Goal: Transaction & Acquisition: Purchase product/service

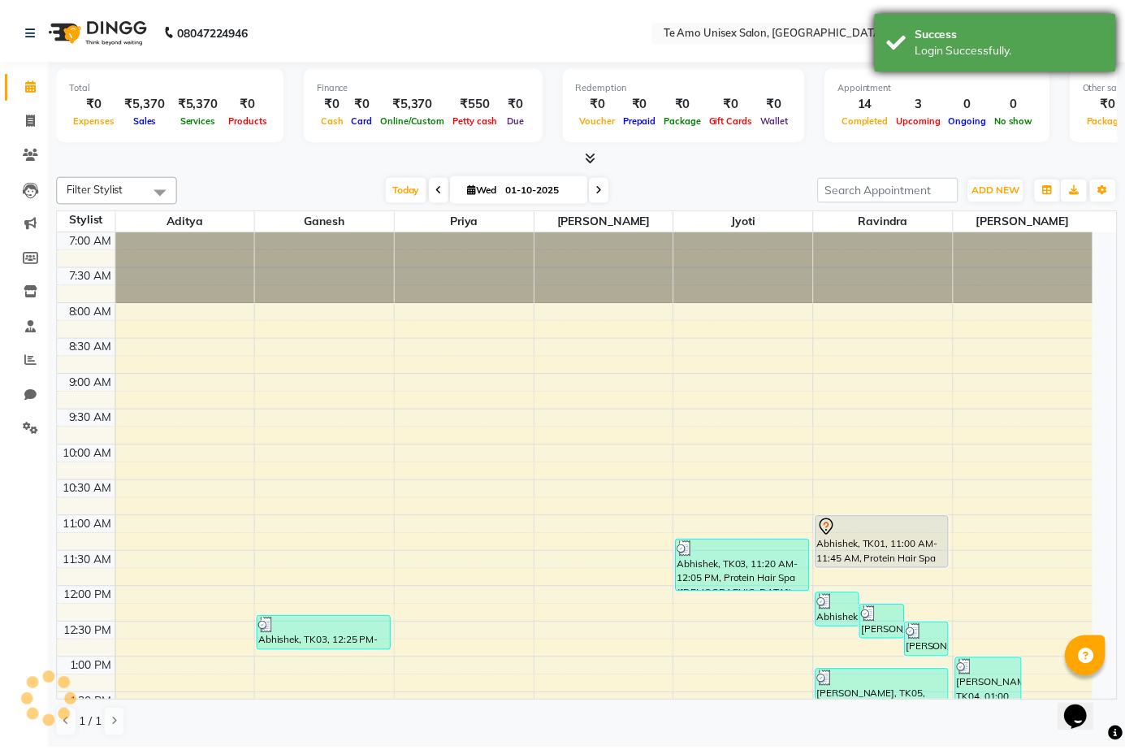
scroll to position [713, 0]
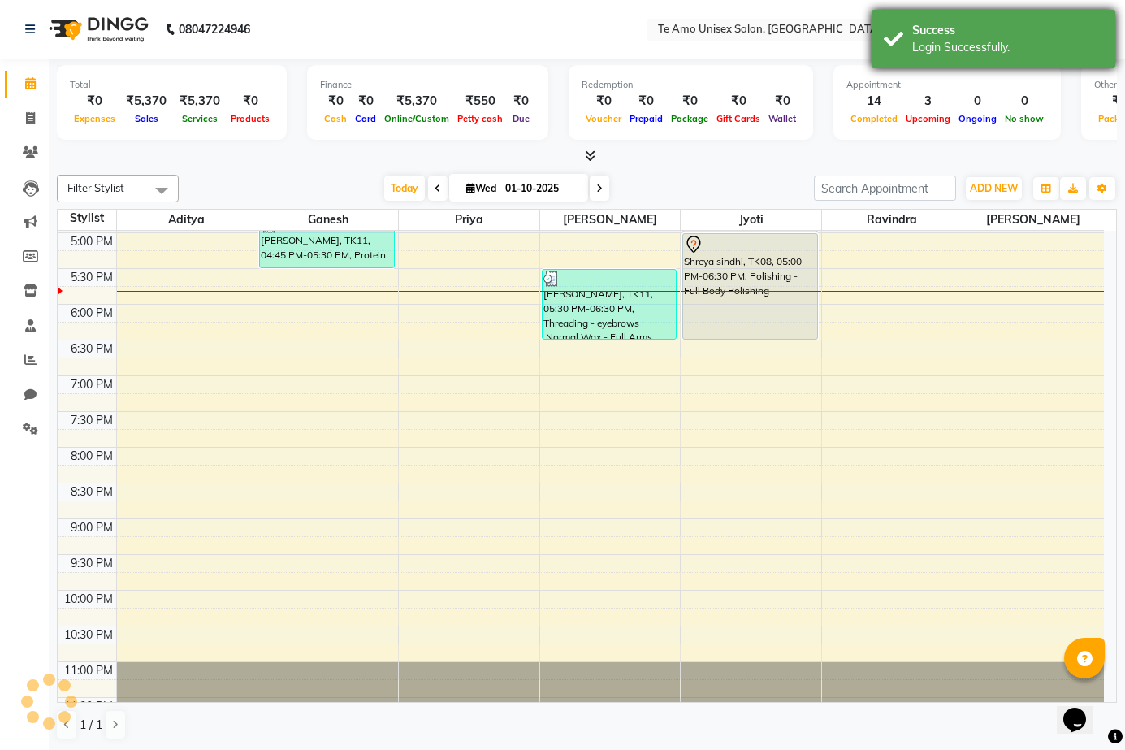
click at [1021, 41] on div "Login Successfully." at bounding box center [1008, 47] width 191 height 17
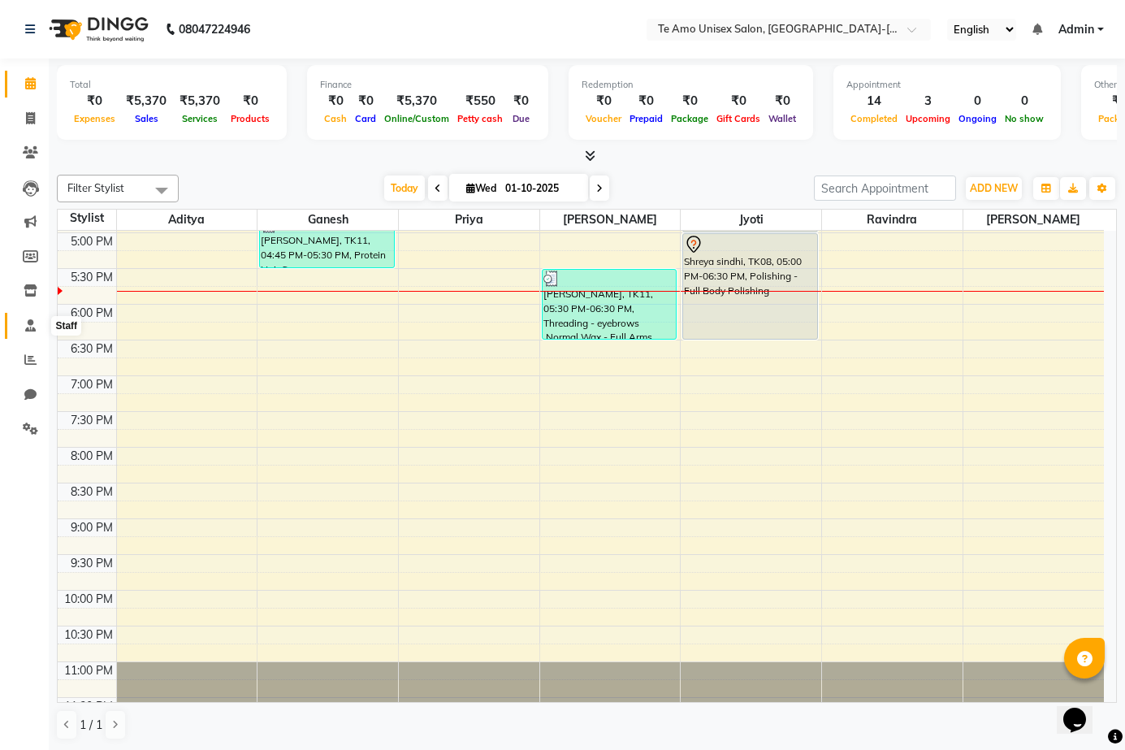
click at [28, 325] on icon at bounding box center [30, 325] width 11 height 12
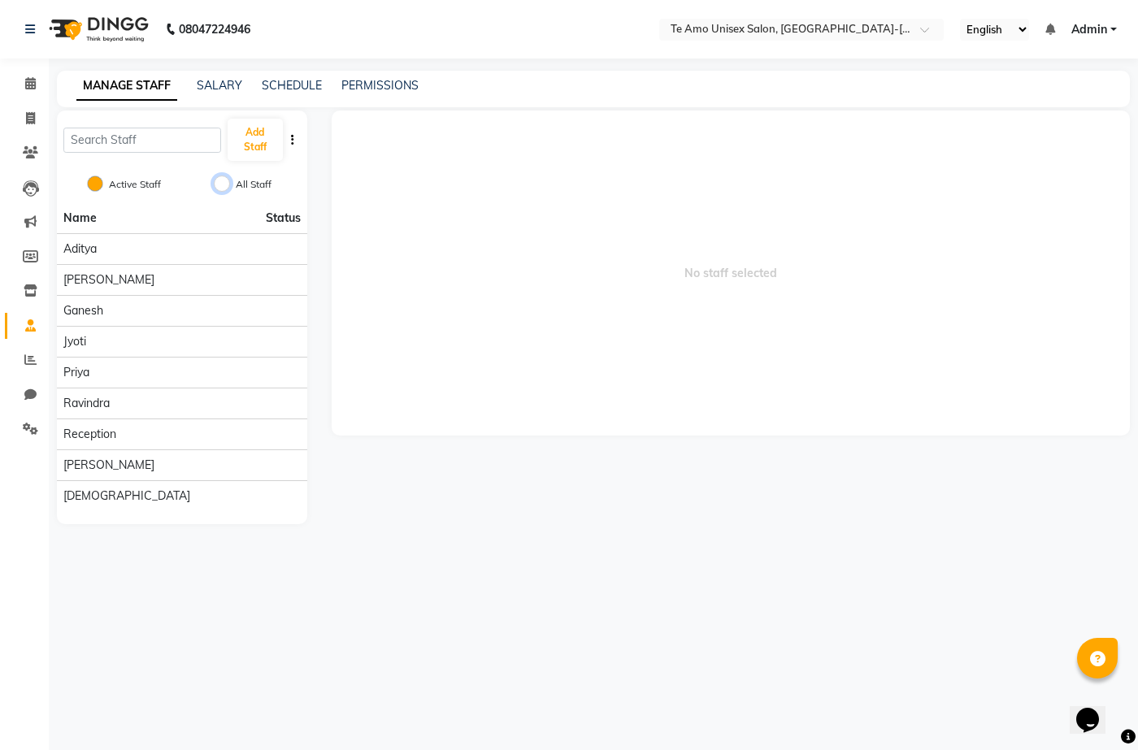
click at [225, 187] on input "All Staff" at bounding box center [222, 184] width 16 height 16
radio input "true"
radio input "false"
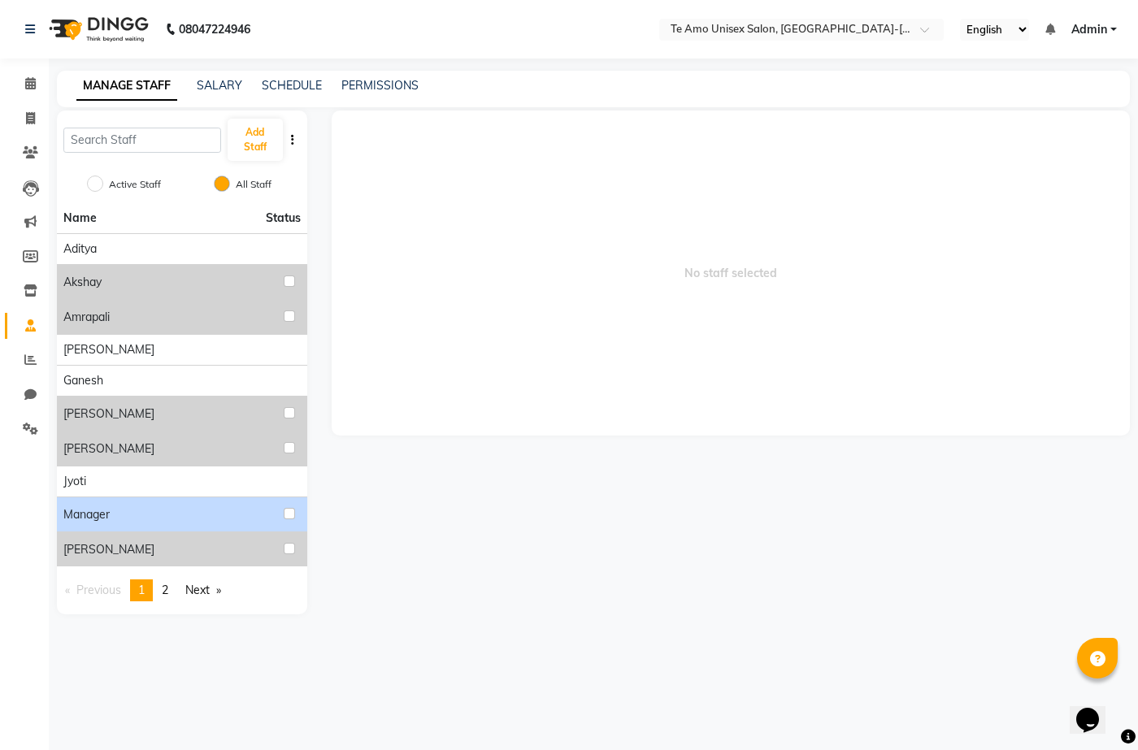
click at [189, 518] on div "Manager" at bounding box center [181, 514] width 237 height 21
click at [287, 509] on input "checkbox" at bounding box center [289, 513] width 11 height 11
checkbox input "true"
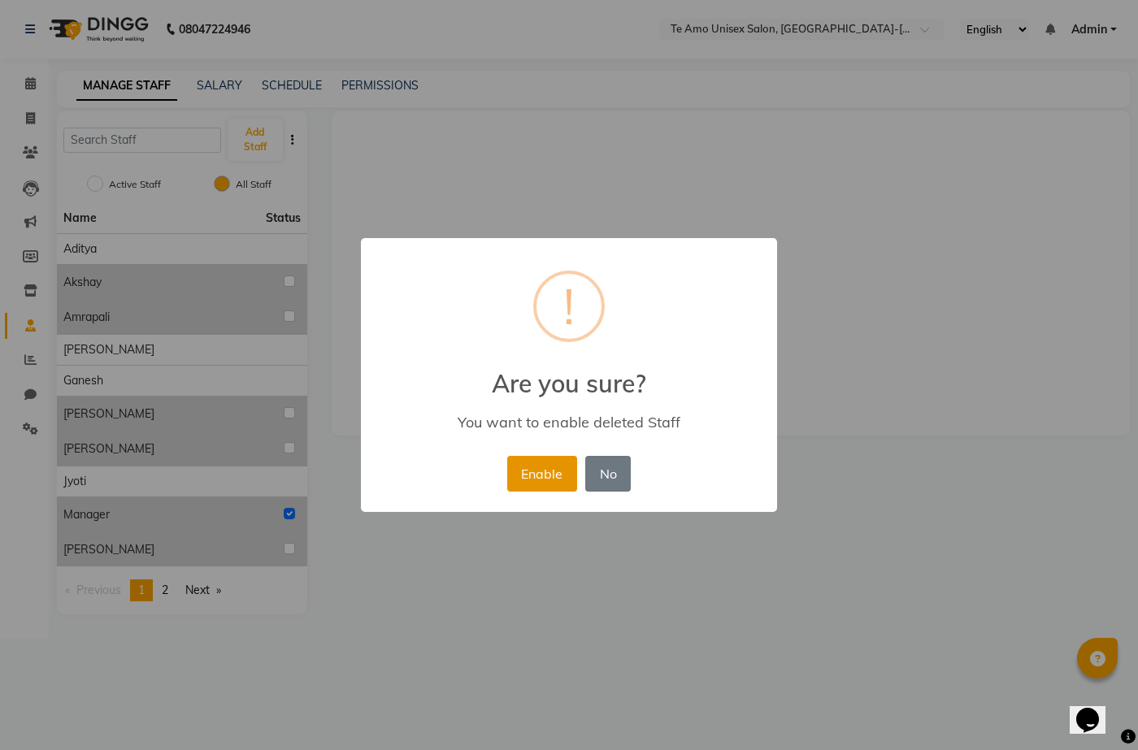
click at [544, 474] on button "Enable" at bounding box center [542, 474] width 70 height 36
radio input "true"
radio input "false"
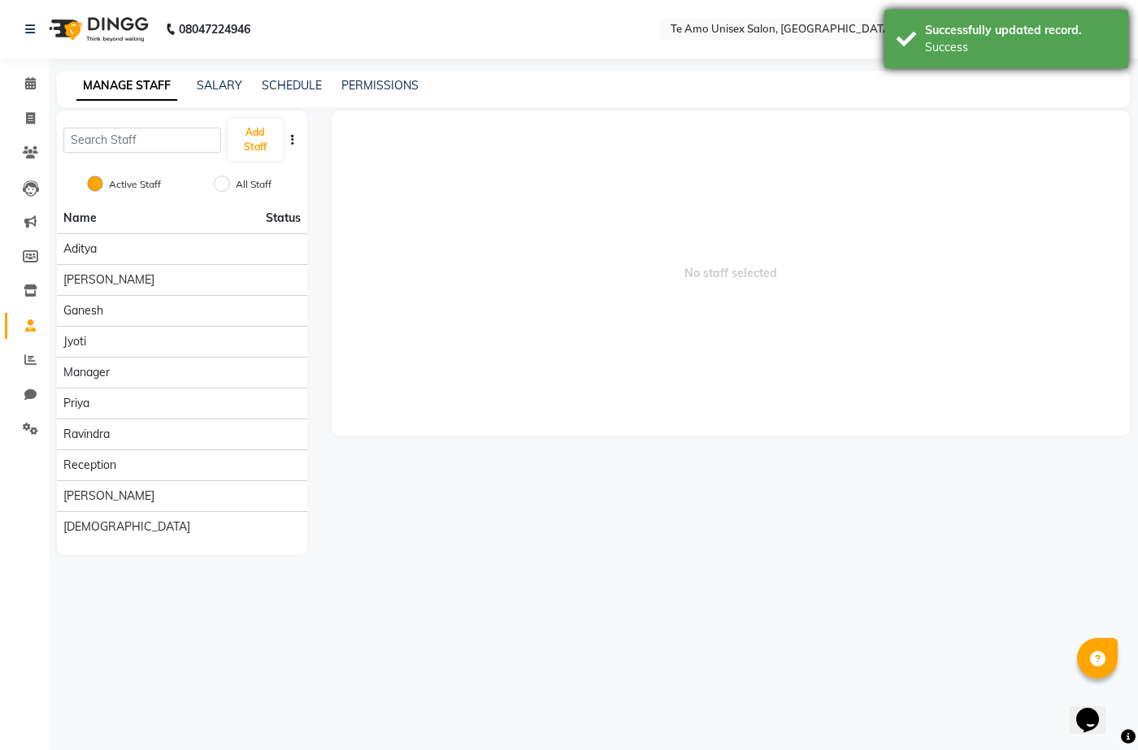
click at [1043, 49] on div "Success" at bounding box center [1020, 47] width 191 height 17
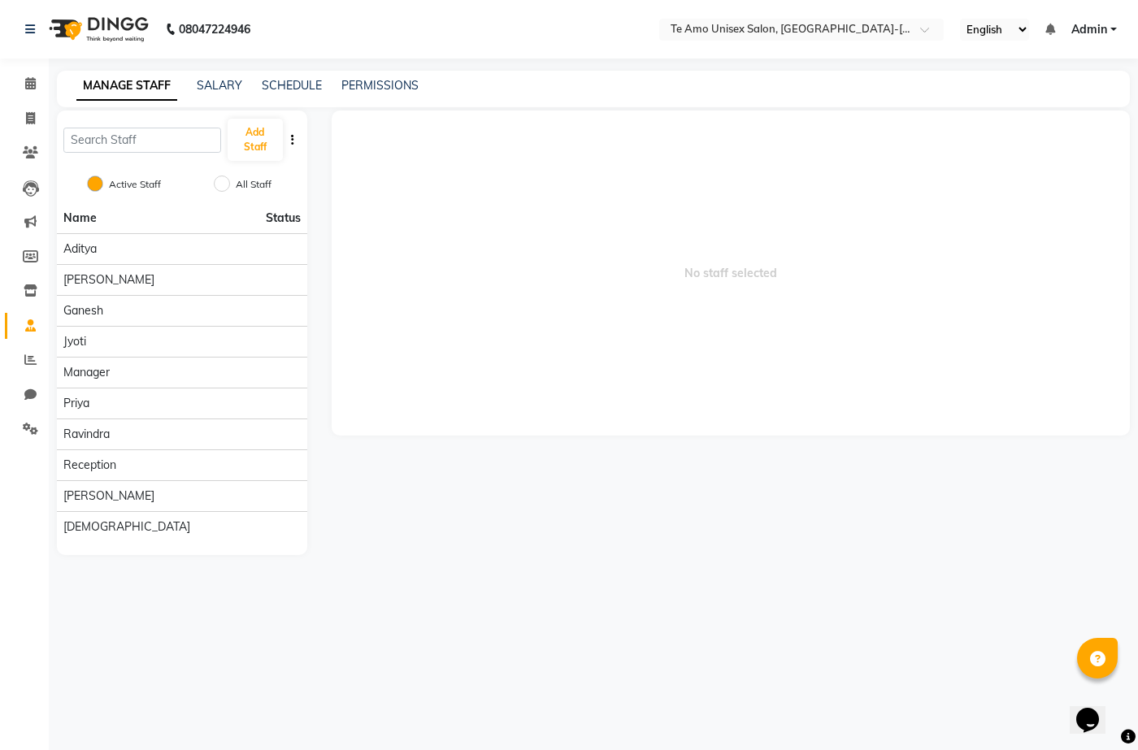
click at [1101, 24] on span "Admin" at bounding box center [1089, 29] width 36 height 17
click at [1062, 116] on link "Sign out" at bounding box center [1033, 111] width 149 height 25
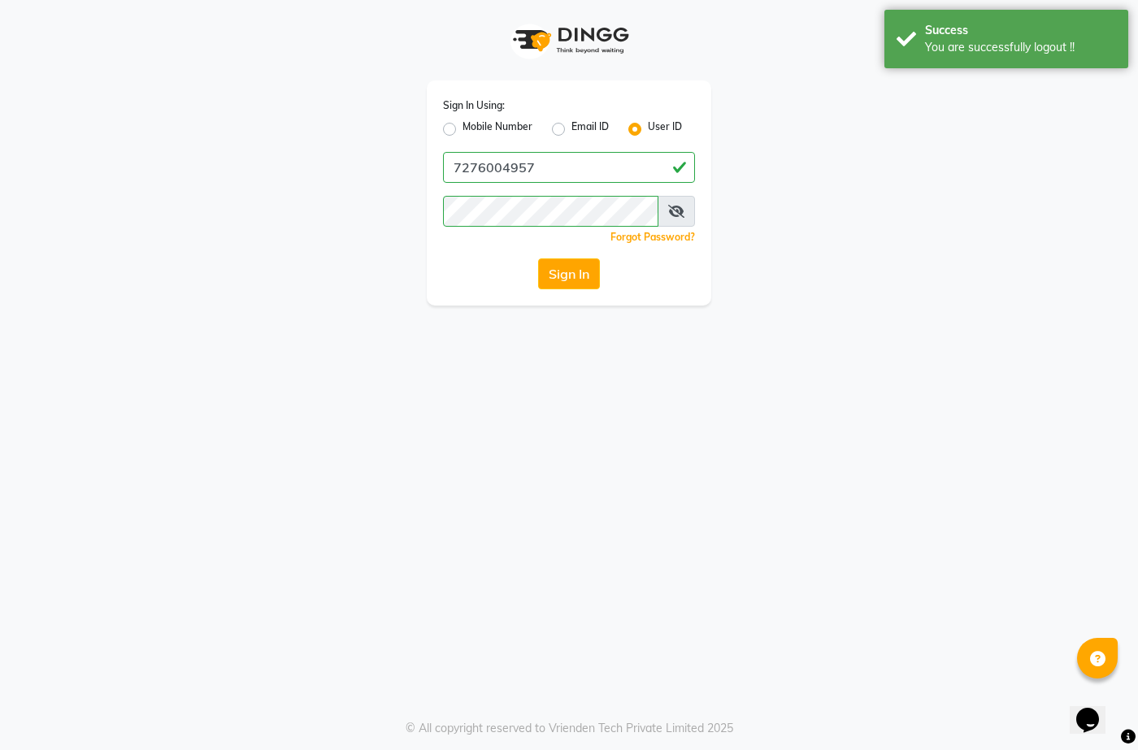
click at [462, 123] on label "Mobile Number" at bounding box center [497, 129] width 70 height 20
click at [462, 123] on input "Mobile Number" at bounding box center [467, 124] width 11 height 11
radio input "true"
radio input "false"
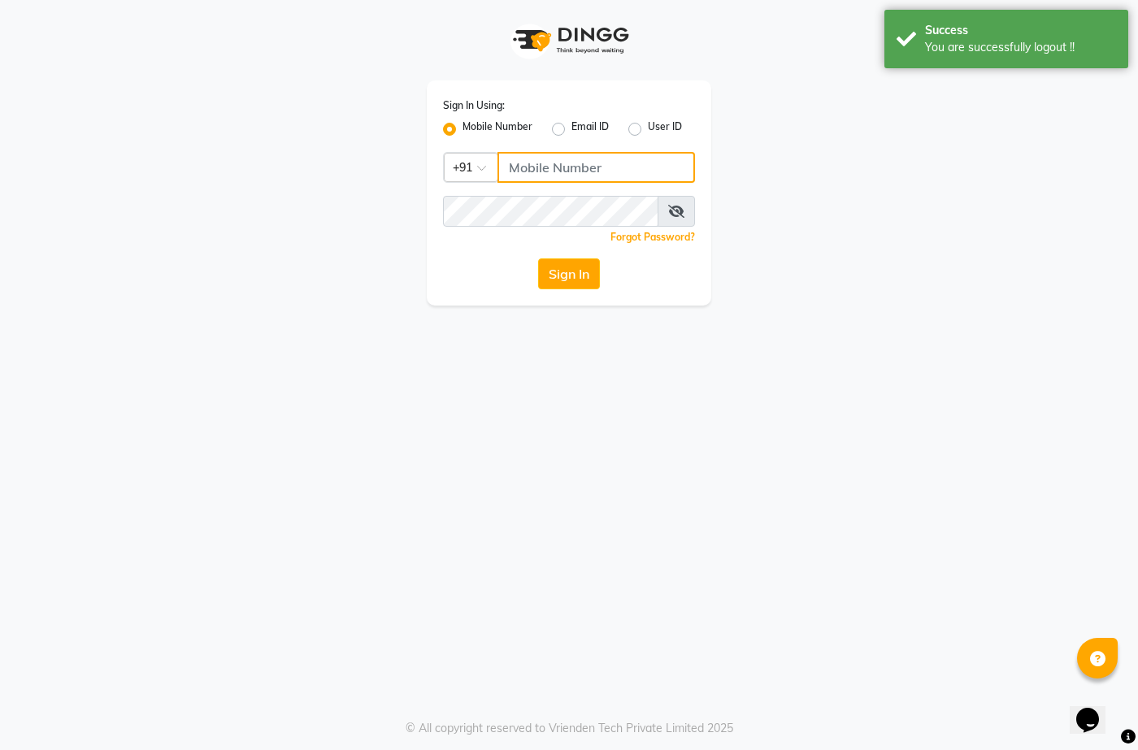
click at [608, 177] on input "Username" at bounding box center [595, 167] width 197 height 31
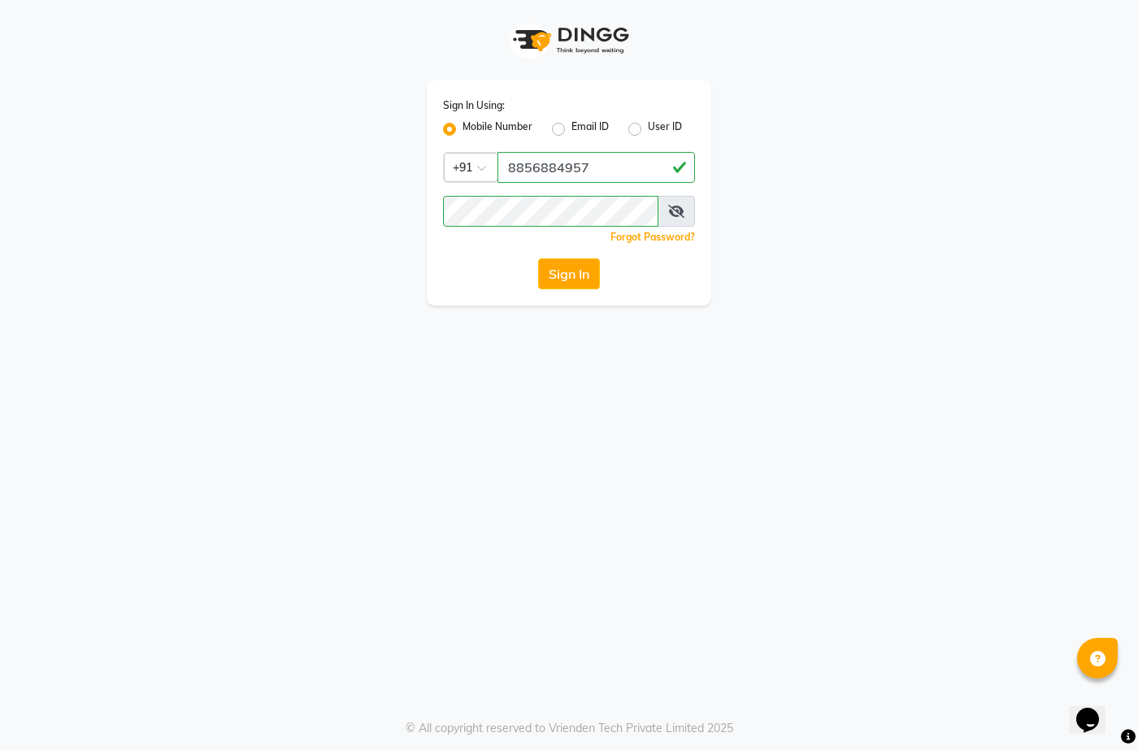
click at [489, 267] on div "Sign In" at bounding box center [569, 273] width 252 height 31
click at [585, 270] on button "Sign In" at bounding box center [569, 273] width 62 height 31
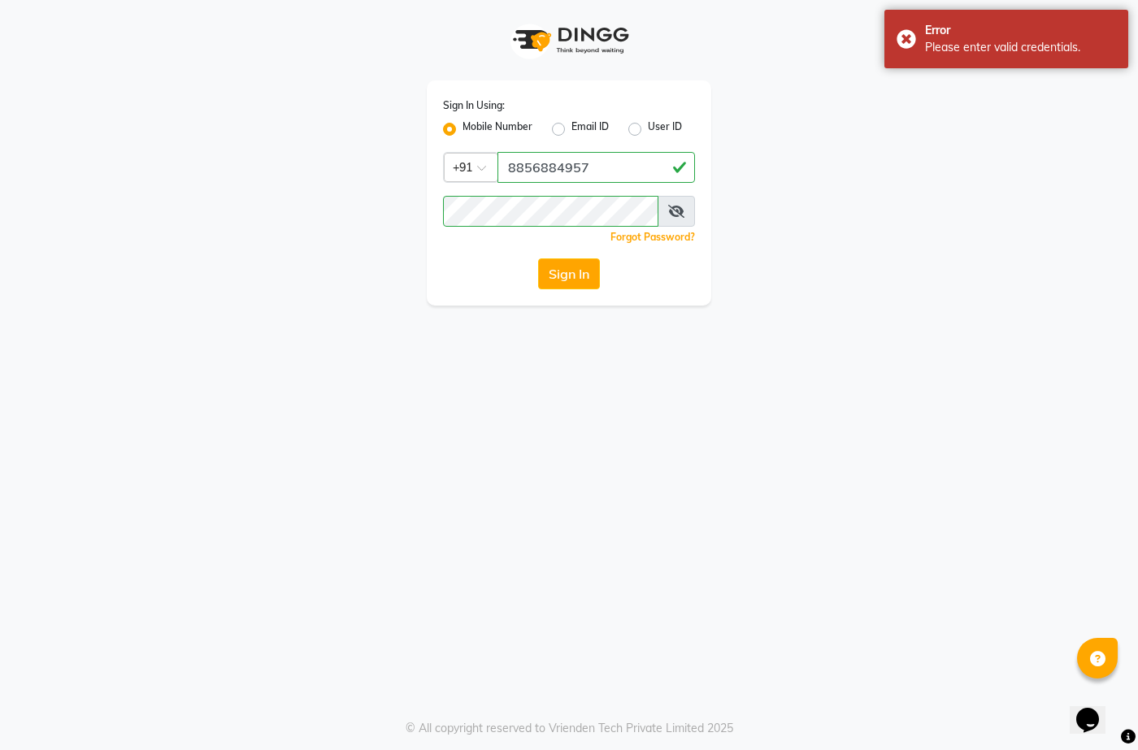
drag, startPoint x: 495, startPoint y: 283, endPoint x: 514, endPoint y: 276, distance: 20.6
click at [495, 282] on div "Sign In" at bounding box center [569, 273] width 252 height 31
click at [557, 272] on button "Sign In" at bounding box center [569, 273] width 62 height 31
click at [579, 269] on button "Sign In" at bounding box center [569, 273] width 62 height 31
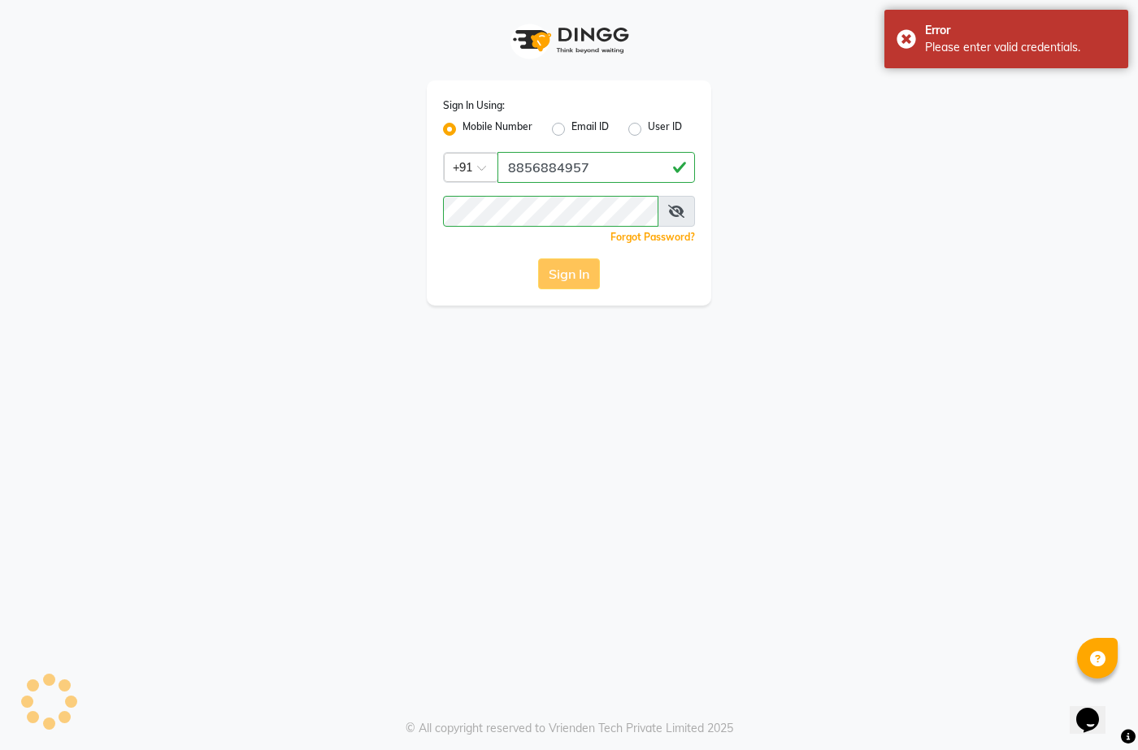
click at [579, 269] on button "Sign In" at bounding box center [569, 273] width 62 height 31
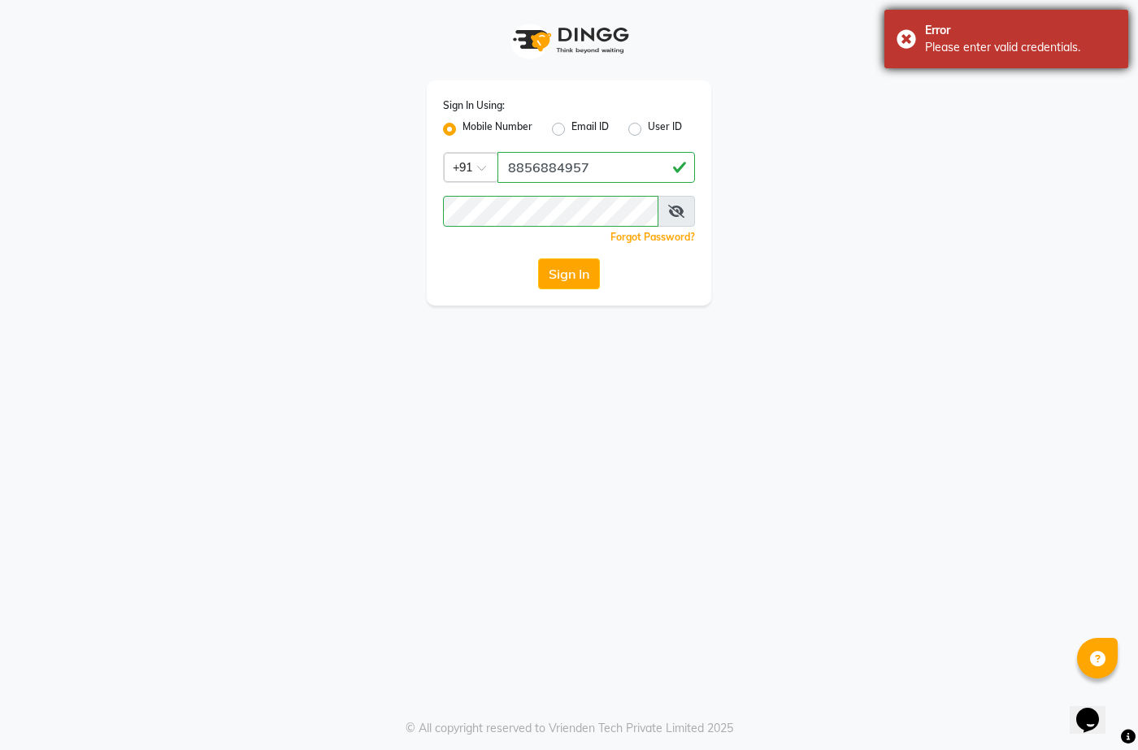
click at [987, 46] on div "Please enter valid credentials." at bounding box center [1020, 47] width 191 height 17
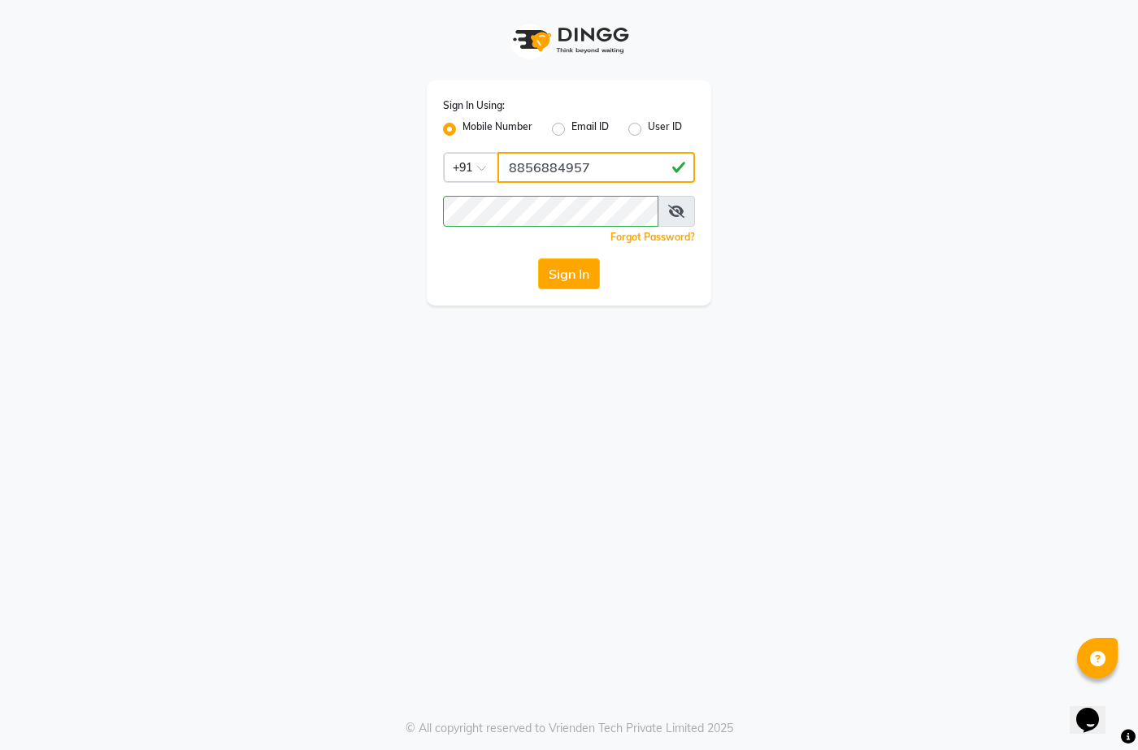
click at [607, 177] on input "8856884957" at bounding box center [595, 167] width 197 height 31
click at [609, 165] on input "8856884957" at bounding box center [595, 167] width 197 height 31
click at [219, 55] on div "Sign In Using: Mobile Number Email ID User ID Country Code × [PHONE_NUMBER] Rem…" at bounding box center [569, 153] width 926 height 306
click at [342, 85] on div "Sign In Using: Mobile Number Email ID User ID Country Code × [PHONE_NUMBER] Rem…" at bounding box center [569, 153] width 926 height 306
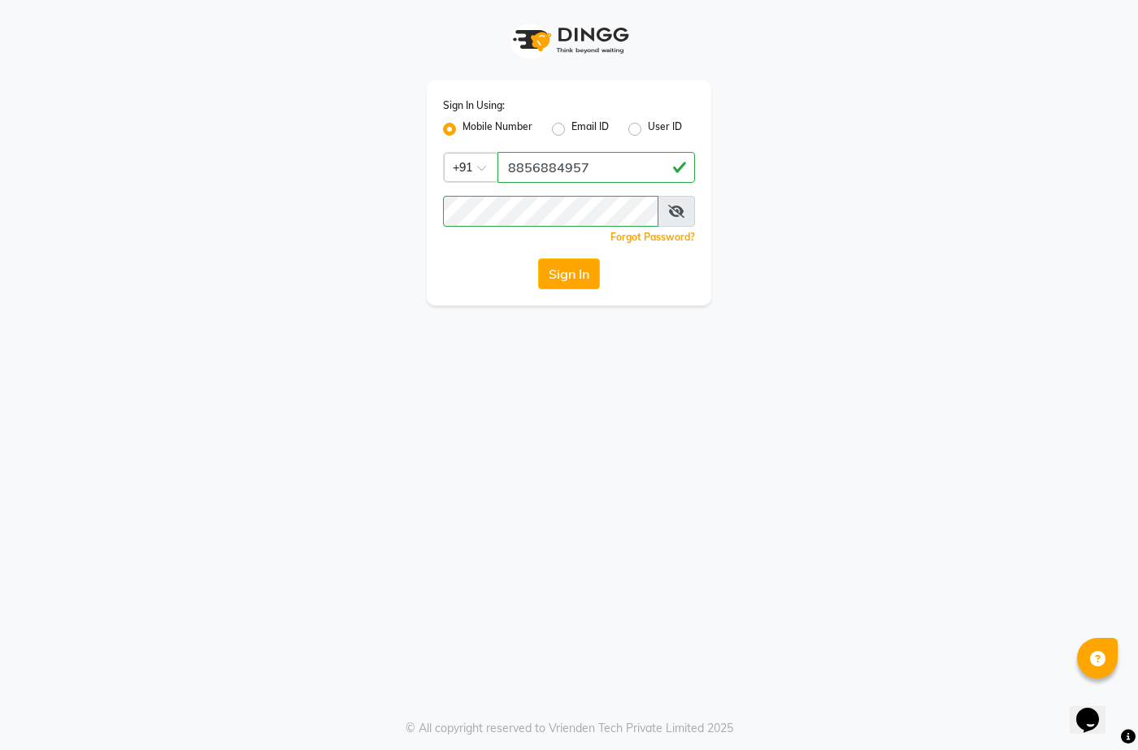
click at [841, 168] on div "Sign In Using: Mobile Number Email ID User ID Country Code × [PHONE_NUMBER] Rem…" at bounding box center [569, 153] width 926 height 306
click at [311, 124] on div "Sign In Using: Mobile Number Email ID User ID Country Code × [PHONE_NUMBER] Rem…" at bounding box center [569, 153] width 926 height 306
click at [330, 82] on div "Sign In Using: Mobile Number Email ID User ID Country Code × [PHONE_NUMBER] Rem…" at bounding box center [569, 153] width 926 height 306
click at [247, 211] on div "Sign In Using: Mobile Number Email ID User ID Country Code × [PHONE_NUMBER] Rem…" at bounding box center [569, 153] width 926 height 306
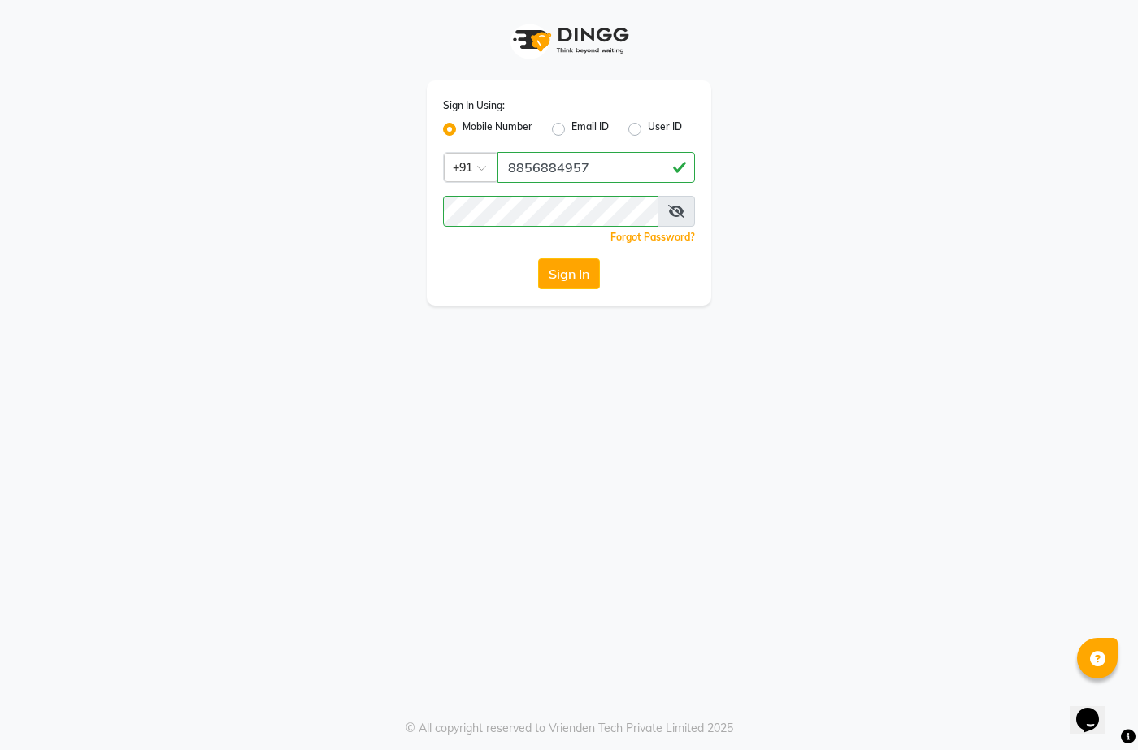
click at [282, 180] on div "Sign In Using: Mobile Number Email ID User ID Country Code × [PHONE_NUMBER] Rem…" at bounding box center [569, 153] width 926 height 306
drag, startPoint x: 219, startPoint y: 151, endPoint x: 228, endPoint y: 148, distance: 8.8
click at [228, 153] on div "Sign In Using: Mobile Number Email ID User ID Country Code × [PHONE_NUMBER] Rem…" at bounding box center [569, 153] width 926 height 306
click at [265, 154] on div "Sign In Using: Mobile Number Email ID User ID Country Code × [PHONE_NUMBER] Rem…" at bounding box center [569, 153] width 926 height 306
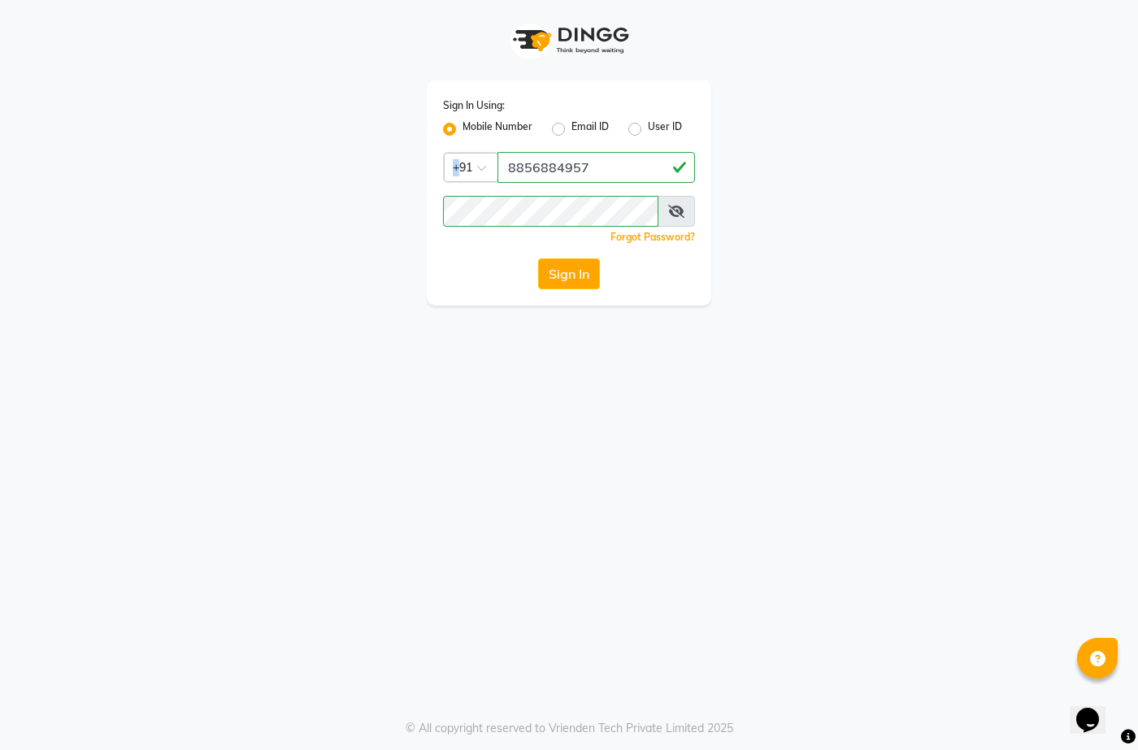
click at [265, 154] on div "Sign In Using: Mobile Number Email ID User ID Country Code × [PHONE_NUMBER] Rem…" at bounding box center [569, 153] width 926 height 306
click at [605, 151] on div "Sign In Using: Mobile Number Email ID User ID Country Code × [PHONE_NUMBER] Rem…" at bounding box center [569, 192] width 284 height 225
click at [609, 164] on input "8856884957" at bounding box center [595, 167] width 197 height 31
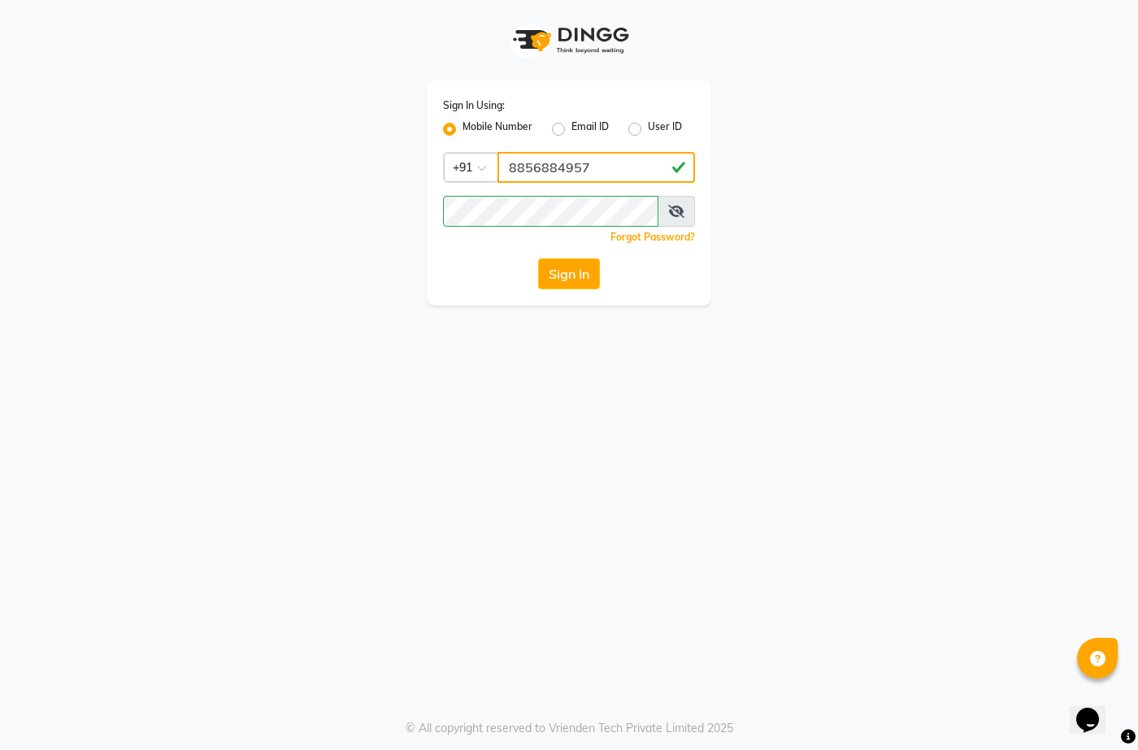
click at [600, 170] on input "8856884957" at bounding box center [595, 167] width 197 height 31
type input "8"
drag, startPoint x: 544, startPoint y: 157, endPoint x: 560, endPoint y: 158, distance: 16.3
click at [544, 157] on input "Username" at bounding box center [595, 167] width 197 height 31
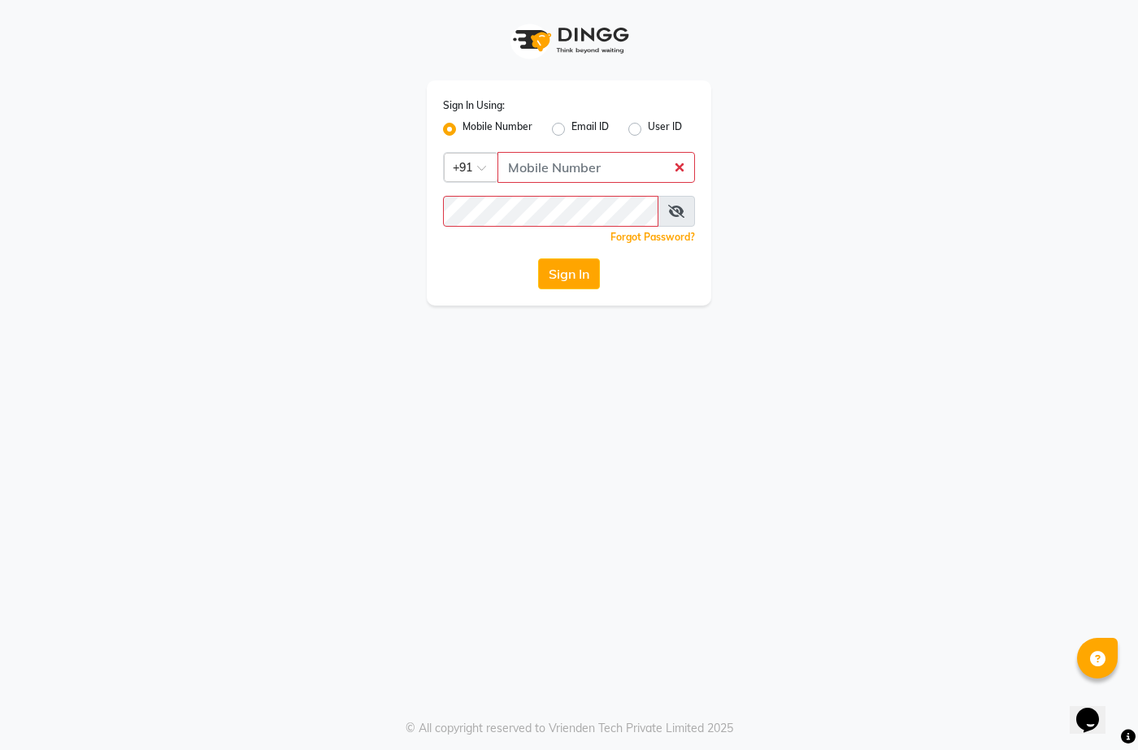
click at [556, 116] on div "Sign In Using: Mobile Number Email ID User ID" at bounding box center [569, 118] width 252 height 42
click at [571, 125] on label "Email ID" at bounding box center [589, 129] width 37 height 20
click at [571, 125] on input "Email ID" at bounding box center [576, 124] width 11 height 11
radio input "true"
click at [462, 127] on label "Mobile Number" at bounding box center [497, 129] width 70 height 20
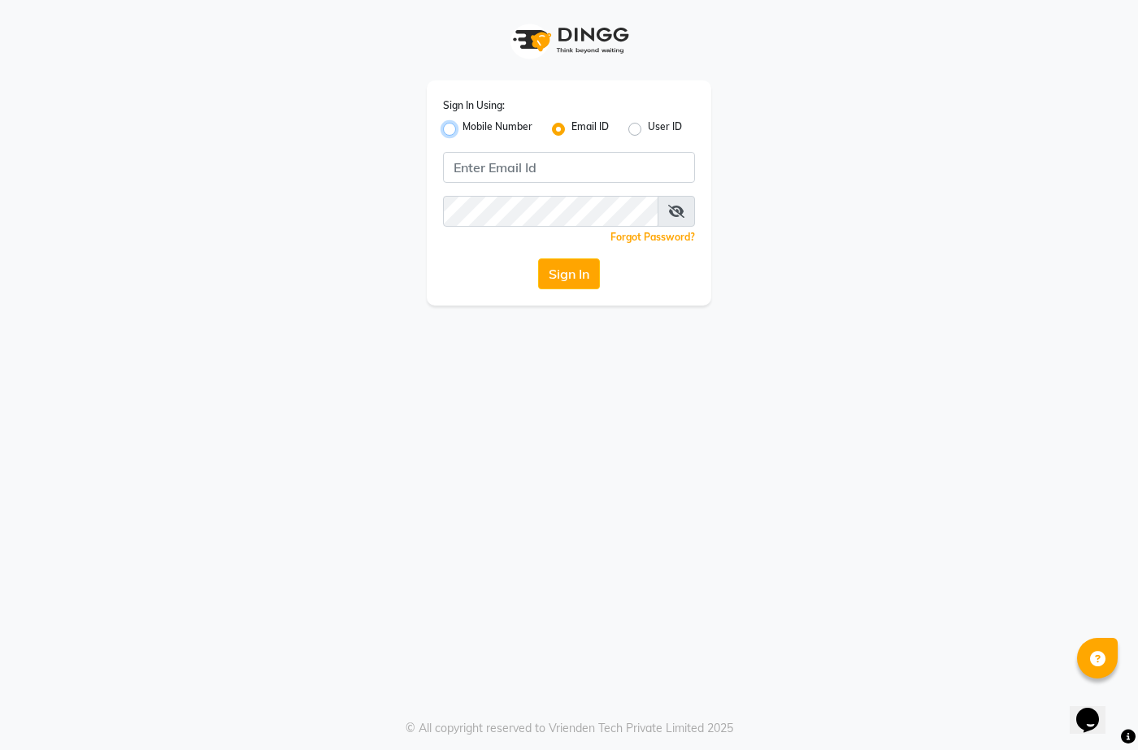
click at [462, 127] on input "Mobile Number" at bounding box center [467, 124] width 11 height 11
radio input "true"
radio input "false"
click at [462, 127] on label "Mobile Number" at bounding box center [497, 129] width 70 height 20
click at [462, 127] on input "Mobile Number" at bounding box center [467, 124] width 11 height 11
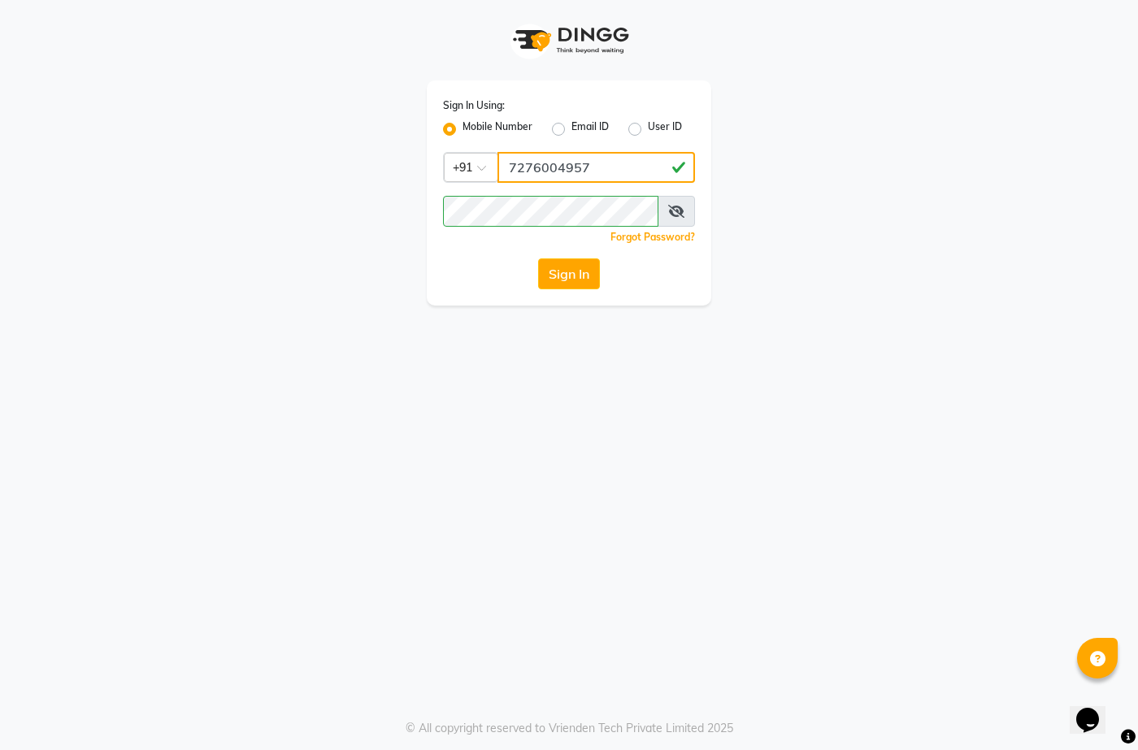
click at [625, 168] on input "7276004957" at bounding box center [595, 167] width 197 height 31
type input "7"
type input "8623854957"
click at [488, 273] on div "Sign In" at bounding box center [569, 273] width 252 height 31
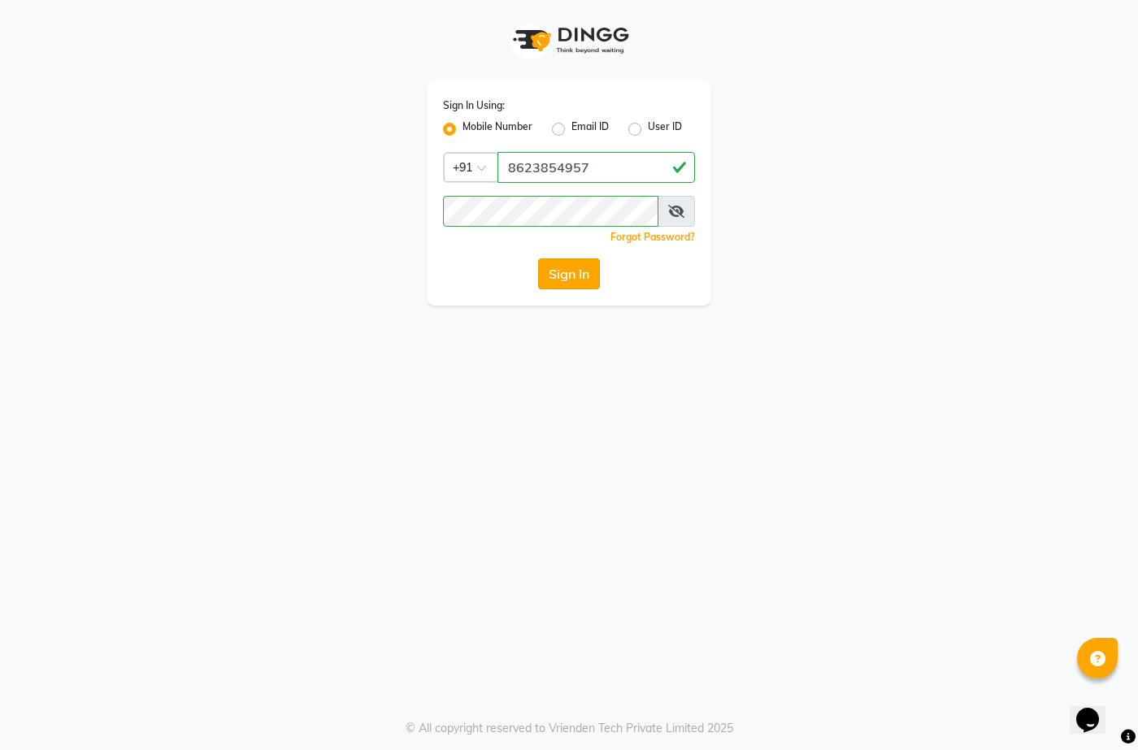
click at [572, 279] on button "Sign In" at bounding box center [569, 273] width 62 height 31
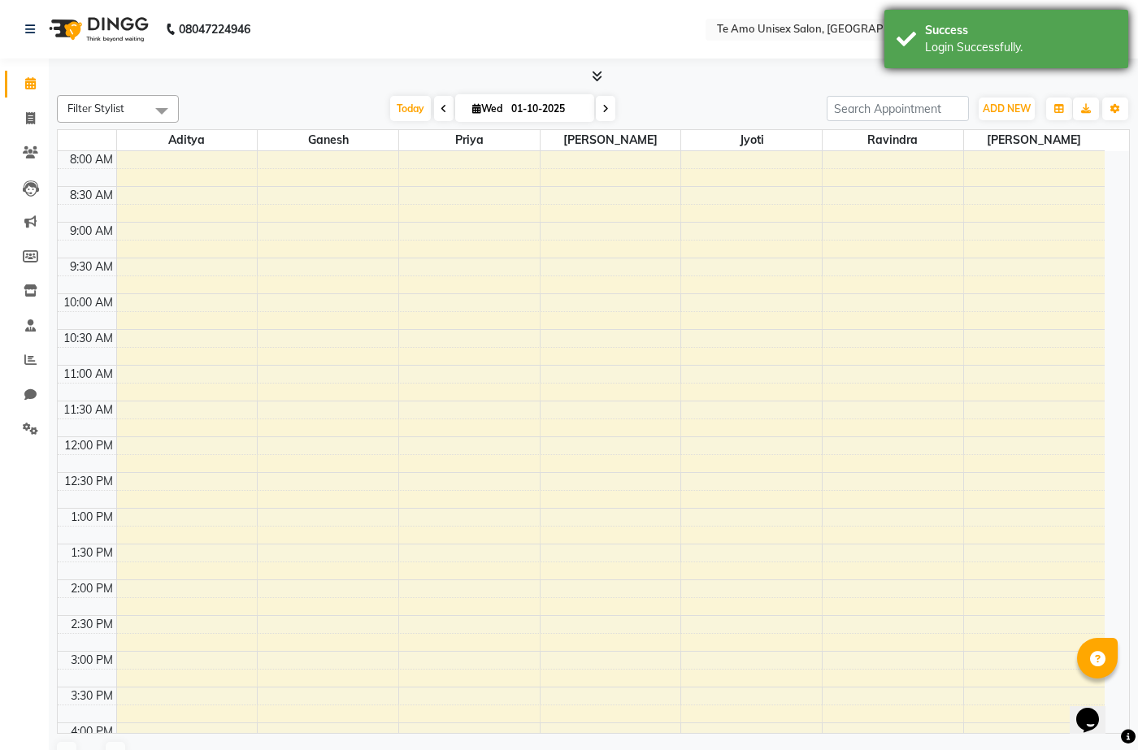
select select "en"
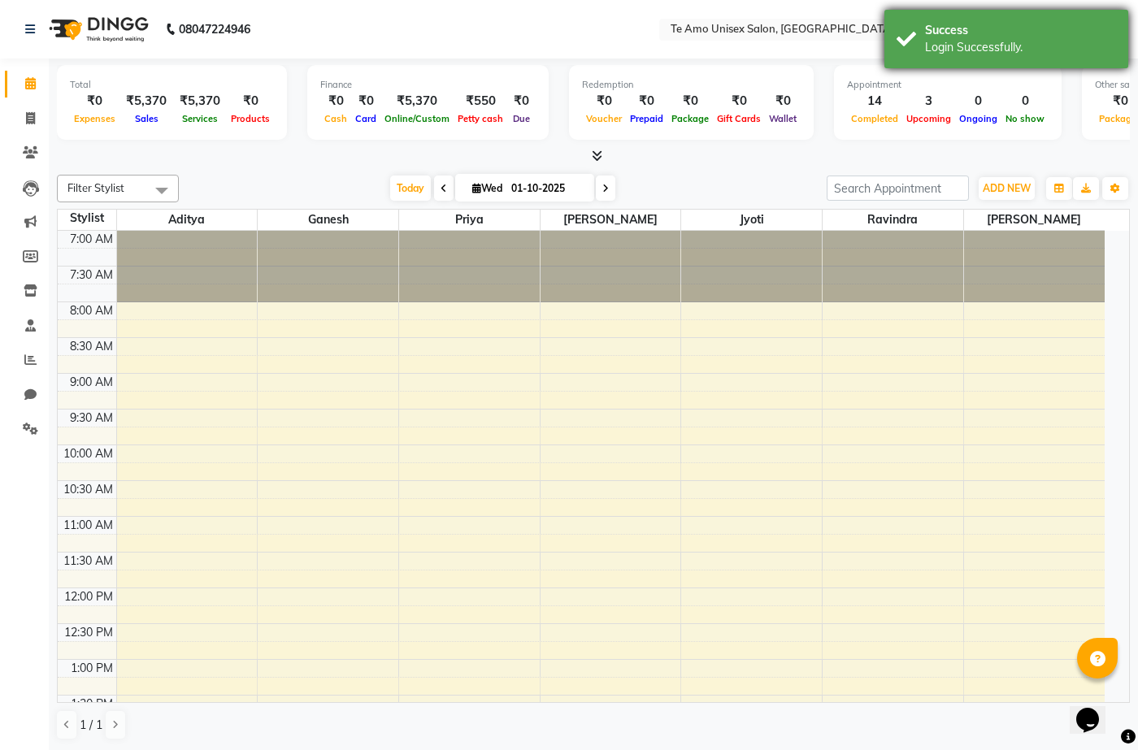
click at [1034, 49] on div "Login Successfully." at bounding box center [1020, 47] width 191 height 17
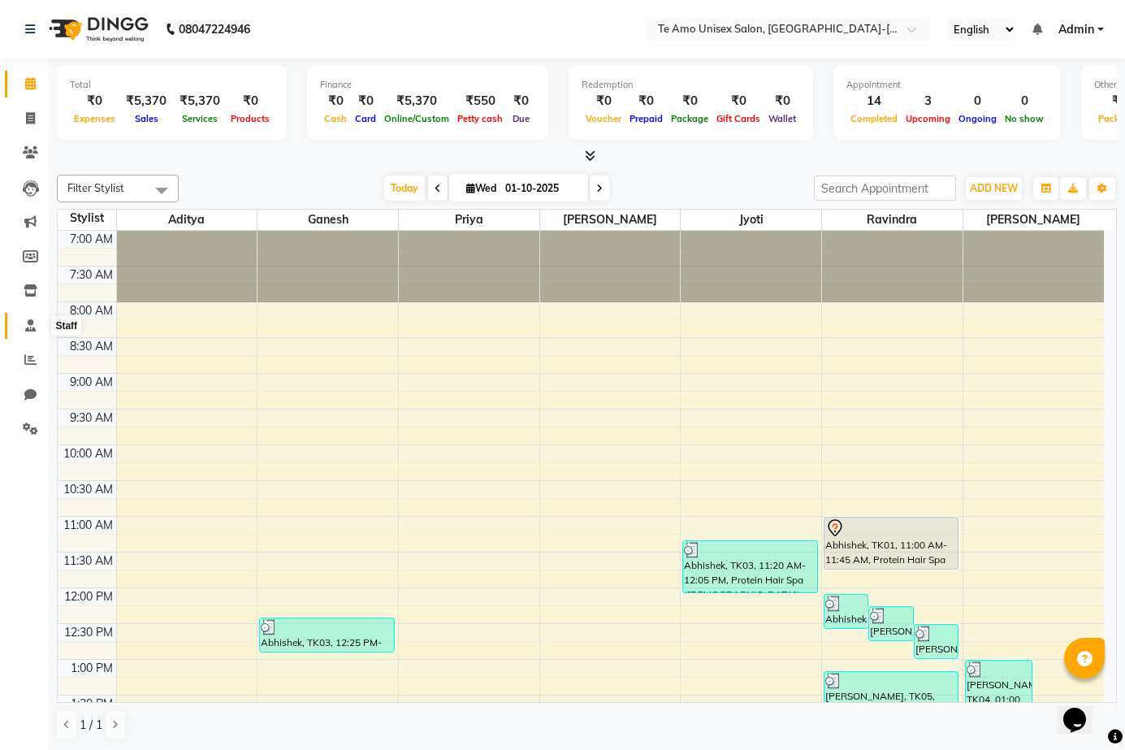
click at [21, 324] on span at bounding box center [30, 326] width 28 height 19
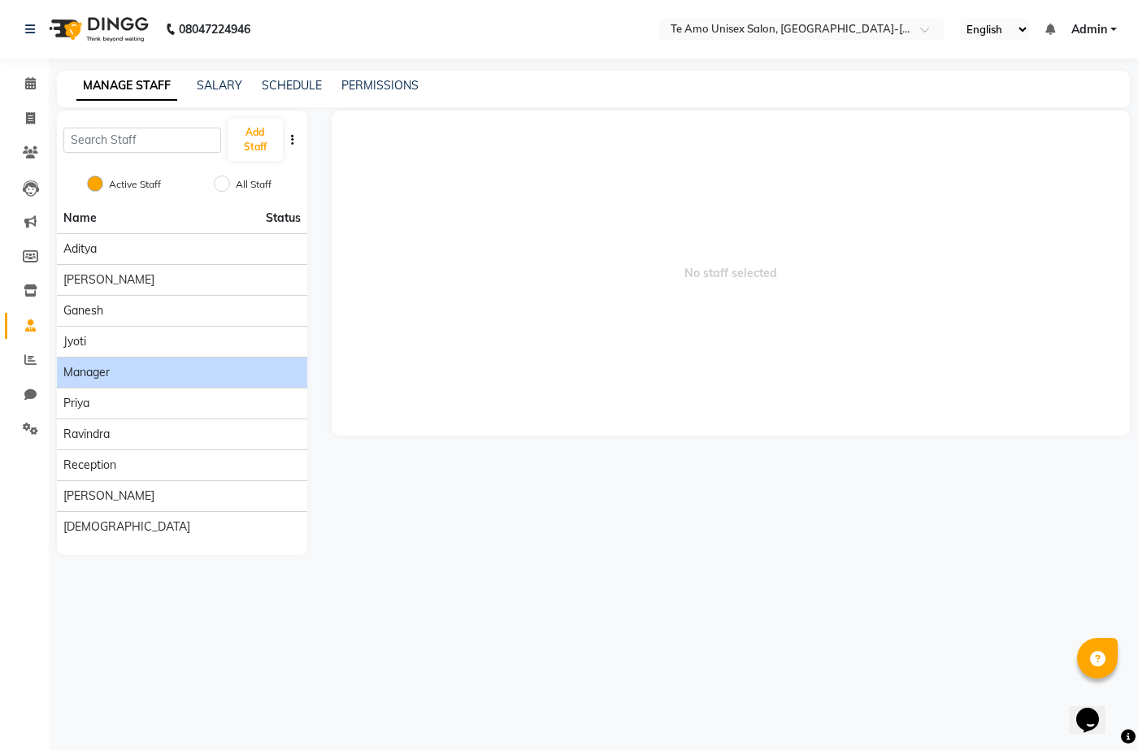
click at [237, 371] on div "Manager" at bounding box center [181, 372] width 237 height 17
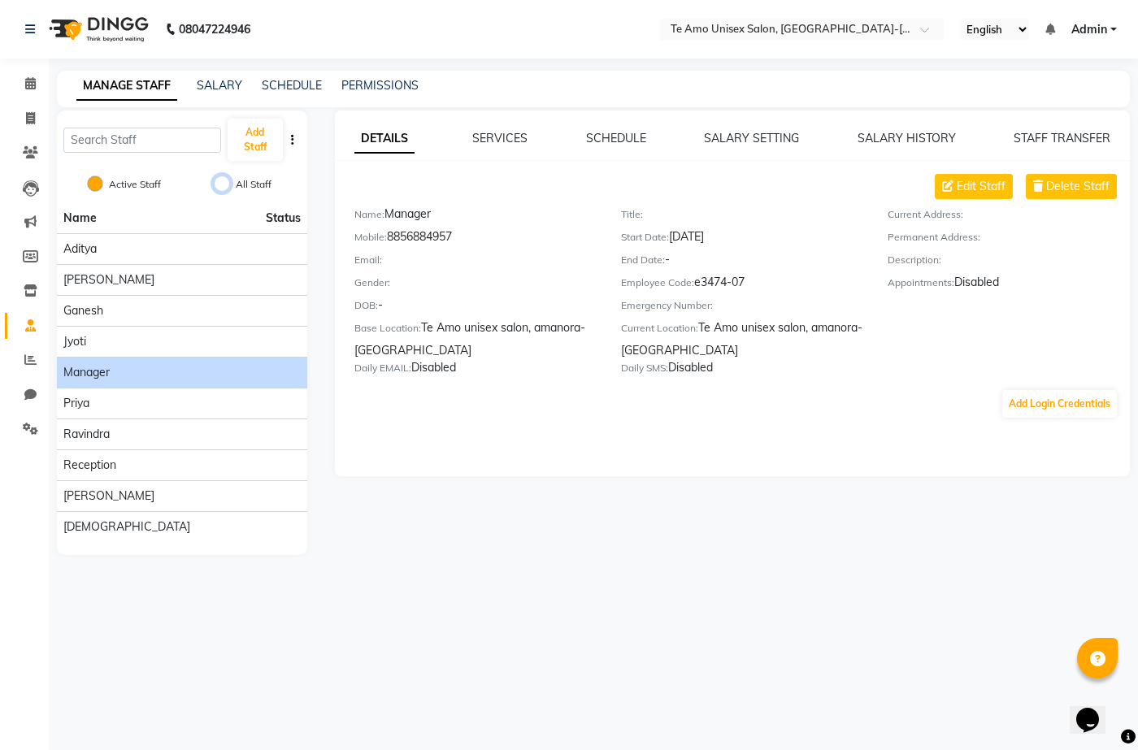
click at [219, 184] on input "All Staff" at bounding box center [222, 184] width 16 height 16
radio input "true"
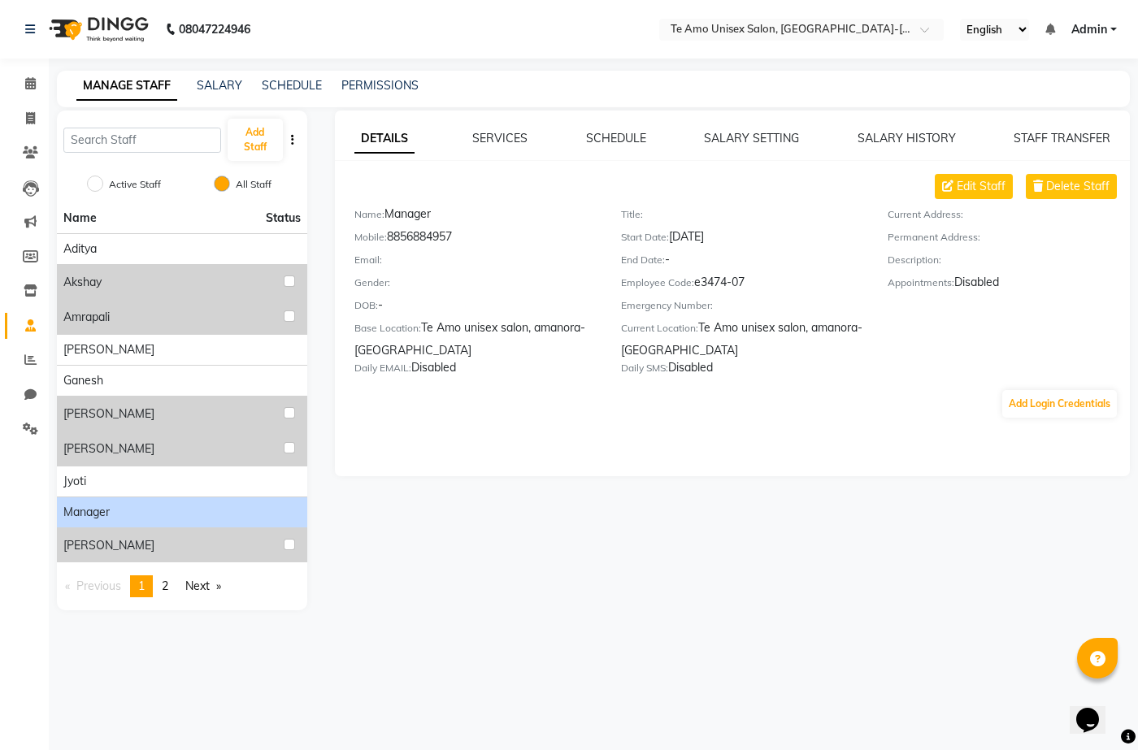
click at [258, 516] on div "Manager" at bounding box center [181, 512] width 237 height 17
click at [98, 184] on input "Active Staff" at bounding box center [95, 184] width 16 height 16
radio input "true"
radio input "false"
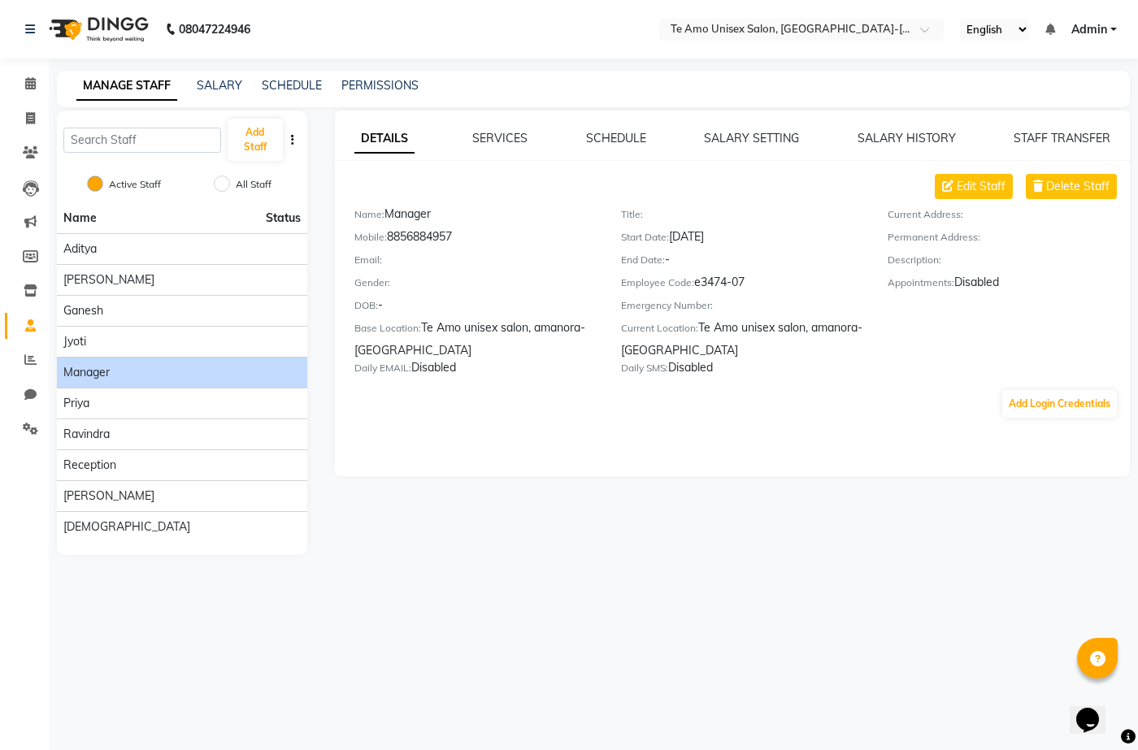
click at [417, 525] on div "DETAILS SERVICES SCHEDULE SALARY SETTING SALARY HISTORY STAFF TRANSFER Edit Sta…" at bounding box center [730, 333] width 823 height 444
click at [223, 375] on div "Manager" at bounding box center [181, 372] width 237 height 17
click at [365, 434] on div "DETAILS SERVICES SCHEDULE SALARY SETTING SALARY HISTORY STAFF TRANSFER Edit Sta…" at bounding box center [733, 294] width 796 height 366
drag, startPoint x: 487, startPoint y: 585, endPoint x: 484, endPoint y: 576, distance: 9.3
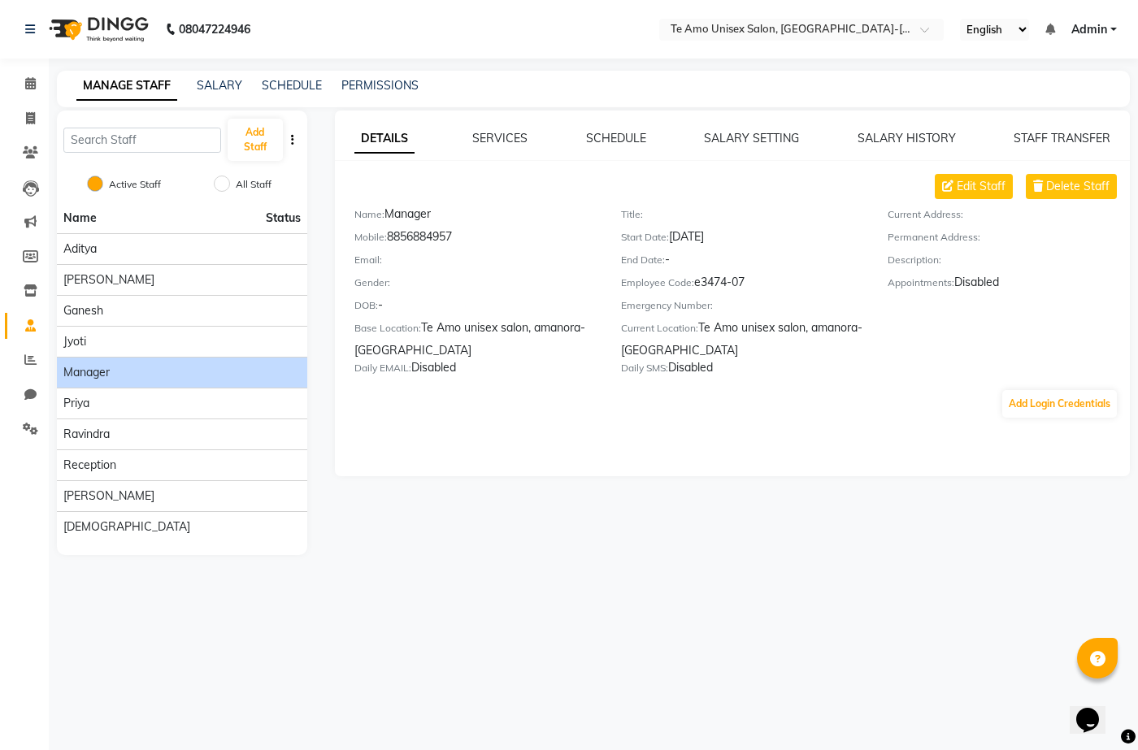
click at [486, 580] on div "08047224946 Select Location × Te Amo Unisex Salon, Amanora-magarpatta English E…" at bounding box center [569, 375] width 1138 height 750
click at [89, 178] on input "Active Staff" at bounding box center [95, 184] width 16 height 16
click at [92, 180] on input "Active Staff" at bounding box center [95, 184] width 16 height 16
click at [93, 188] on input "Active Staff" at bounding box center [95, 184] width 16 height 16
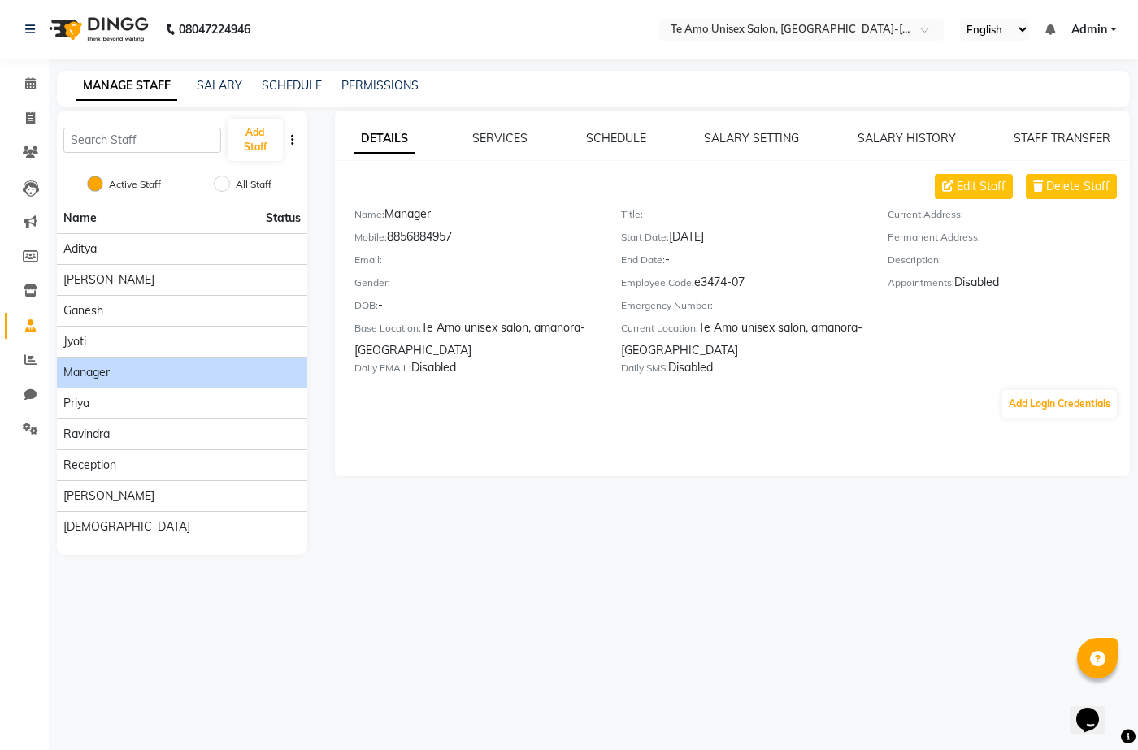
click at [241, 375] on div "Manager" at bounding box center [181, 372] width 237 height 17
click at [1073, 409] on button "Add Login Credentials" at bounding box center [1059, 404] width 115 height 28
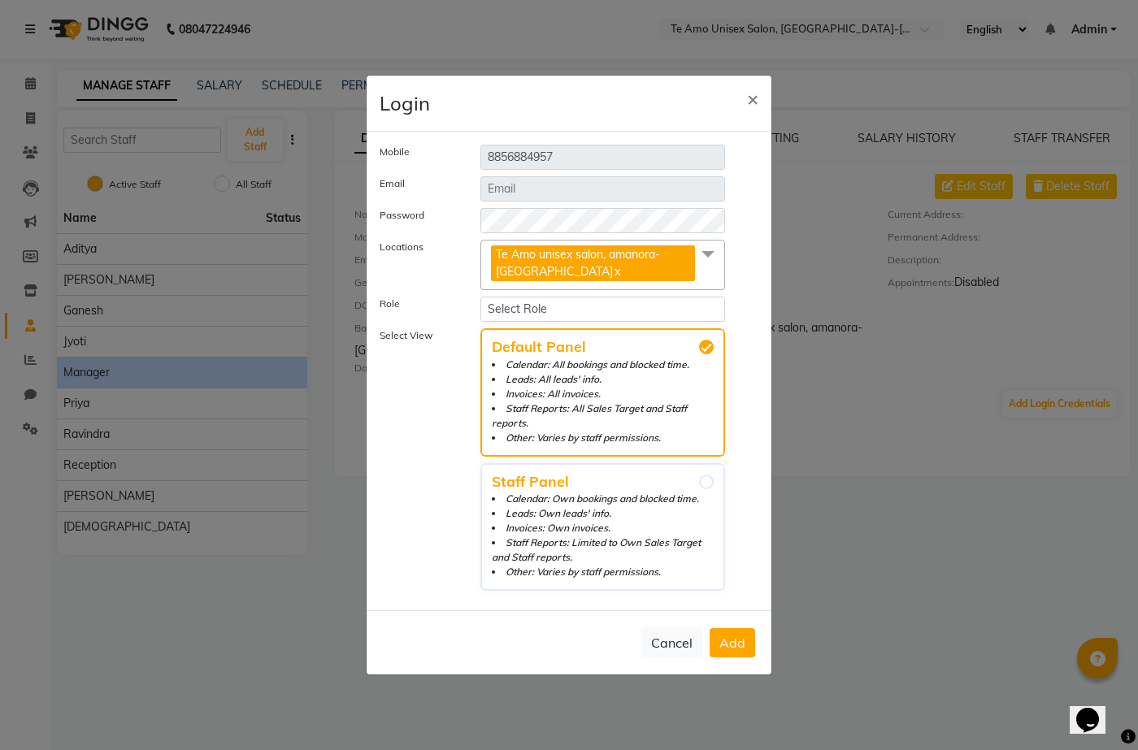
click at [873, 511] on ngb-modal-window "Login × Mobile [PHONE_NUMBER] Email Password Locations [GEOGRAPHIC_DATA] salon,…" at bounding box center [569, 375] width 1138 height 750
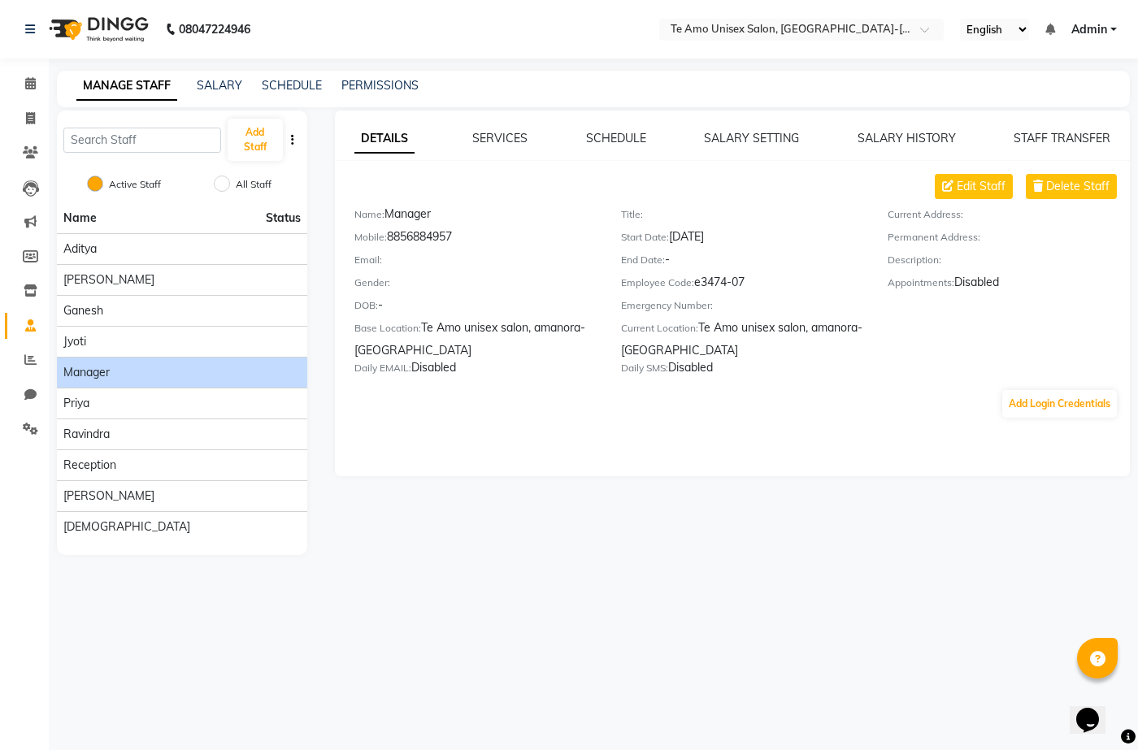
click at [1071, 386] on div "Edit Staff Delete Staff Name: Manager Mobile: [PHONE_NUMBER] Email: Gender: DOB…" at bounding box center [733, 296] width 796 height 245
click at [1064, 405] on button "Add Login Credentials" at bounding box center [1059, 404] width 115 height 28
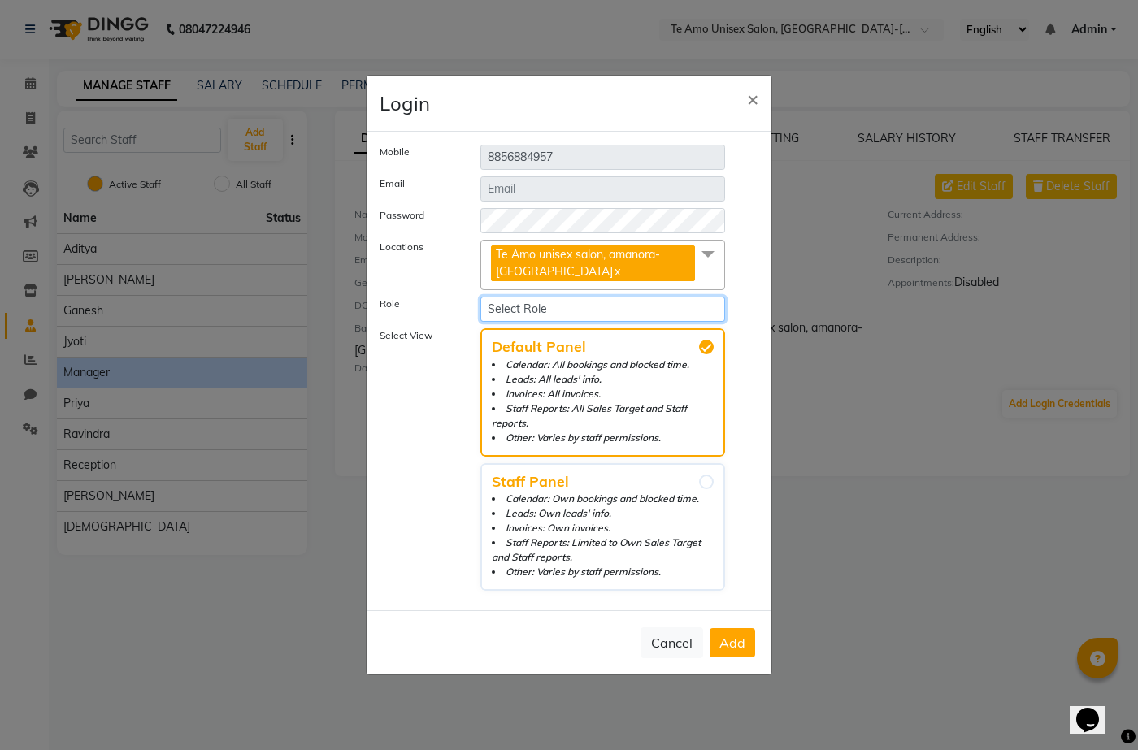
click at [551, 314] on select "Select Role Operator Manager Administrator" at bounding box center [602, 309] width 245 height 25
select select "4453"
click at [480, 304] on select "Select Role Operator Manager Administrator" at bounding box center [602, 309] width 245 height 25
click at [734, 637] on span "Add" at bounding box center [732, 643] width 26 height 16
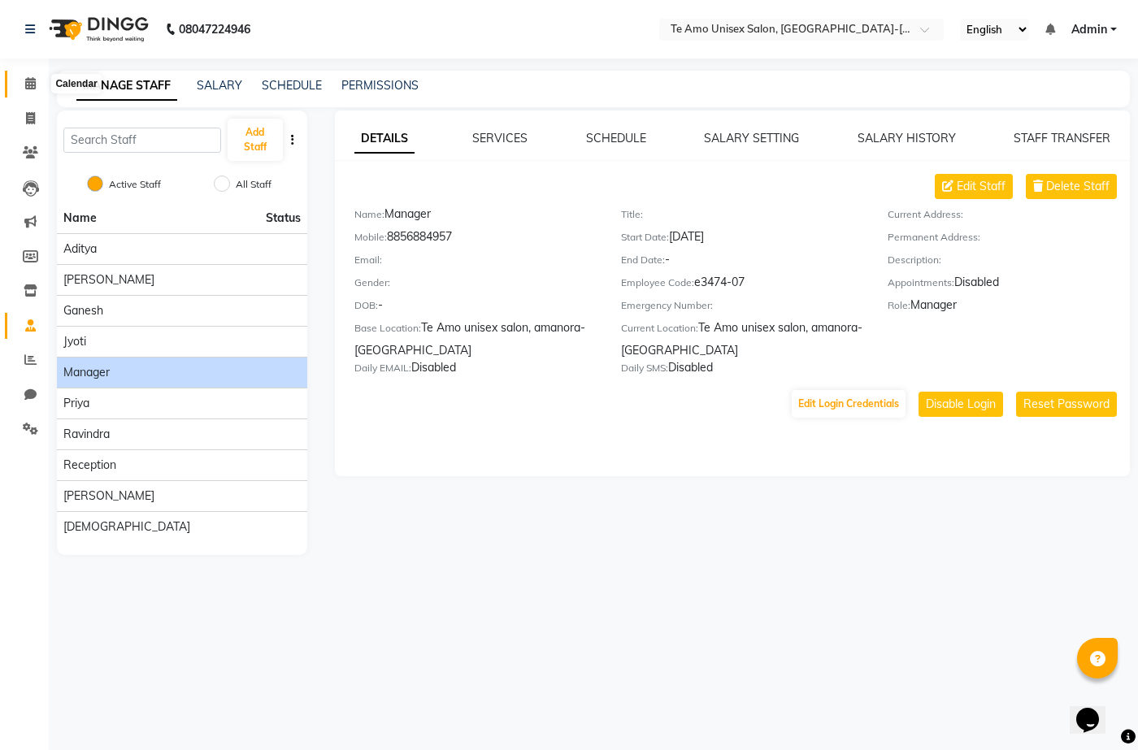
click at [31, 83] on icon at bounding box center [30, 83] width 11 height 12
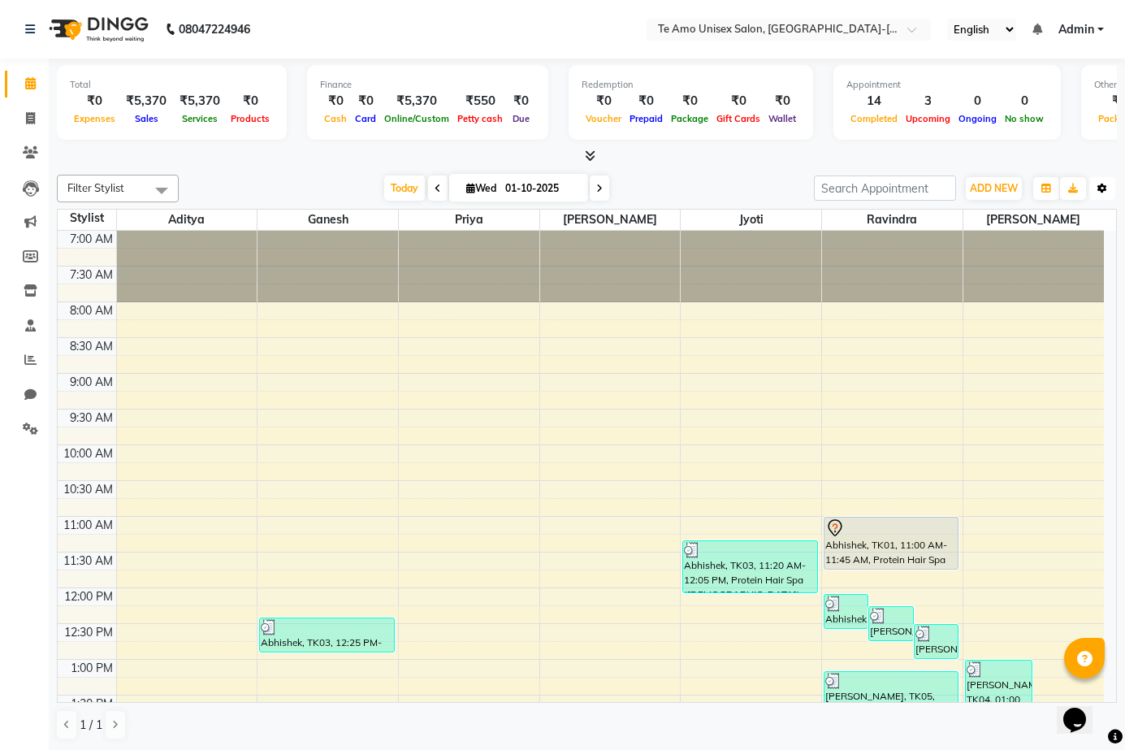
click at [1095, 188] on button "Toggle Dropdown" at bounding box center [1103, 188] width 26 height 23
click at [34, 119] on icon at bounding box center [30, 118] width 9 height 12
drag, startPoint x: 34, startPoint y: 119, endPoint x: 29, endPoint y: 106, distance: 14.6
click at [34, 119] on icon at bounding box center [30, 118] width 9 height 12
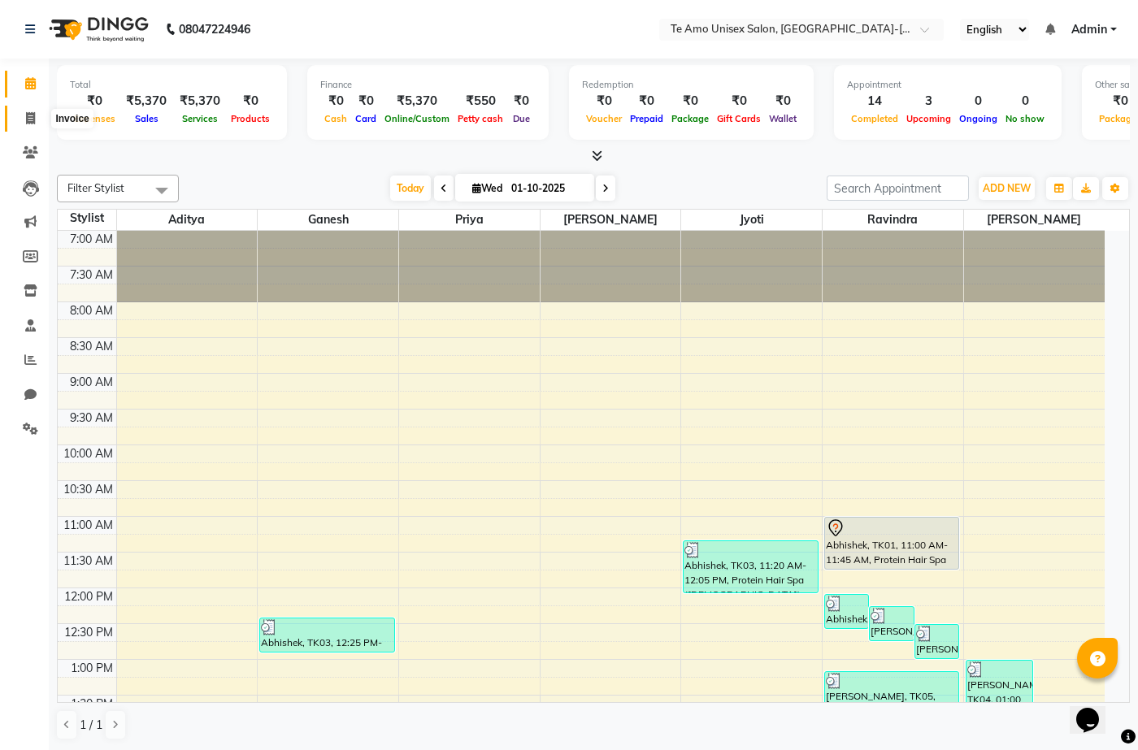
select select "service"
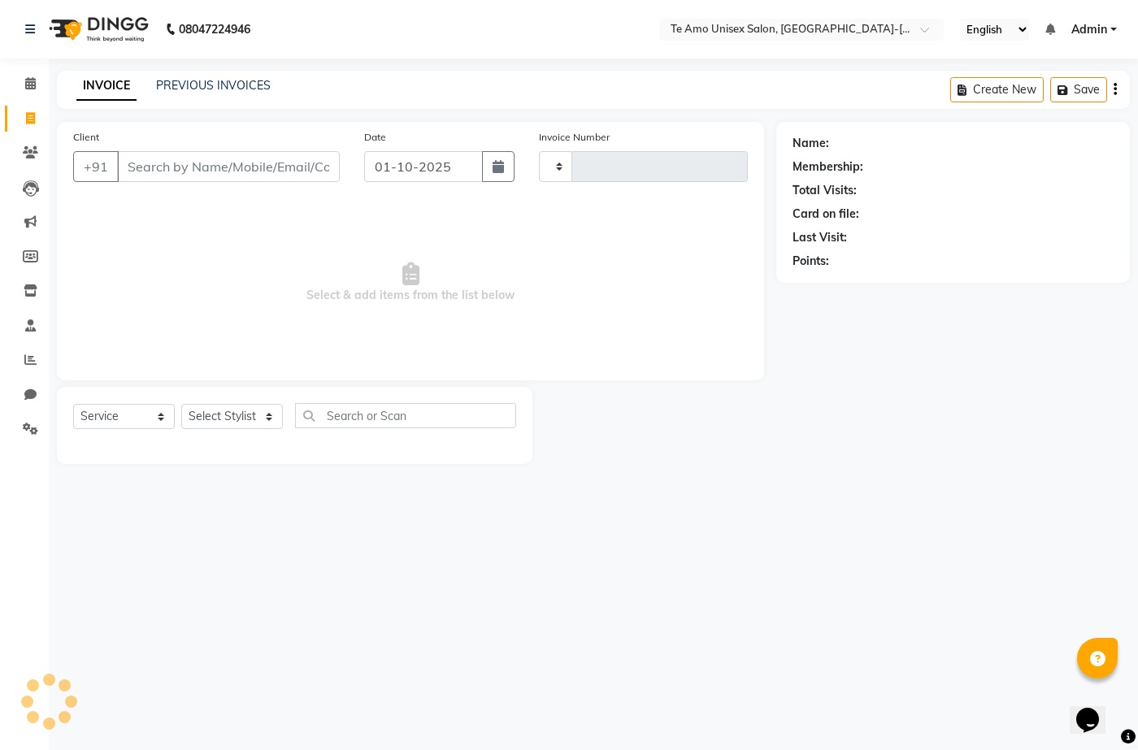
type input "2013"
select select "7836"
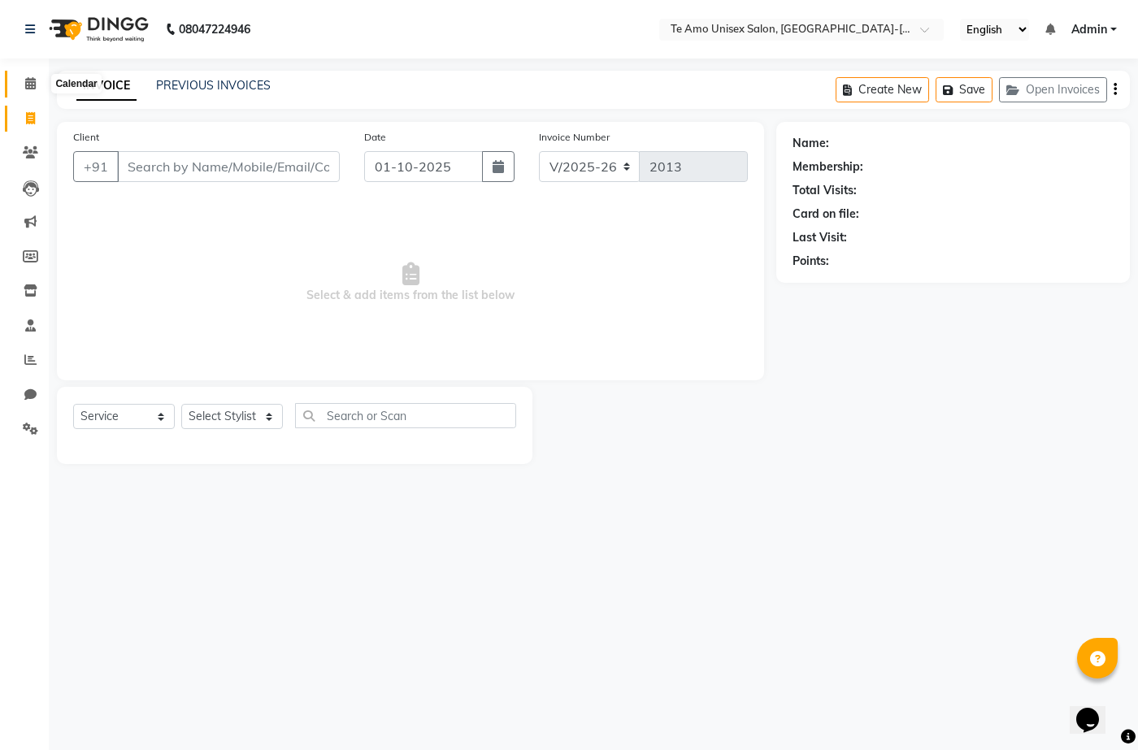
click at [32, 78] on icon at bounding box center [30, 83] width 11 height 12
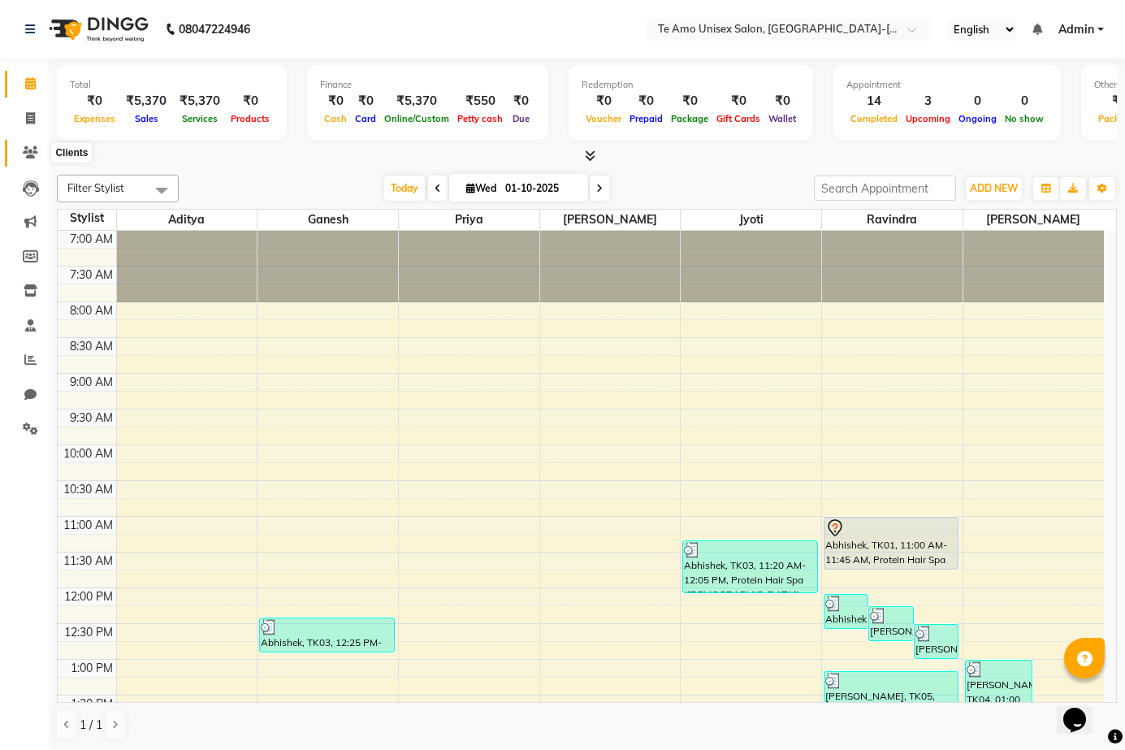
click at [30, 158] on span at bounding box center [30, 153] width 28 height 19
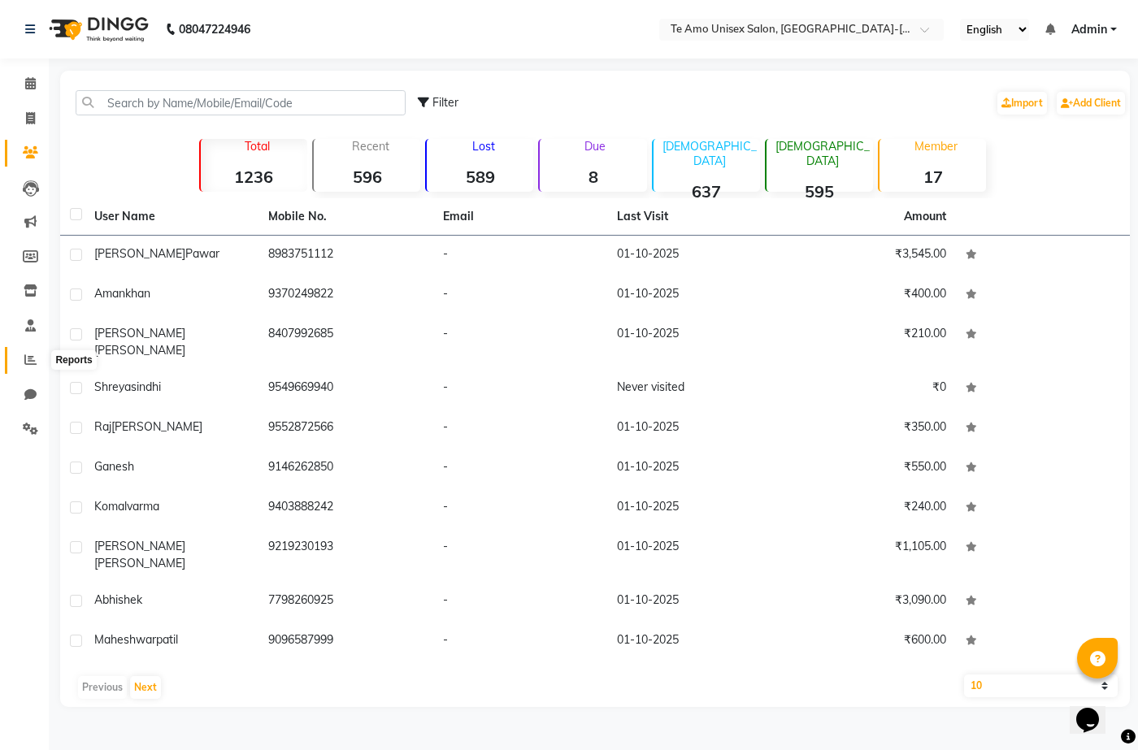
click at [33, 357] on icon at bounding box center [30, 359] width 12 height 12
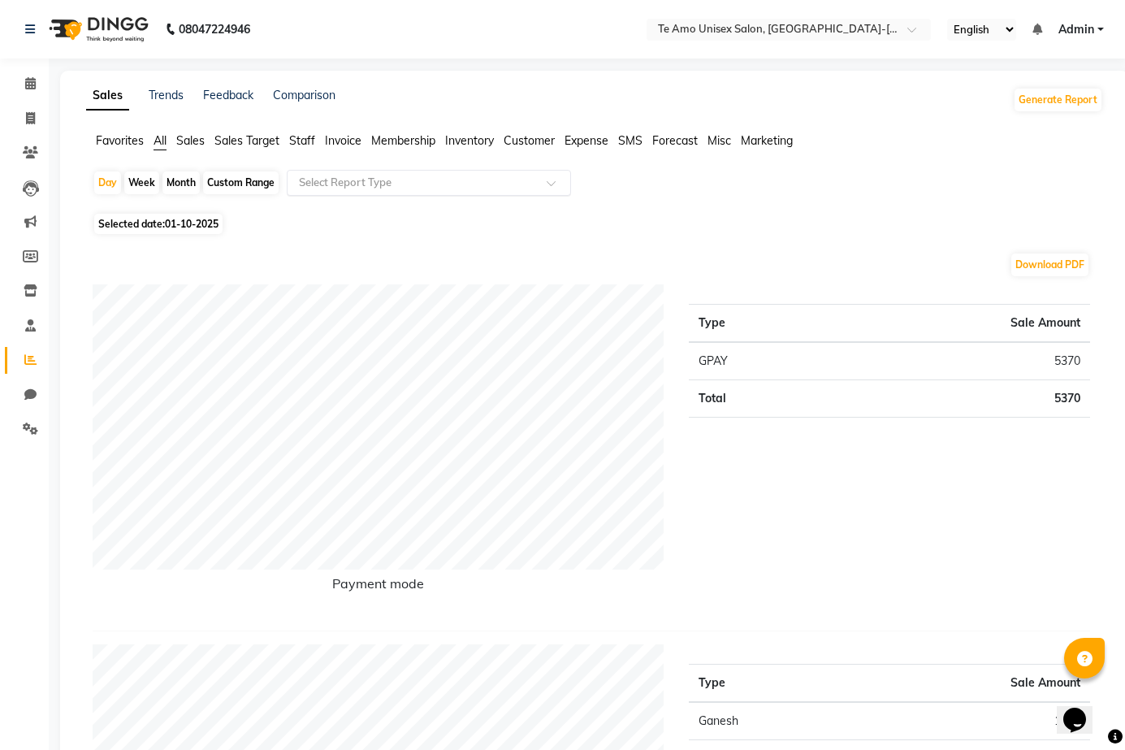
click at [458, 184] on input "text" at bounding box center [413, 183] width 234 height 16
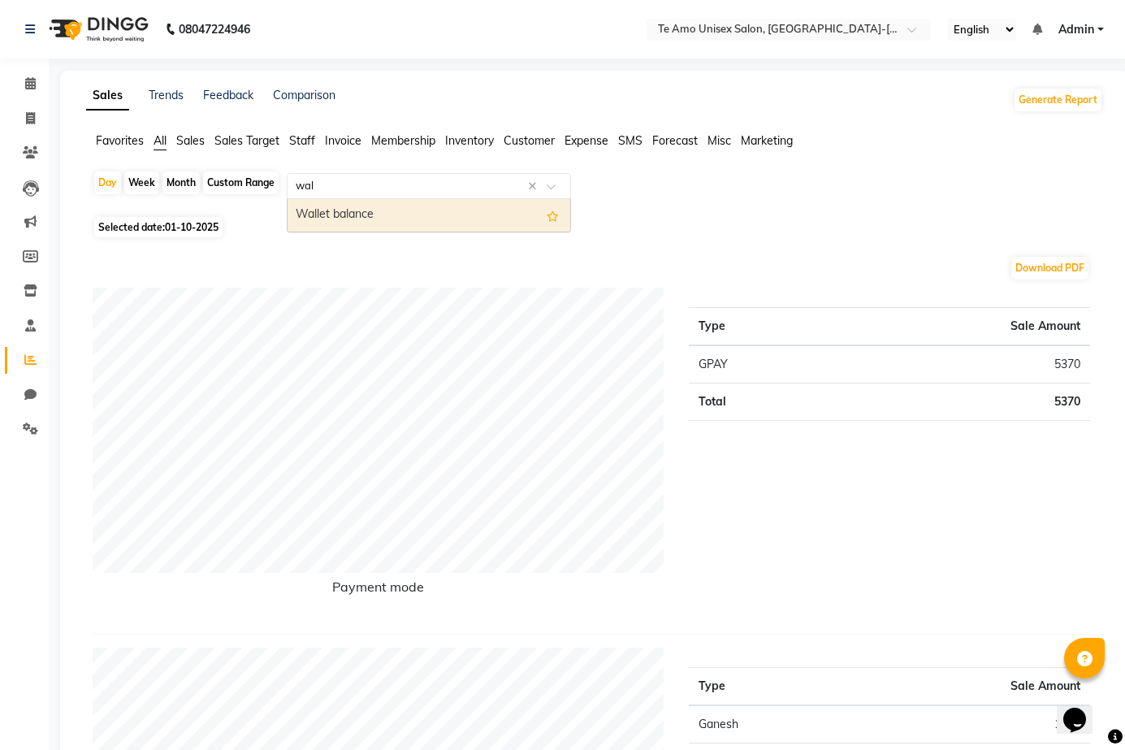
type input "wall"
click at [471, 220] on div "Wallet balance" at bounding box center [429, 215] width 283 height 33
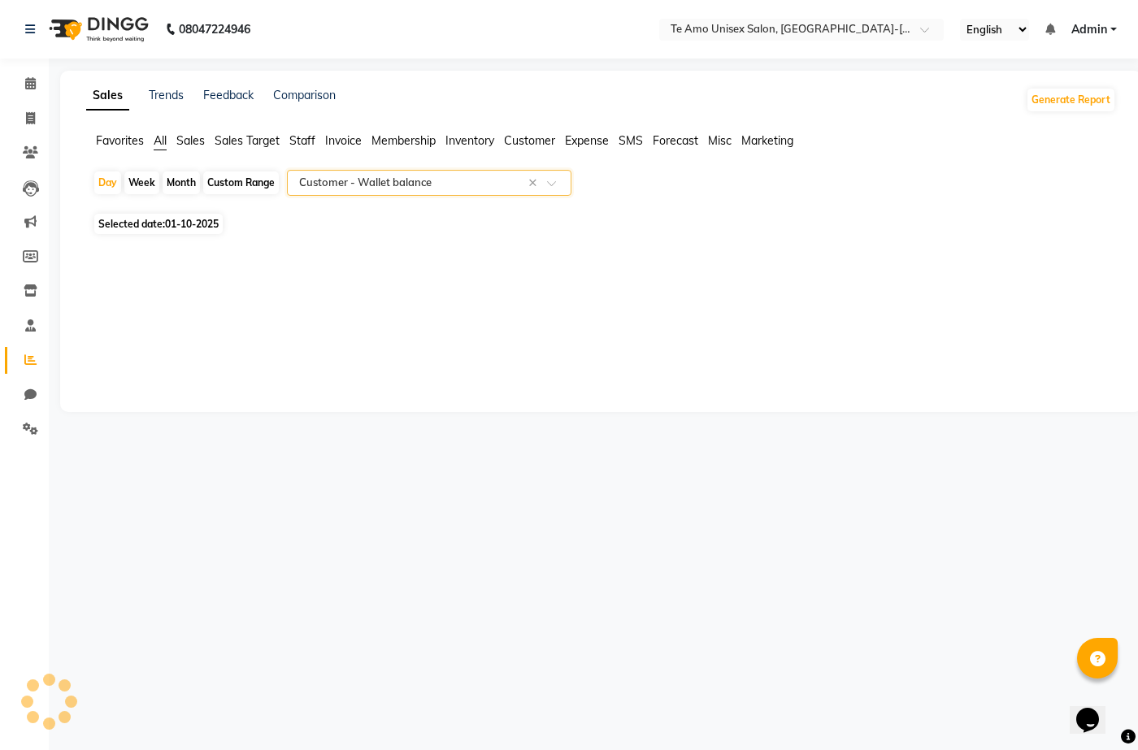
select select "full_report"
select select "csv"
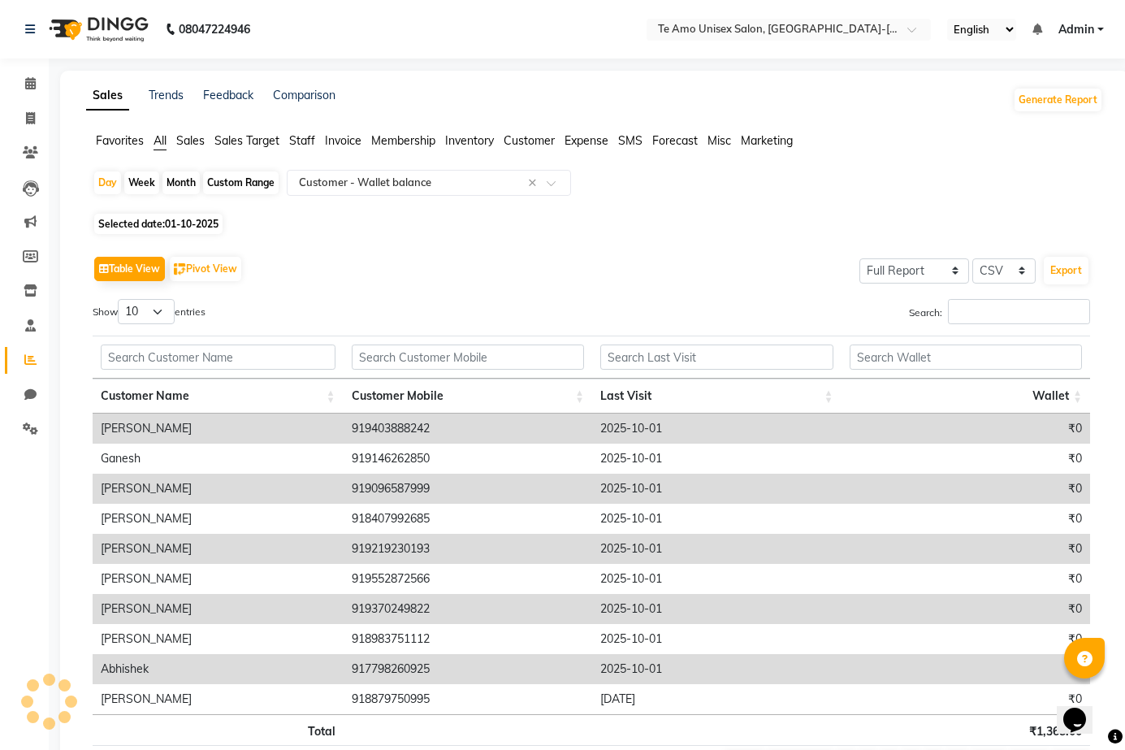
click at [148, 183] on div "Week" at bounding box center [141, 182] width 35 height 23
select select "10"
select select "2025"
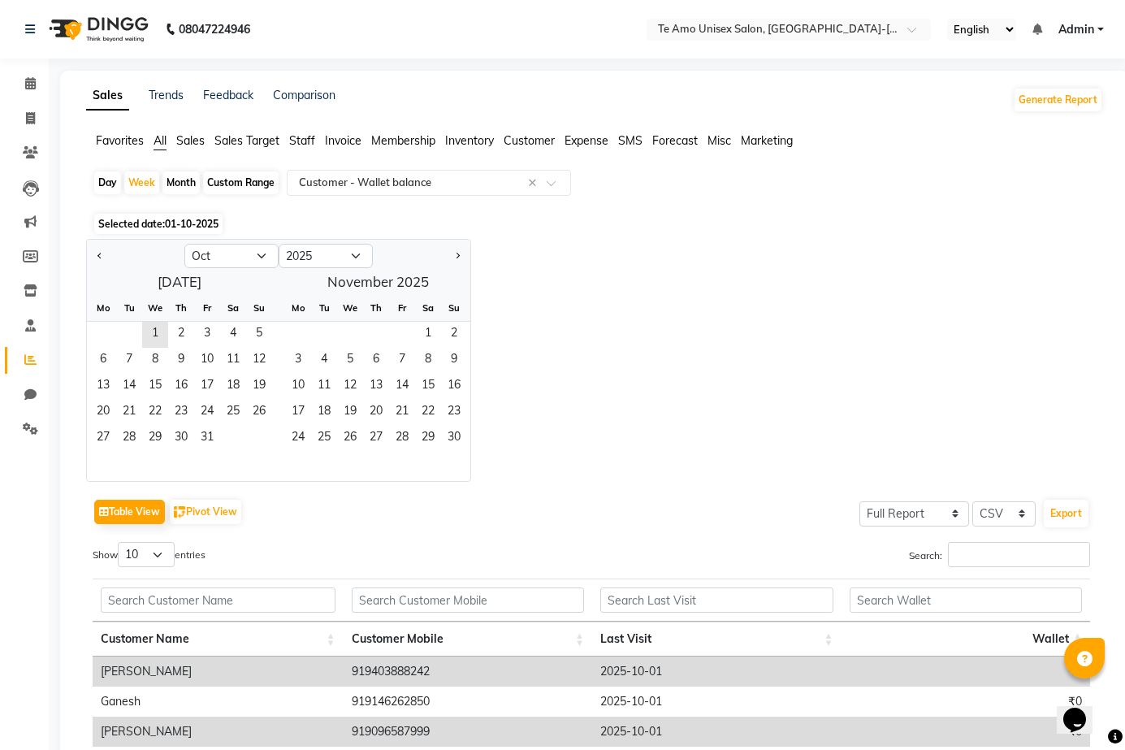
click at [185, 174] on div "Month" at bounding box center [181, 182] width 37 height 23
select select "10"
select select "2025"
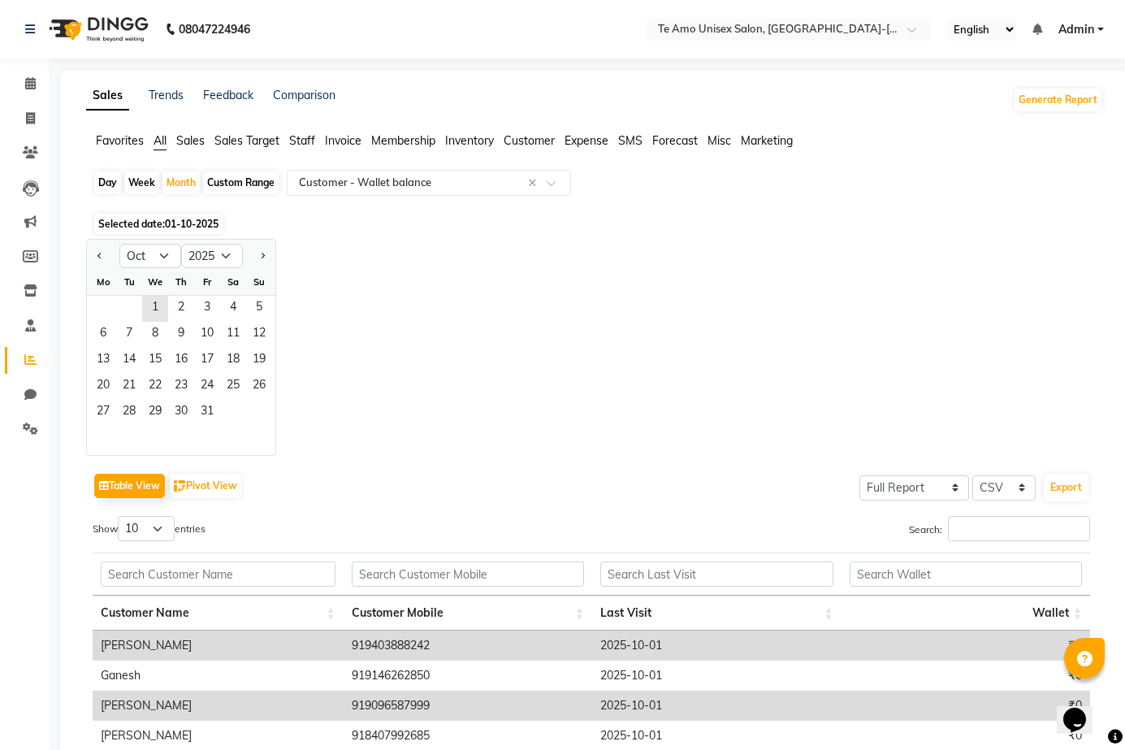
click at [148, 176] on div "Week" at bounding box center [141, 182] width 35 height 23
select select "10"
select select "2025"
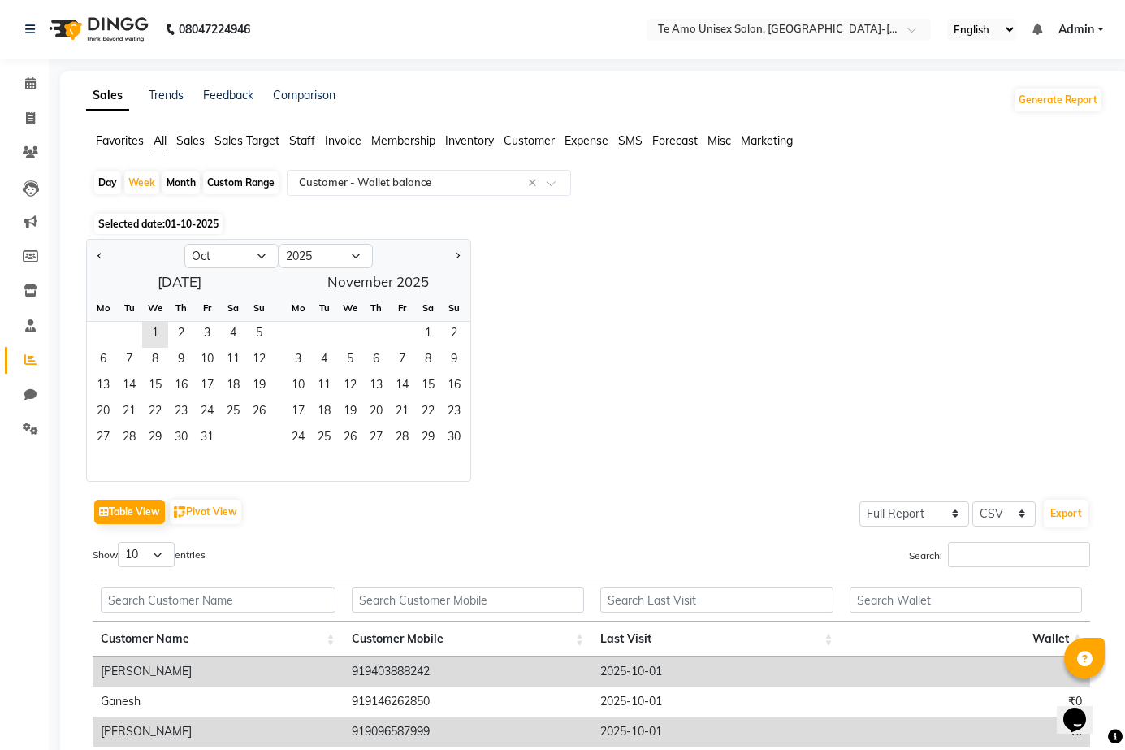
click at [173, 179] on div "Month" at bounding box center [181, 182] width 37 height 23
select select "10"
select select "2025"
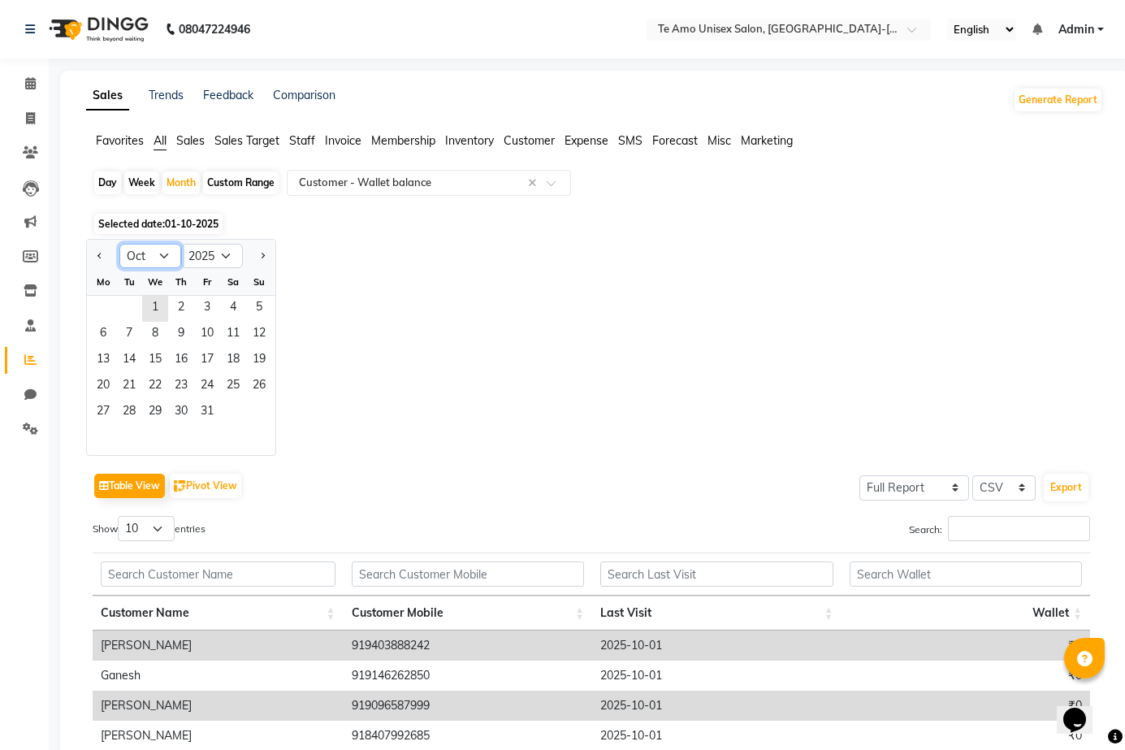
click at [166, 254] on select "Jan Feb Mar Apr May Jun [DATE] Aug Sep Oct Nov Dec" at bounding box center [150, 256] width 62 height 24
select select "9"
click at [119, 244] on select "Jan Feb Mar Apr May Jun [DATE] Aug Sep Oct Nov Dec" at bounding box center [150, 256] width 62 height 24
click at [212, 323] on span "12" at bounding box center [207, 335] width 26 height 26
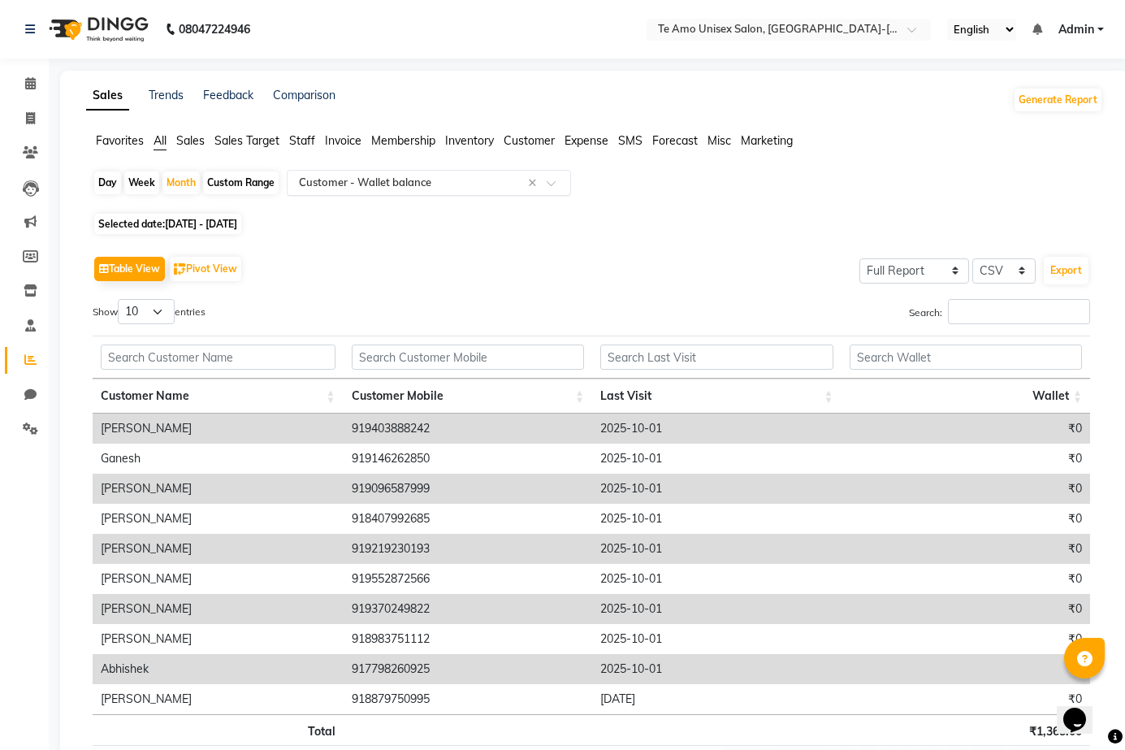
click at [427, 176] on input "text" at bounding box center [413, 183] width 234 height 16
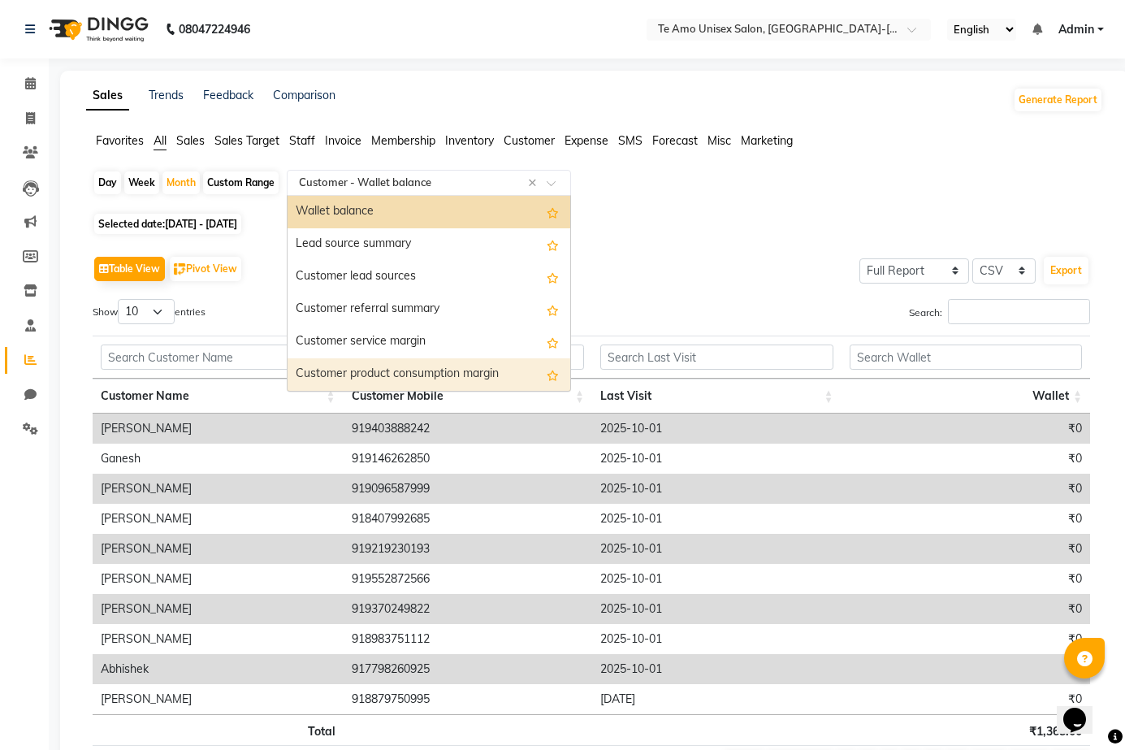
click at [681, 211] on div "Day Week Month Custom Range Select Report Type × Customer - Wallet balance × Da…" at bounding box center [594, 483] width 1017 height 626
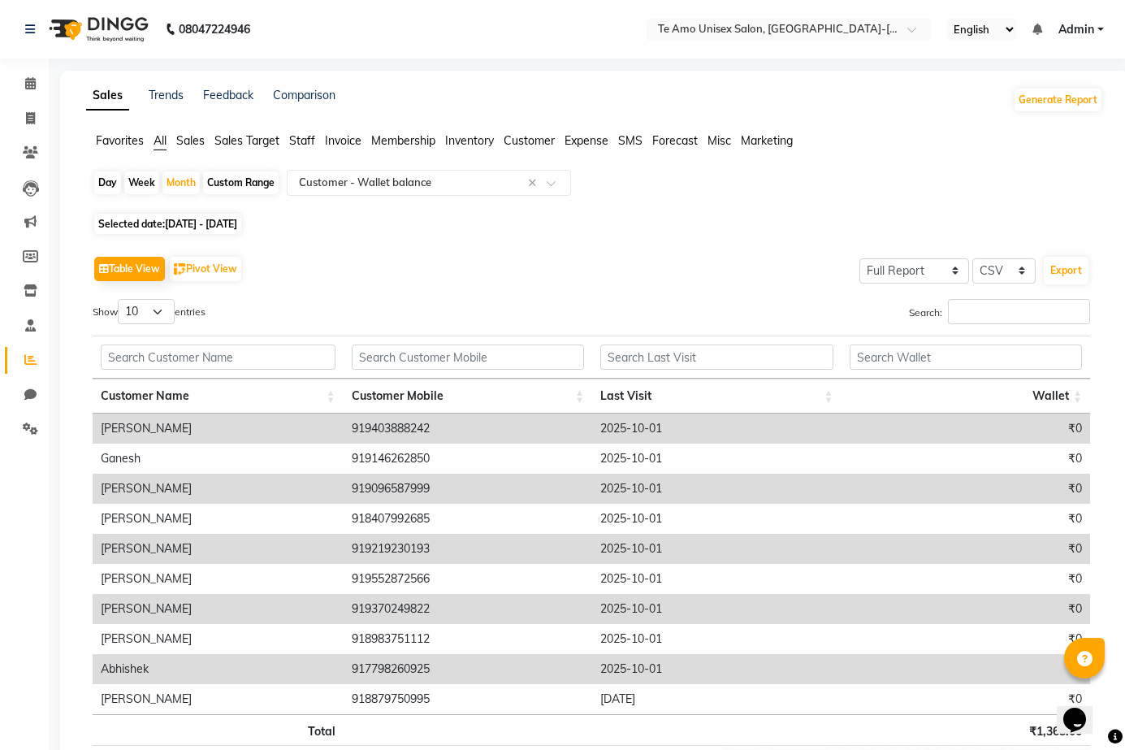
click at [544, 137] on span "Customer" at bounding box center [529, 140] width 51 height 15
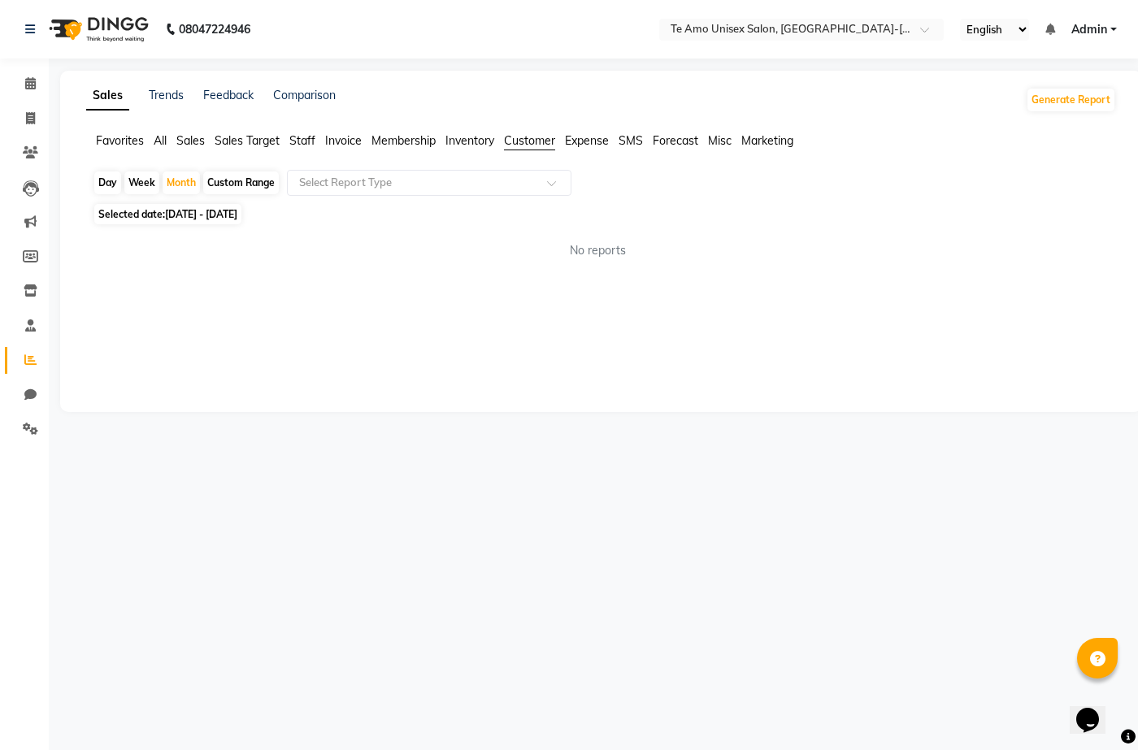
click at [535, 137] on span "Customer" at bounding box center [529, 140] width 51 height 15
click at [180, 179] on div "Month" at bounding box center [181, 182] width 37 height 23
select select "9"
select select "2025"
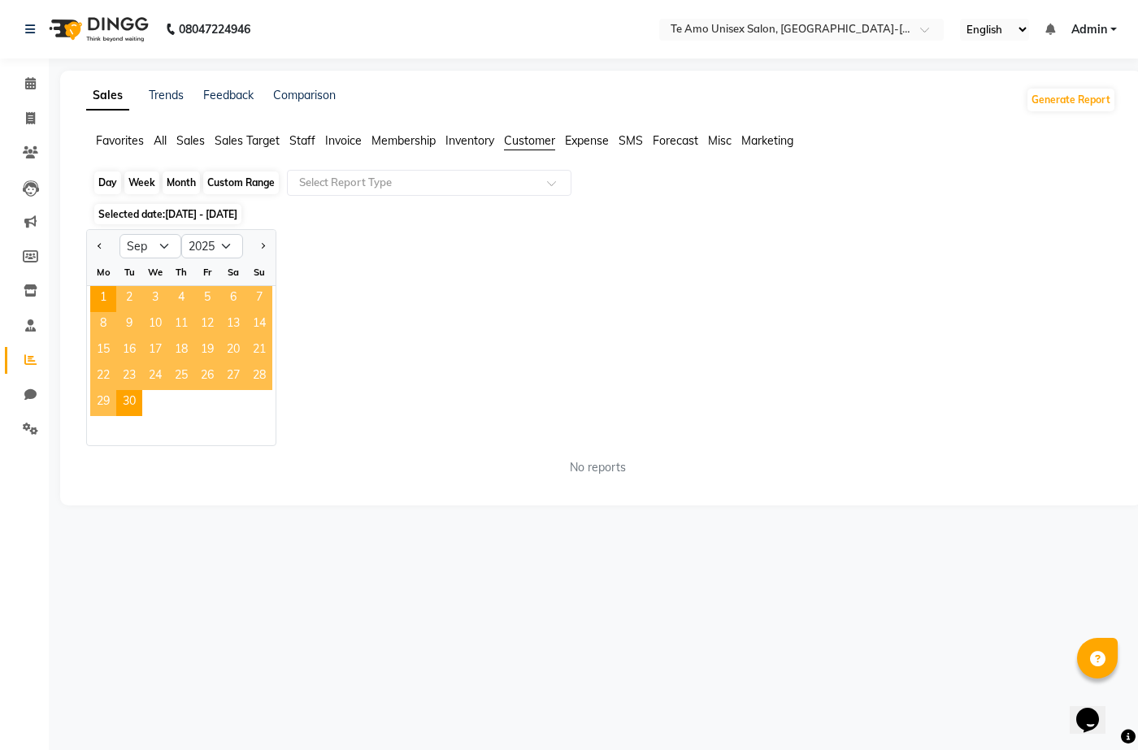
click at [180, 184] on div "Month" at bounding box center [181, 182] width 37 height 23
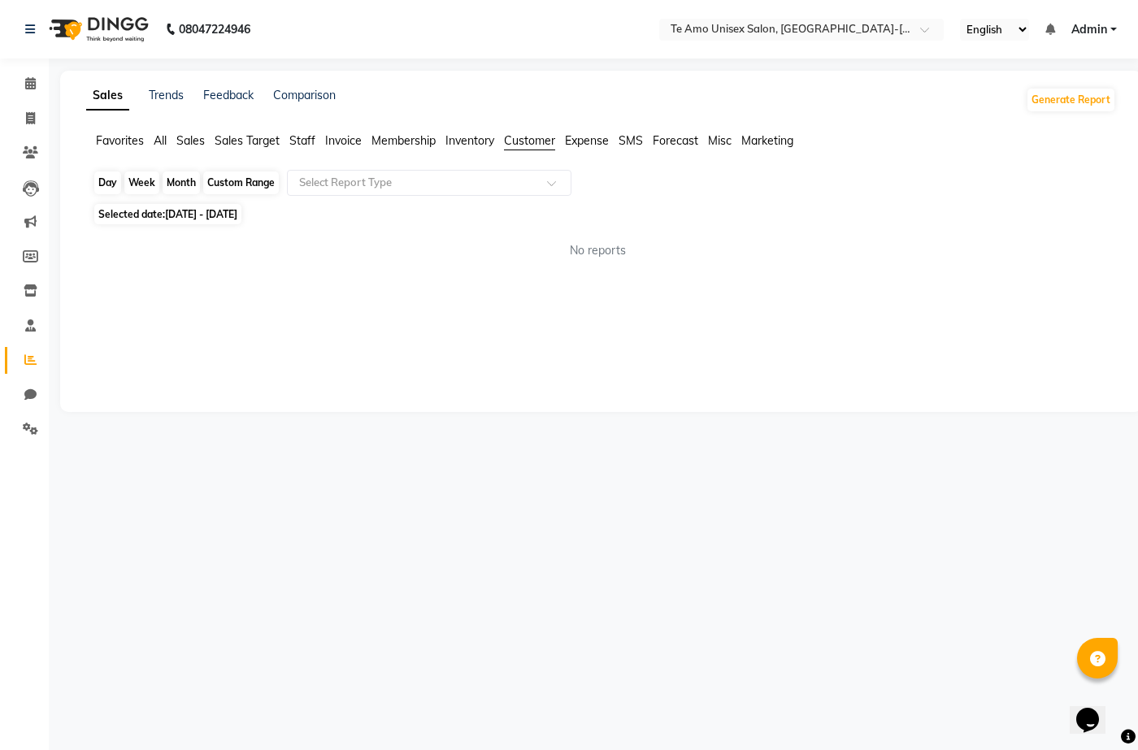
click at [180, 184] on div "Month" at bounding box center [181, 182] width 37 height 23
select select "9"
select select "2025"
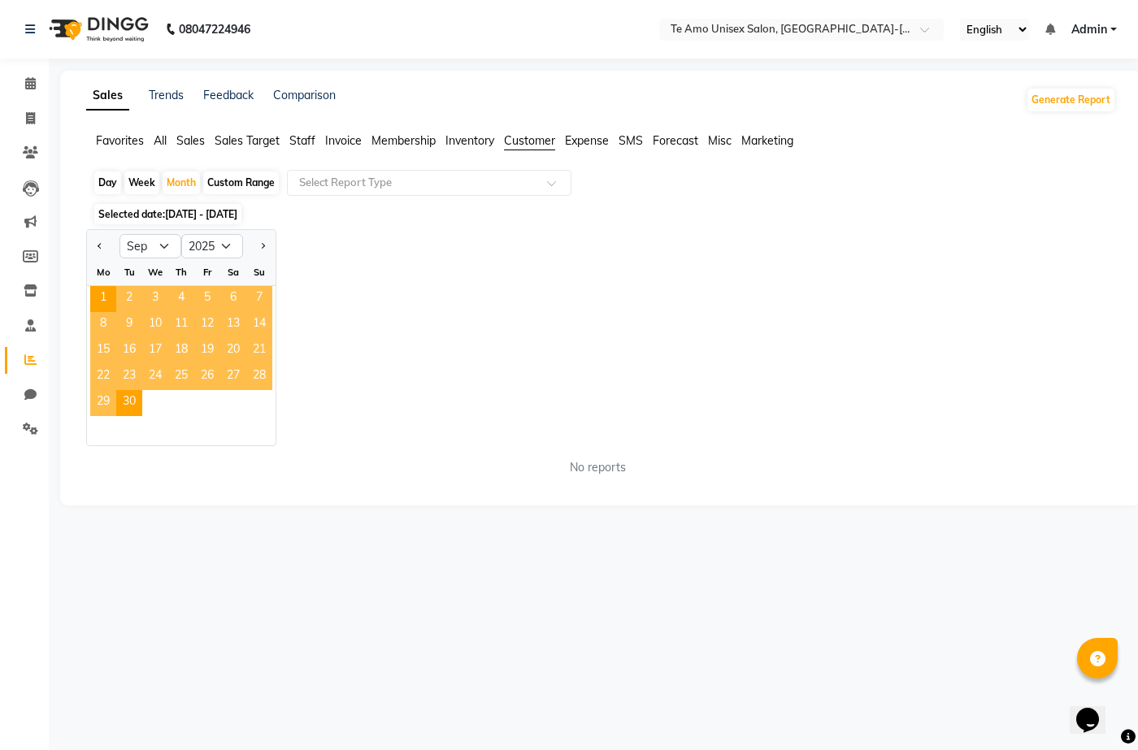
click at [107, 178] on div "Day" at bounding box center [107, 182] width 27 height 23
select select "9"
select select "2025"
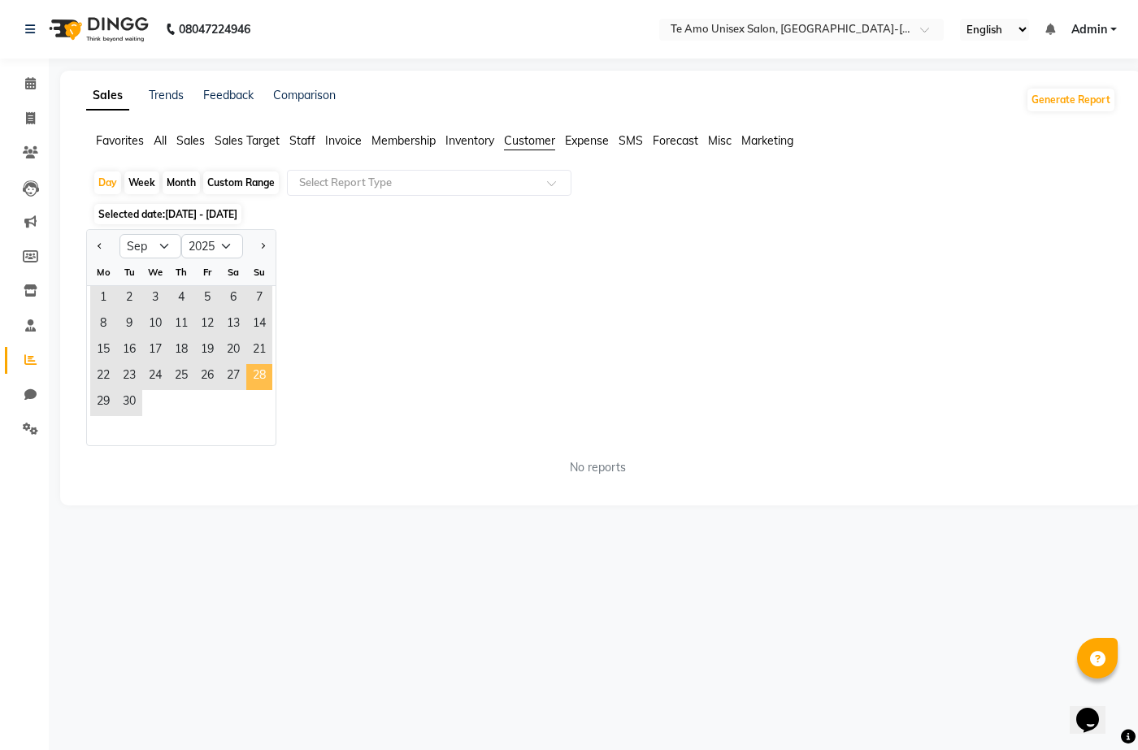
click at [255, 376] on span "28" at bounding box center [259, 377] width 26 height 26
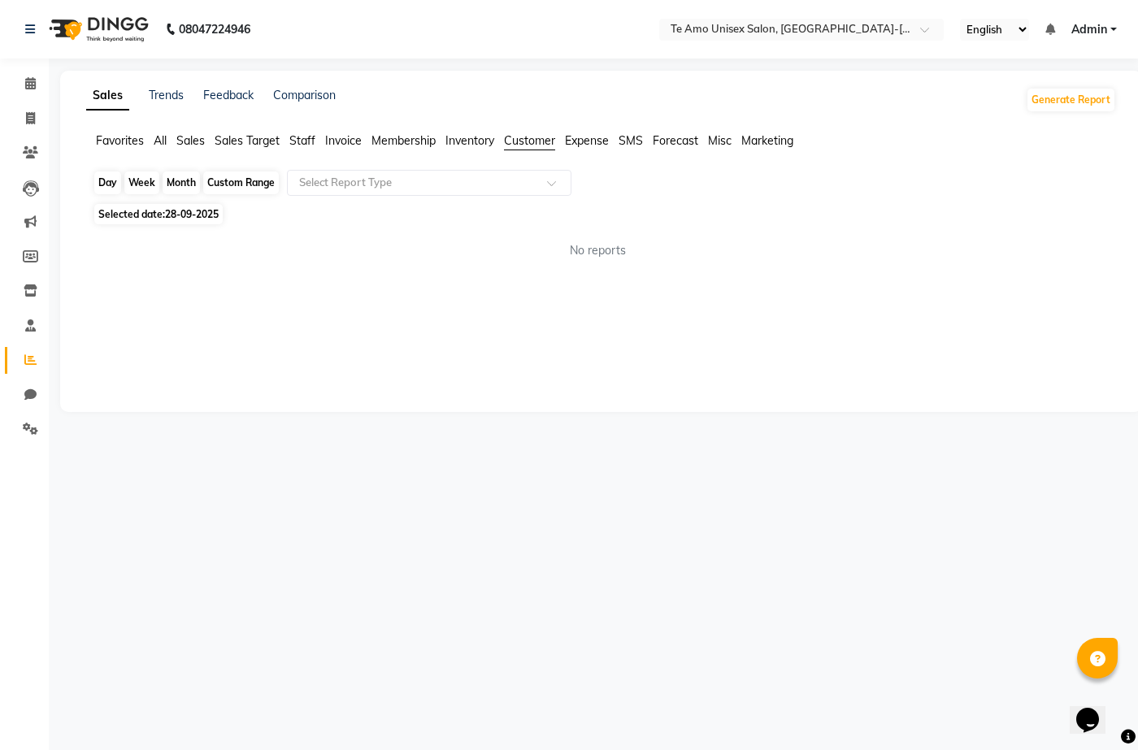
click at [106, 184] on div "Day" at bounding box center [107, 182] width 27 height 23
select select "9"
select select "2025"
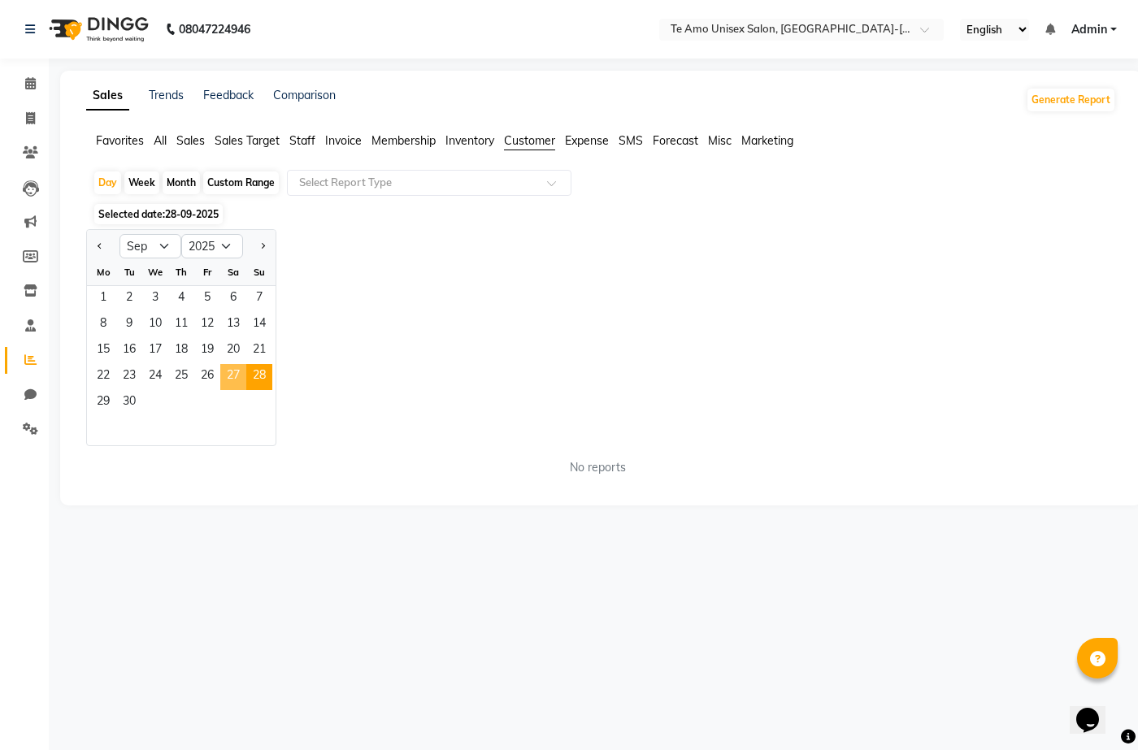
click at [238, 369] on span "27" at bounding box center [233, 377] width 26 height 26
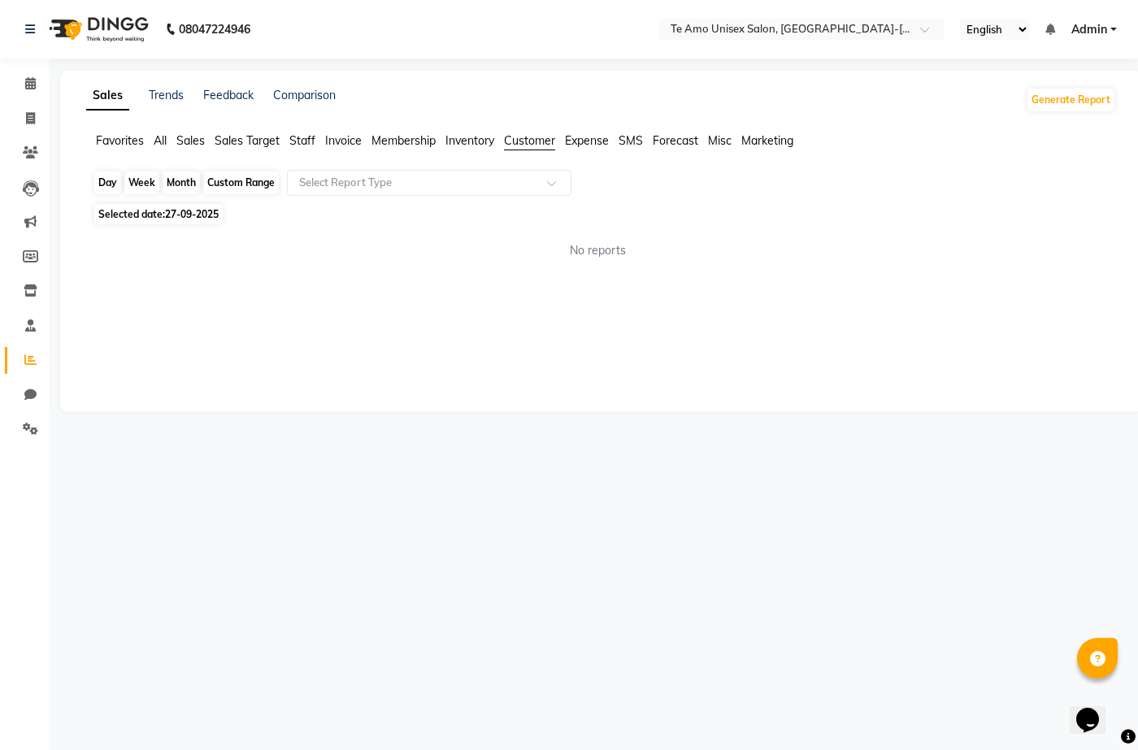
click at [110, 181] on div "Day" at bounding box center [107, 182] width 27 height 23
select select "9"
select select "2025"
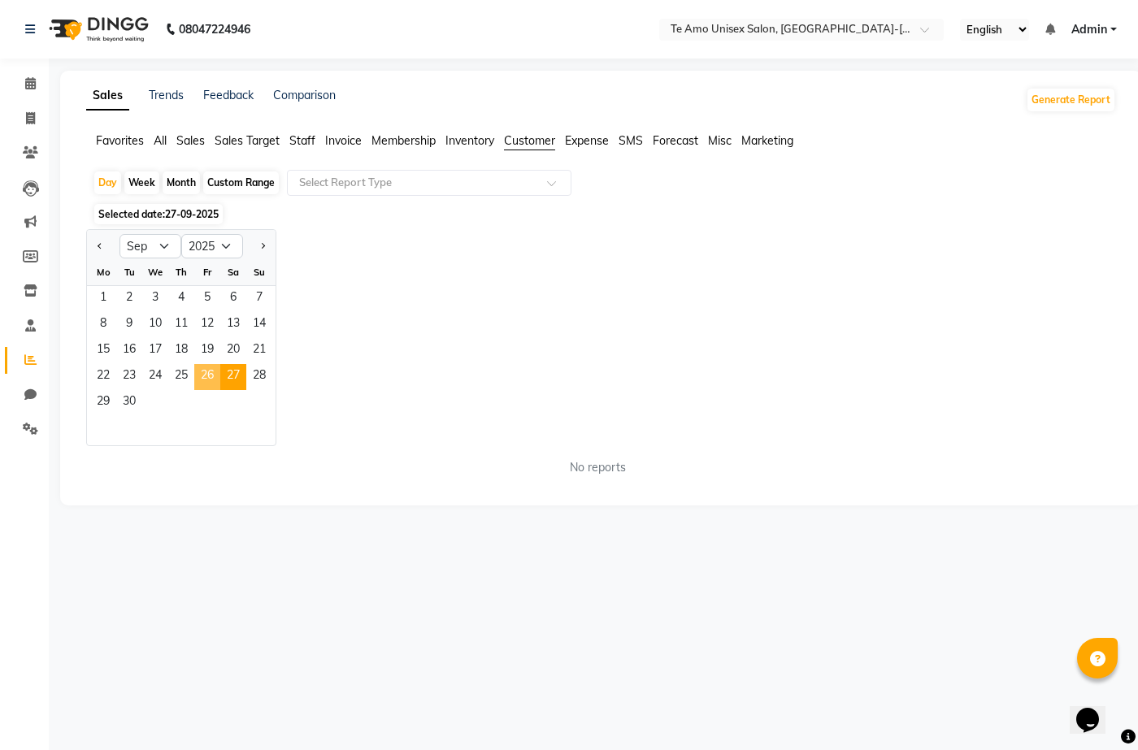
click at [196, 374] on span "26" at bounding box center [207, 377] width 26 height 26
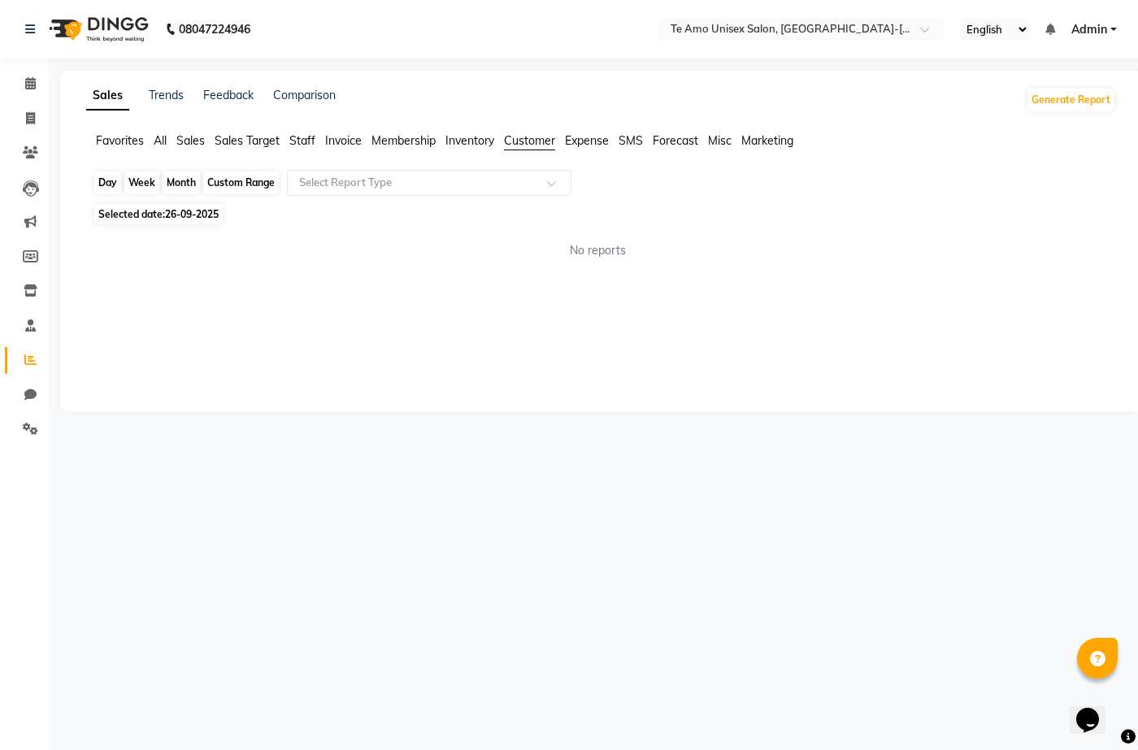
click at [106, 181] on div "Day" at bounding box center [107, 182] width 27 height 23
select select "9"
select select "2025"
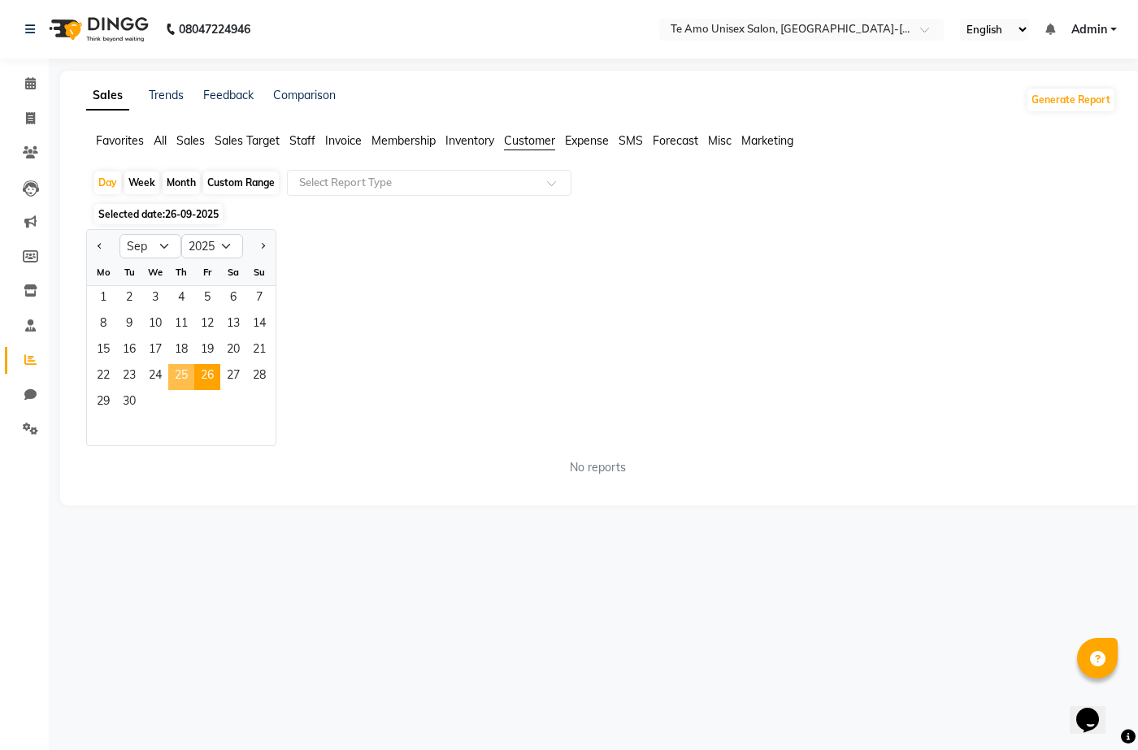
click at [173, 377] on span "25" at bounding box center [181, 377] width 26 height 26
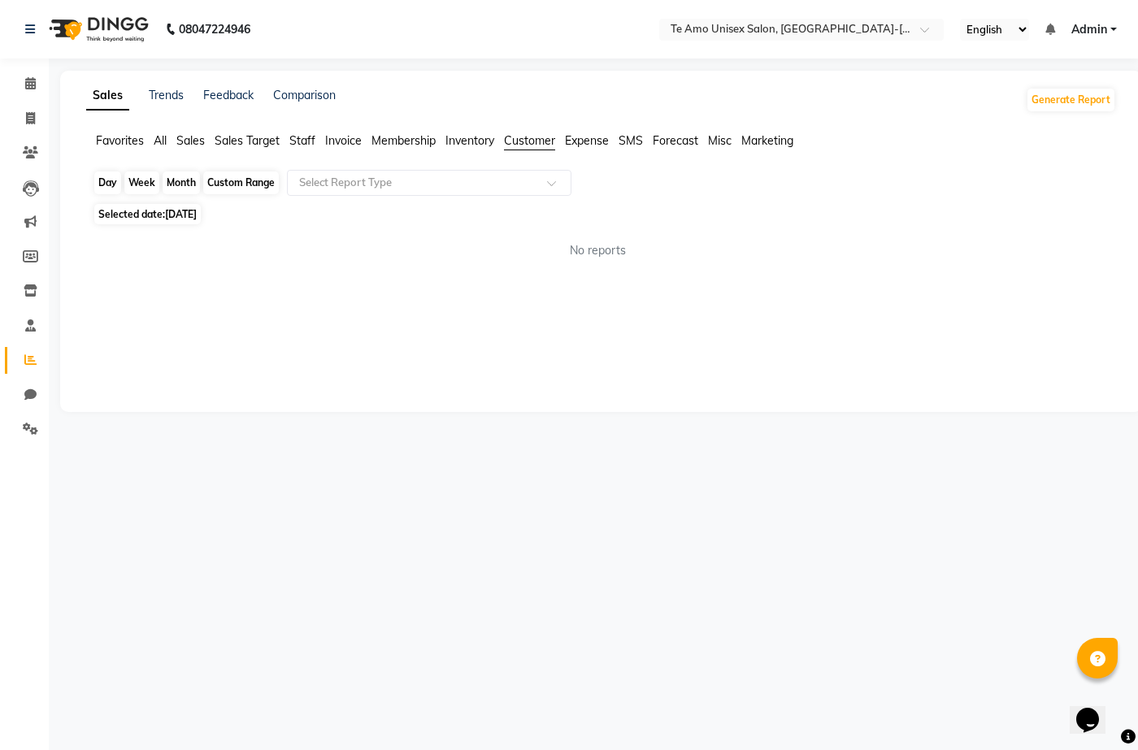
click at [113, 180] on div "Day" at bounding box center [107, 182] width 27 height 23
select select "9"
select select "2025"
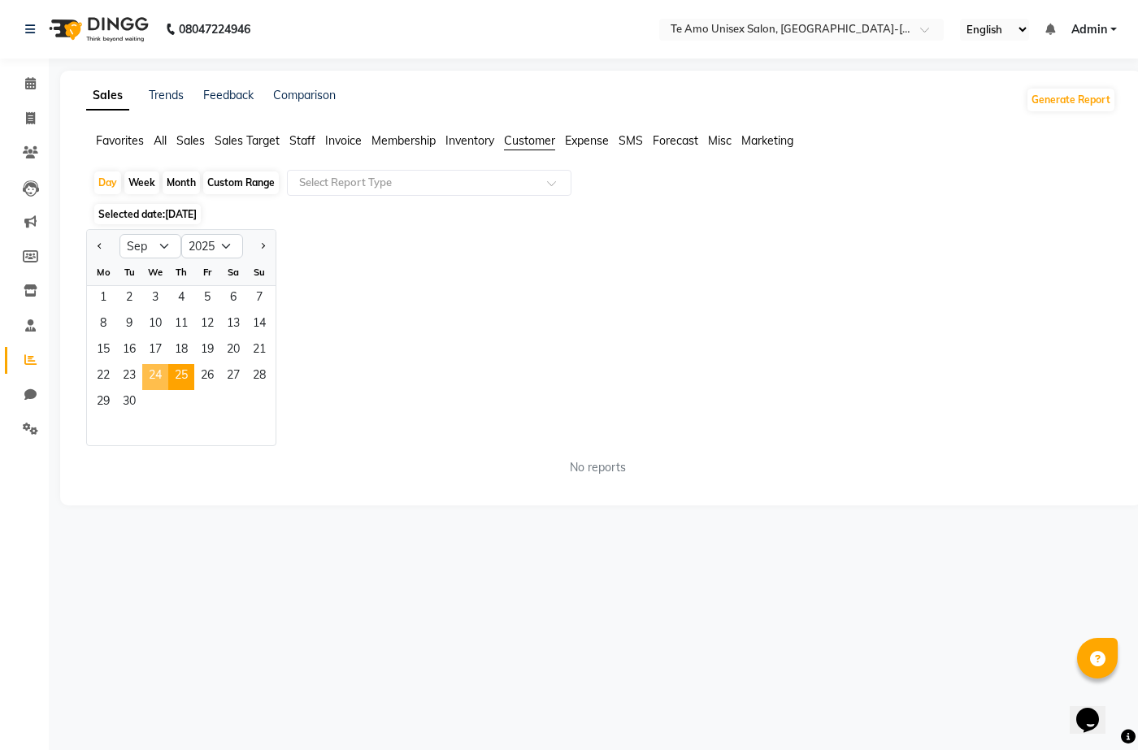
click at [150, 379] on span "24" at bounding box center [155, 377] width 26 height 26
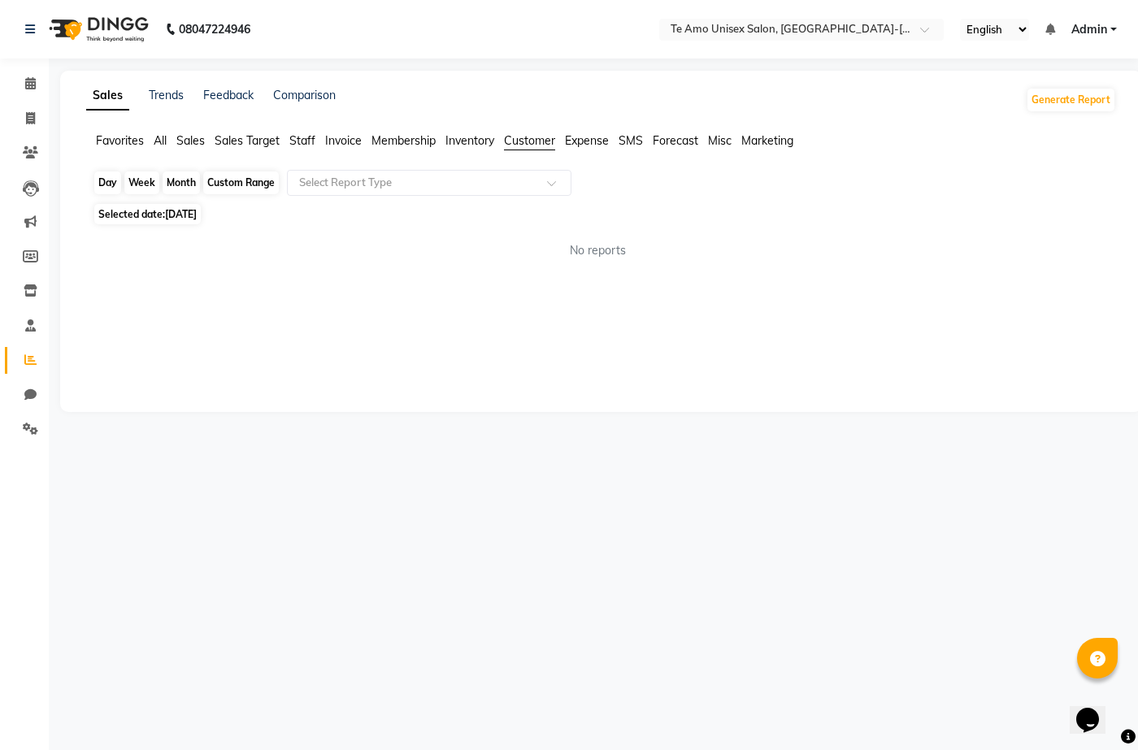
click at [113, 177] on div "Day" at bounding box center [107, 182] width 27 height 23
select select "9"
select select "2025"
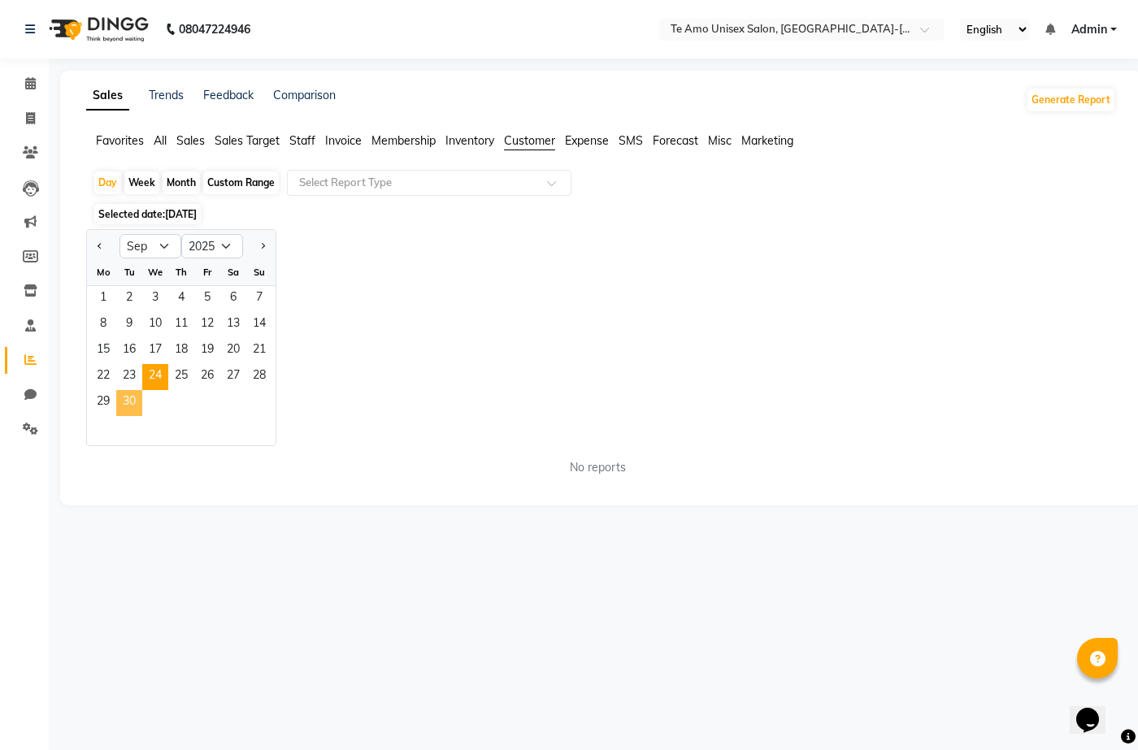
click at [116, 398] on span "30" at bounding box center [129, 403] width 26 height 26
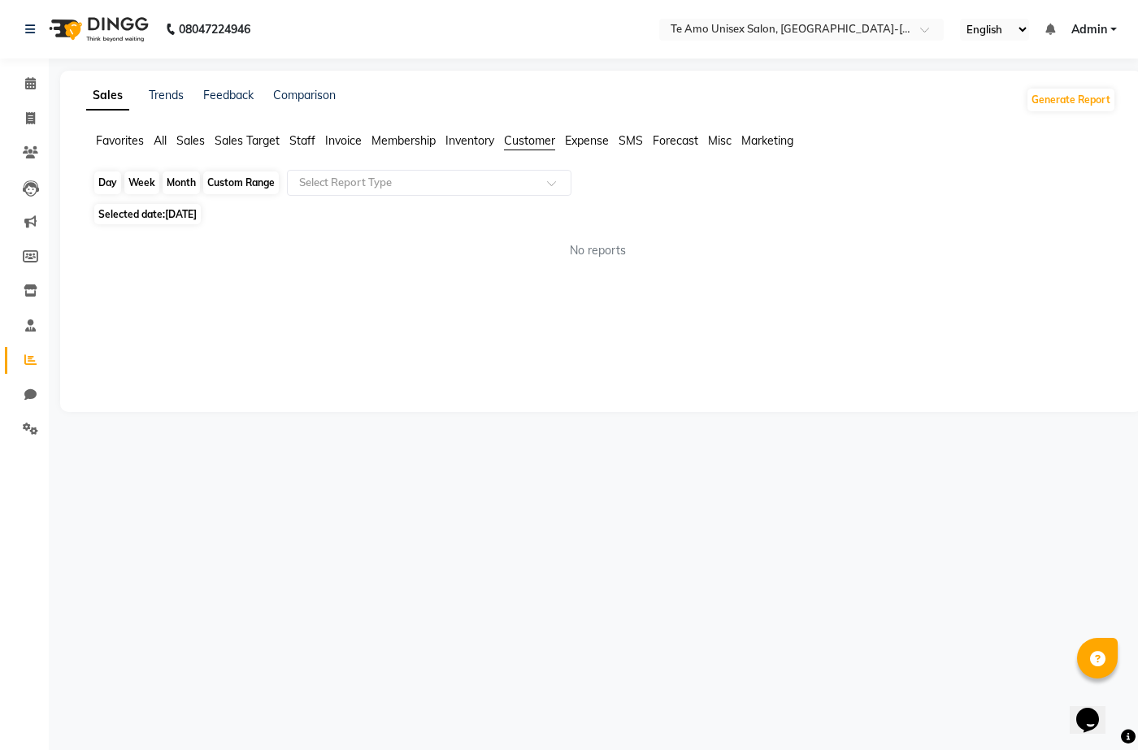
click at [119, 182] on div "Day" at bounding box center [107, 182] width 27 height 23
select select "9"
select select "2025"
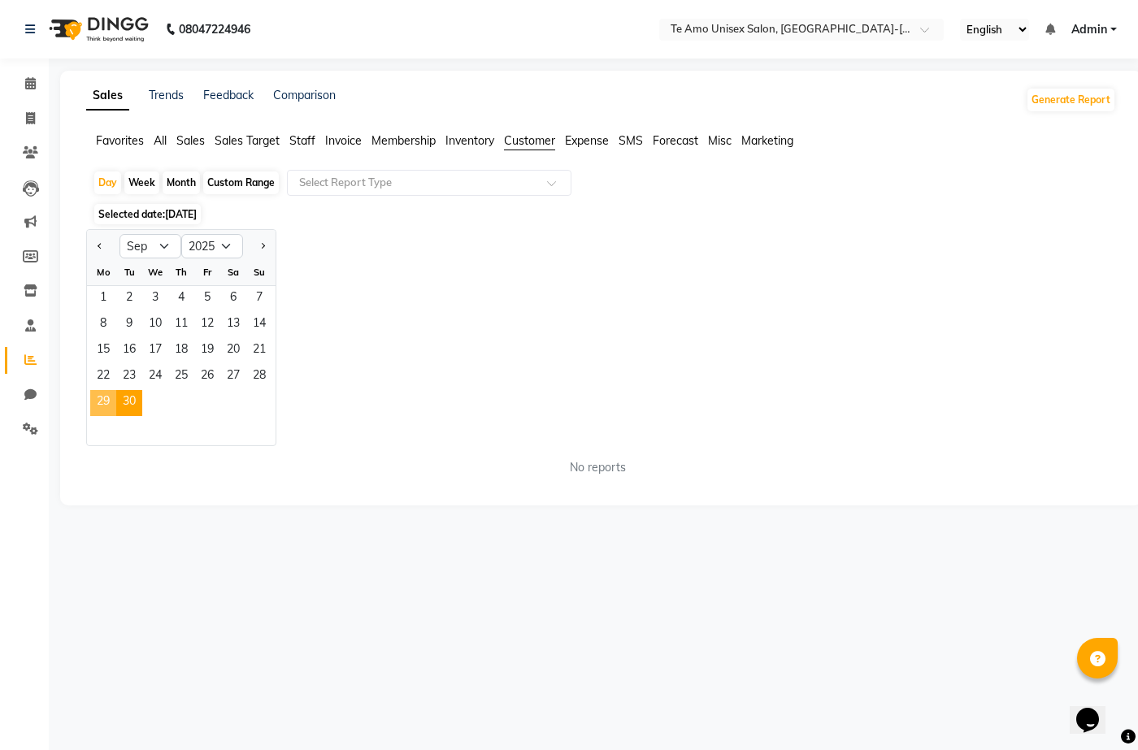
click at [109, 396] on span "29" at bounding box center [103, 403] width 26 height 26
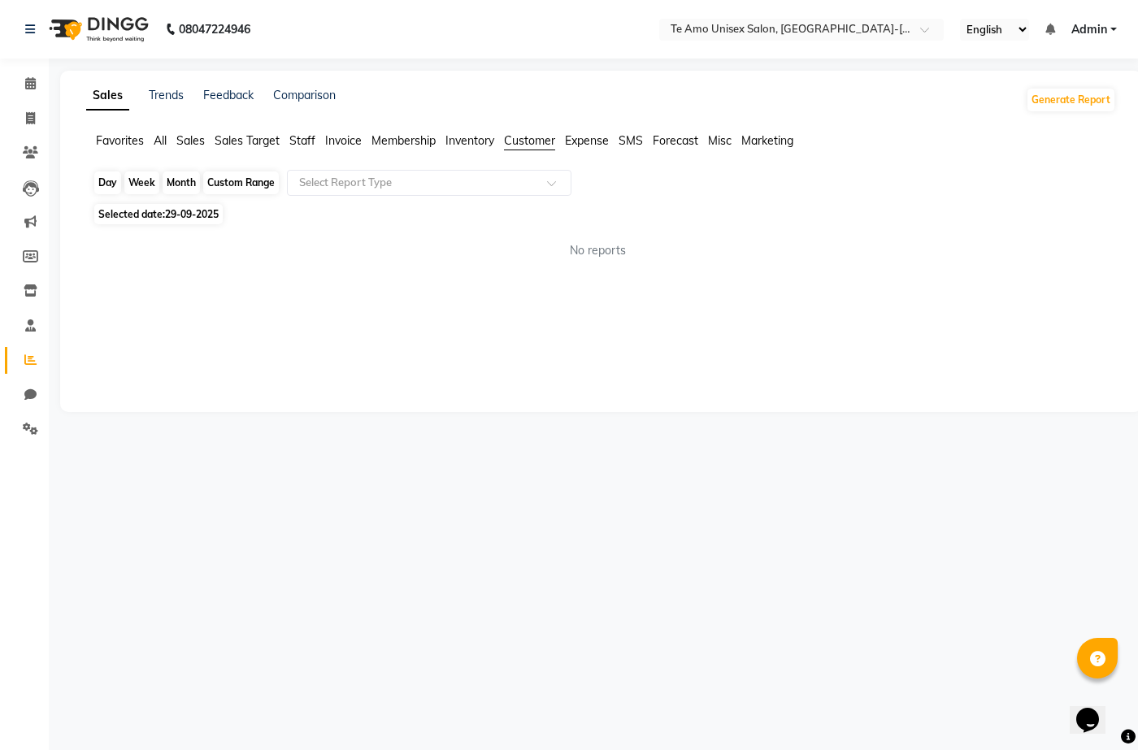
click at [106, 187] on div "Day" at bounding box center [107, 182] width 27 height 23
select select "9"
select select "2025"
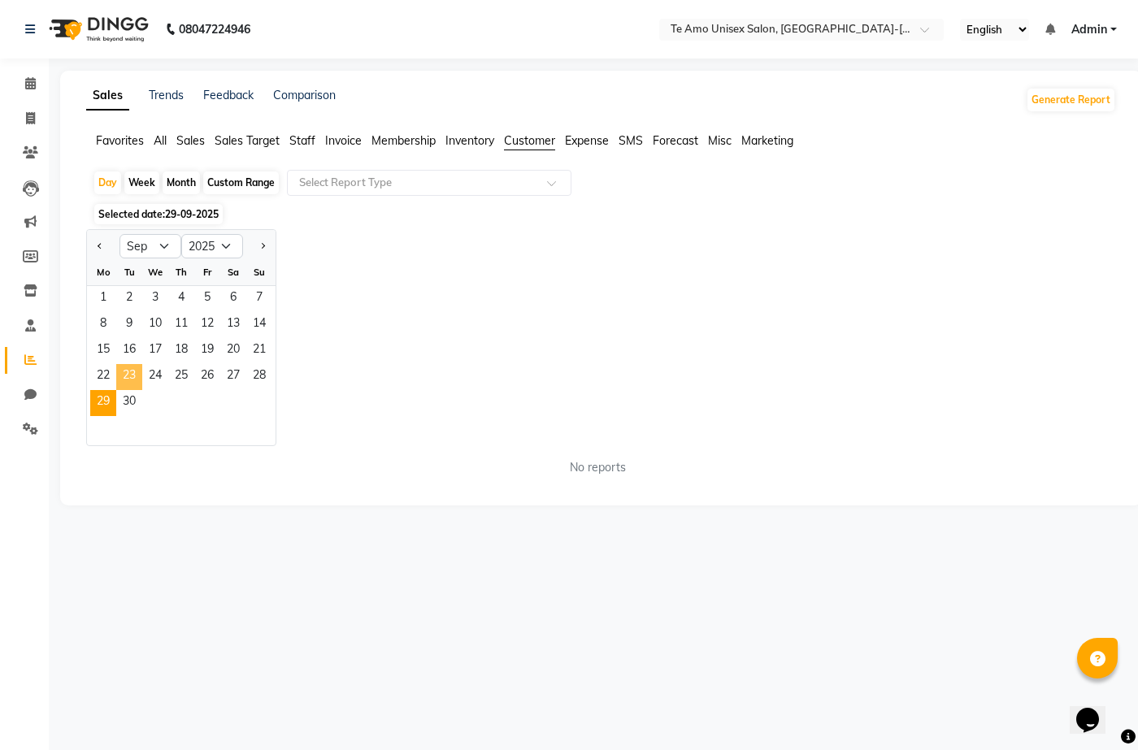
click at [132, 388] on span "23" at bounding box center [129, 377] width 26 height 26
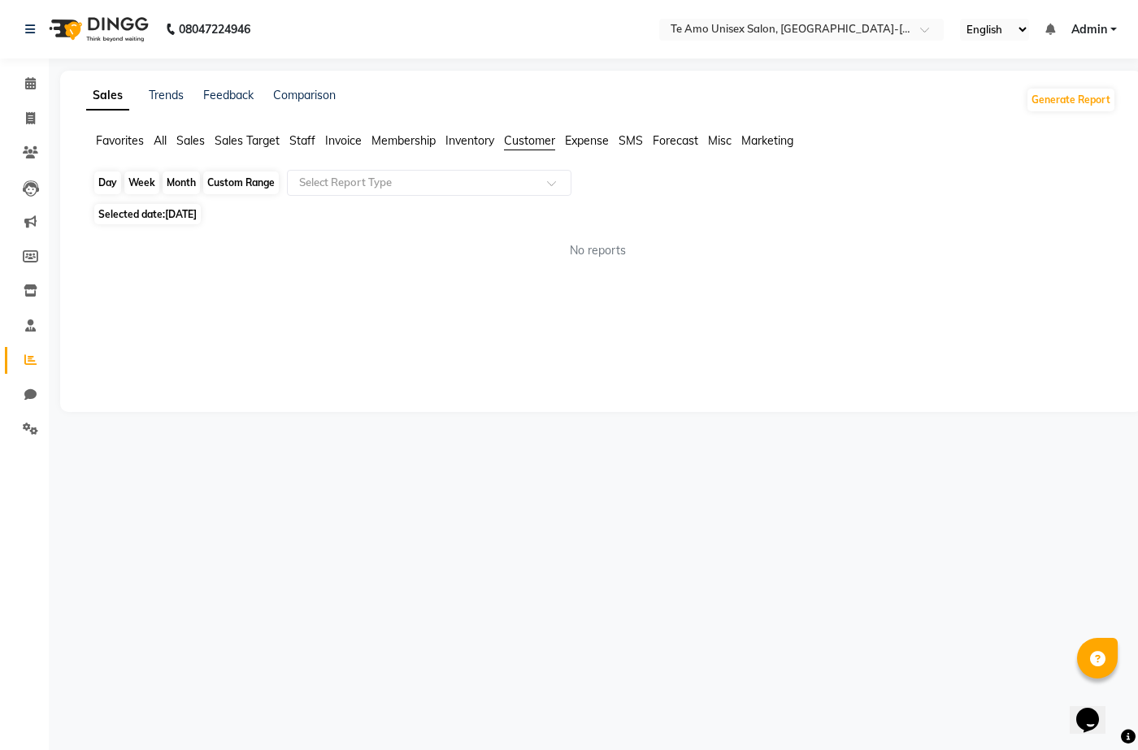
click at [103, 182] on div "Day" at bounding box center [107, 182] width 27 height 23
select select "9"
select select "2025"
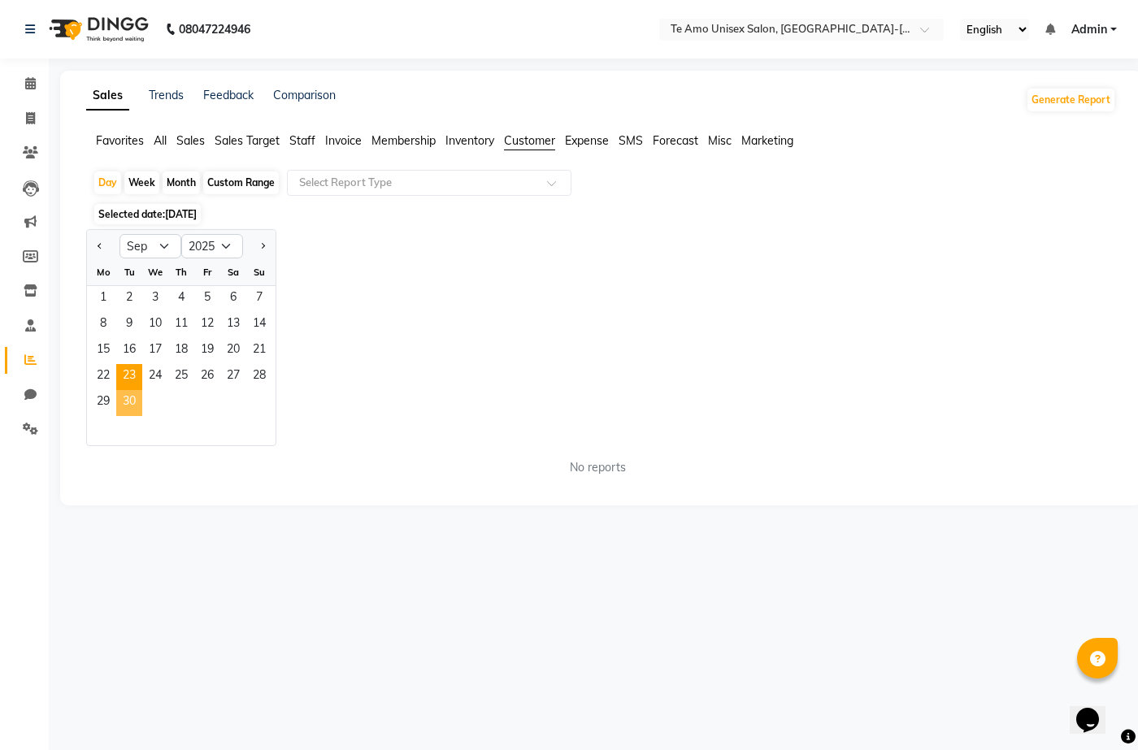
click at [120, 397] on span "30" at bounding box center [129, 403] width 26 height 26
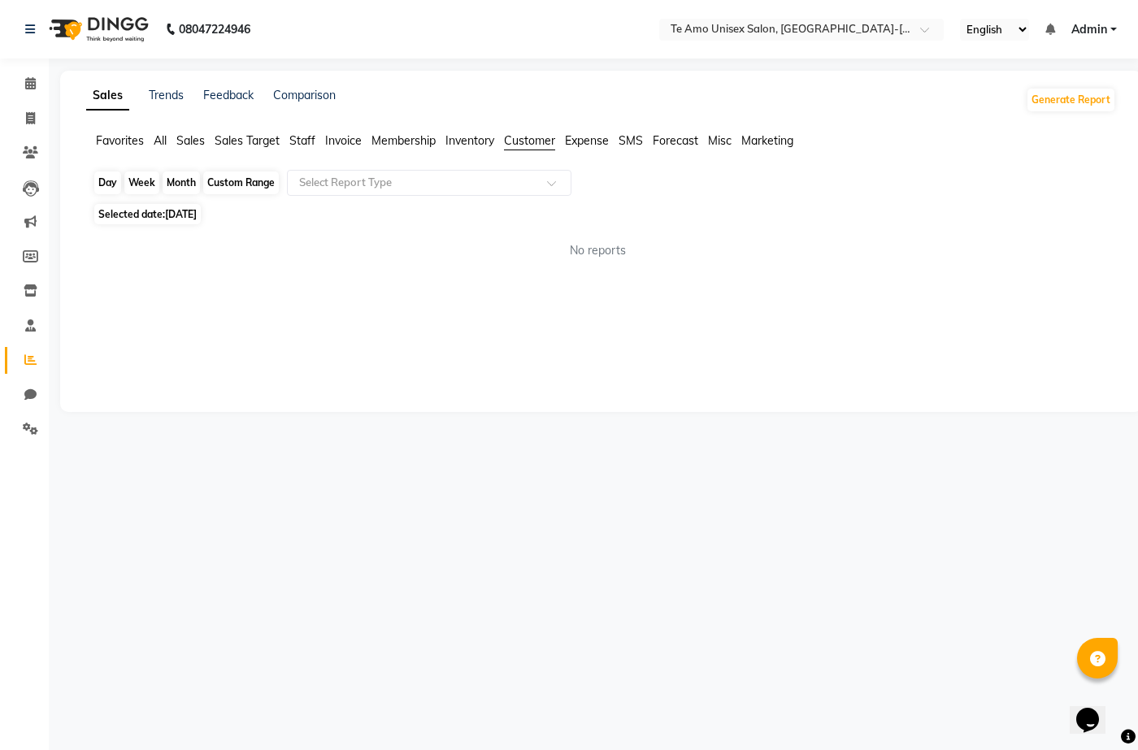
click at [113, 181] on div "Day" at bounding box center [107, 182] width 27 height 23
select select "9"
select select "2025"
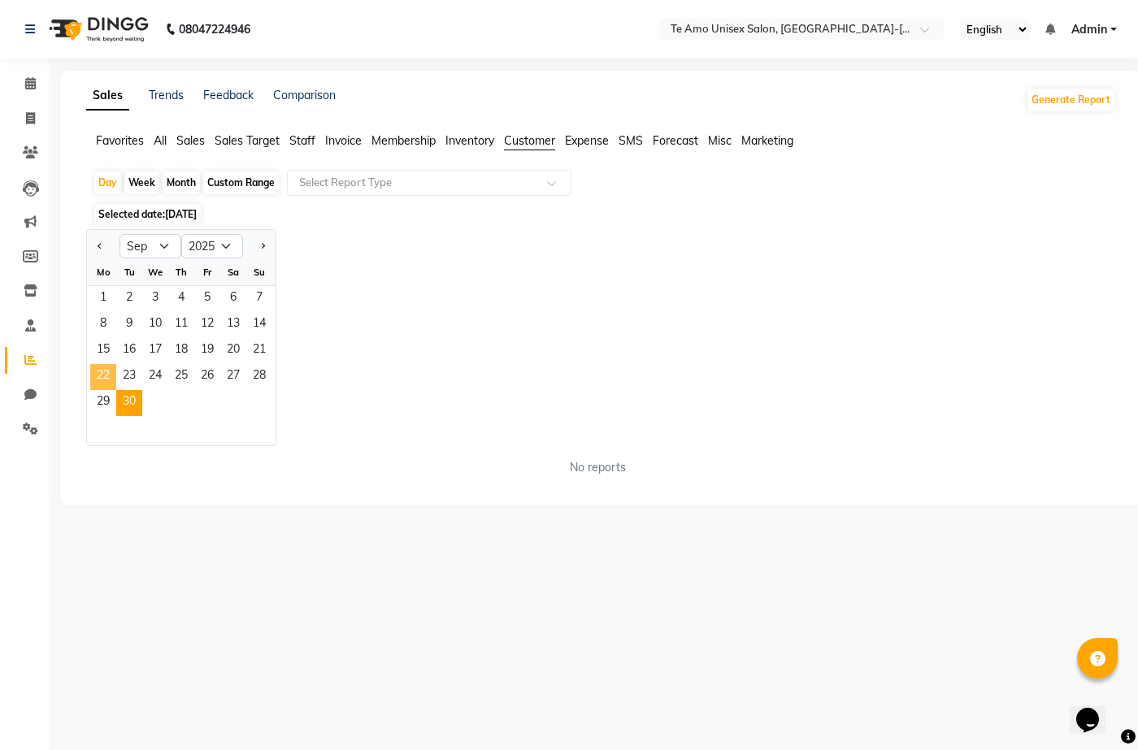
click at [106, 370] on span "22" at bounding box center [103, 377] width 26 height 26
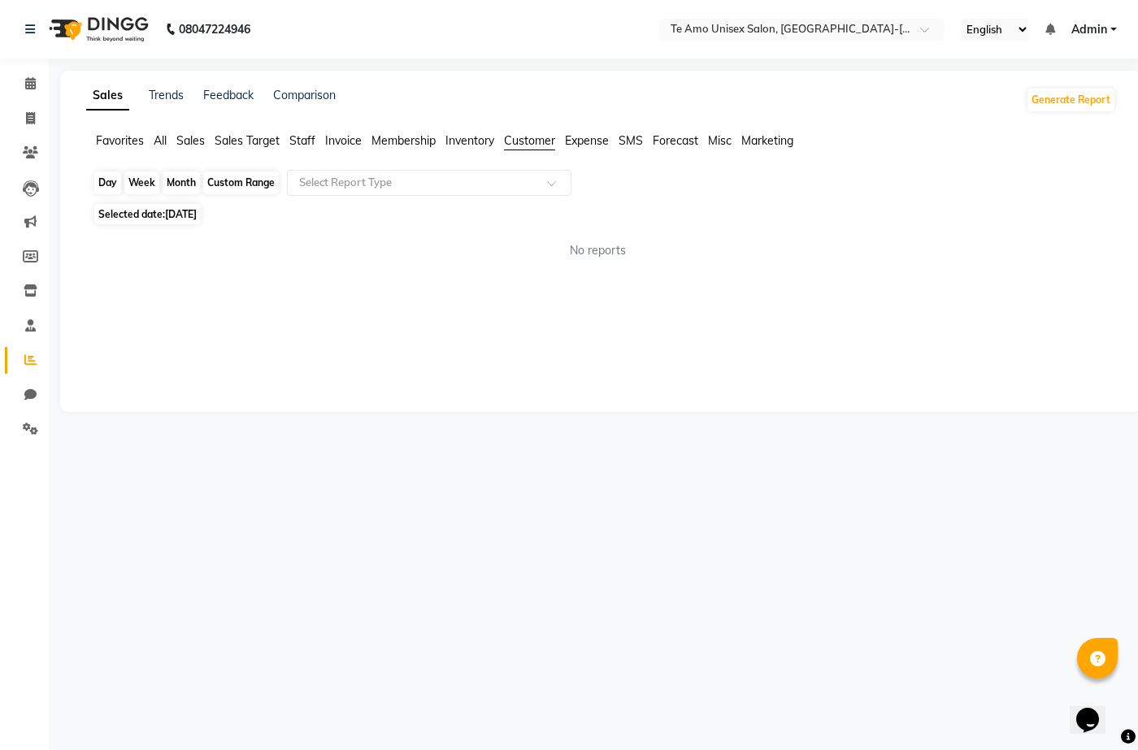
click at [116, 181] on div "Day" at bounding box center [107, 182] width 27 height 23
select select "9"
select select "2025"
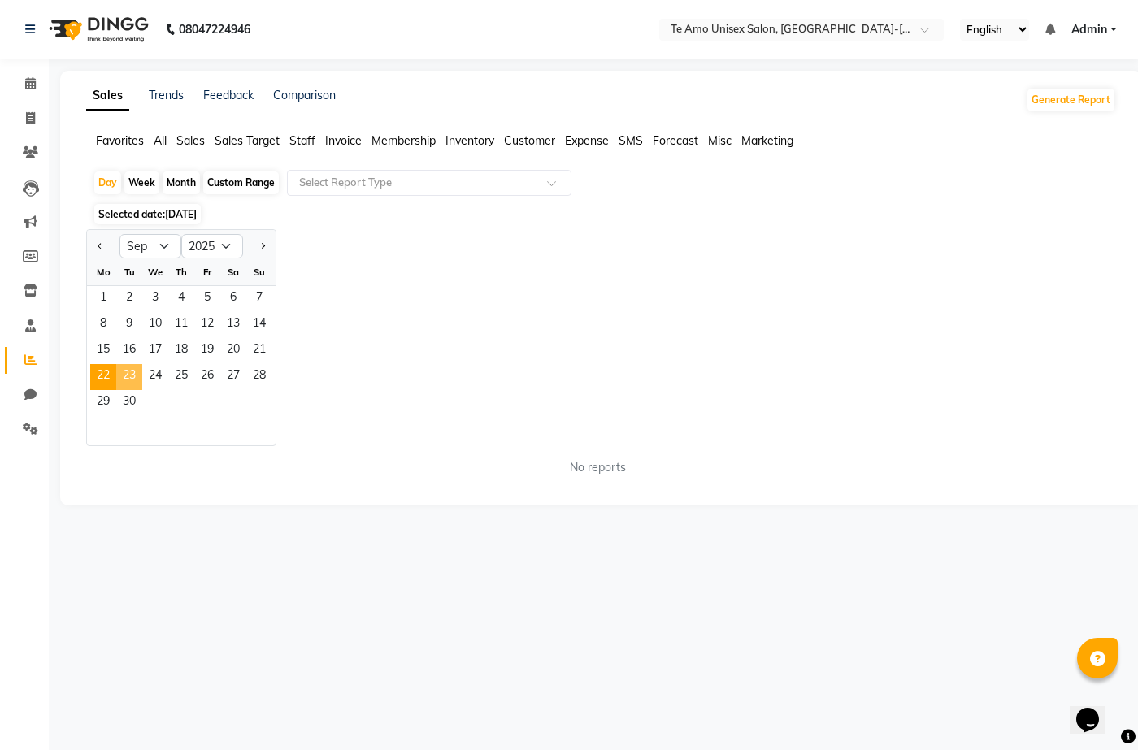
click at [137, 367] on span "23" at bounding box center [129, 377] width 26 height 26
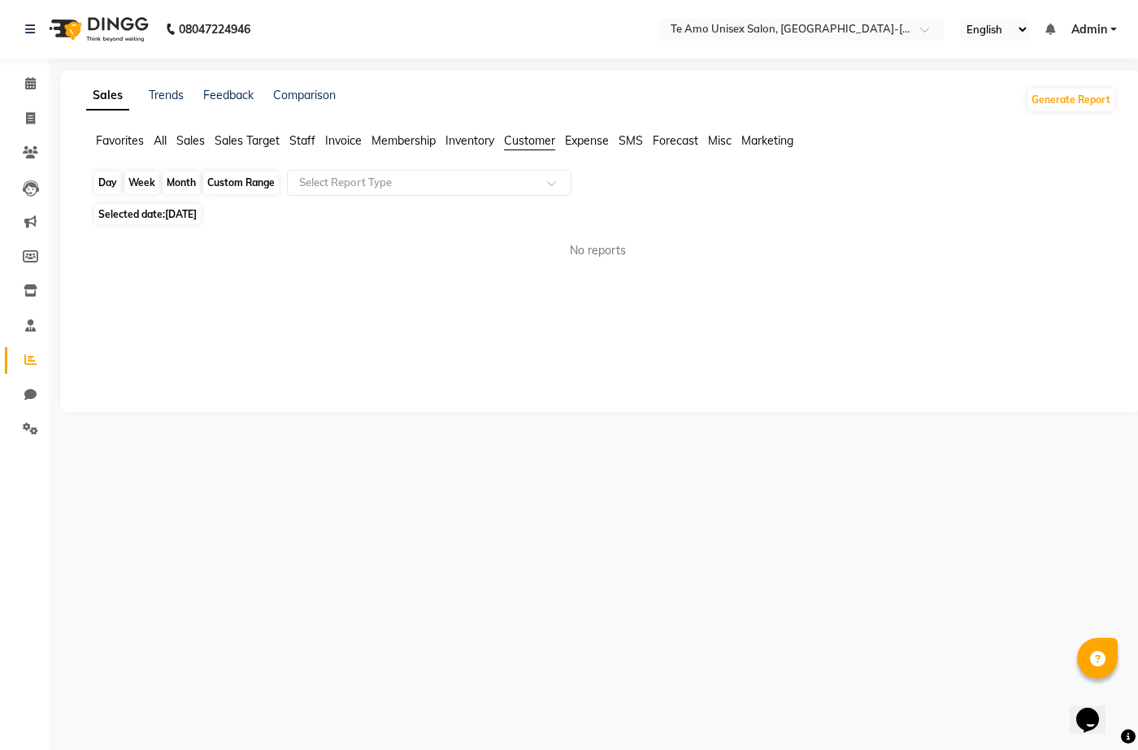
click at [119, 184] on div "Day" at bounding box center [107, 182] width 27 height 23
select select "9"
select select "2025"
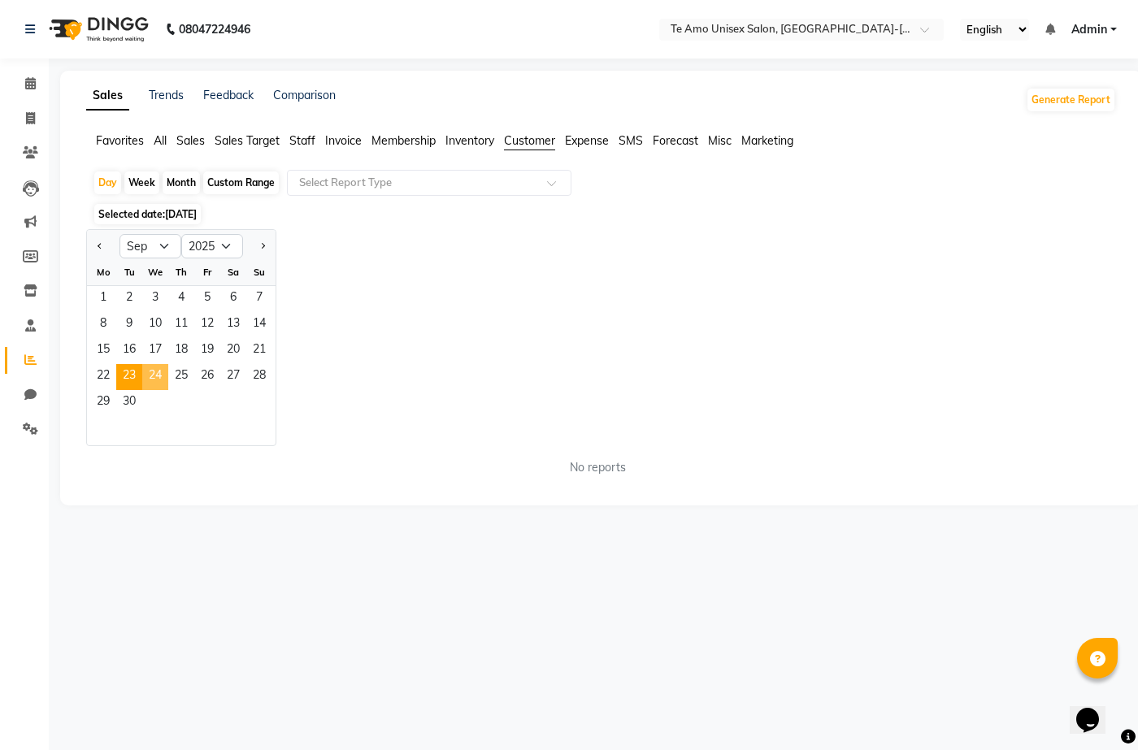
click at [154, 384] on span "24" at bounding box center [155, 377] width 26 height 26
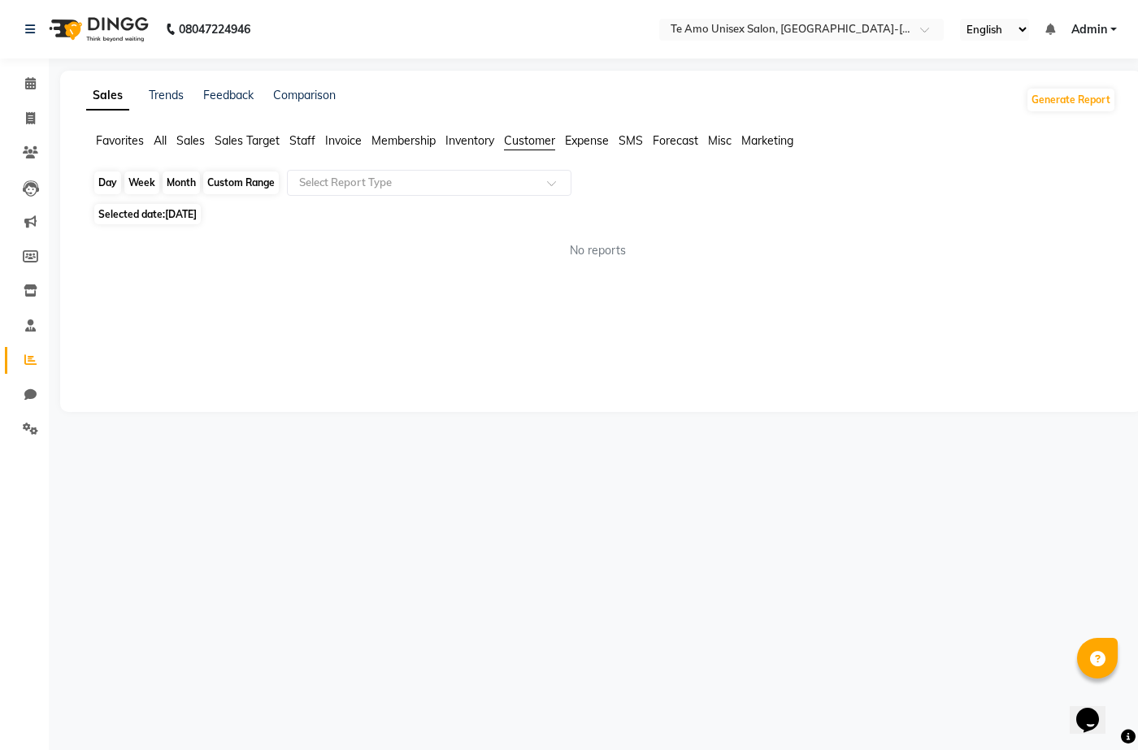
click at [113, 176] on div "Day" at bounding box center [107, 182] width 27 height 23
select select "9"
select select "2025"
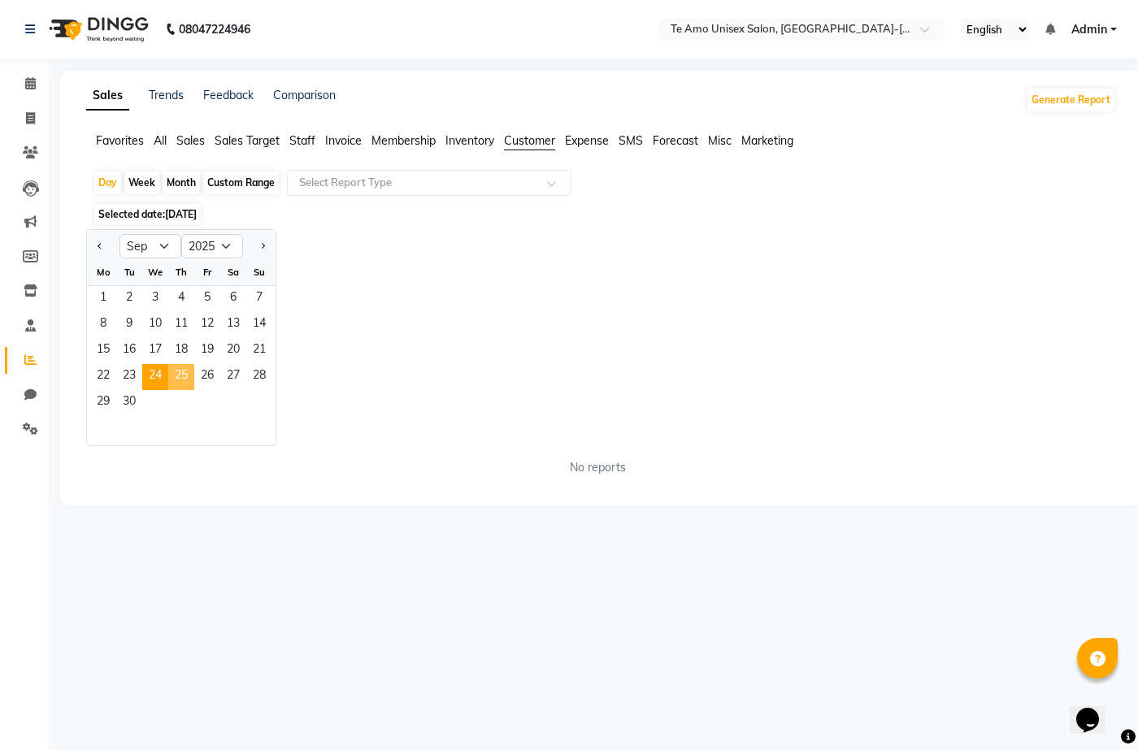
click at [192, 376] on span "25" at bounding box center [181, 377] width 26 height 26
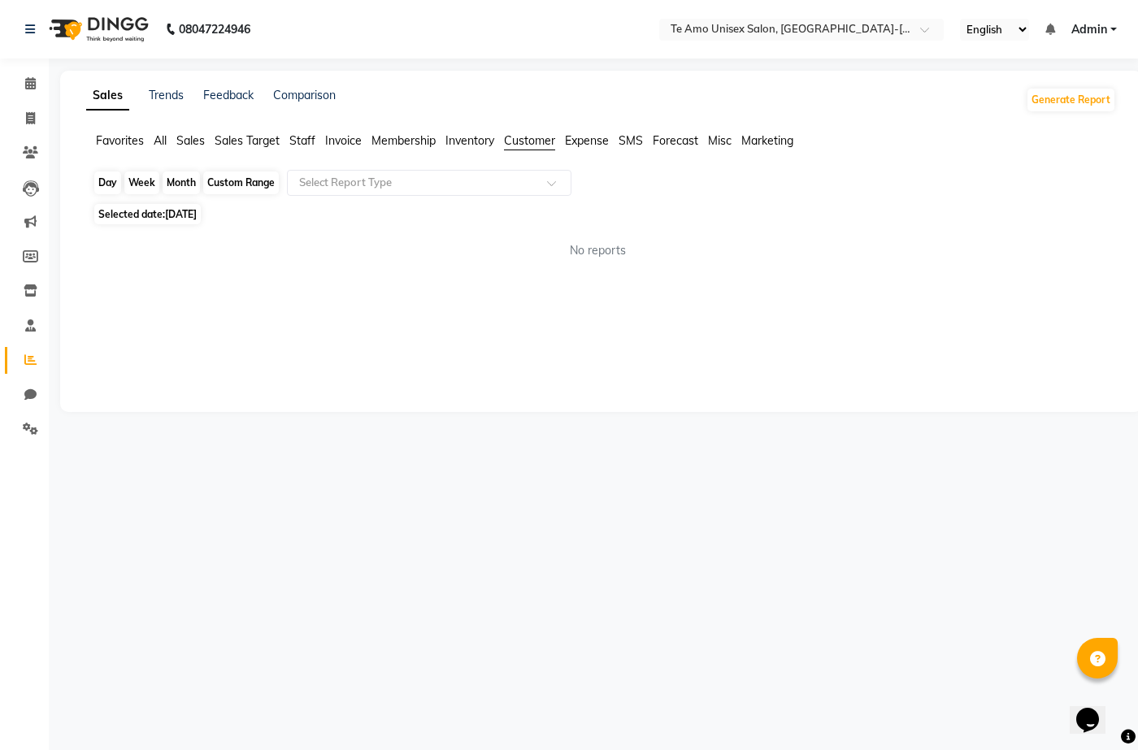
click at [119, 184] on div "Day" at bounding box center [107, 182] width 27 height 23
select select "9"
select select "2025"
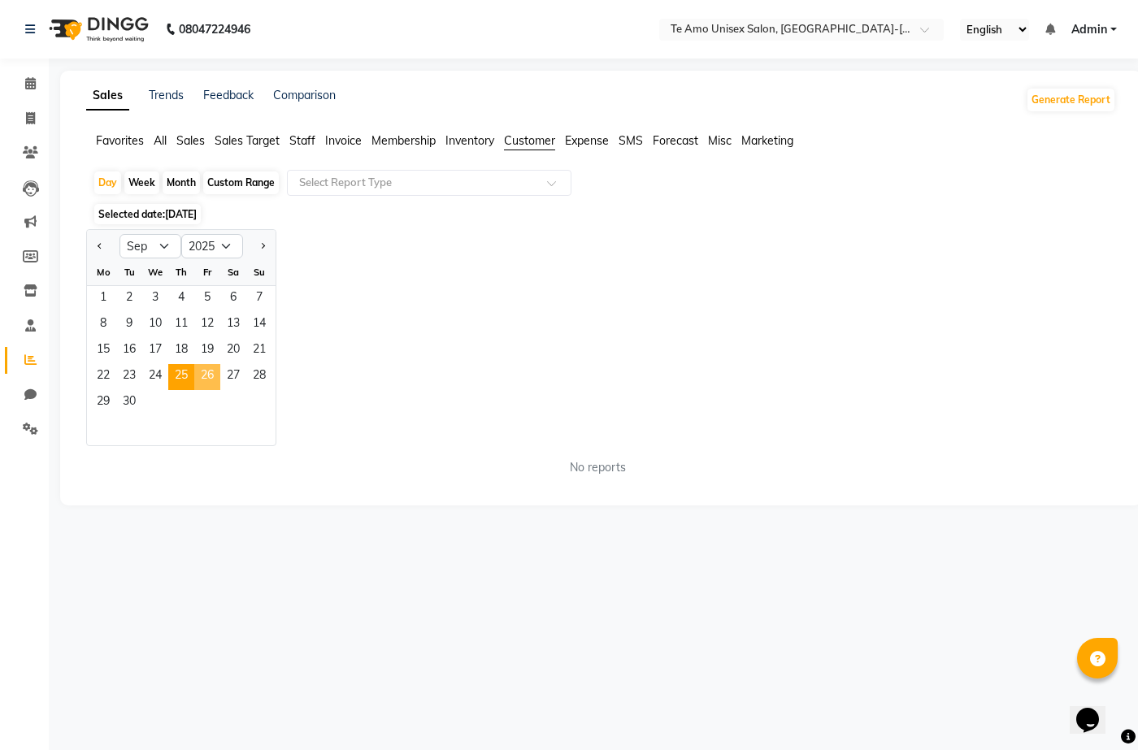
click at [203, 382] on span "26" at bounding box center [207, 377] width 26 height 26
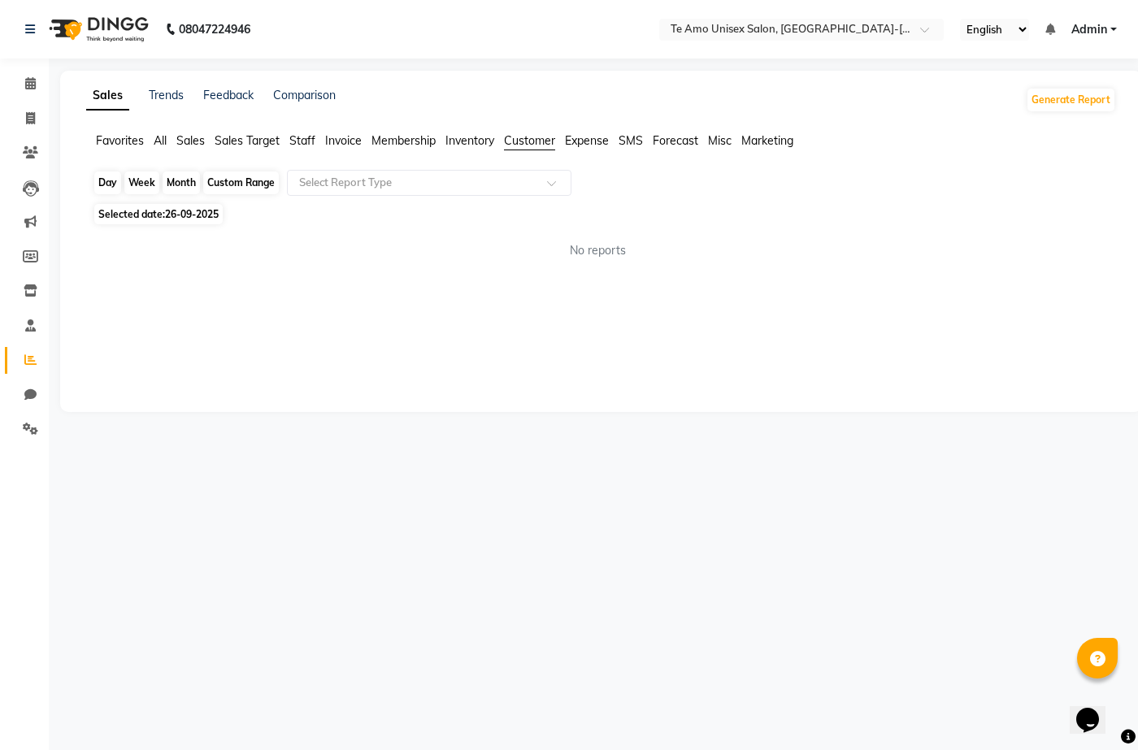
click at [103, 188] on div "Day" at bounding box center [107, 182] width 27 height 23
select select "9"
select select "2025"
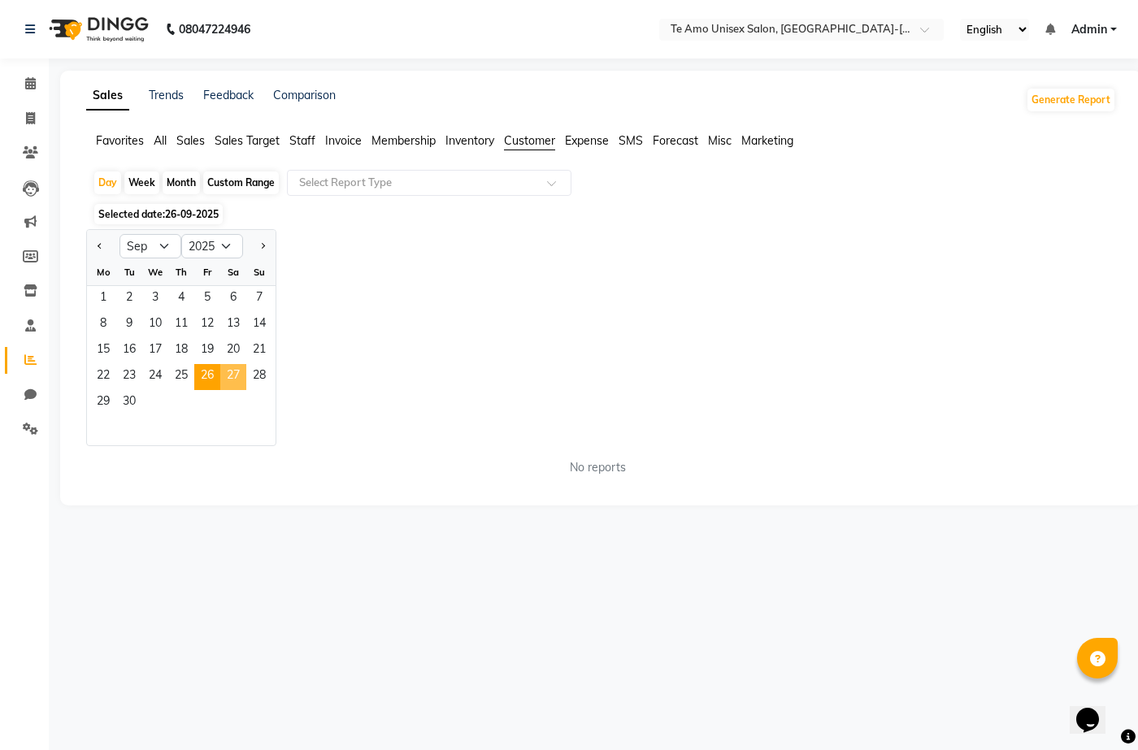
click at [232, 382] on span "27" at bounding box center [233, 377] width 26 height 26
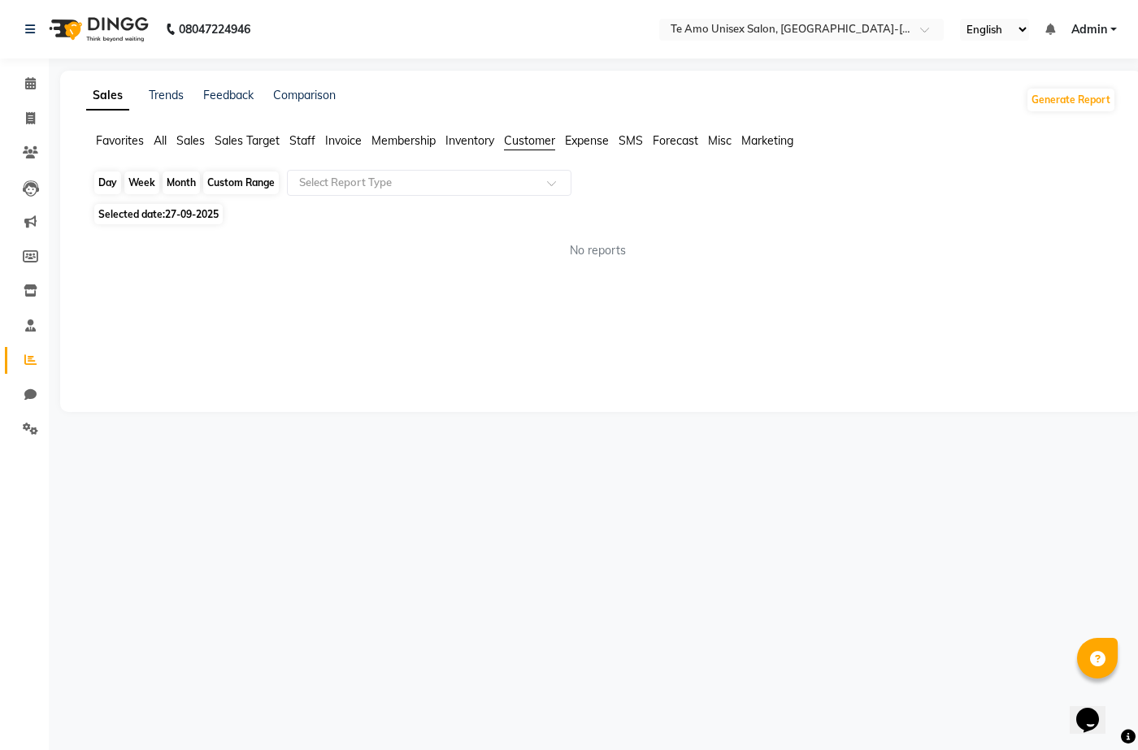
click at [106, 192] on div "Day" at bounding box center [107, 182] width 27 height 23
select select "9"
select select "2025"
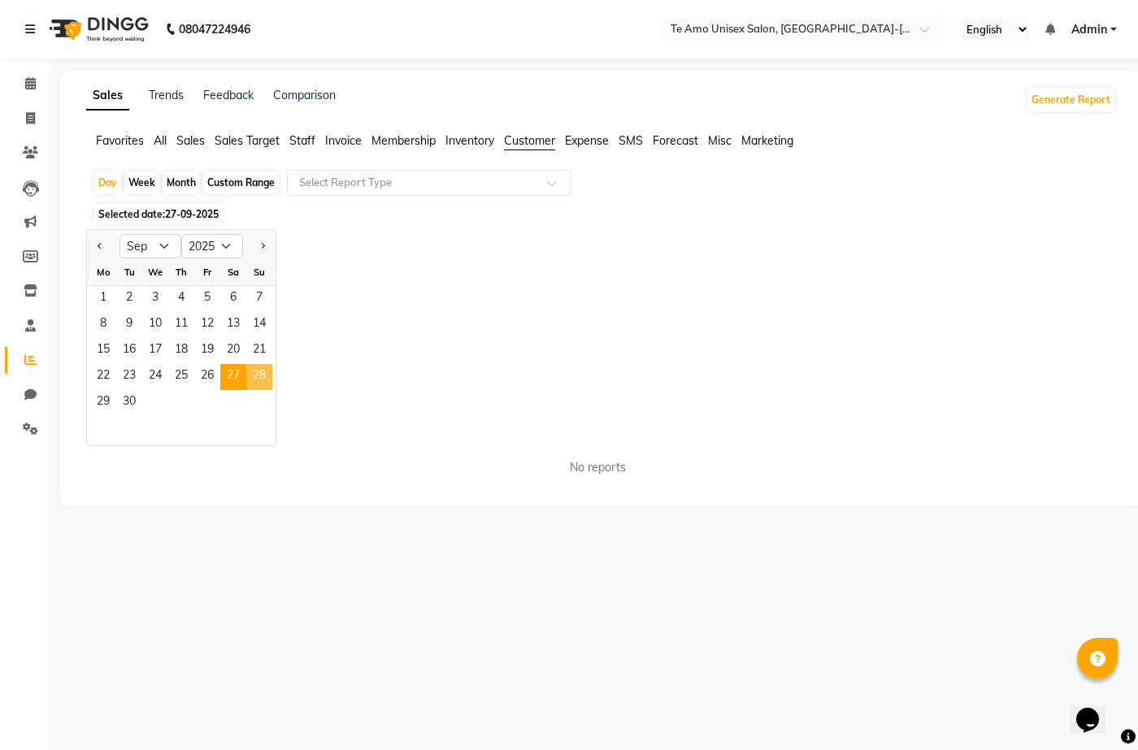
click at [267, 386] on span "28" at bounding box center [259, 377] width 26 height 26
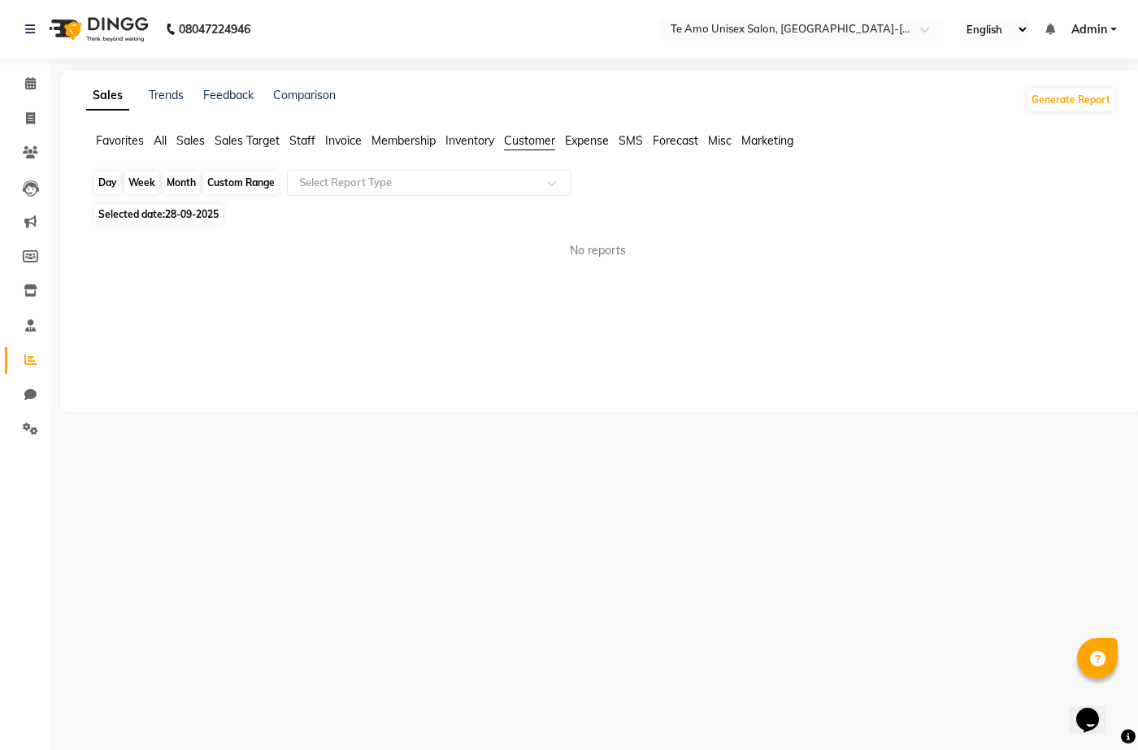
click at [115, 180] on div "Day" at bounding box center [107, 182] width 27 height 23
select select "9"
select select "2025"
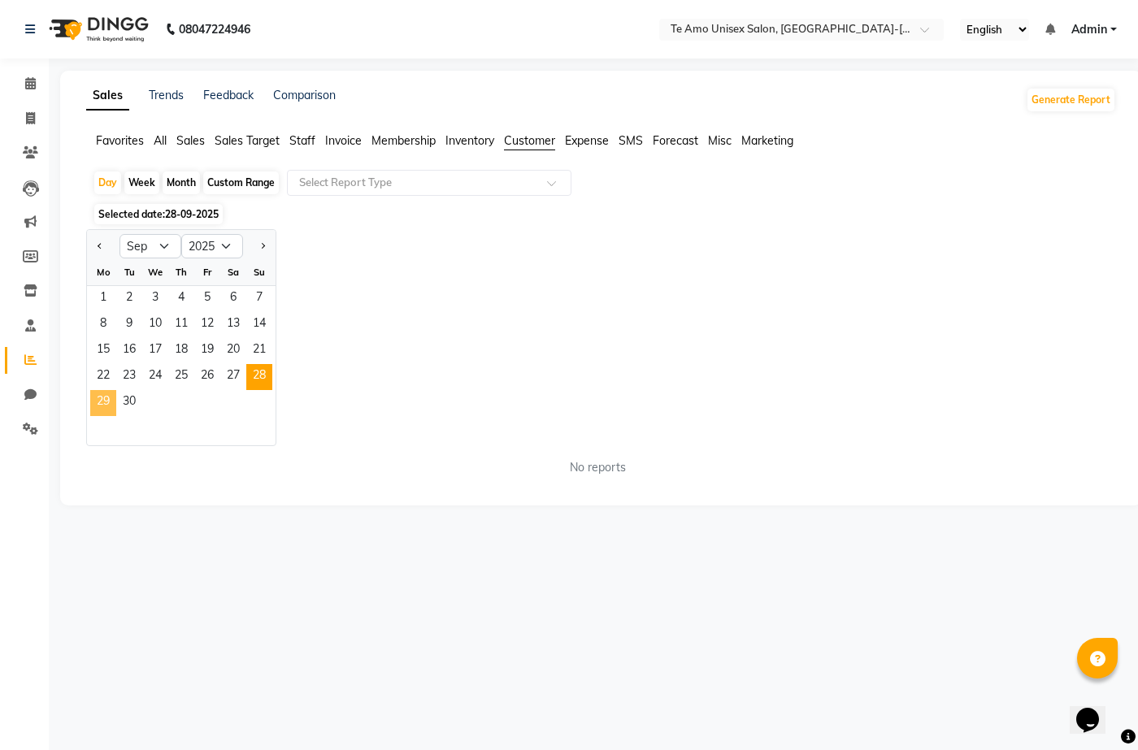
click at [109, 397] on span "29" at bounding box center [103, 403] width 26 height 26
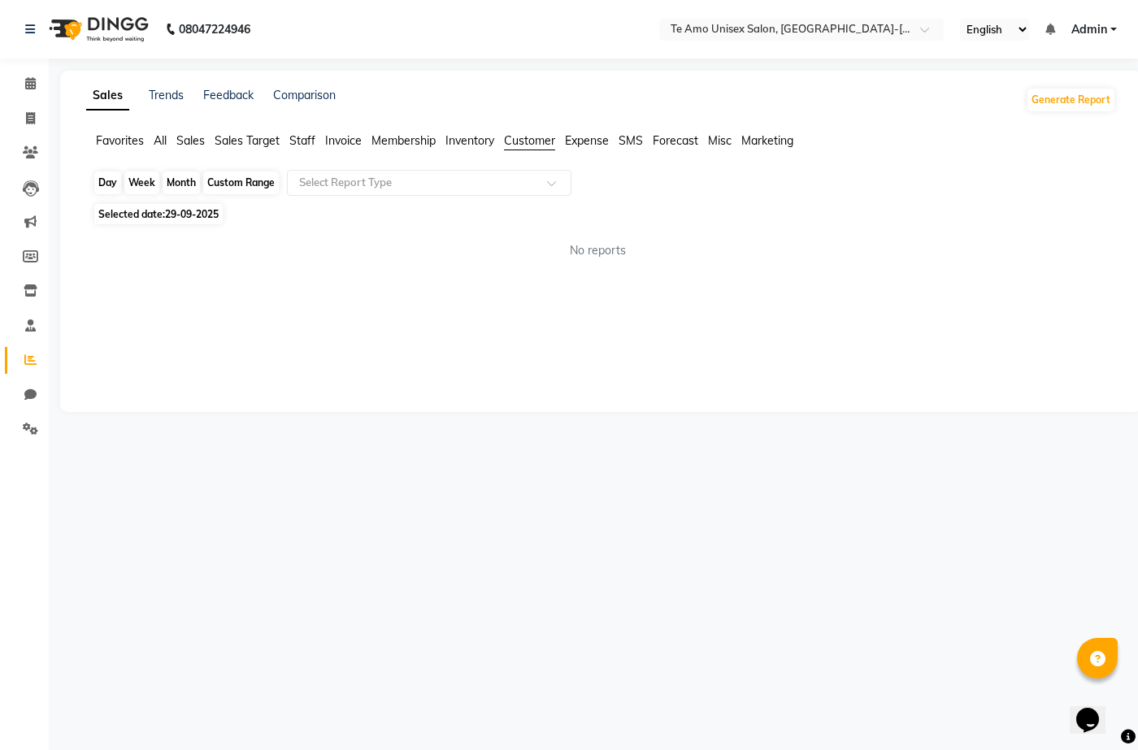
click at [111, 183] on div "Day" at bounding box center [107, 182] width 27 height 23
select select "9"
select select "2025"
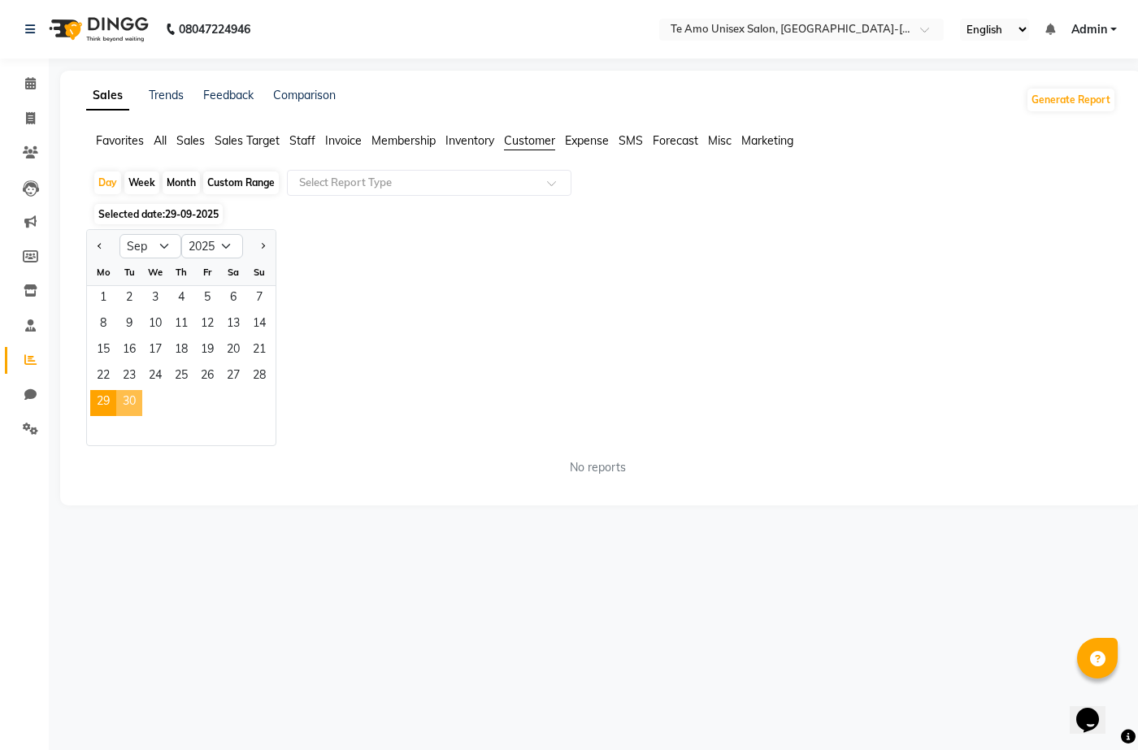
click at [133, 396] on span "30" at bounding box center [129, 403] width 26 height 26
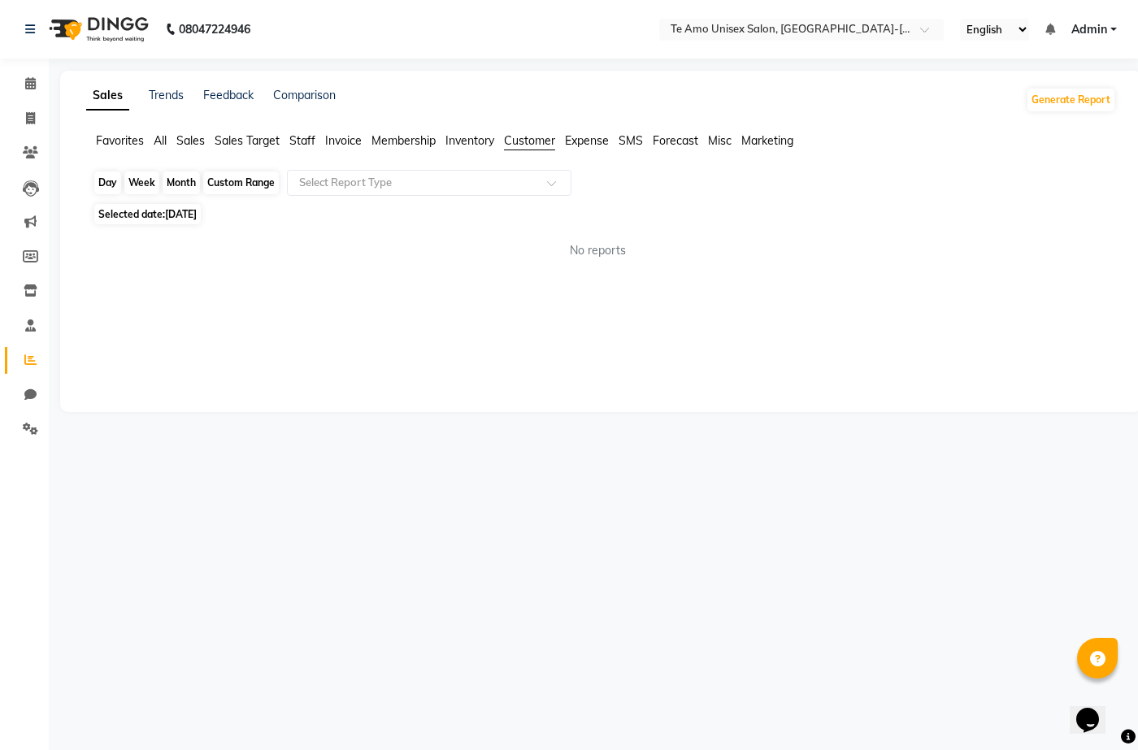
click at [111, 189] on div "Day" at bounding box center [107, 182] width 27 height 23
select select "9"
select select "2025"
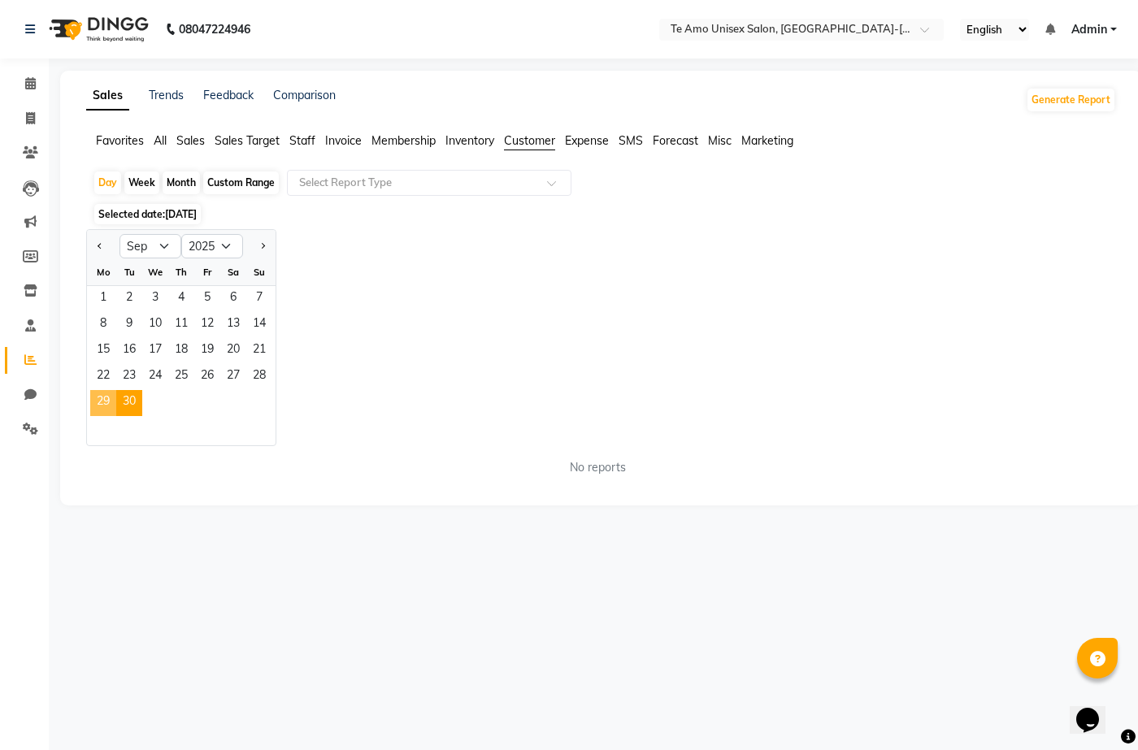
click at [98, 402] on span "29" at bounding box center [103, 403] width 26 height 26
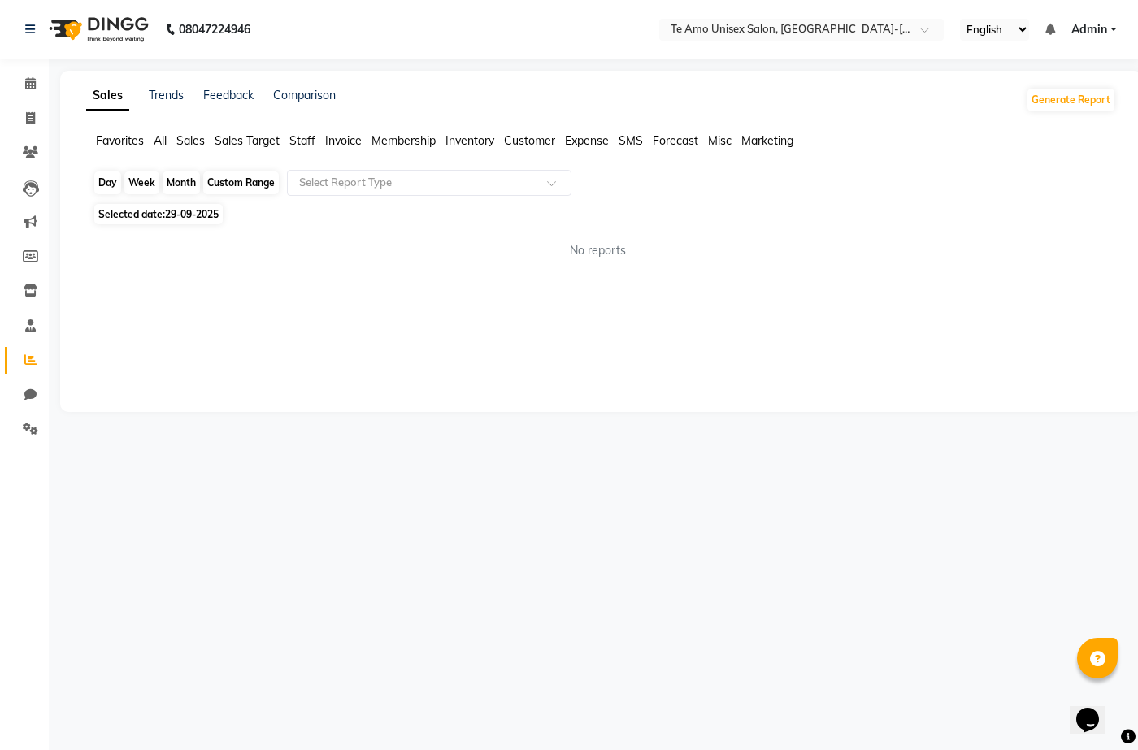
click at [114, 183] on div "Day" at bounding box center [107, 182] width 27 height 23
click at [107, 181] on div "Day" at bounding box center [107, 182] width 27 height 23
select select "9"
select select "2025"
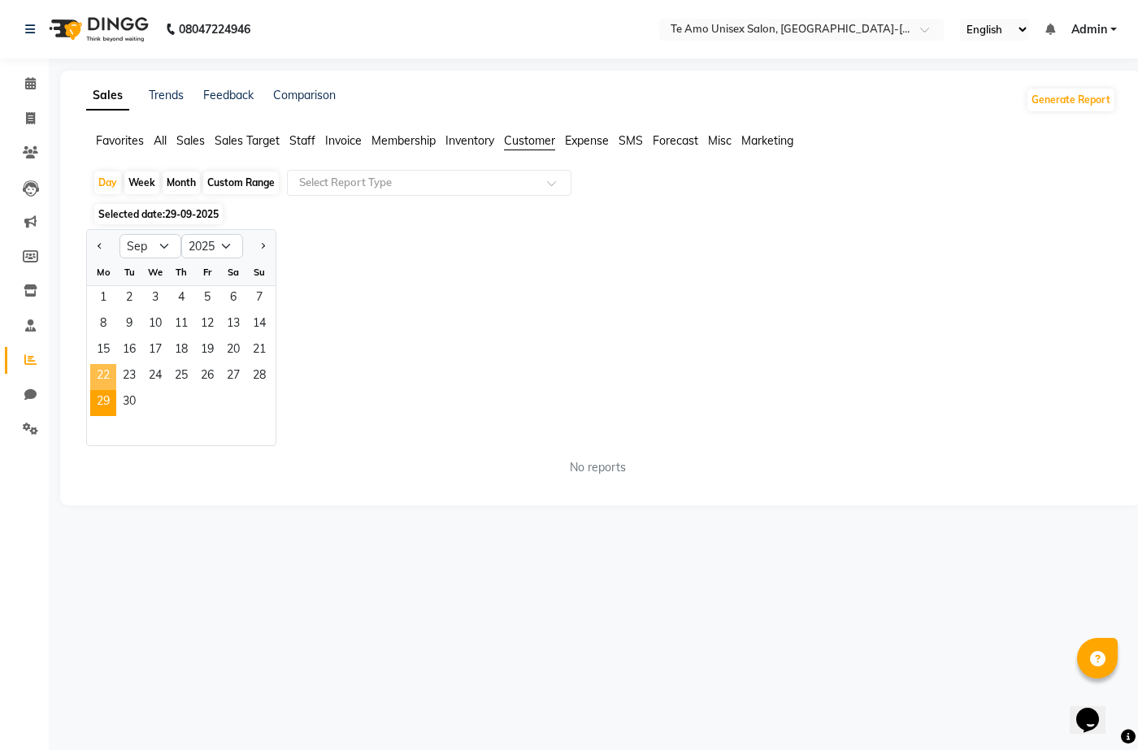
click at [110, 382] on span "22" at bounding box center [103, 377] width 26 height 26
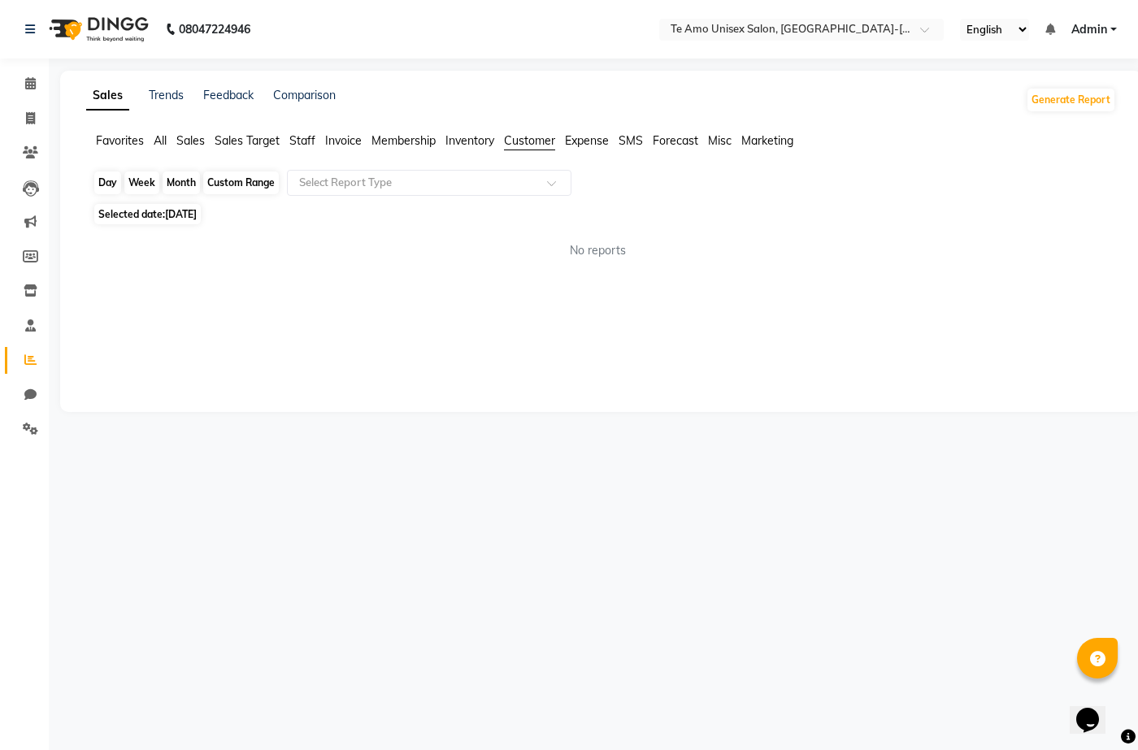
click at [112, 180] on div "Day" at bounding box center [107, 182] width 27 height 23
select select "9"
select select "2025"
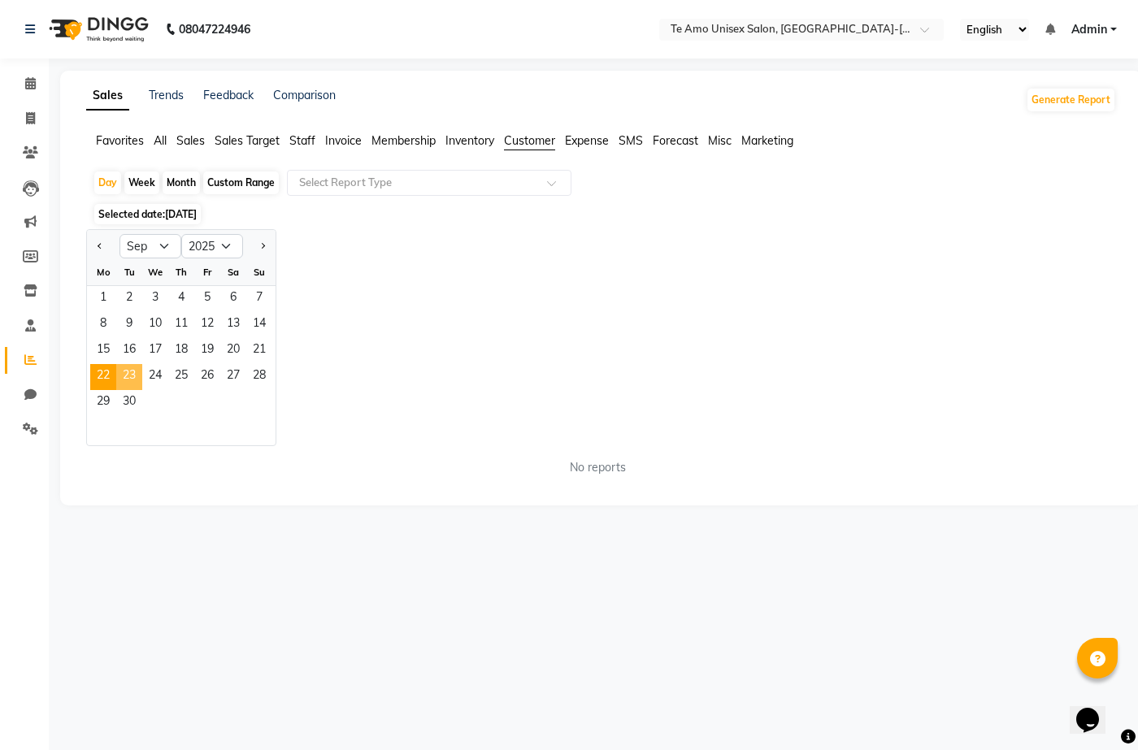
click at [141, 374] on span "23" at bounding box center [129, 377] width 26 height 26
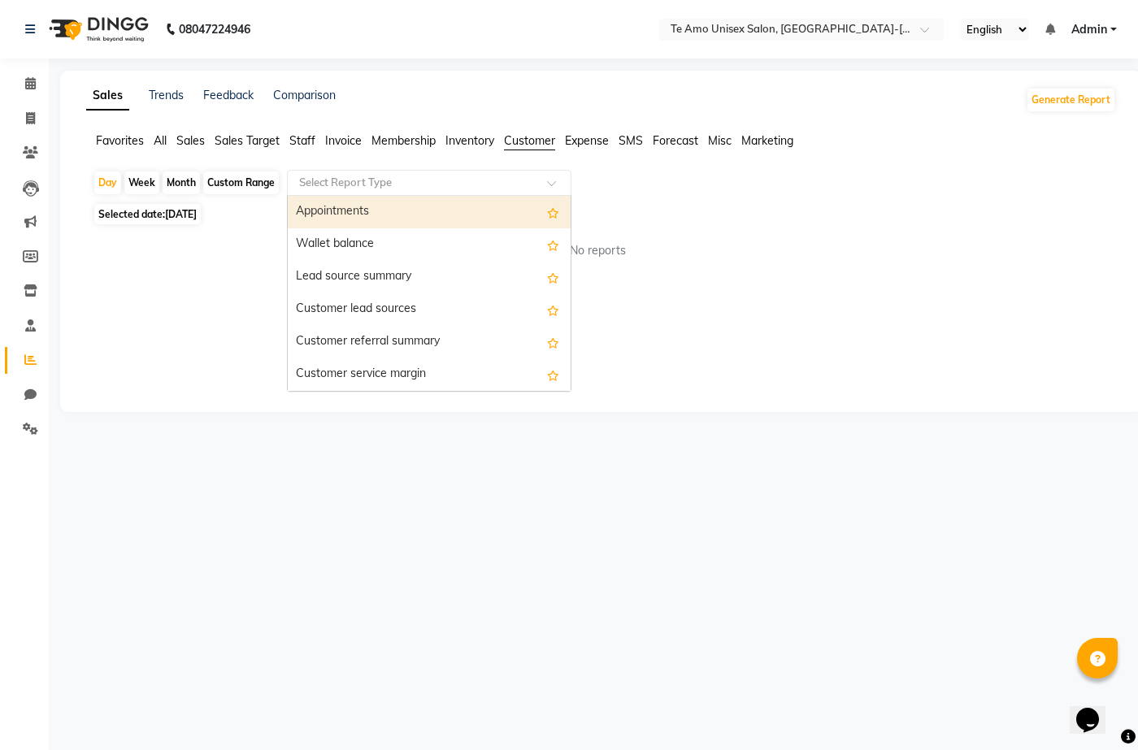
click at [427, 189] on input "text" at bounding box center [413, 183] width 234 height 16
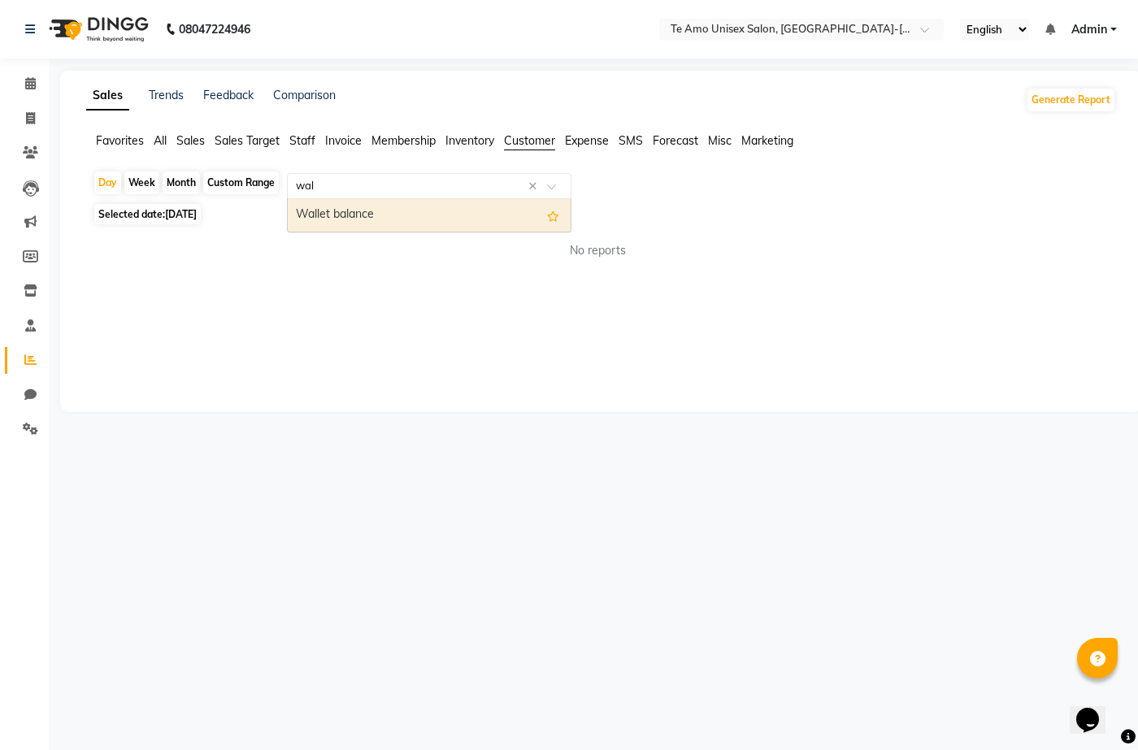
type input "wall"
click at [408, 207] on div "Wallet balance" at bounding box center [429, 215] width 283 height 33
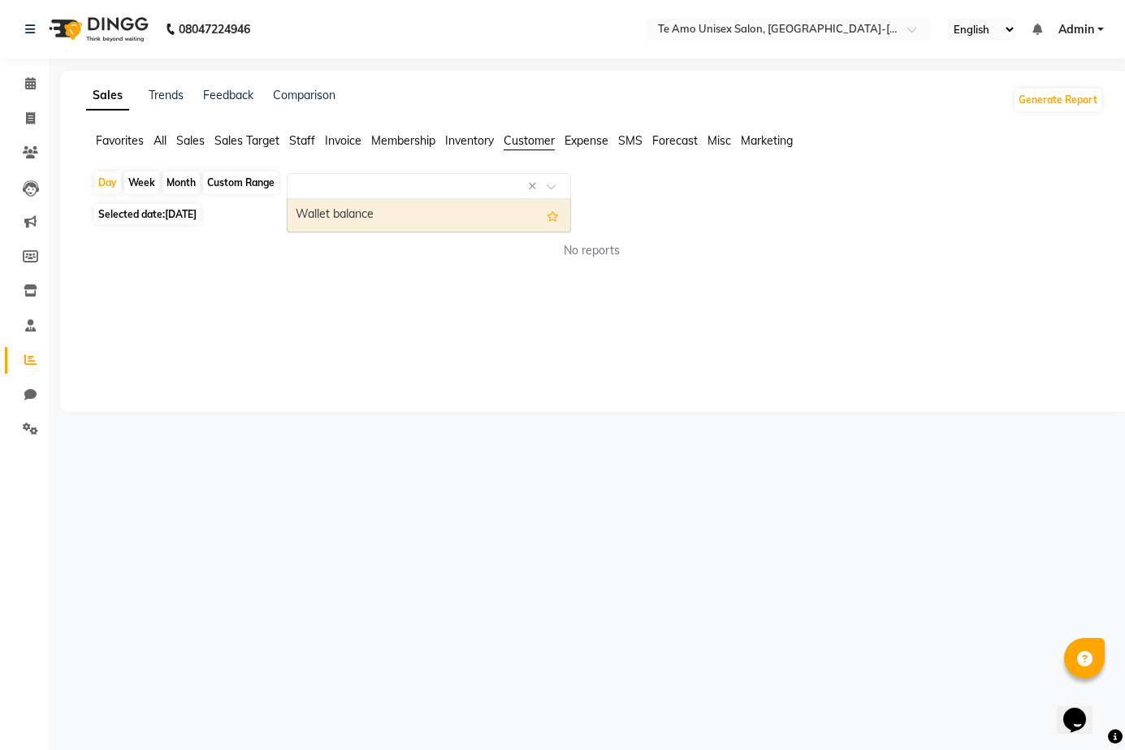
select select "full_report"
select select "csv"
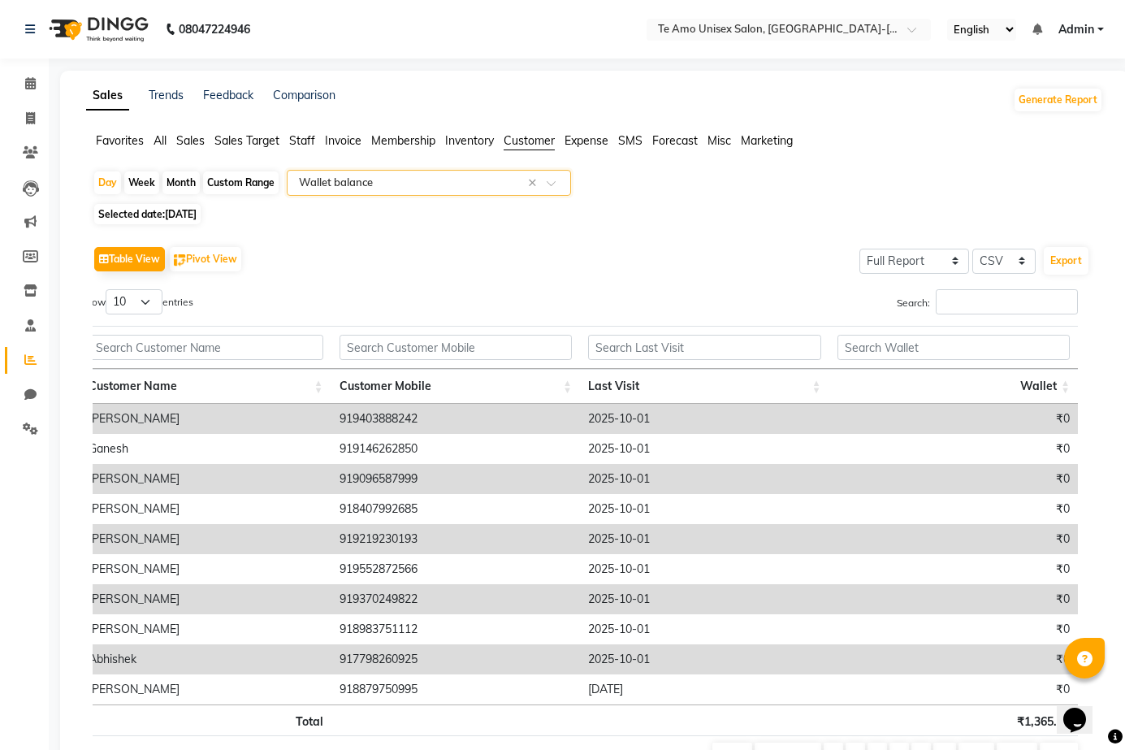
scroll to position [89, 0]
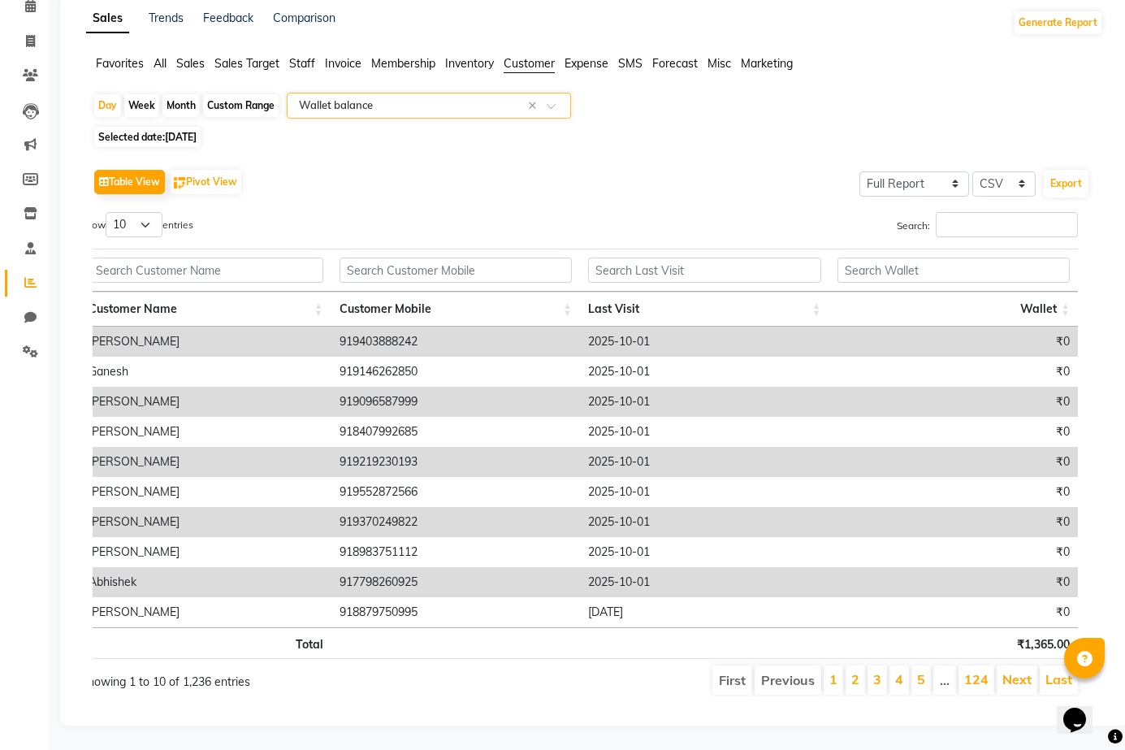
click at [163, 78] on app-reports "Favorites All Sales Sales Target Staff Invoice Membership Inventory Customer Ex…" at bounding box center [594, 382] width 1037 height 654
click at [186, 96] on div "Month" at bounding box center [181, 105] width 37 height 23
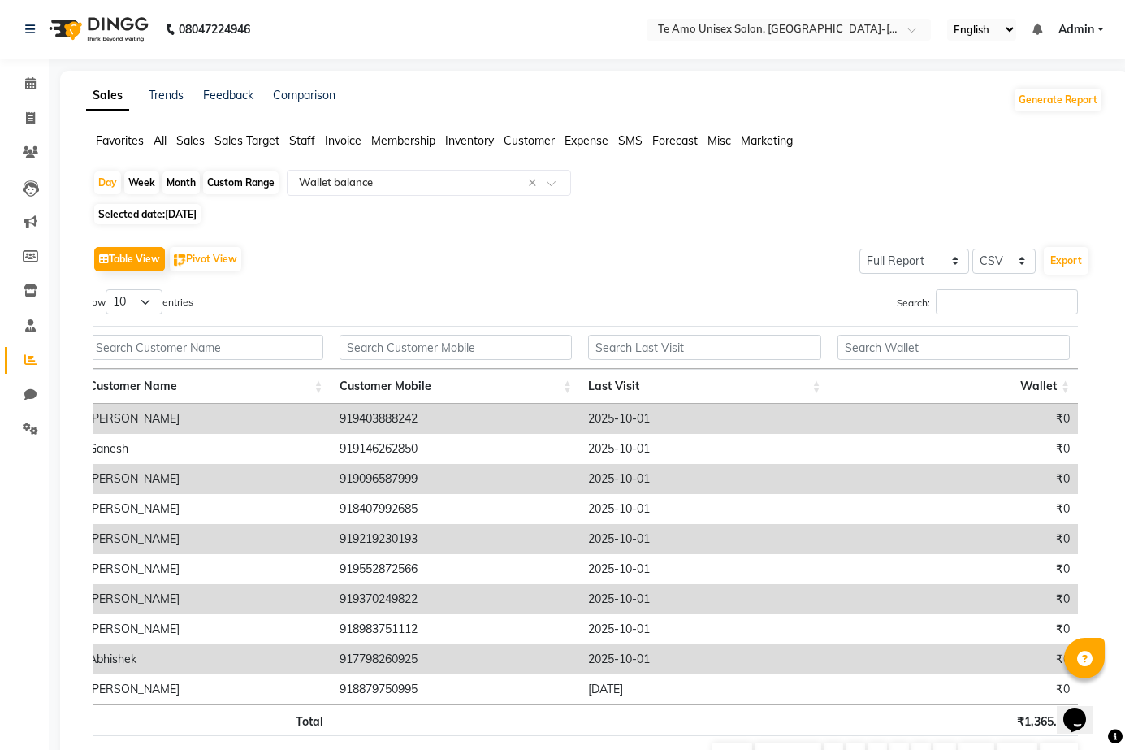
select select "9"
select select "2025"
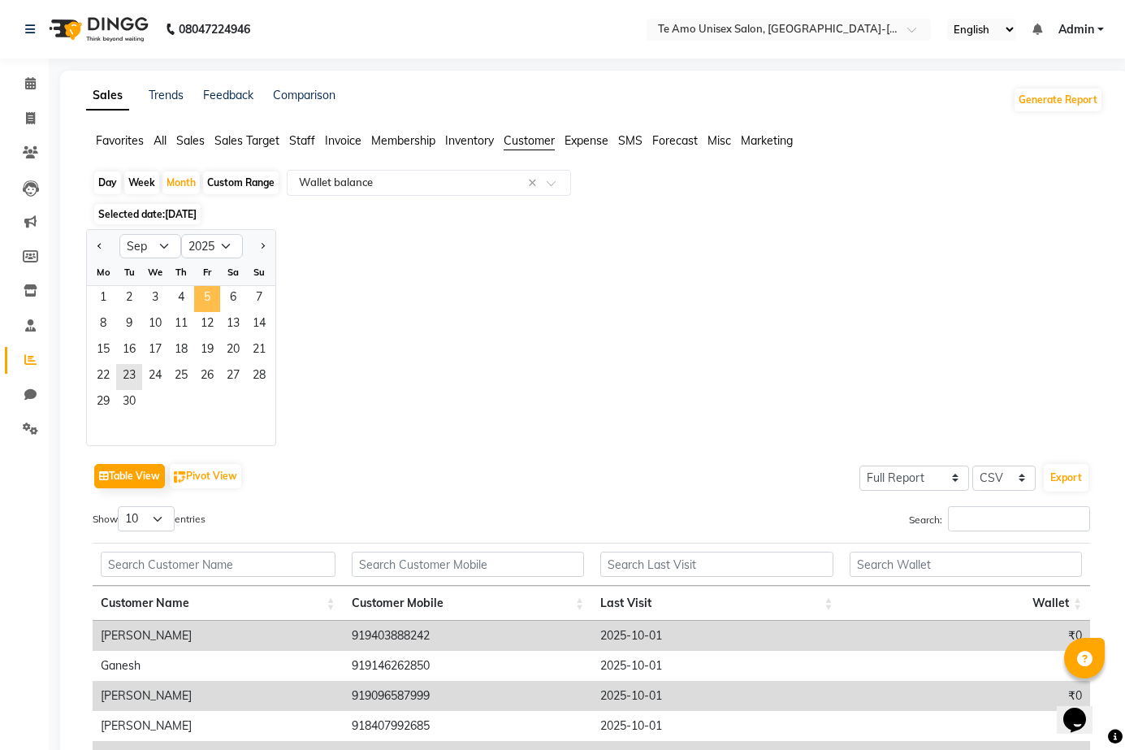
click at [209, 305] on span "5" at bounding box center [207, 299] width 26 height 26
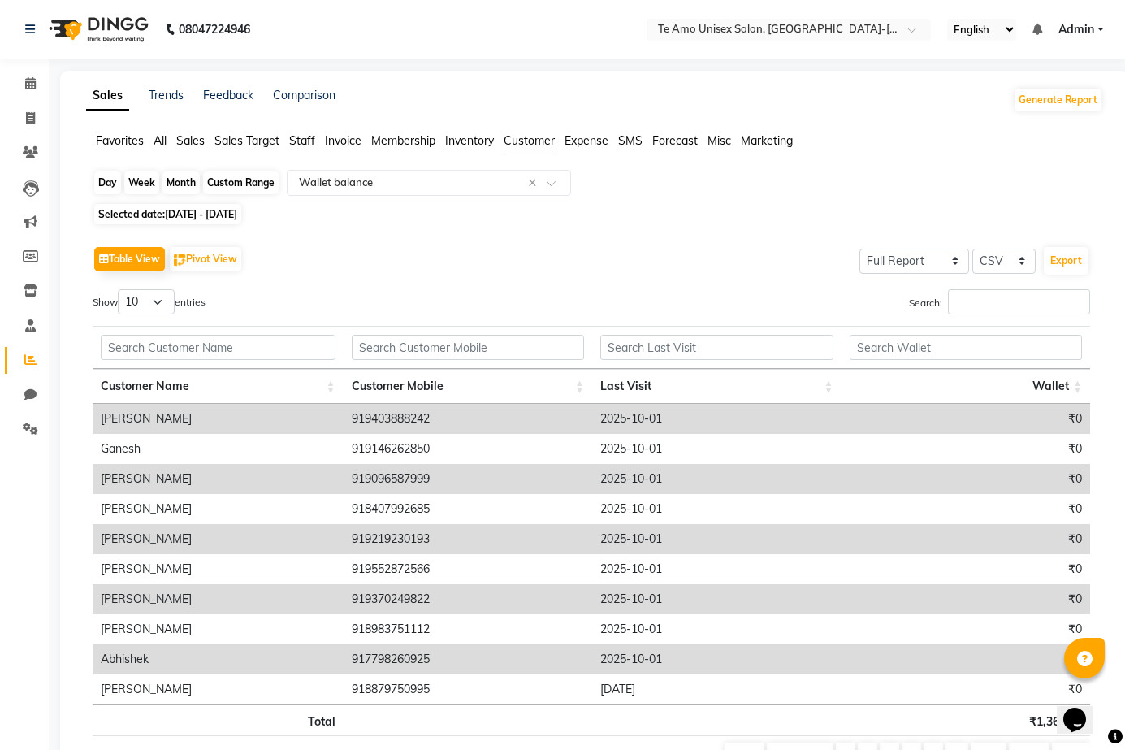
click at [190, 179] on div "Month" at bounding box center [181, 182] width 37 height 23
select select "9"
select select "2025"
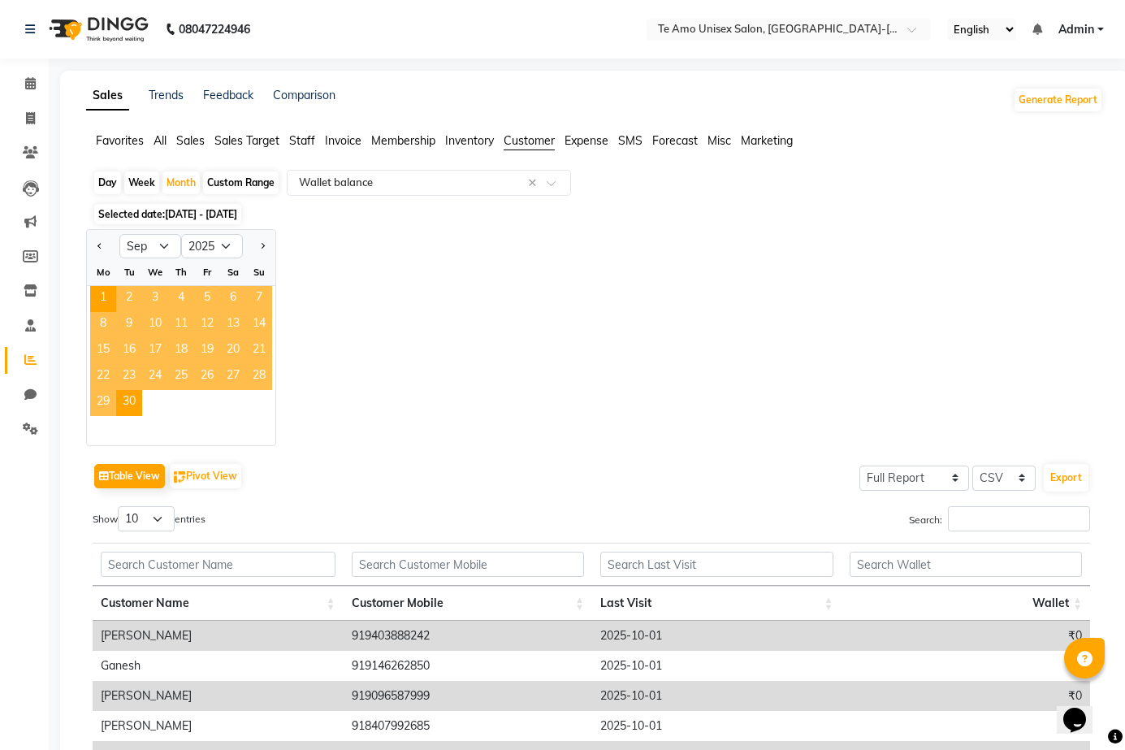
click at [390, 307] on div "Jan Feb Mar Apr May Jun [DATE] Aug Sep Oct Nov [DATE] 2016 2017 2018 2019 2020 …" at bounding box center [594, 337] width 1017 height 217
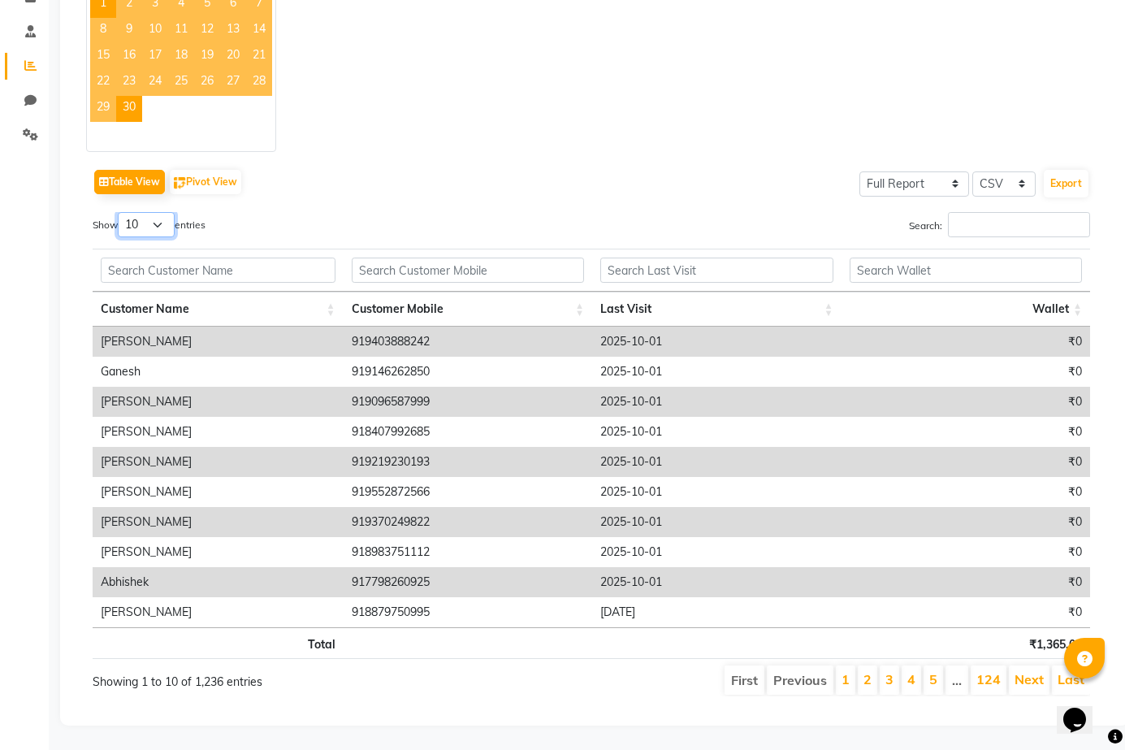
drag, startPoint x: 169, startPoint y: 210, endPoint x: 156, endPoint y: 221, distance: 17.3
click at [169, 212] on select "10 25 50 100" at bounding box center [146, 224] width 57 height 25
select select "100"
click at [120, 212] on select "10 25 50 100" at bounding box center [146, 224] width 57 height 25
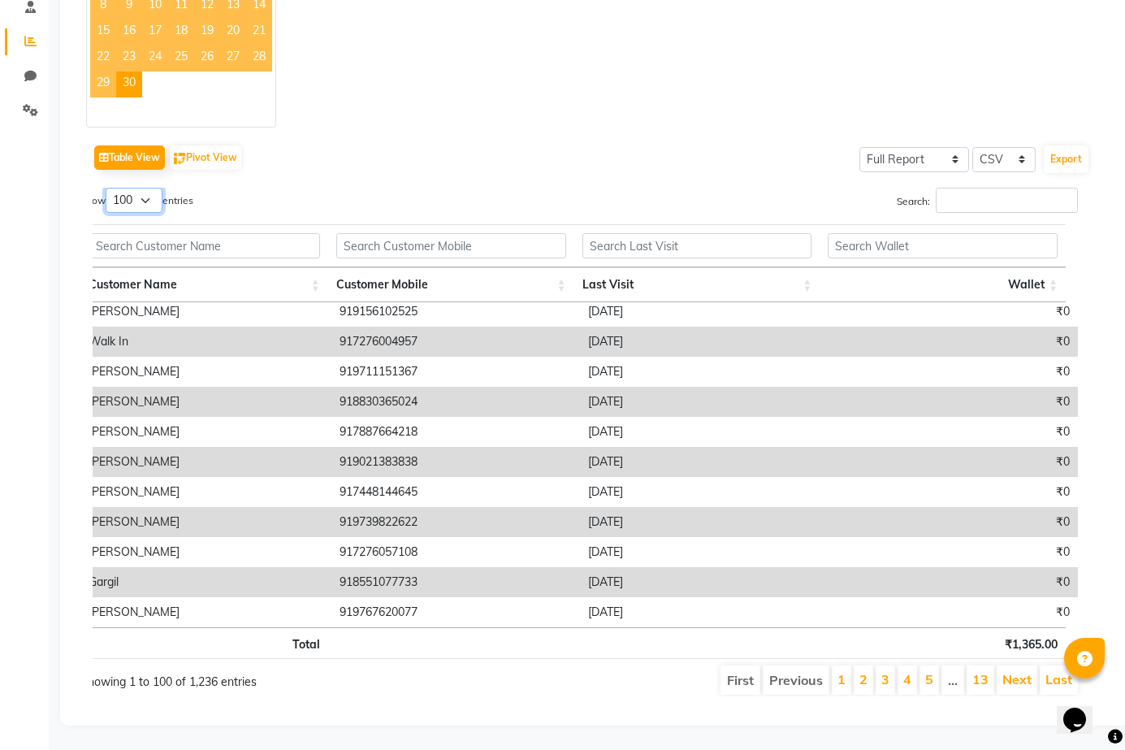
scroll to position [87, 0]
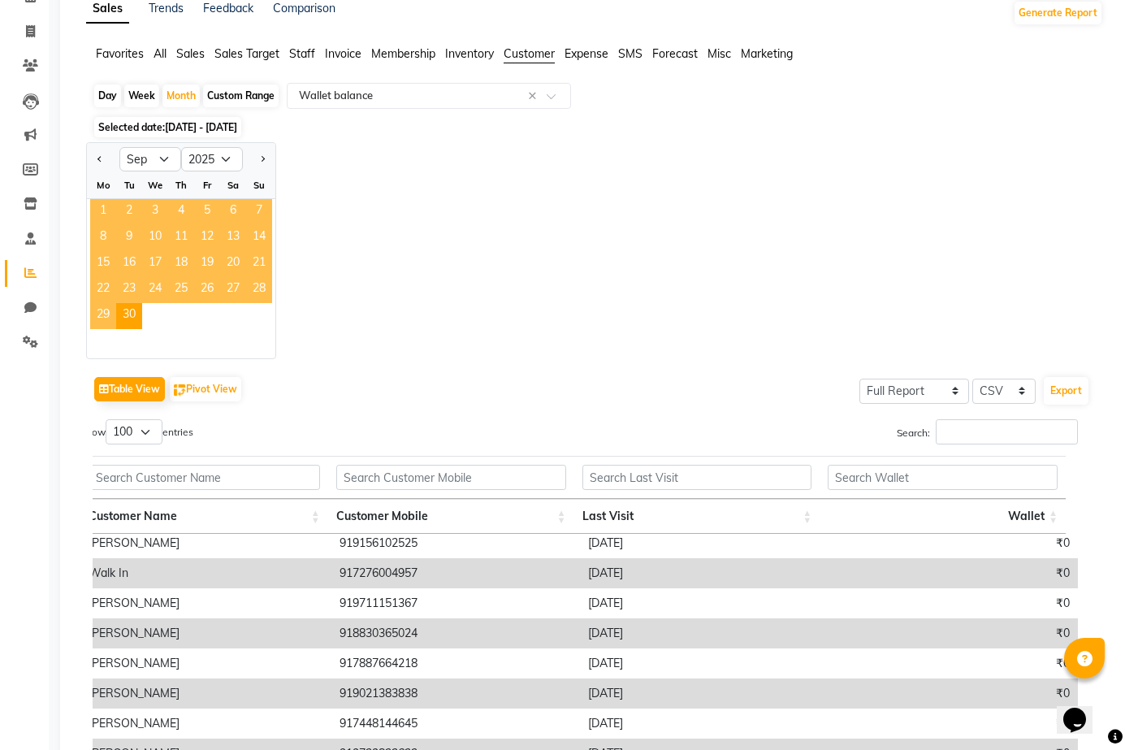
click at [108, 206] on span "1" at bounding box center [103, 212] width 26 height 26
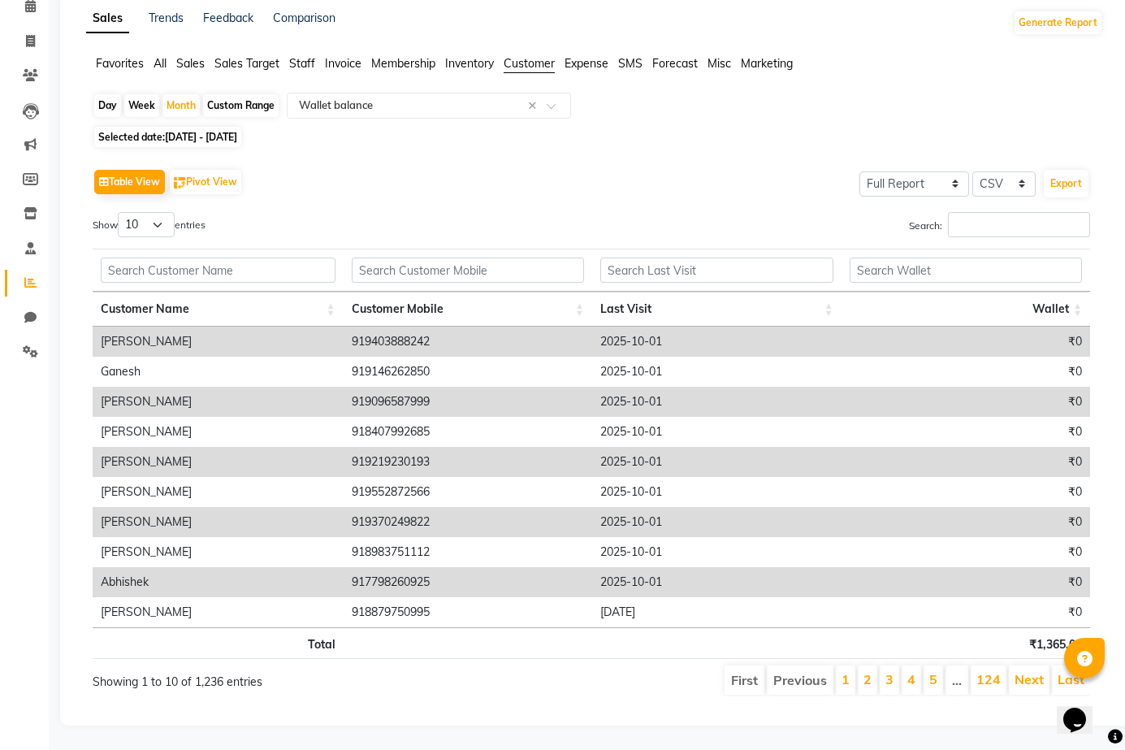
scroll to position [0, 0]
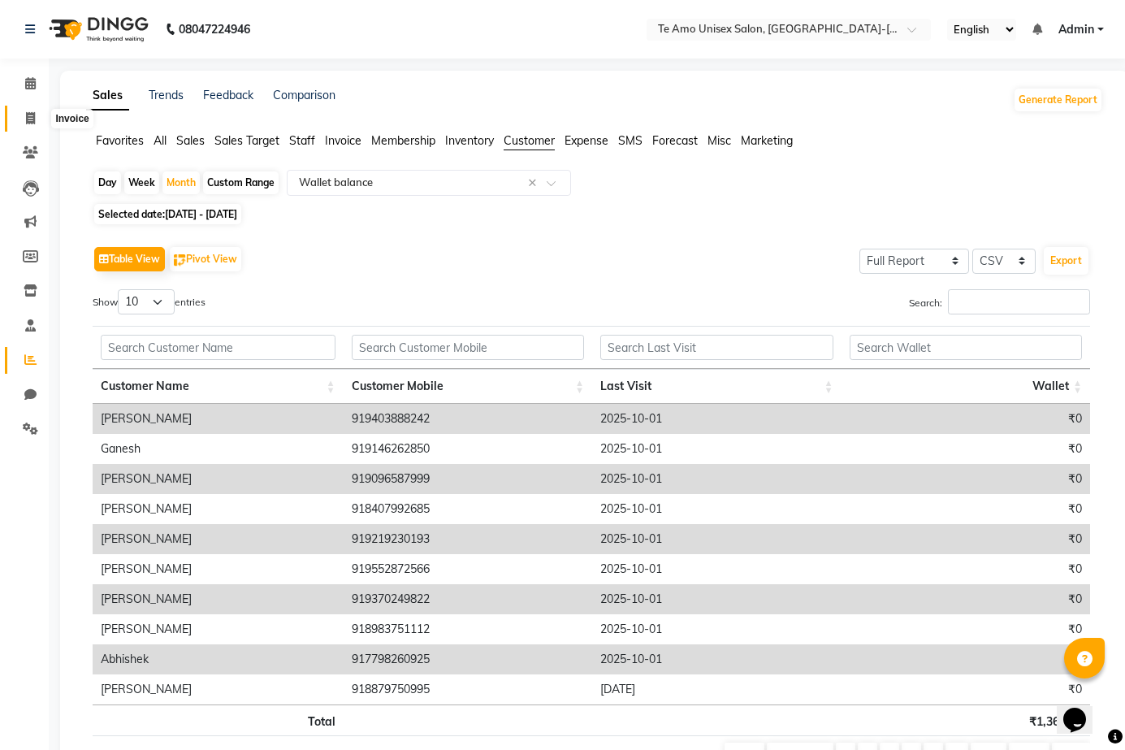
click at [30, 122] on icon at bounding box center [30, 118] width 9 height 12
select select "service"
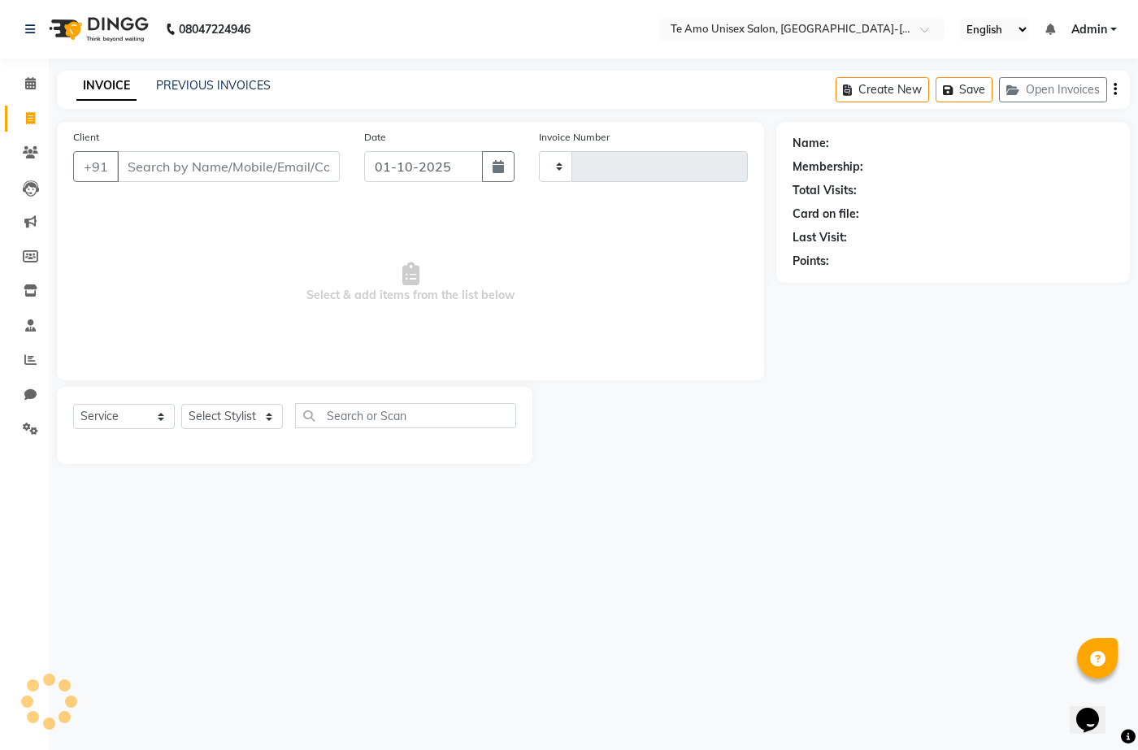
type input "2013"
select select "7836"
click at [249, 86] on link "PREVIOUS INVOICES" at bounding box center [213, 85] width 115 height 15
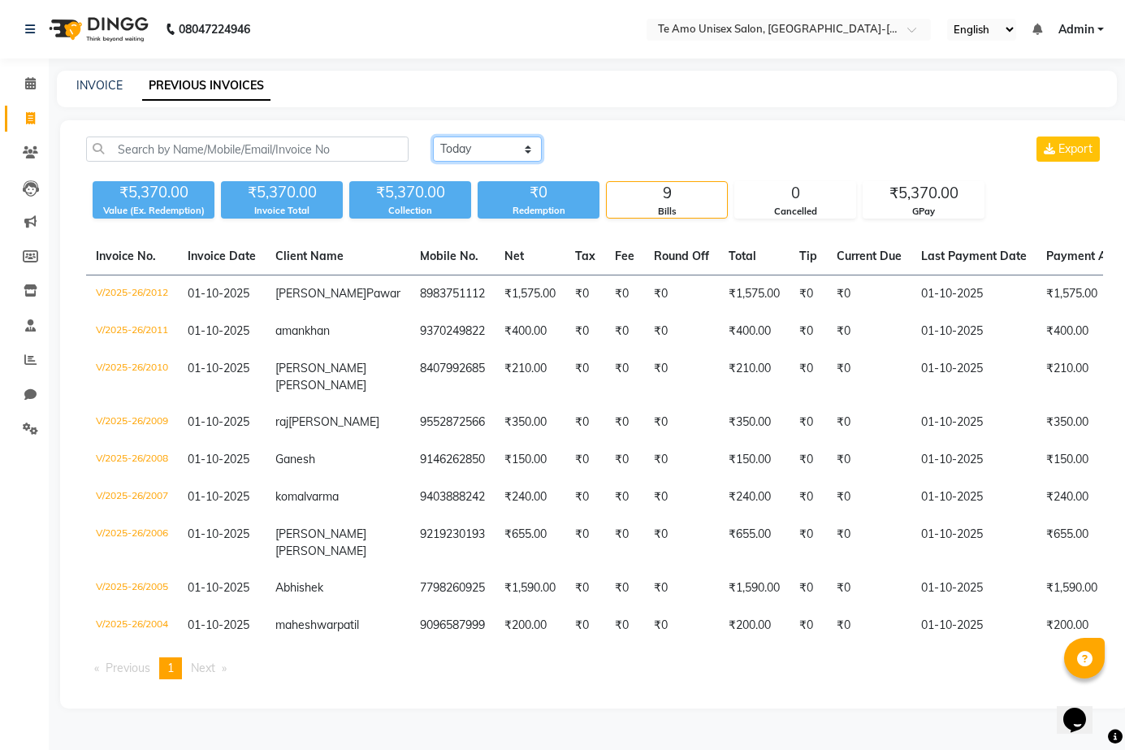
click at [492, 156] on select "[DATE] [DATE] Custom Range" at bounding box center [487, 149] width 109 height 25
select select "range"
click at [433, 137] on select "[DATE] [DATE] Custom Range" at bounding box center [487, 149] width 109 height 25
click at [625, 150] on input "01-10-2025" at bounding box center [620, 149] width 114 height 23
select select "10"
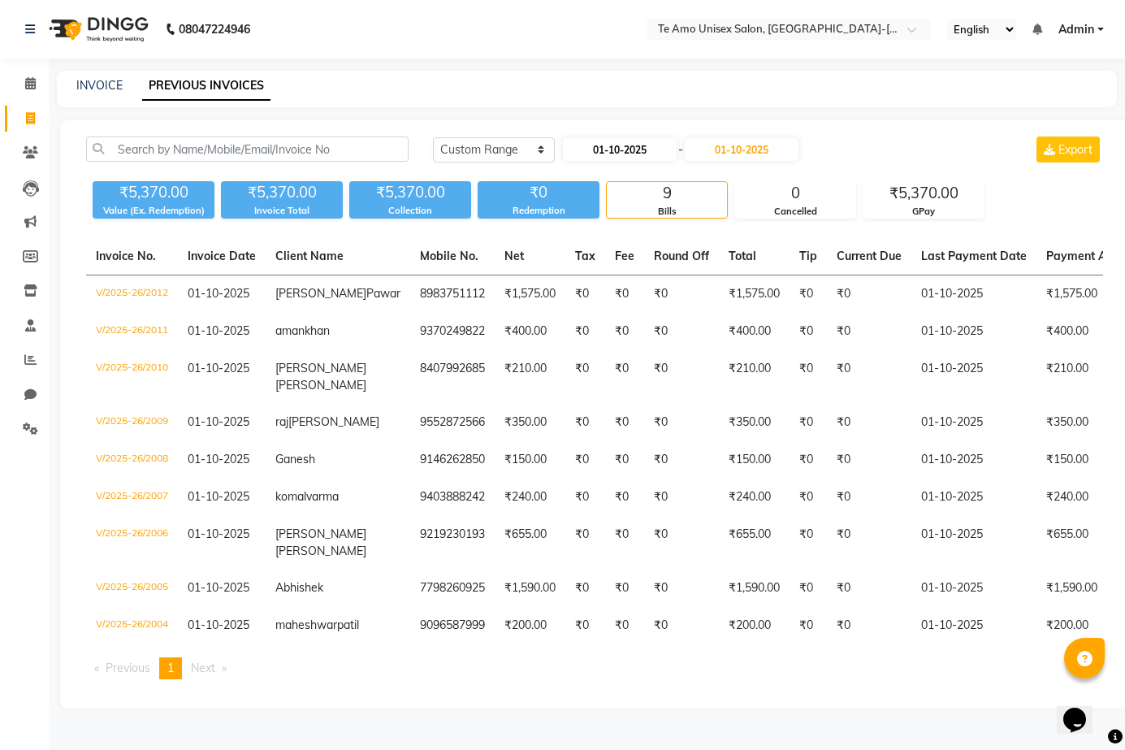
select select "2025"
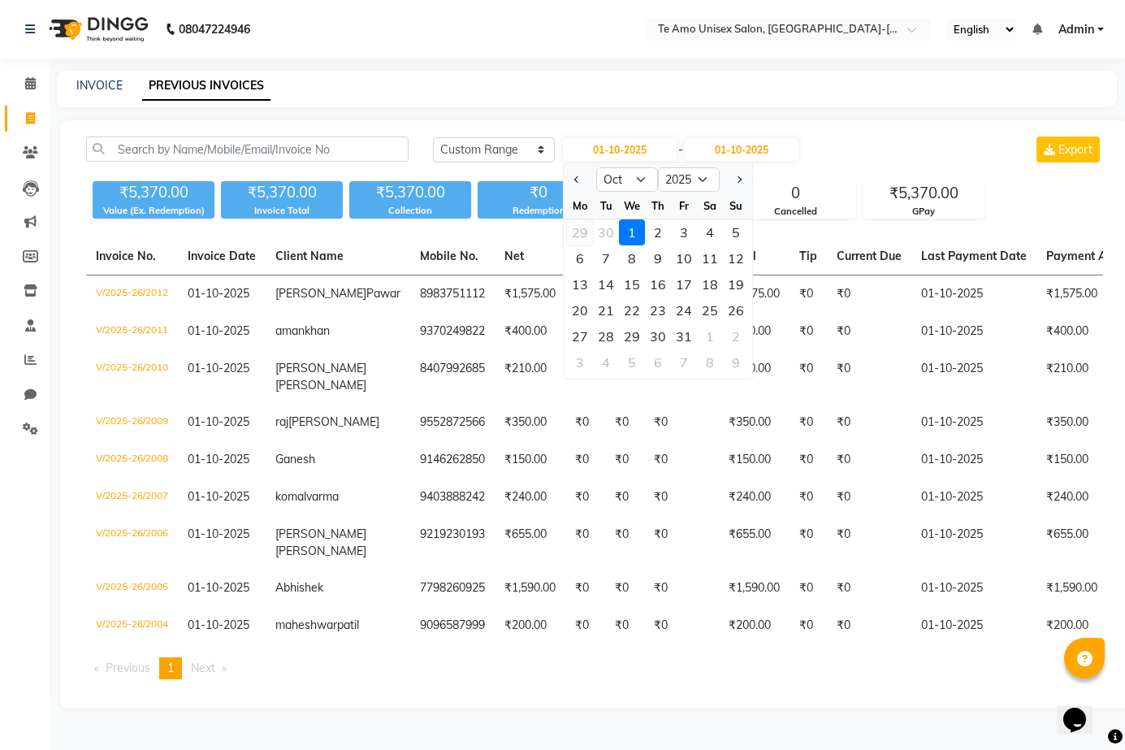
click at [575, 232] on div "29" at bounding box center [580, 232] width 26 height 26
type input "29-09-2025"
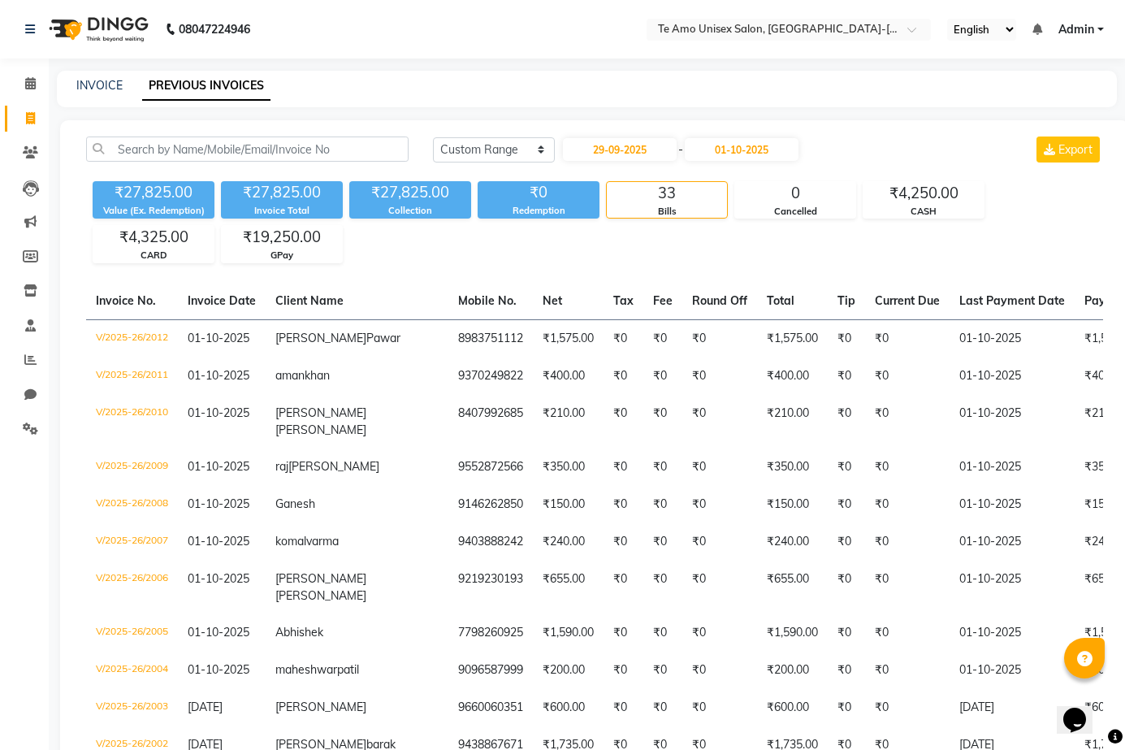
click at [774, 146] on input "01-10-2025" at bounding box center [742, 149] width 114 height 23
select select "10"
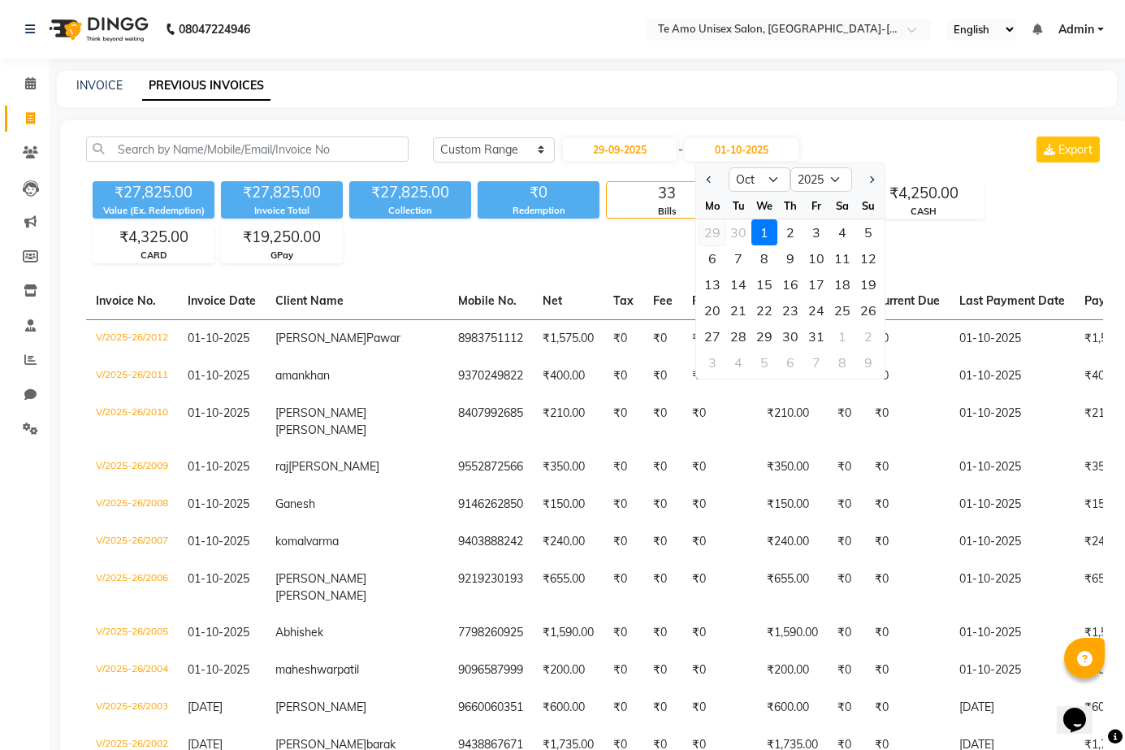
click at [709, 223] on div "29" at bounding box center [713, 232] width 26 height 26
type input "29-09-2025"
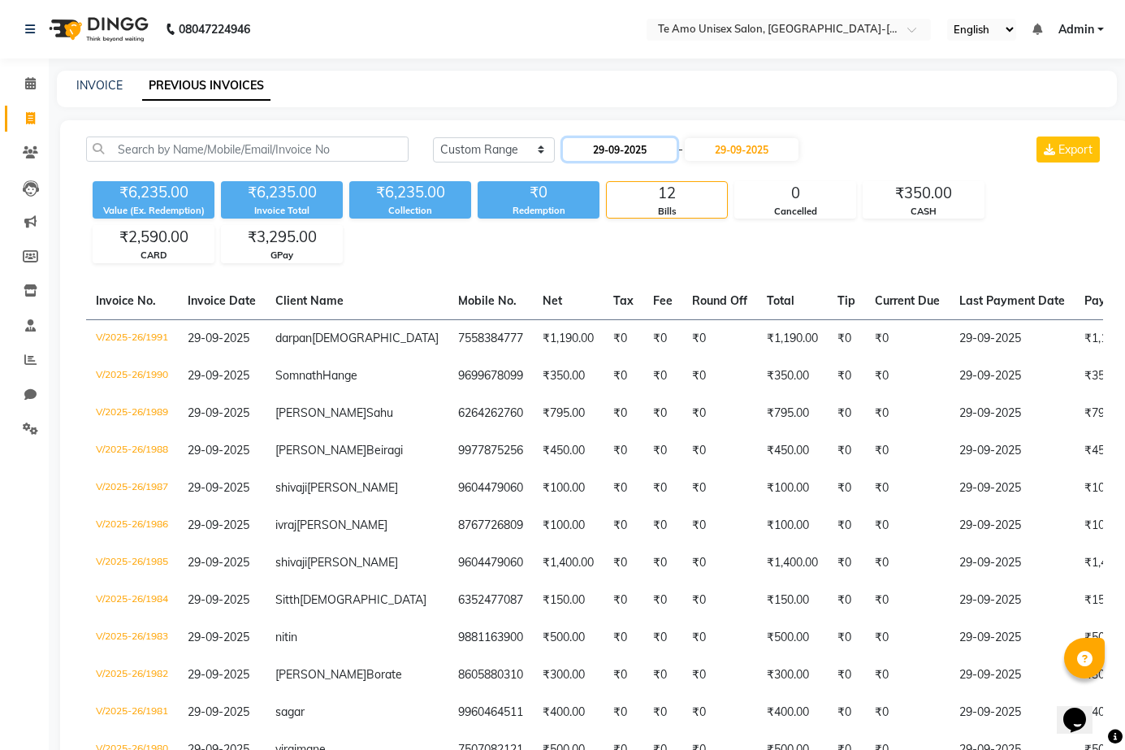
click at [609, 140] on input "29-09-2025" at bounding box center [620, 149] width 114 height 23
select select "9"
select select "2025"
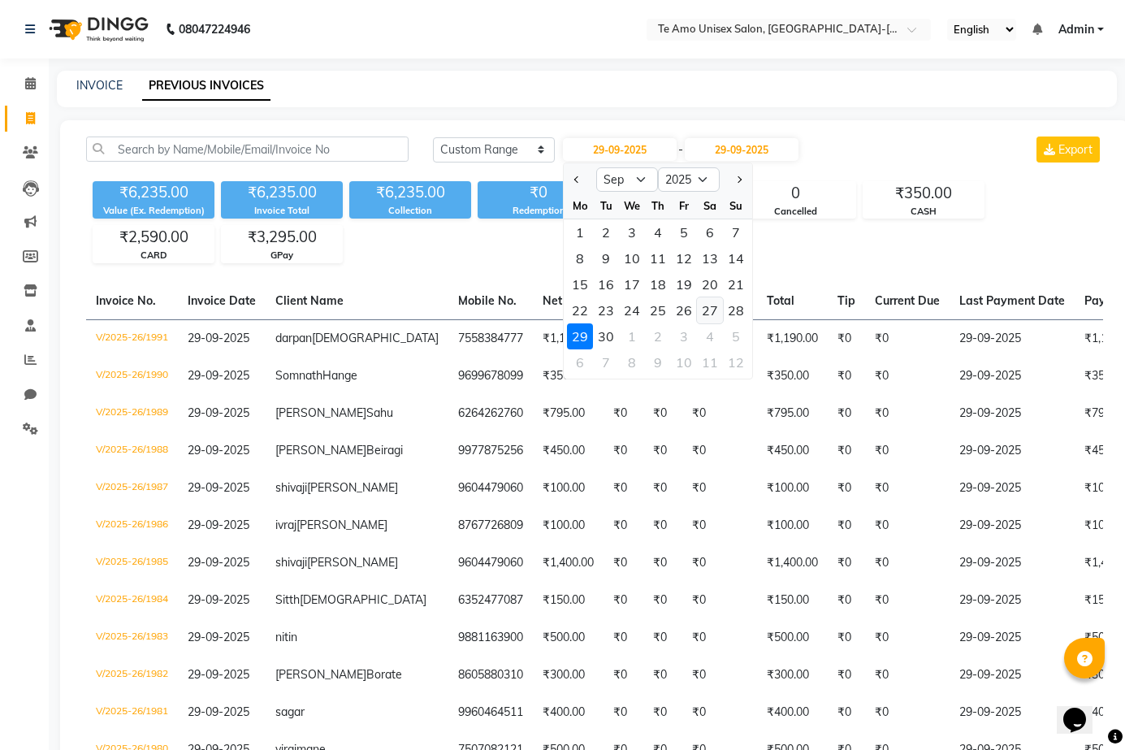
click at [709, 305] on div "27" at bounding box center [710, 310] width 26 height 26
type input "27-09-2025"
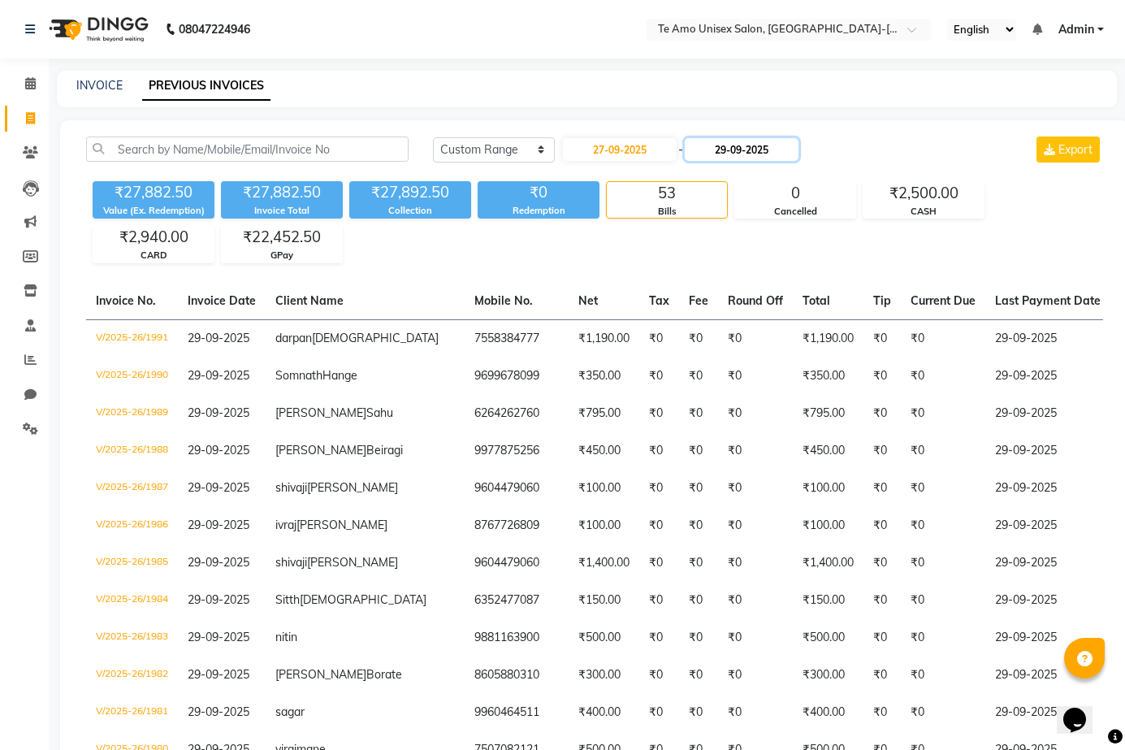
click at [757, 149] on input "29-09-2025" at bounding box center [742, 149] width 114 height 23
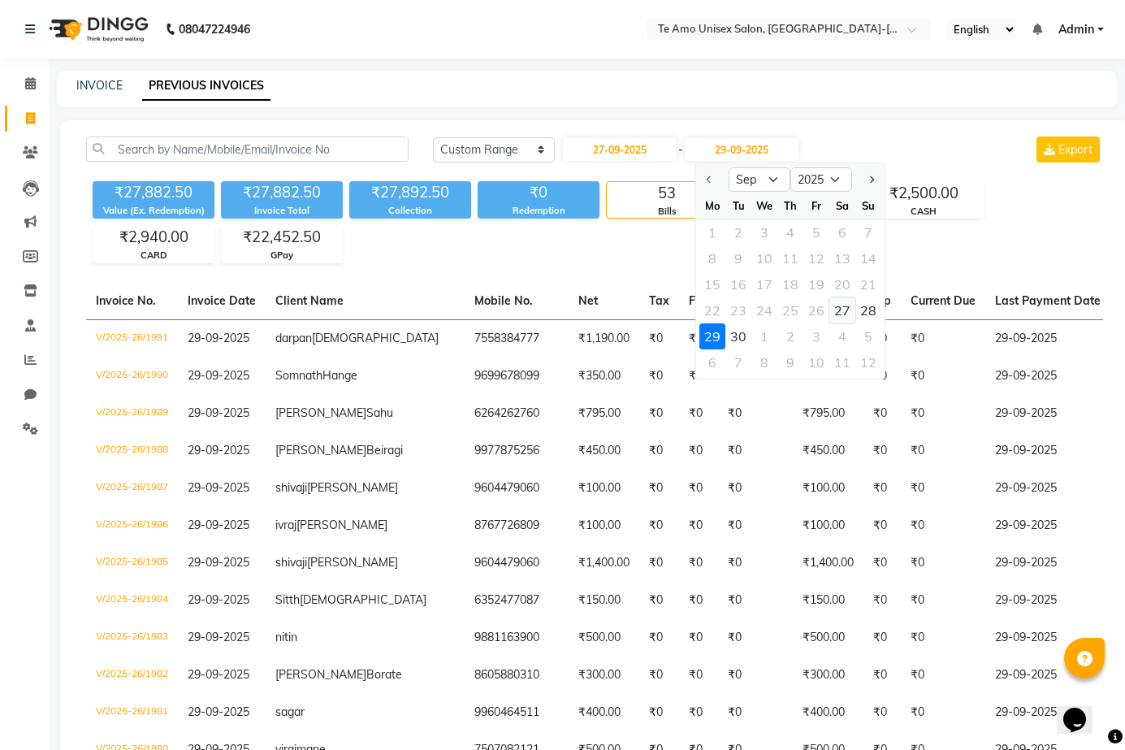
click at [830, 309] on div "27" at bounding box center [843, 310] width 26 height 26
type input "27-09-2025"
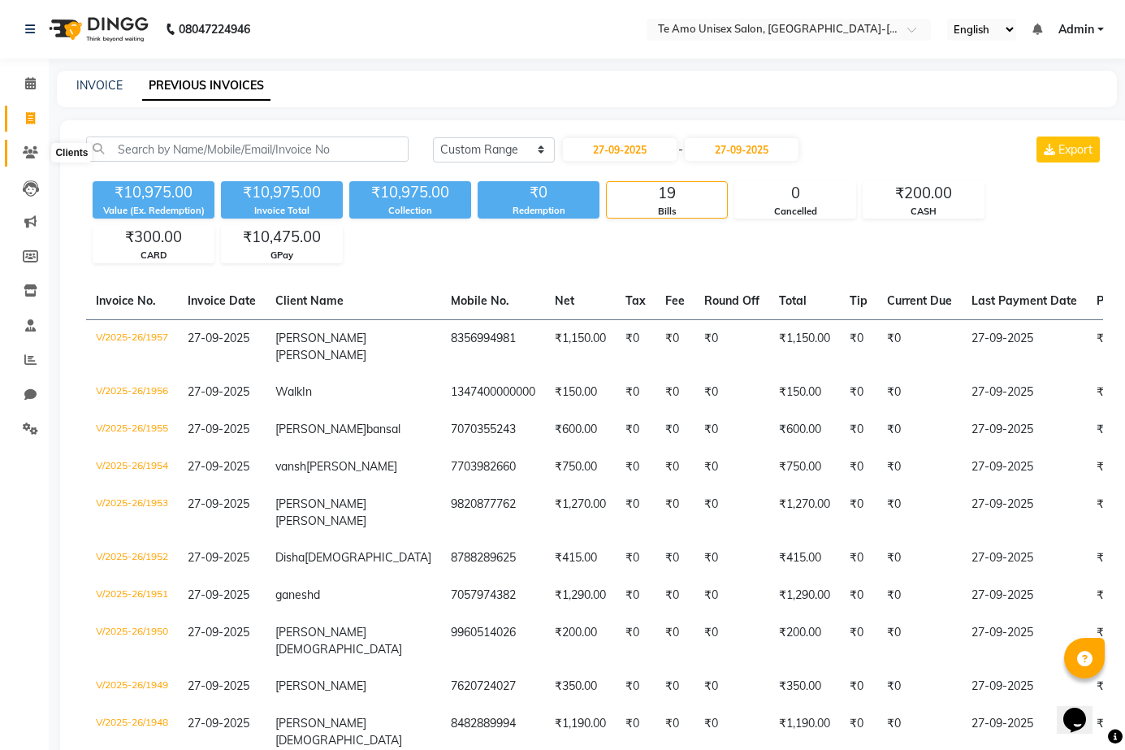
click at [23, 148] on icon at bounding box center [30, 152] width 15 height 12
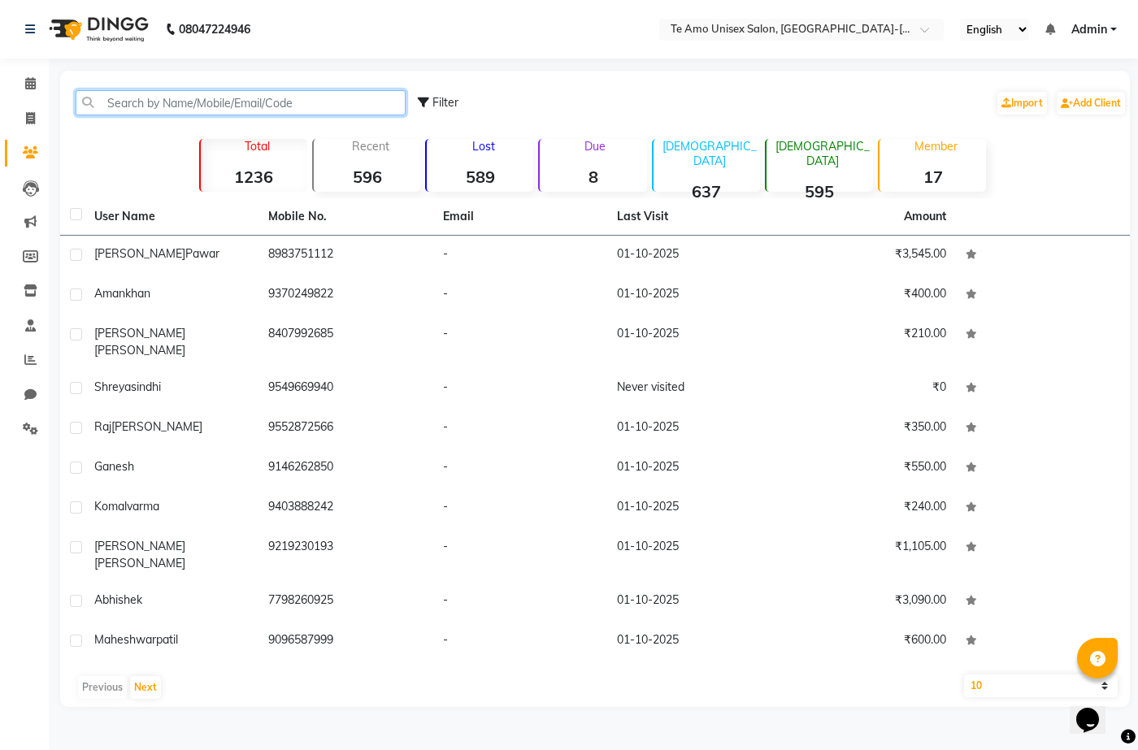
click at [183, 100] on input "text" at bounding box center [241, 102] width 330 height 25
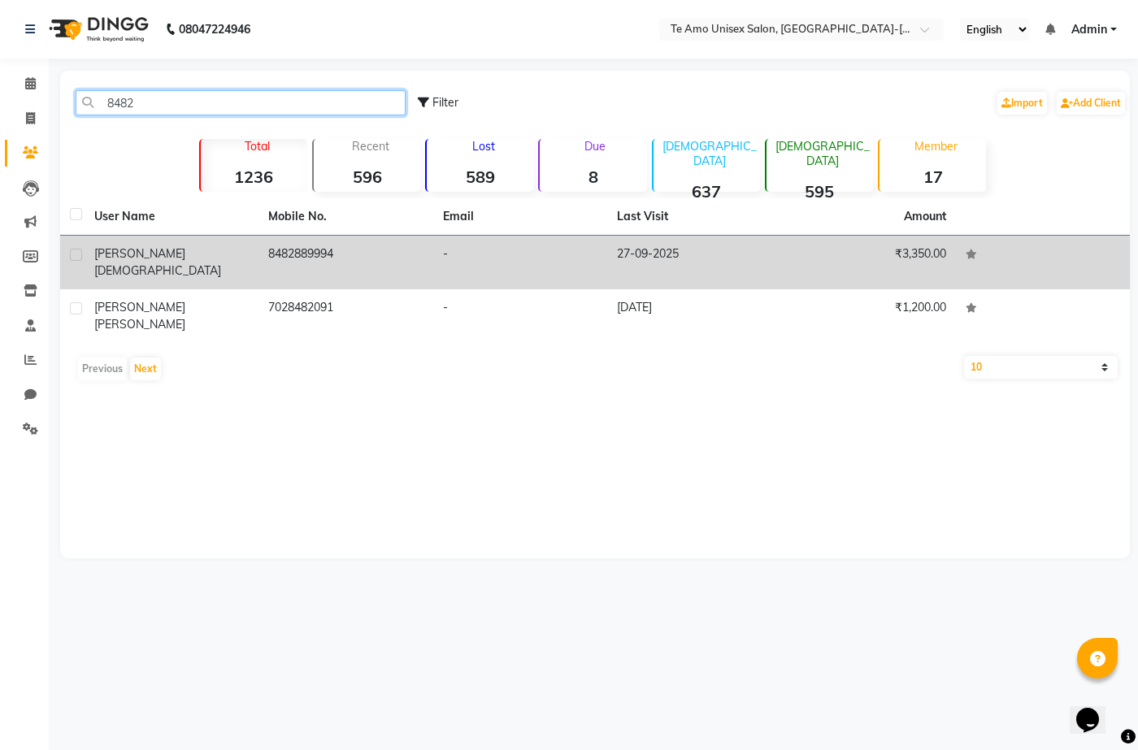
type input "8482"
click at [287, 249] on td "8482889994" at bounding box center [345, 263] width 174 height 54
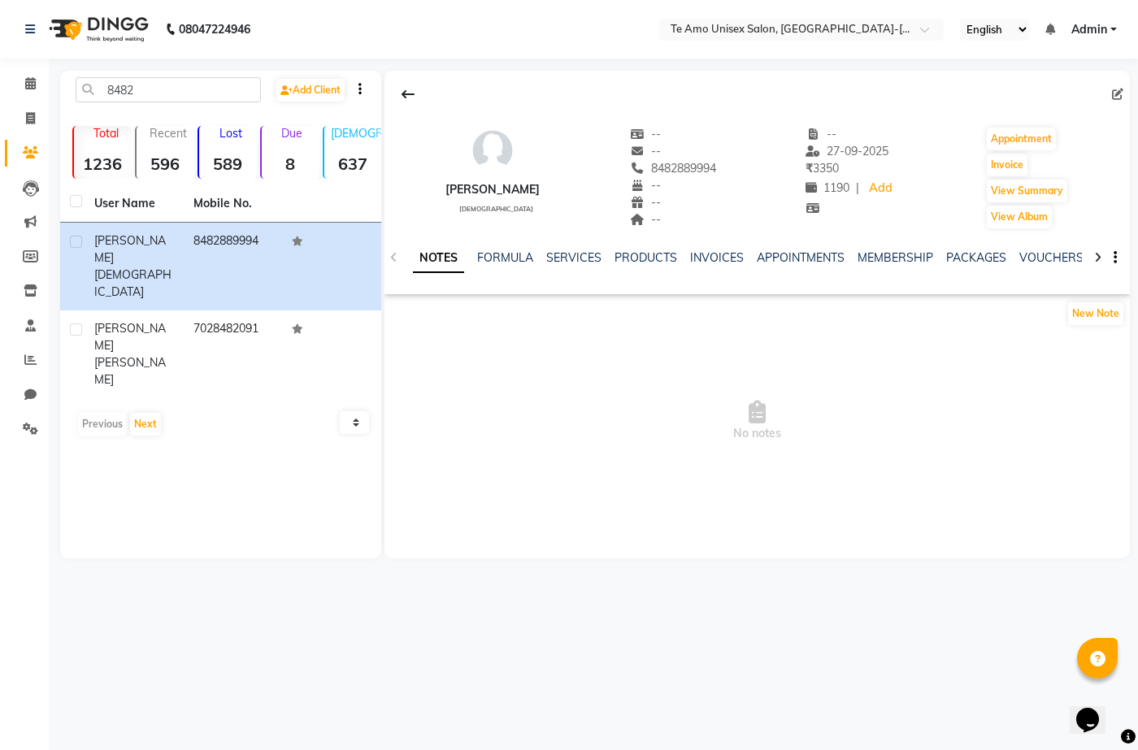
click at [1092, 254] on div at bounding box center [1097, 257] width 19 height 32
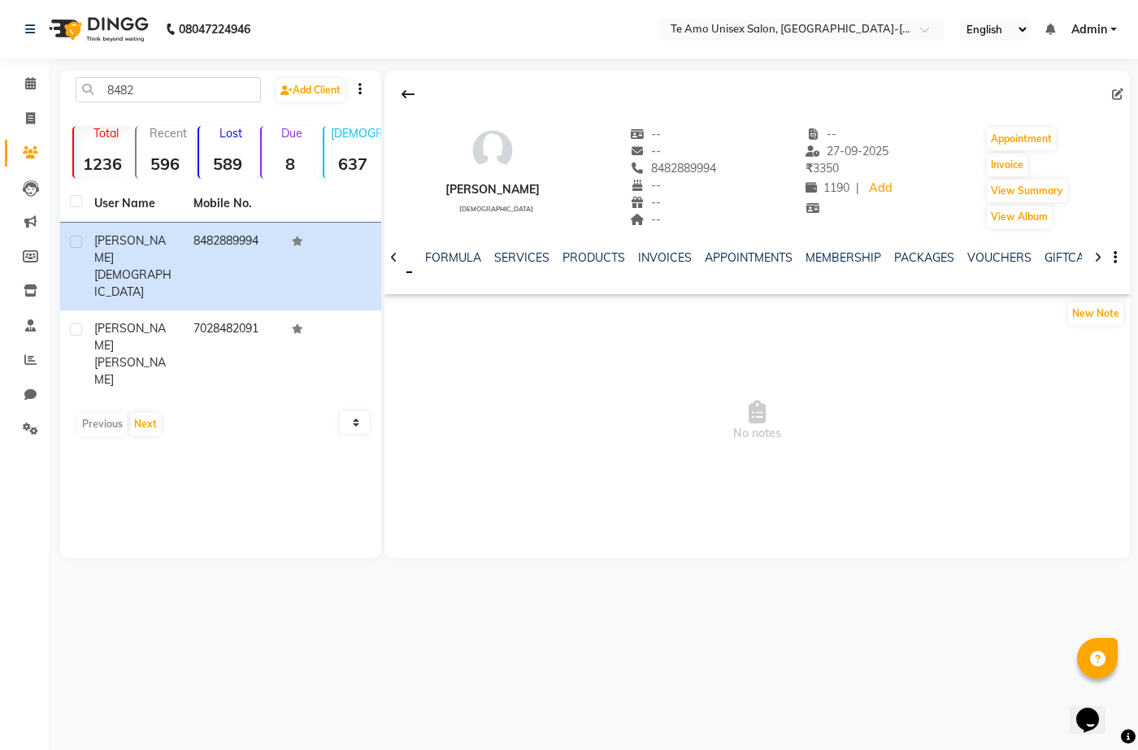
click at [1092, 254] on div at bounding box center [1097, 257] width 19 height 32
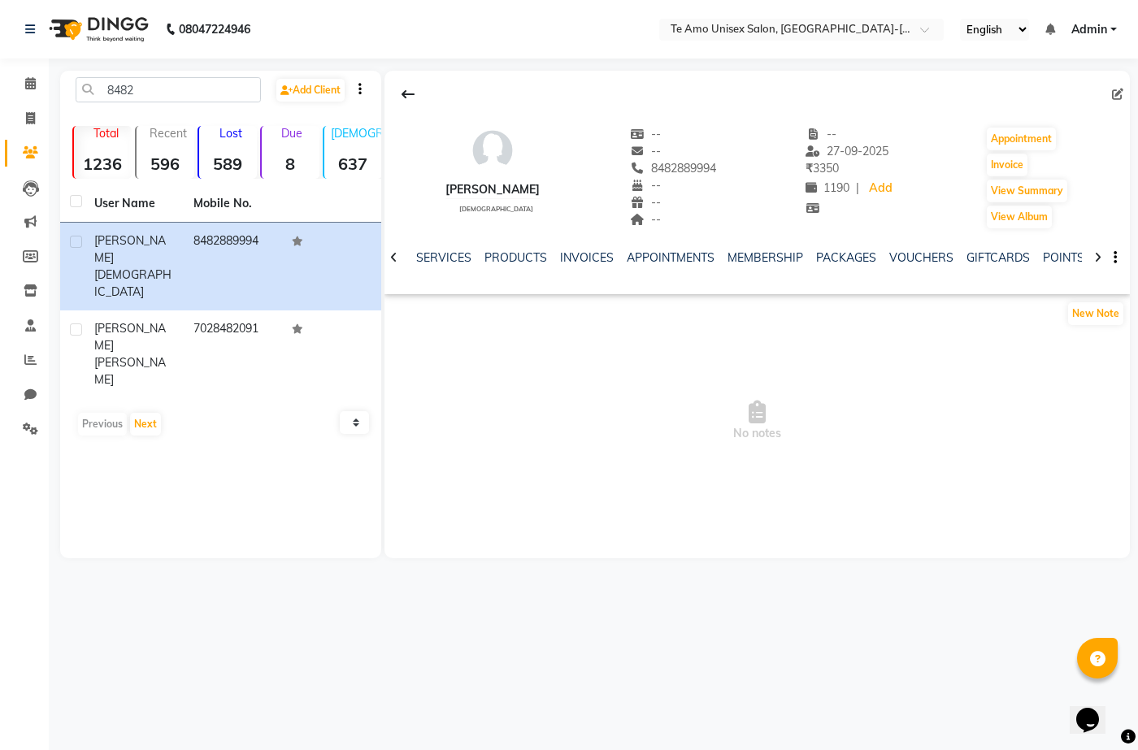
click at [1092, 254] on div at bounding box center [1097, 257] width 19 height 32
click at [1092, 254] on div "NOTES FORMULA SERVICES PRODUCTS INVOICES APPOINTMENTS MEMBERSHIP PACKAGES VOUCH…" at bounding box center [756, 258] width 745 height 56
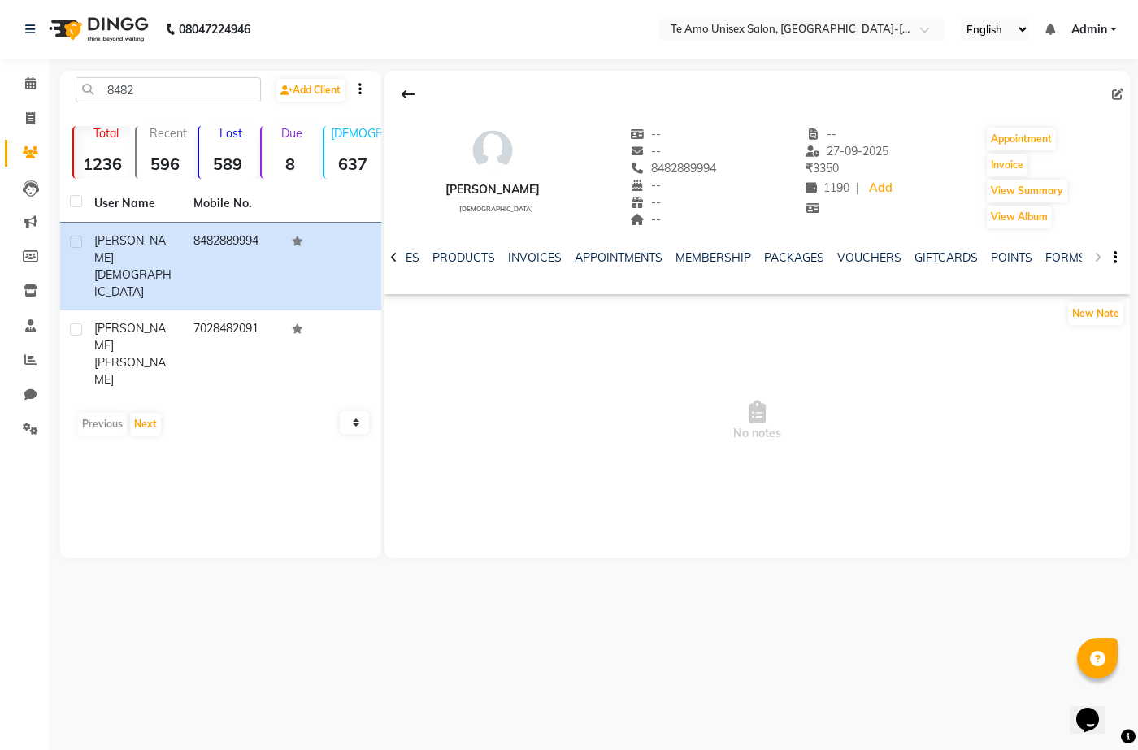
click at [1092, 254] on div "NOTES FORMULA SERVICES PRODUCTS INVOICES APPOINTMENTS MEMBERSHIP PACKAGES VOUCH…" at bounding box center [756, 258] width 745 height 56
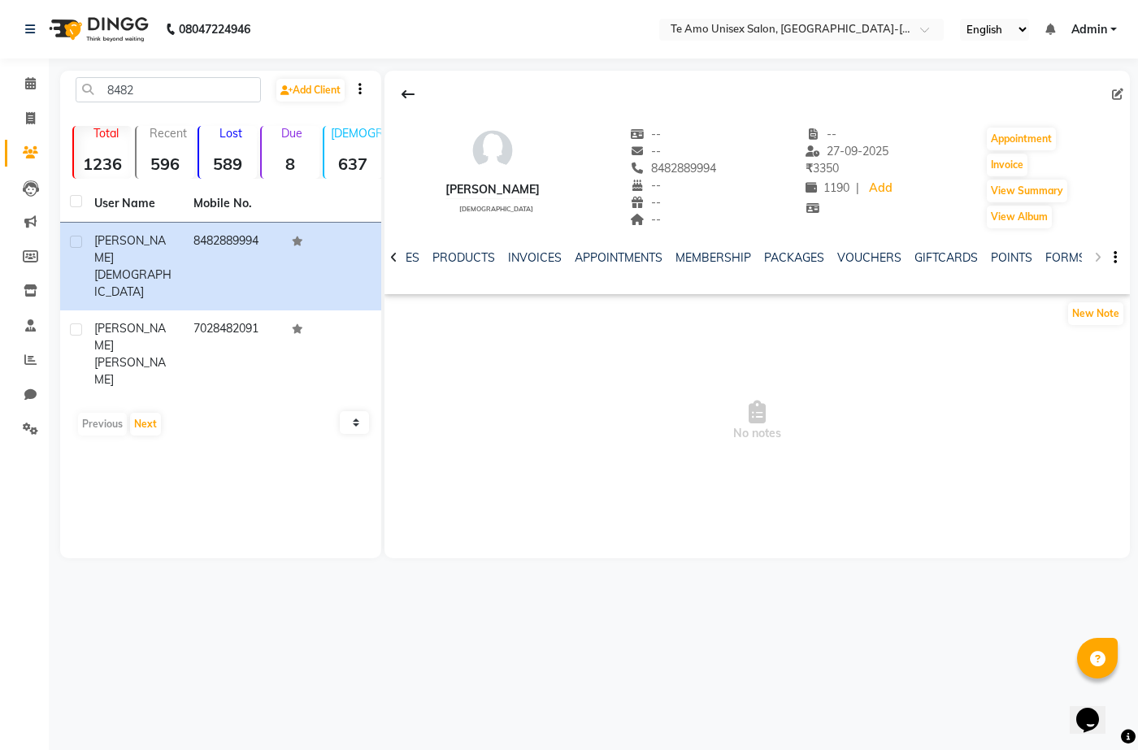
click at [1092, 254] on div "NOTES FORMULA SERVICES PRODUCTS INVOICES APPOINTMENTS MEMBERSHIP PACKAGES VOUCH…" at bounding box center [756, 258] width 745 height 56
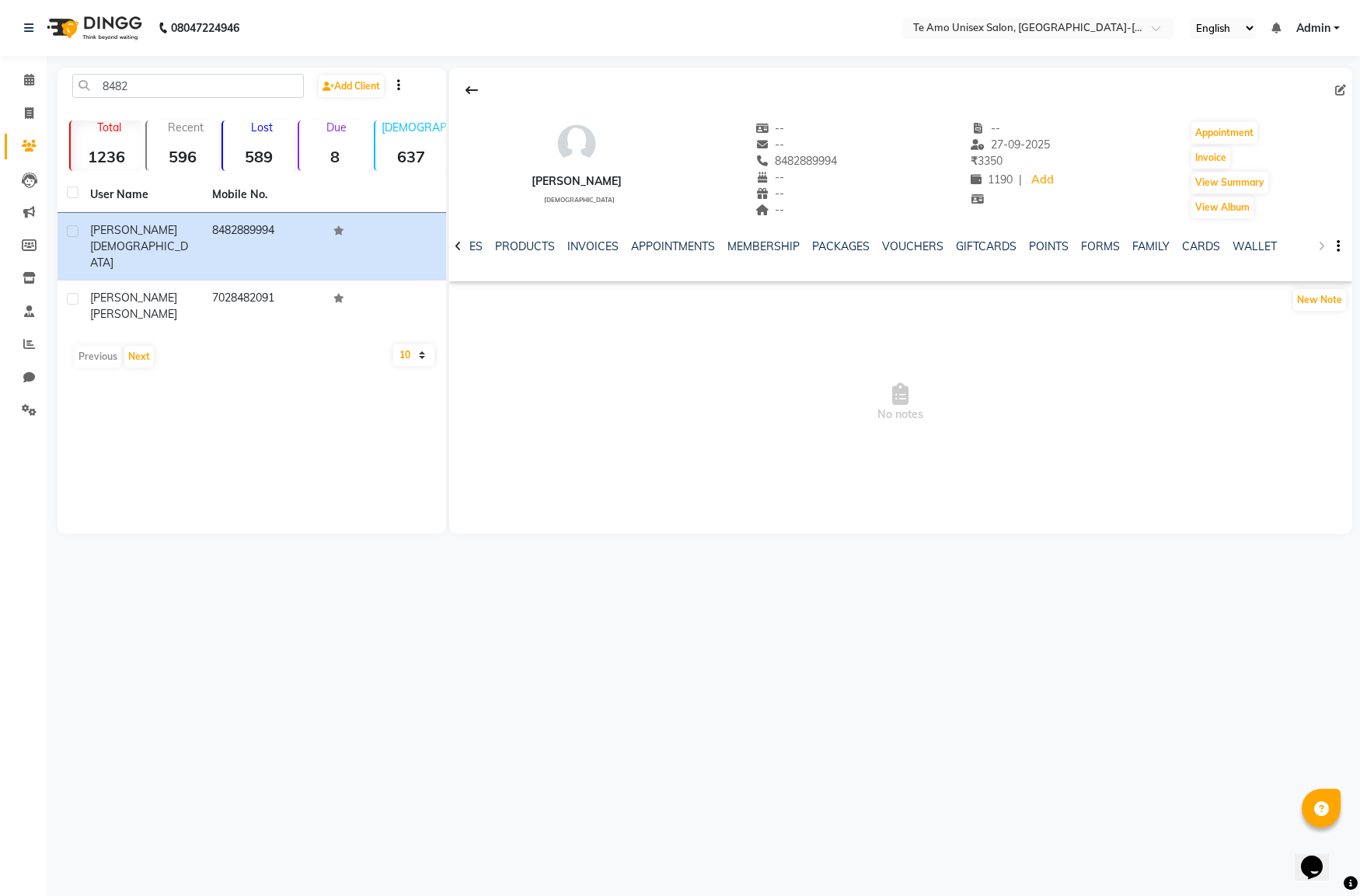
drag, startPoint x: 1081, startPoint y: 1, endPoint x: 808, endPoint y: 325, distance: 423.7
click at [808, 325] on span "No notes" at bounding box center [901, 403] width 903 height 156
click at [1087, 243] on link "WALLET" at bounding box center [1255, 246] width 44 height 14
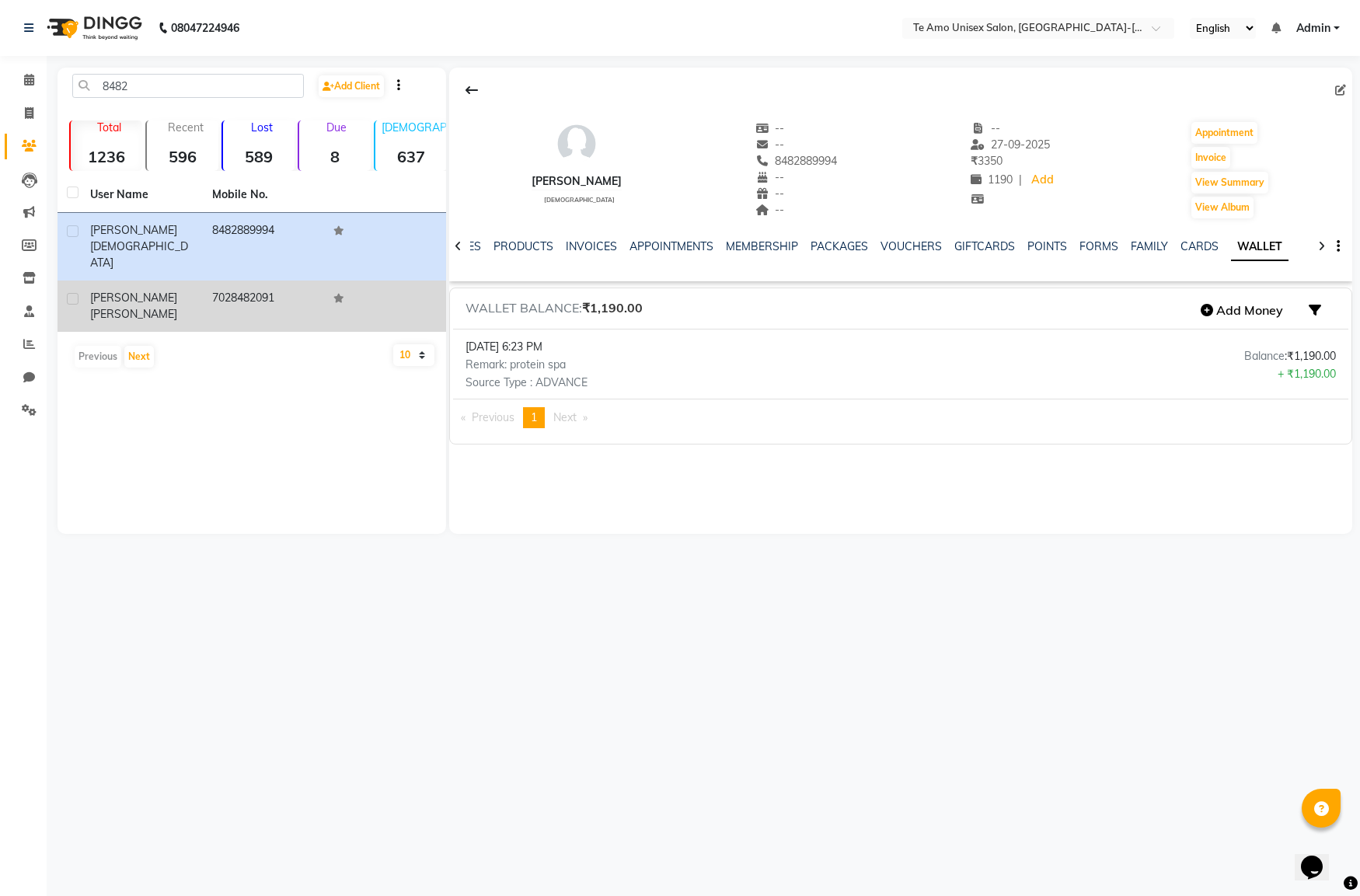
click at [218, 280] on td "7028482091" at bounding box center [264, 306] width 122 height 52
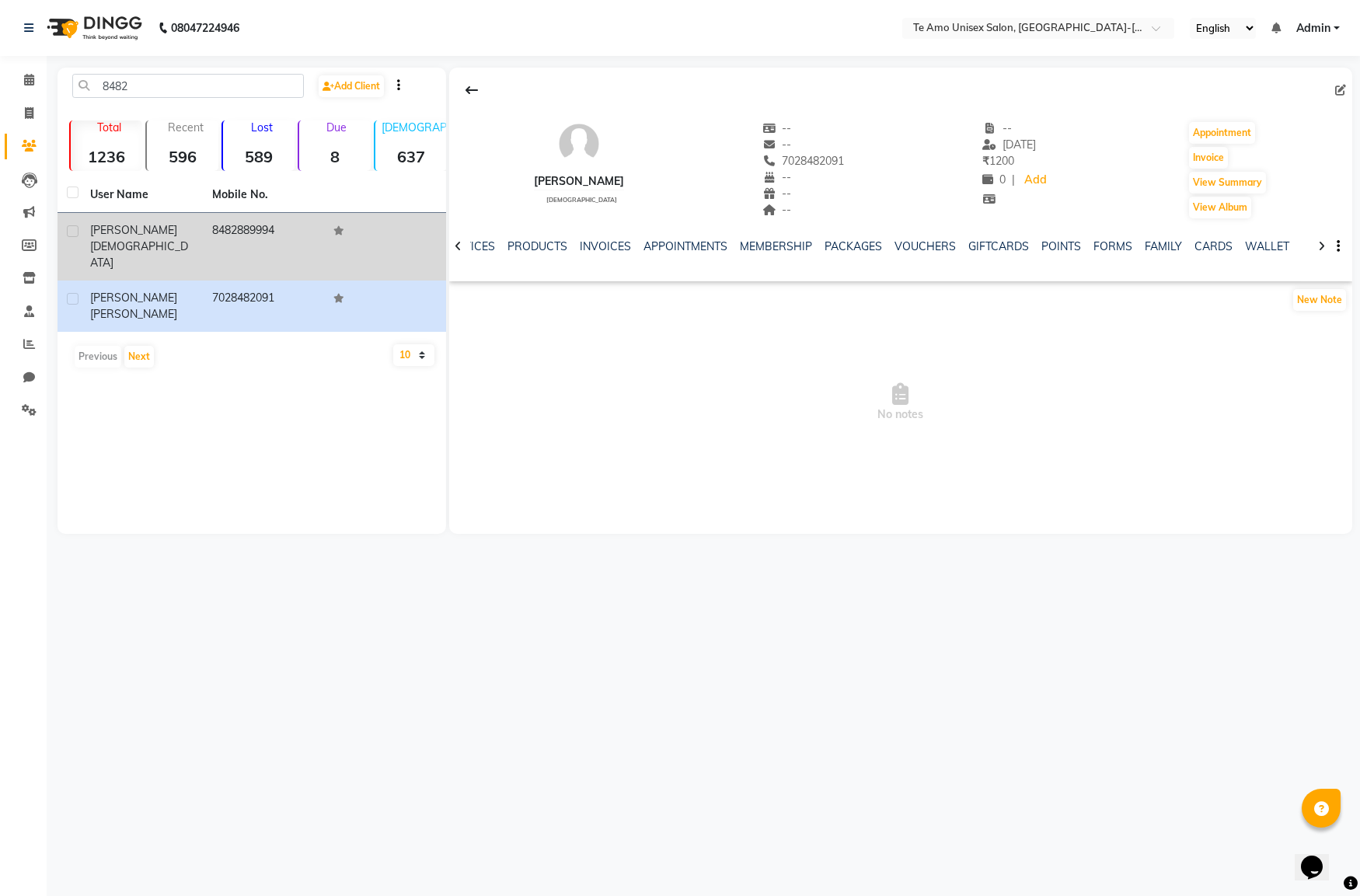
click at [230, 241] on td "8482889994" at bounding box center [264, 247] width 122 height 68
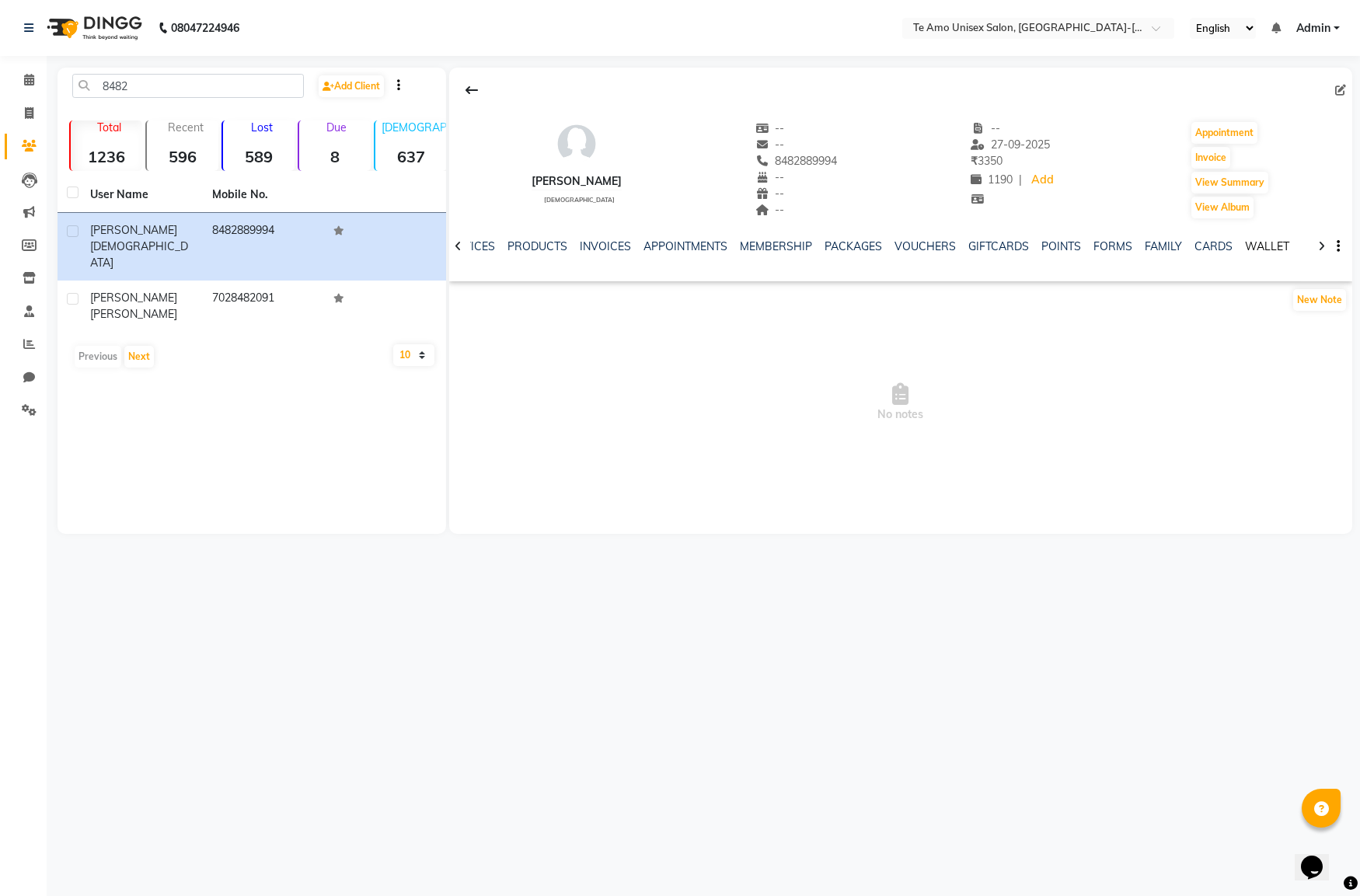
click at [1087, 243] on link "WALLET" at bounding box center [1267, 246] width 44 height 14
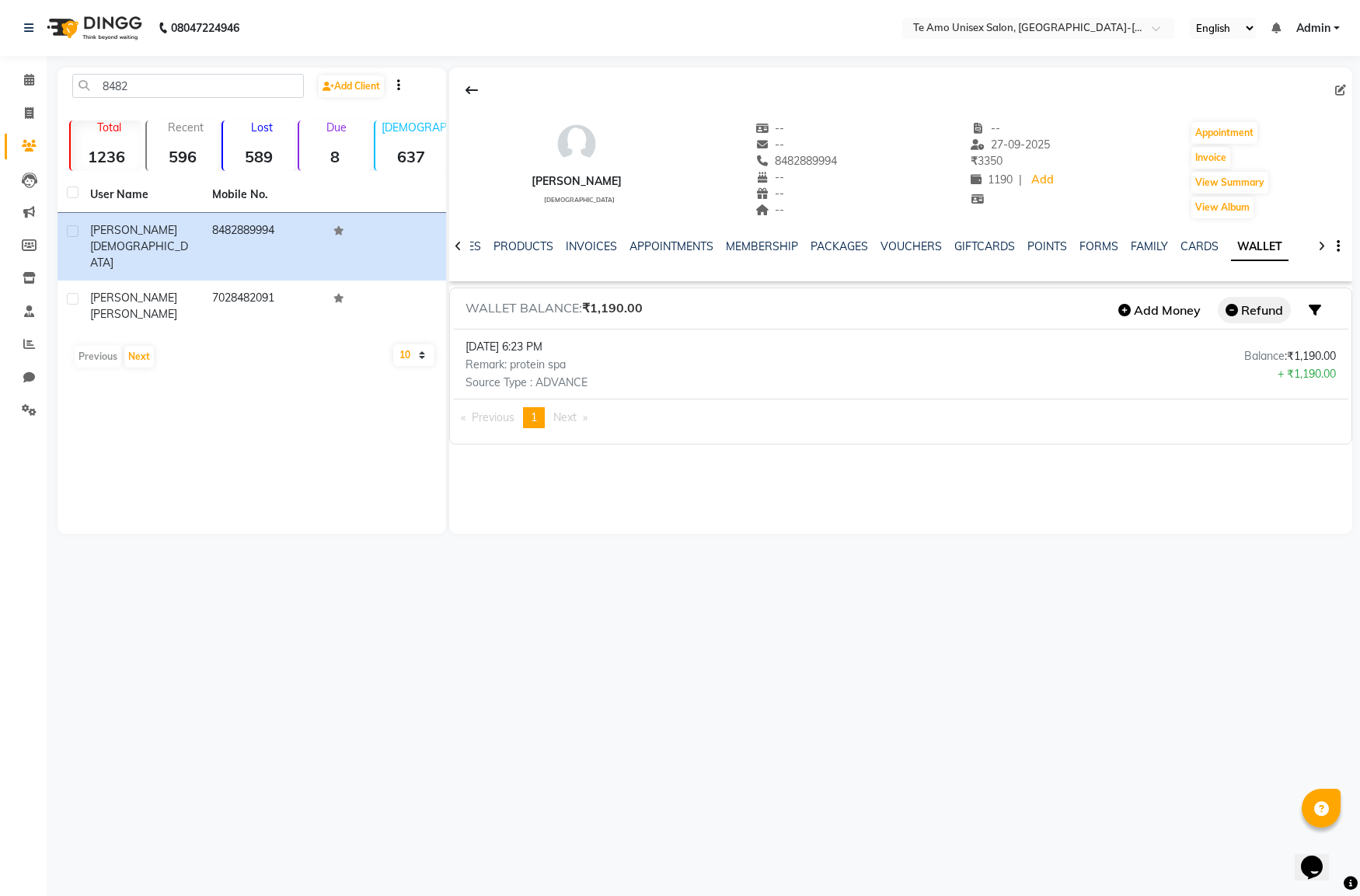
click at [1087, 303] on button "Refund" at bounding box center [1254, 310] width 73 height 27
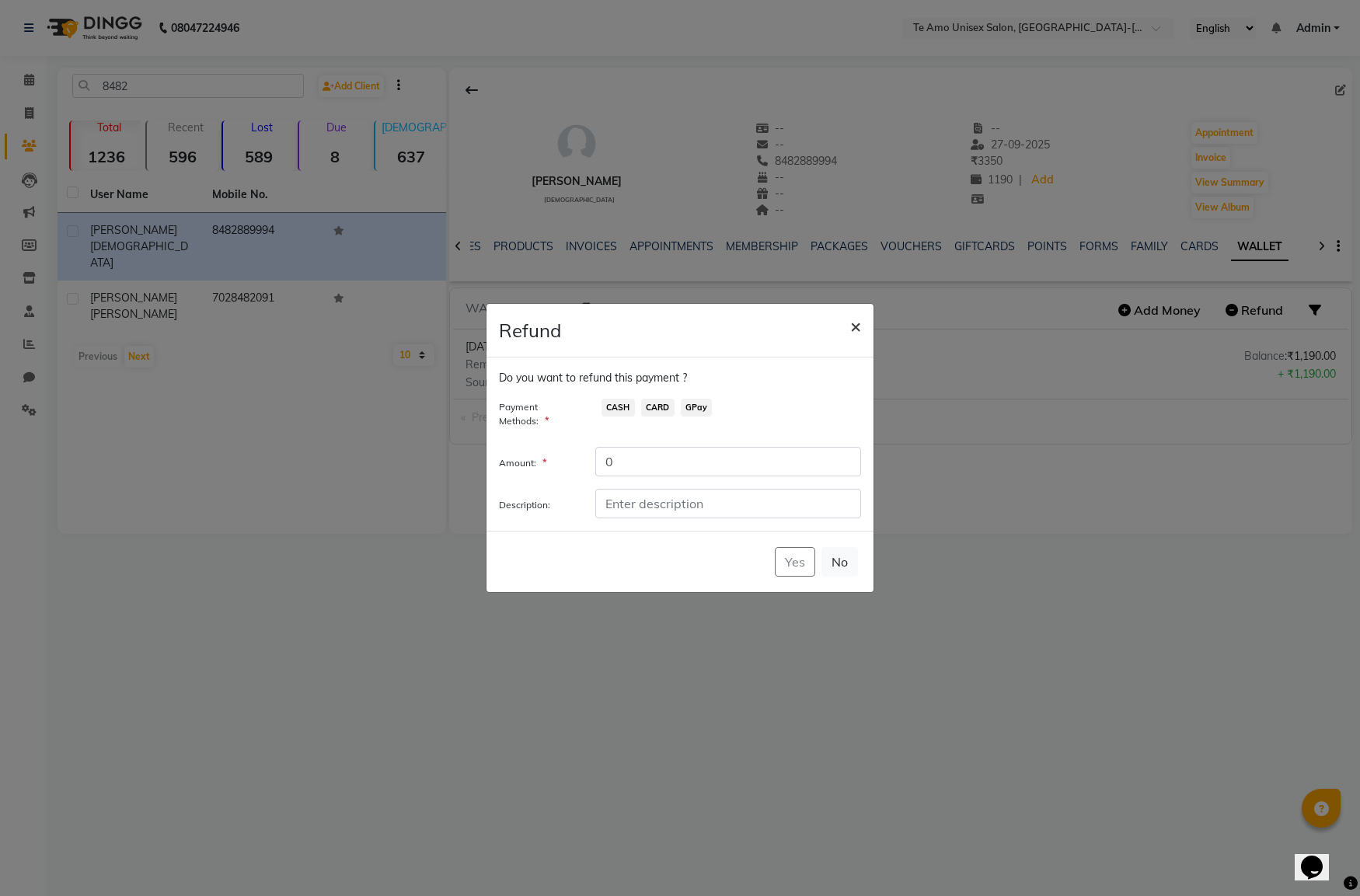
click at [860, 325] on span "×" at bounding box center [855, 325] width 11 height 23
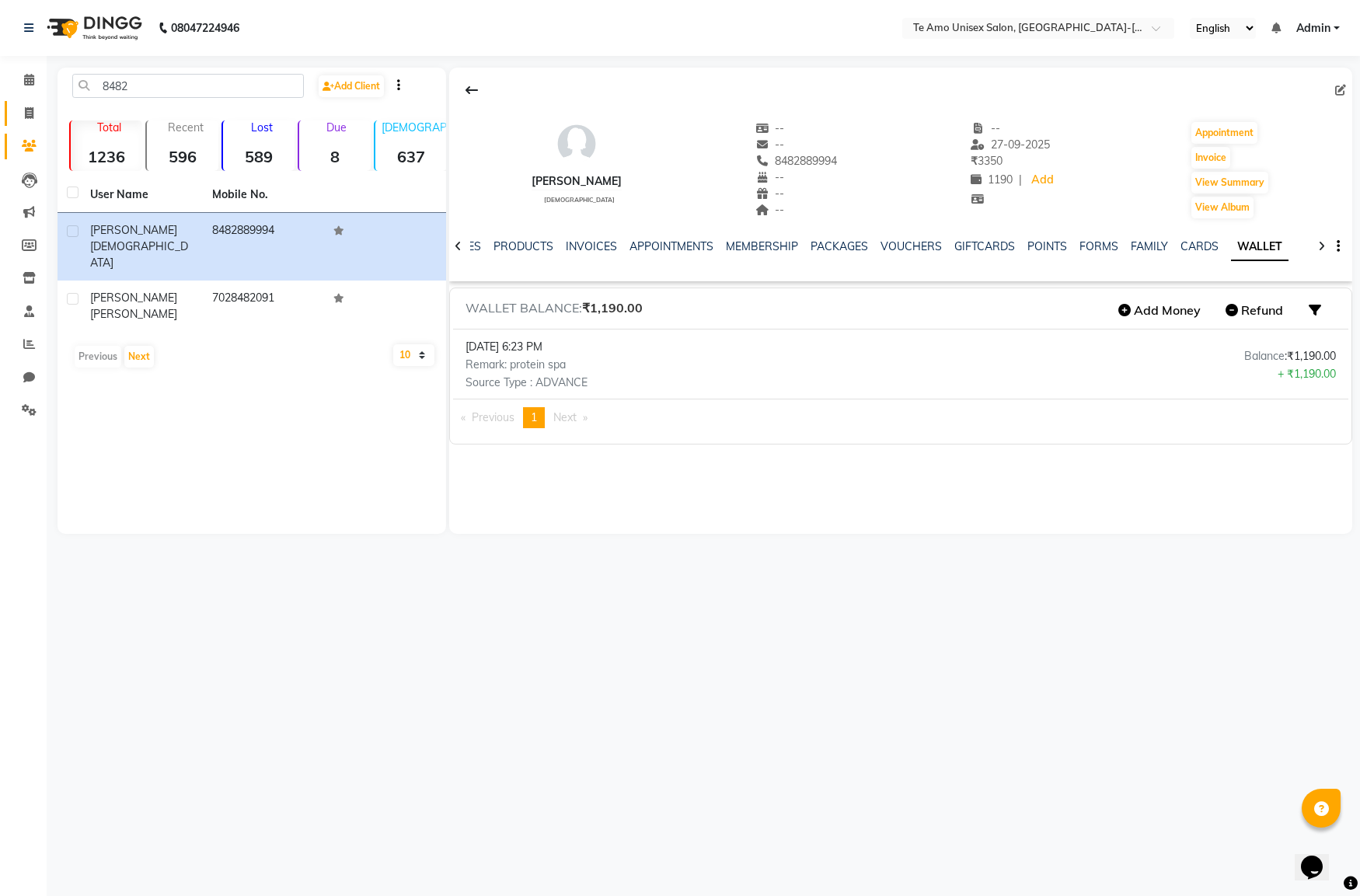
click at [28, 122] on link "Invoice" at bounding box center [23, 114] width 37 height 26
select select "7836"
select select "service"
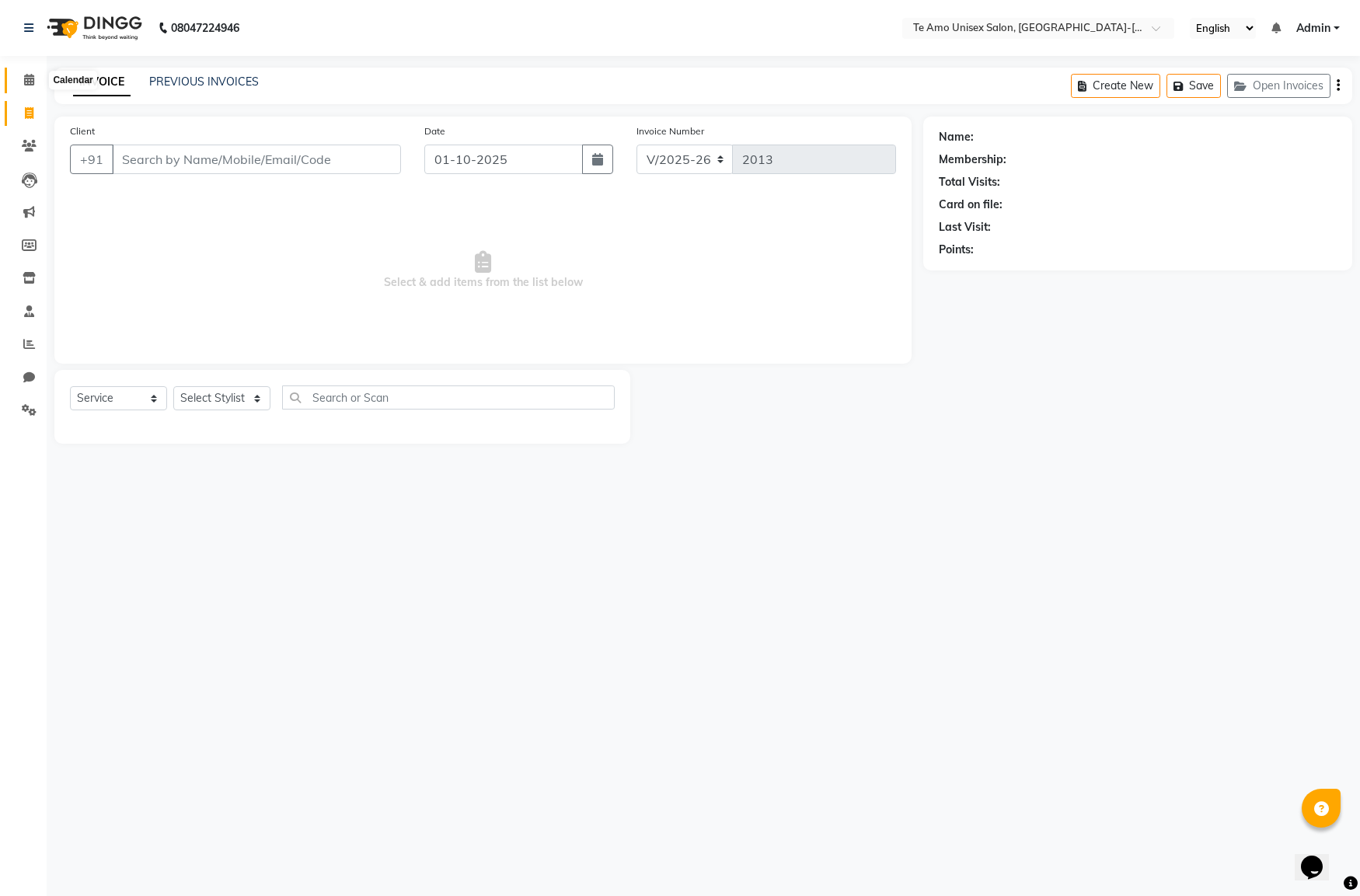
click at [30, 78] on icon at bounding box center [29, 79] width 11 height 11
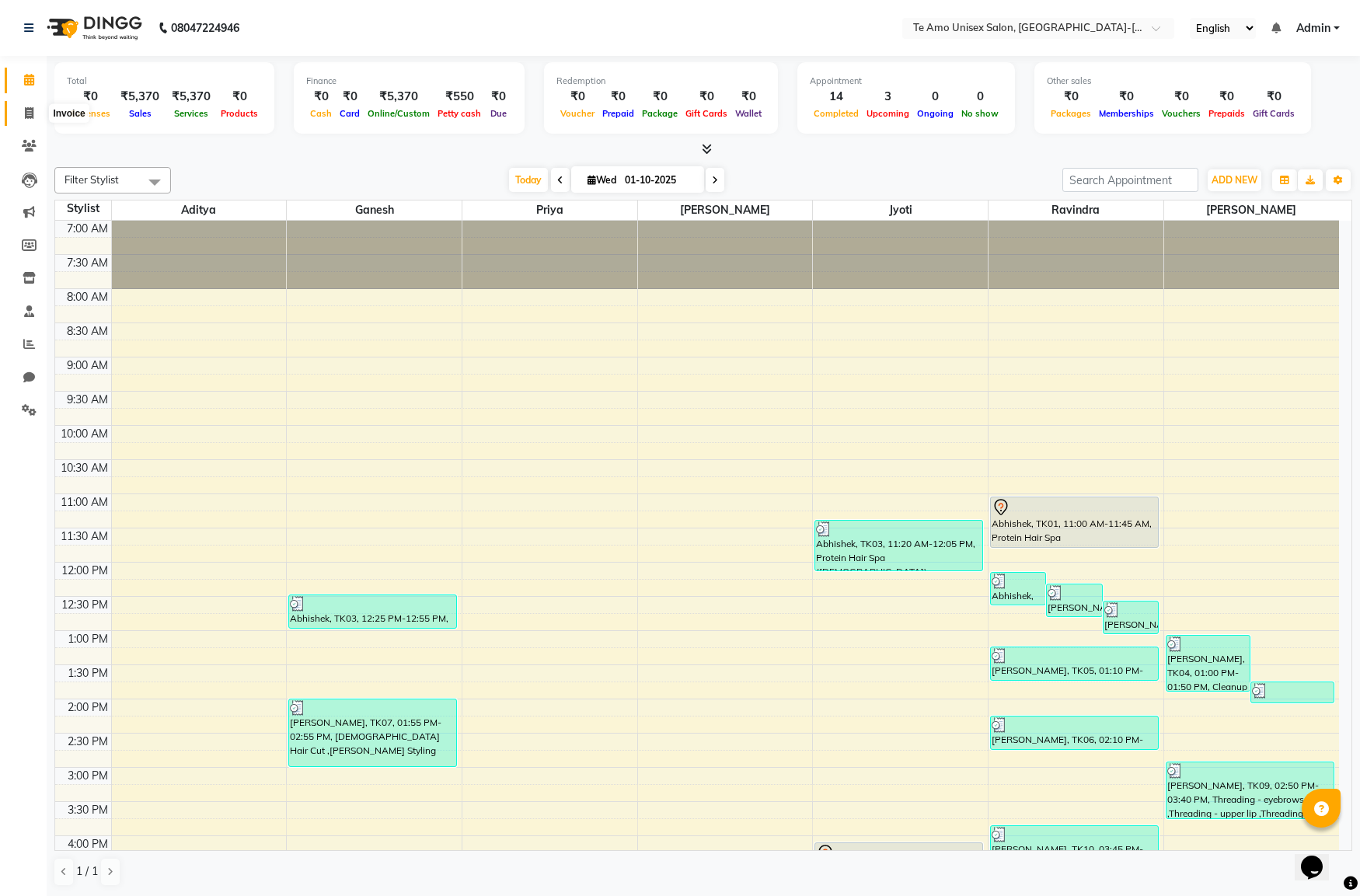
click at [29, 107] on icon at bounding box center [29, 113] width 9 height 11
select select "service"
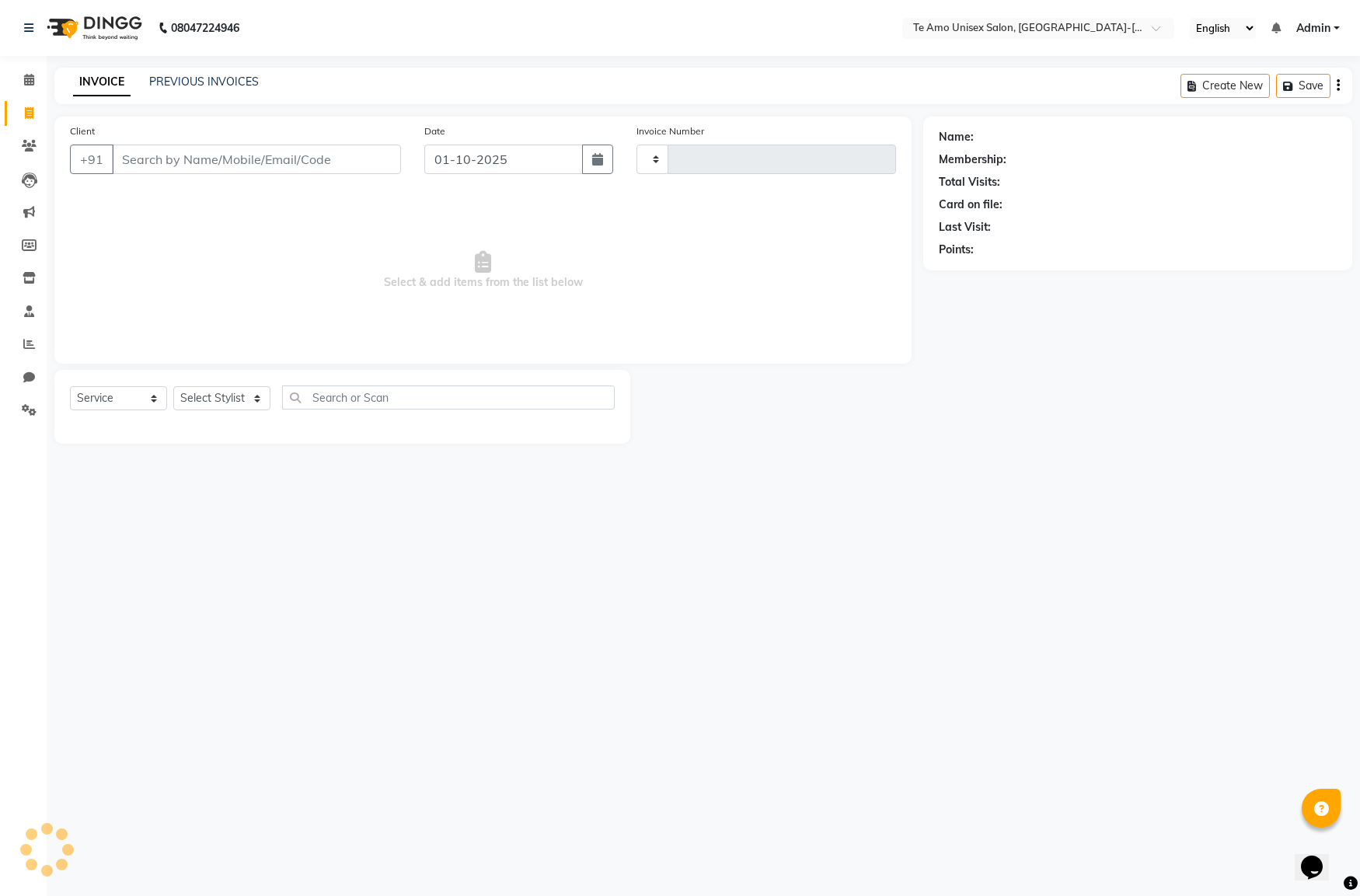
type input "2013"
select select "7836"
click at [23, 146] on icon at bounding box center [29, 145] width 14 height 11
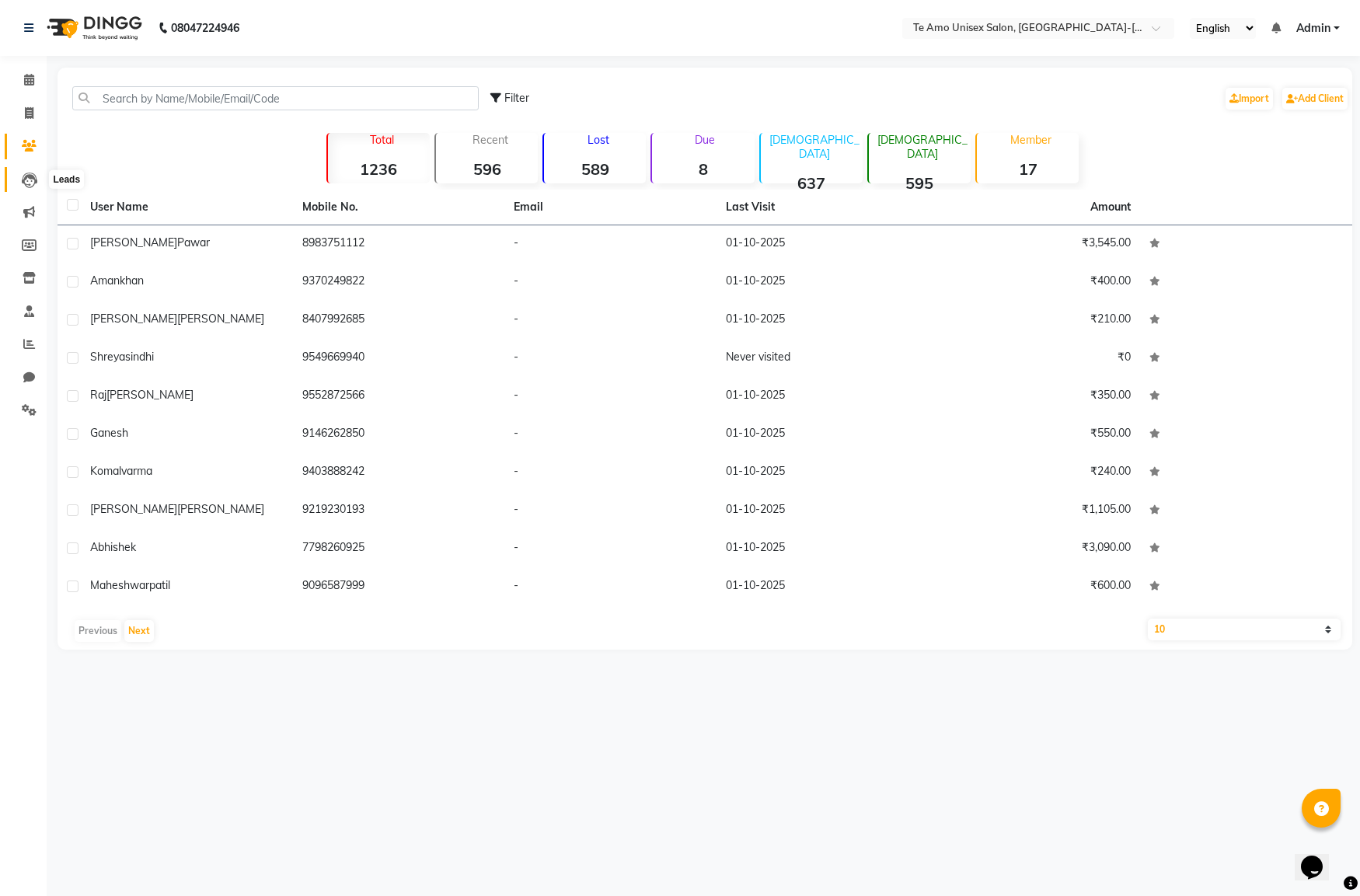
click at [30, 176] on icon at bounding box center [30, 180] width 15 height 15
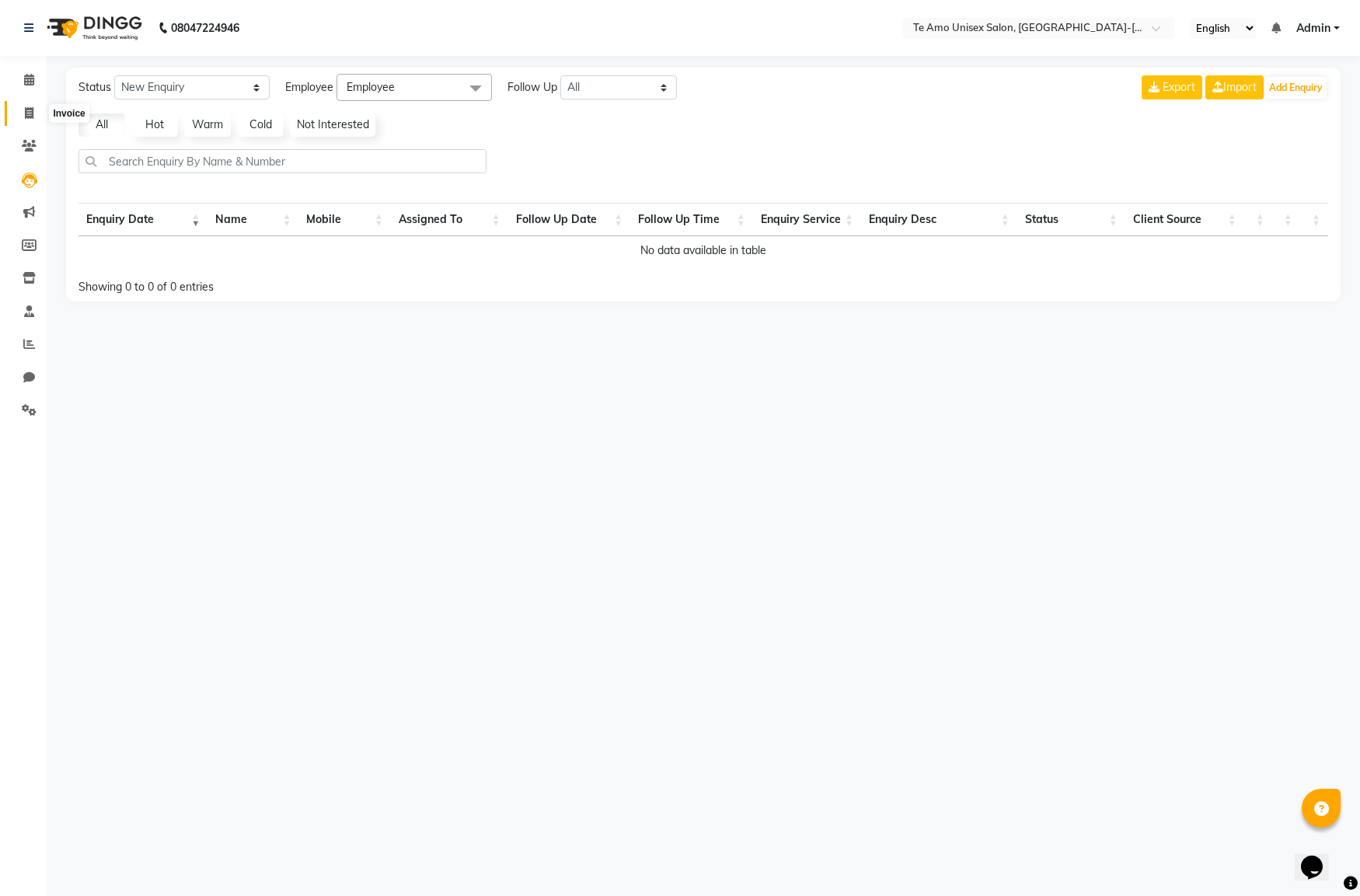
click at [18, 105] on span at bounding box center [29, 114] width 27 height 18
select select "service"
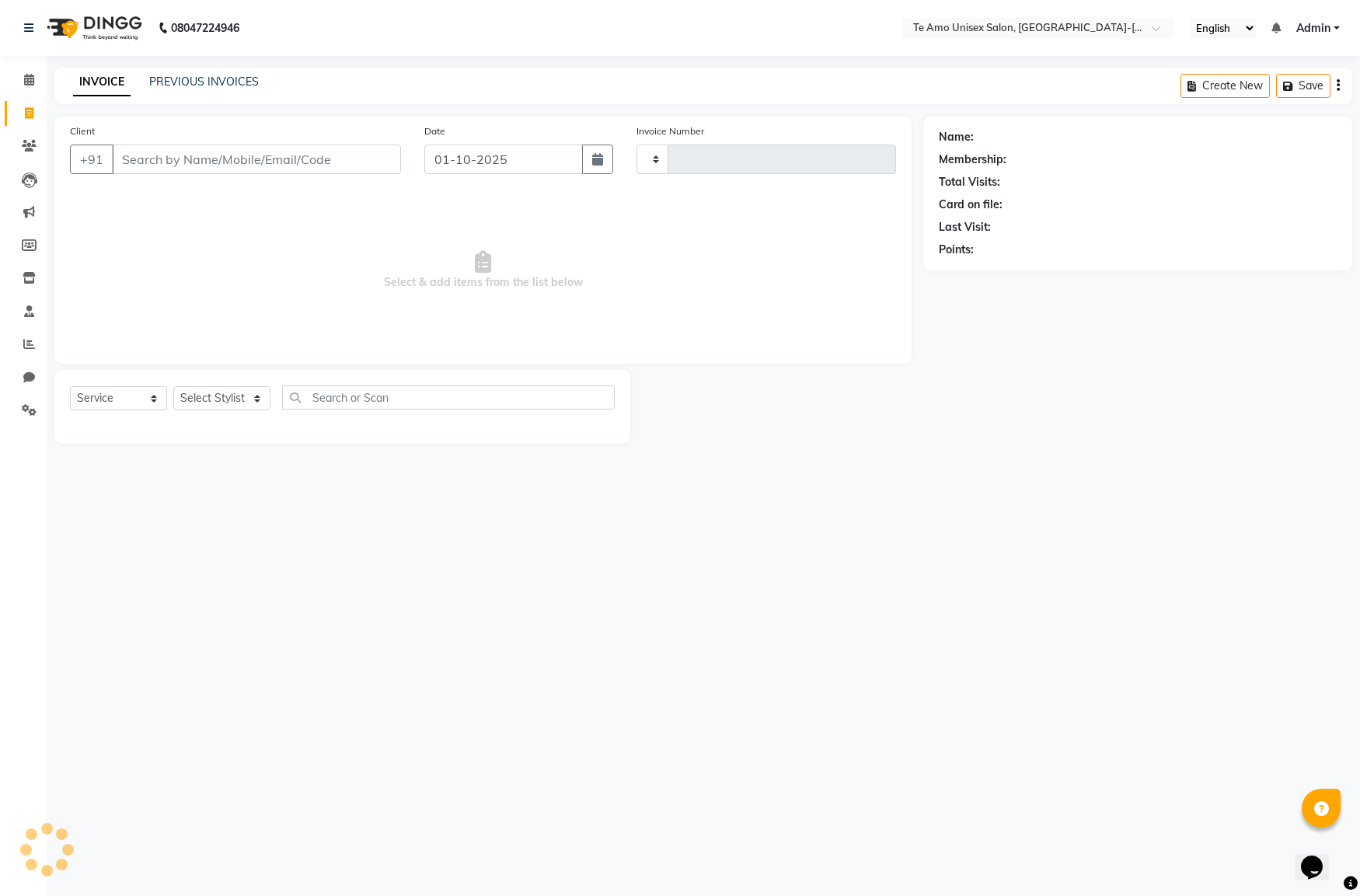
type input "2013"
select select "7836"
click at [28, 145] on icon at bounding box center [29, 145] width 14 height 11
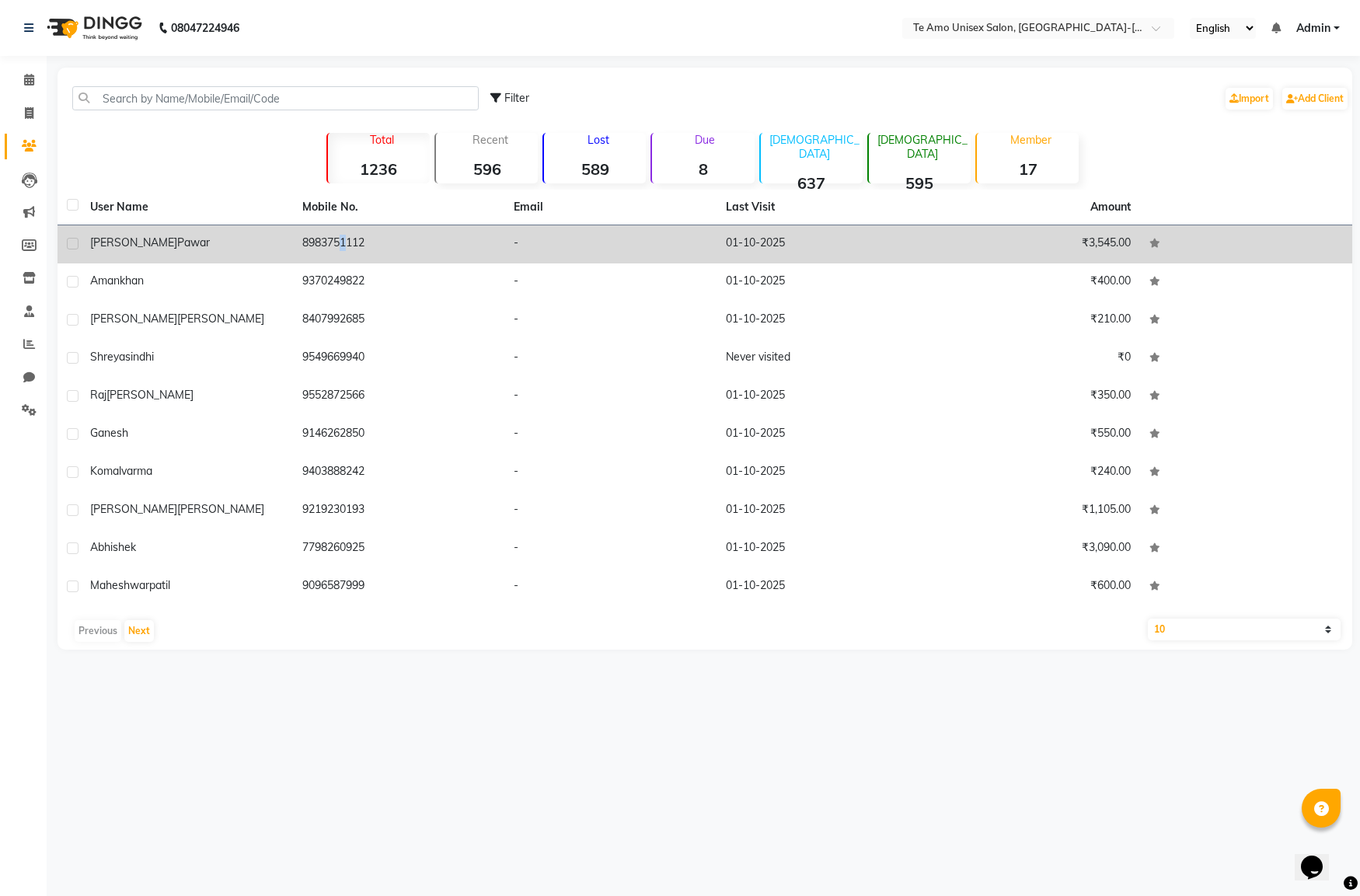
click at [332, 249] on td "8983751112" at bounding box center [399, 245] width 212 height 38
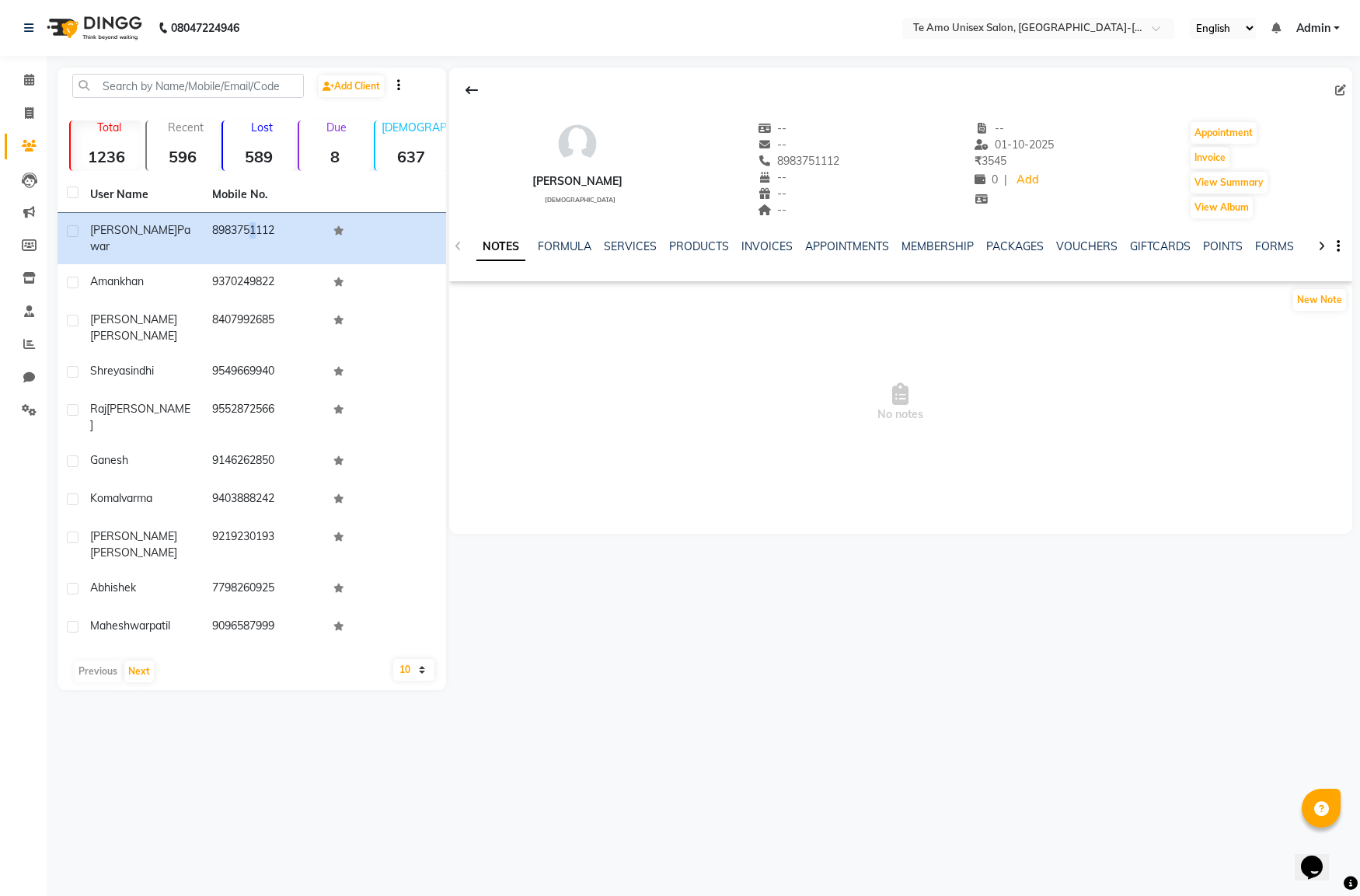
click at [1087, 247] on icon "button" at bounding box center [1338, 247] width 3 height 1
click at [1087, 312] on div "New Note" at bounding box center [901, 303] width 903 height 32
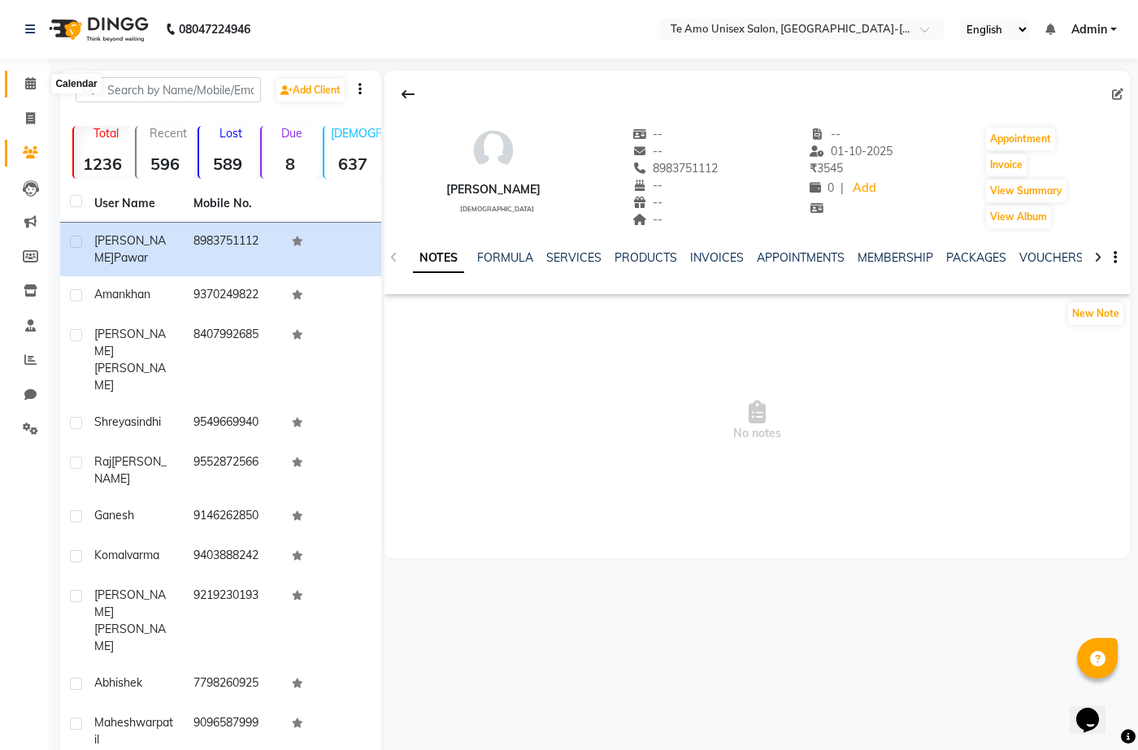
click at [30, 80] on icon at bounding box center [30, 83] width 11 height 12
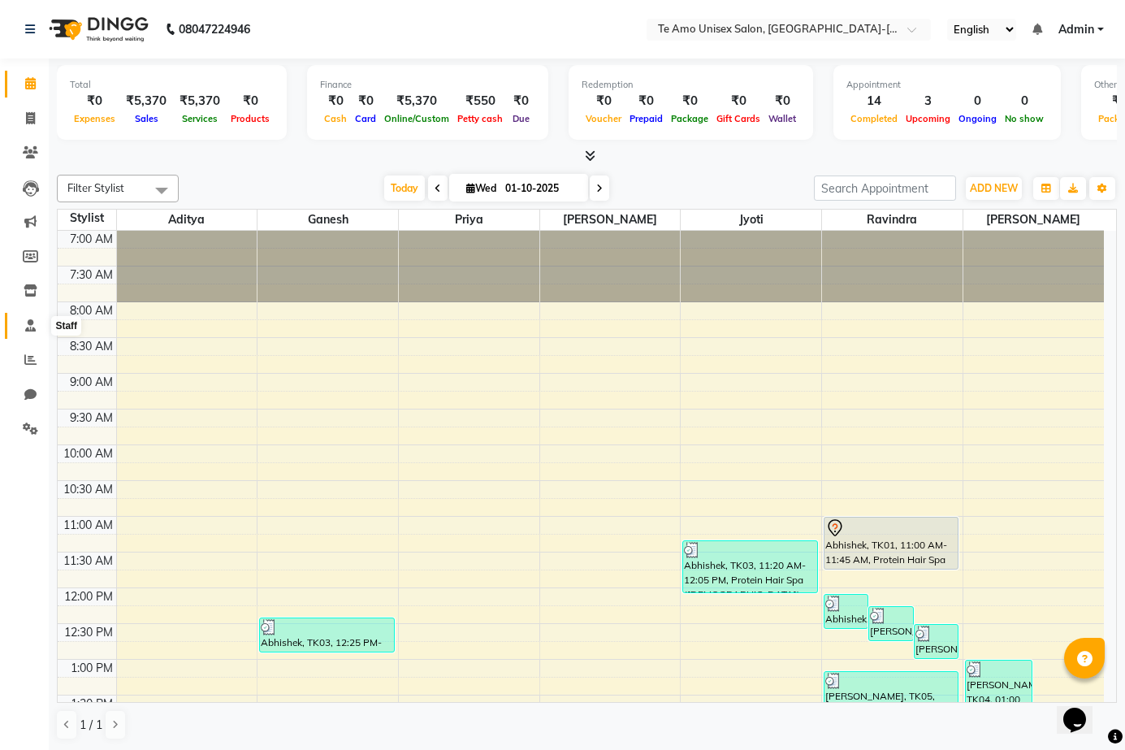
click at [34, 322] on icon at bounding box center [30, 325] width 11 height 12
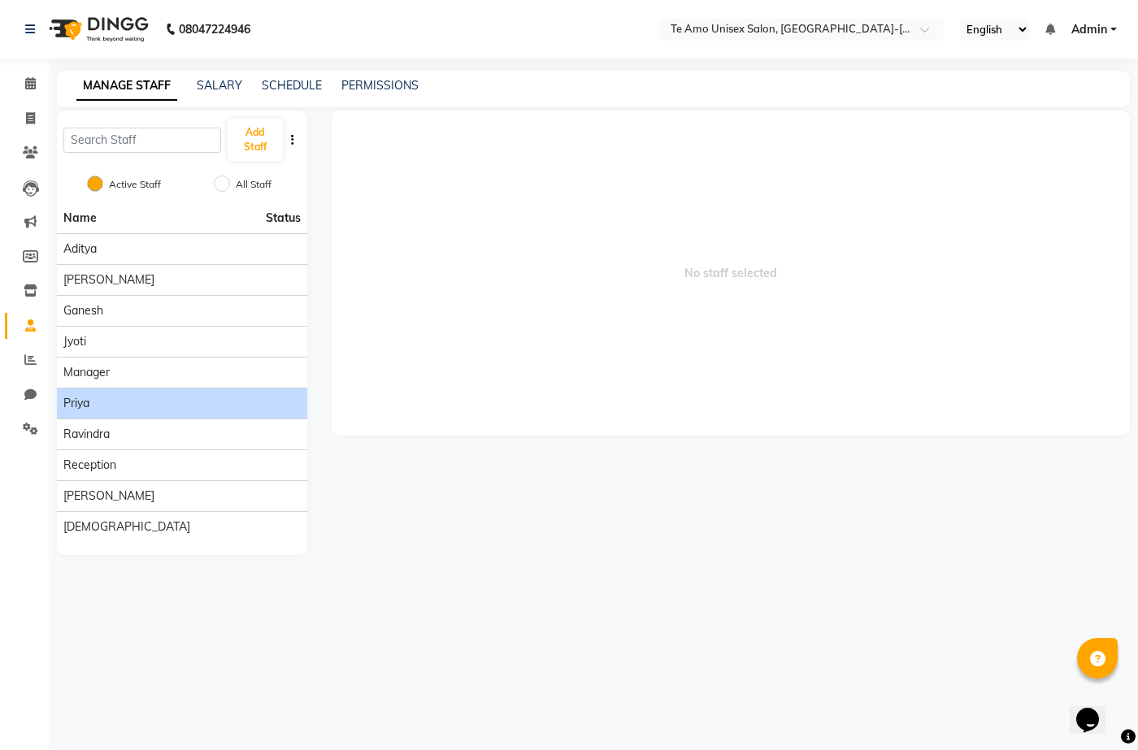
click at [180, 404] on div "Priya" at bounding box center [181, 403] width 237 height 17
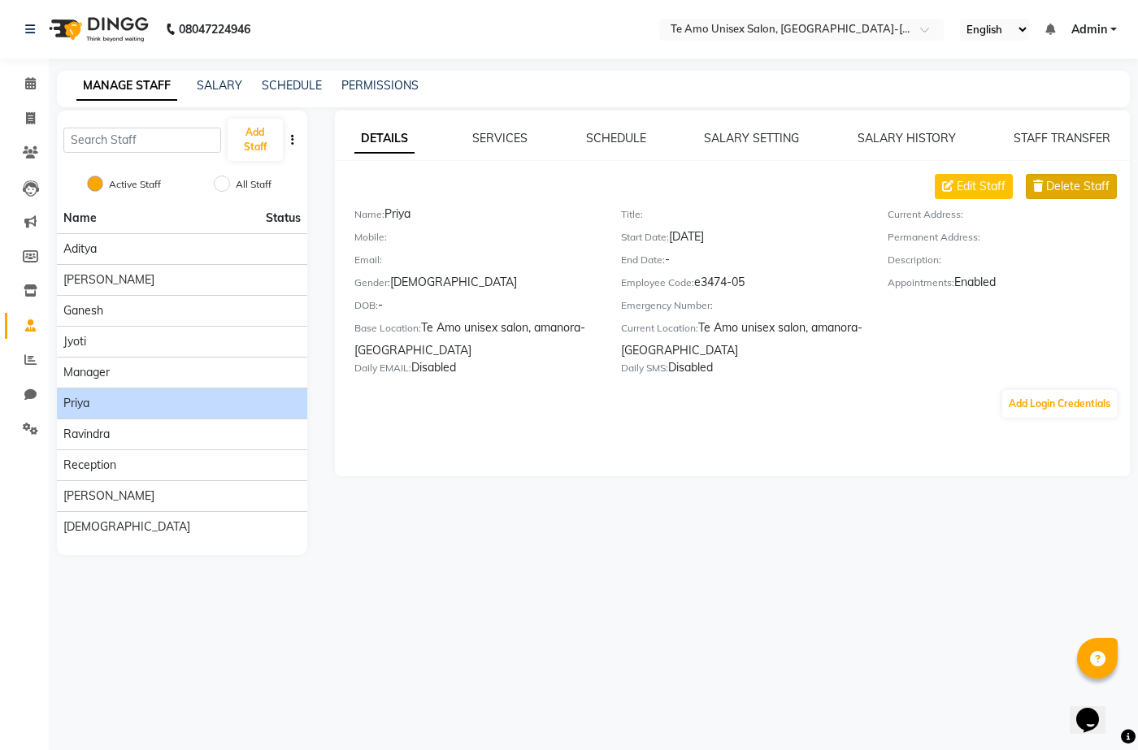
click at [1065, 193] on span "Delete Staff" at bounding box center [1077, 186] width 63 height 17
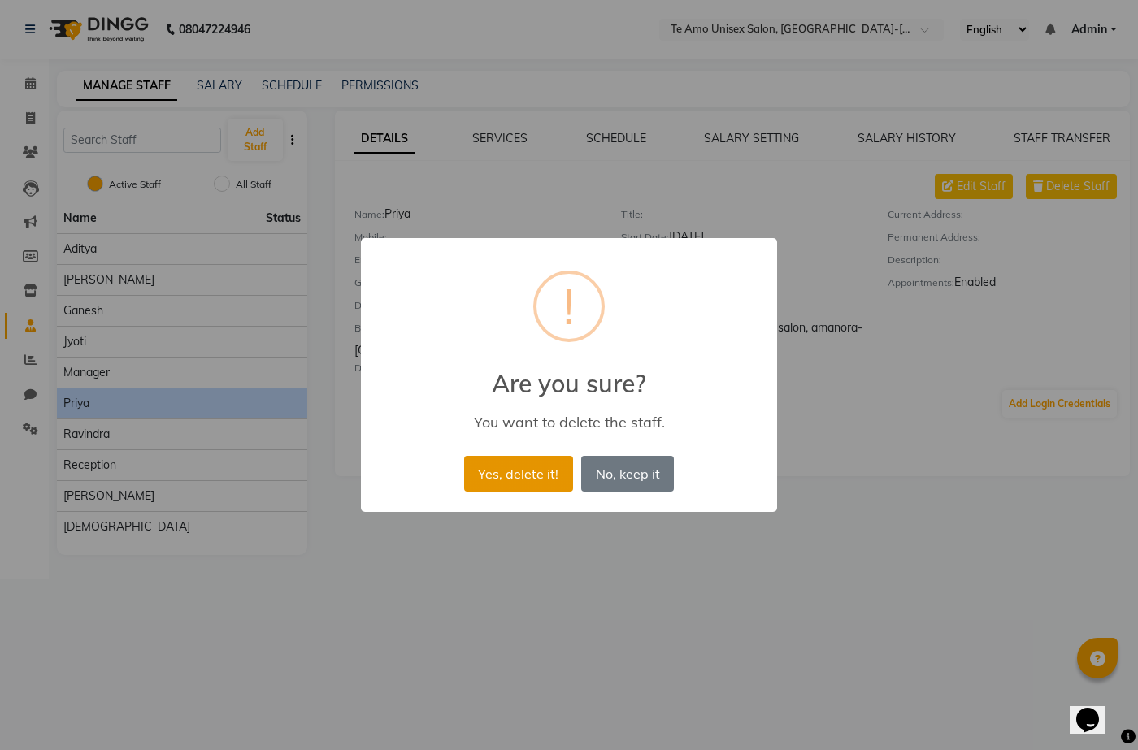
click at [553, 467] on button "Yes, delete it!" at bounding box center [518, 474] width 109 height 36
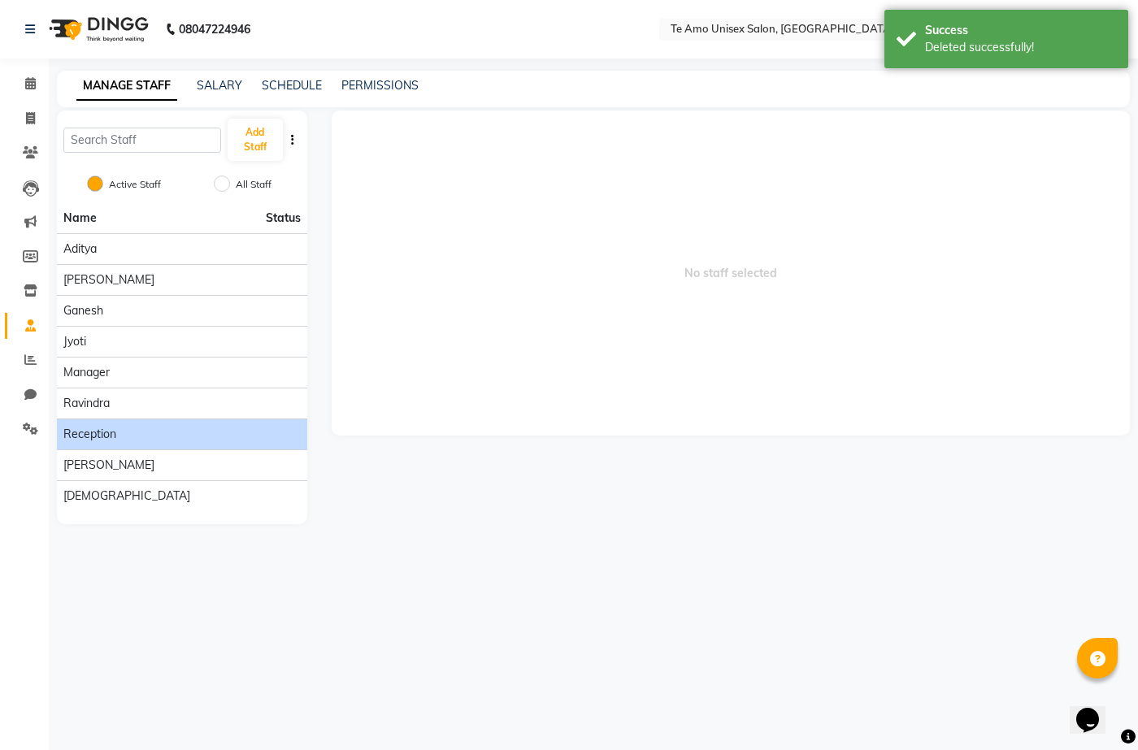
click at [219, 427] on div "Reception" at bounding box center [181, 434] width 237 height 17
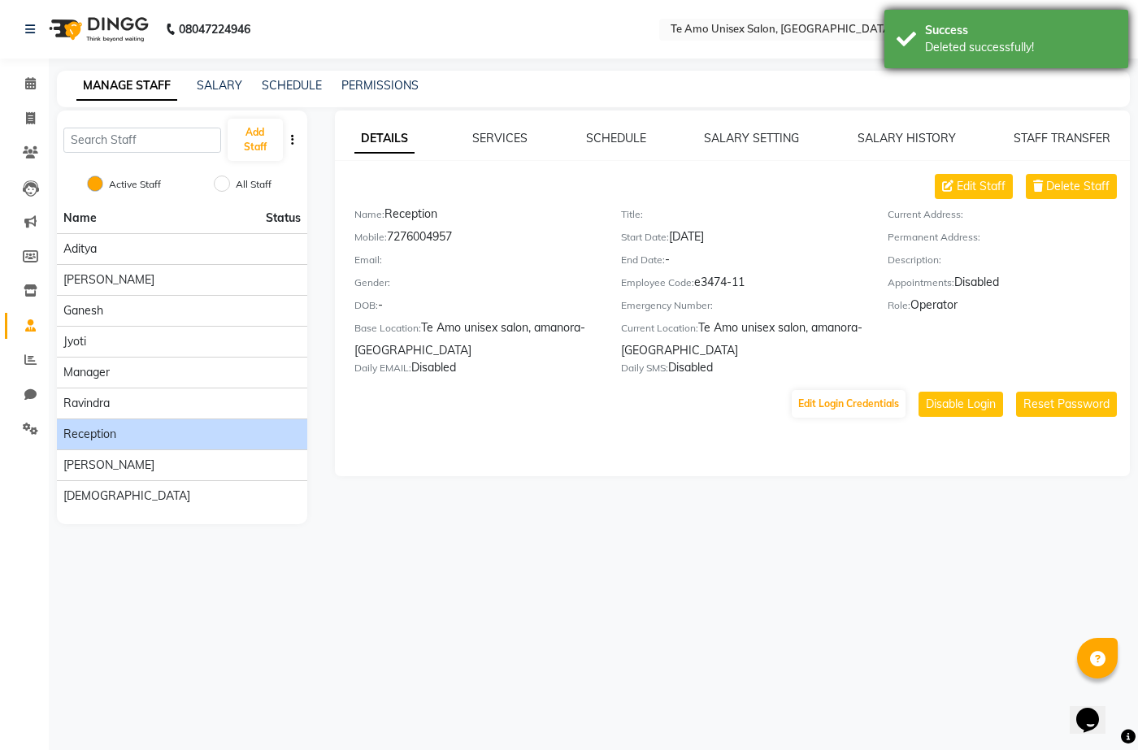
click at [1017, 37] on div "Success" at bounding box center [1020, 30] width 191 height 17
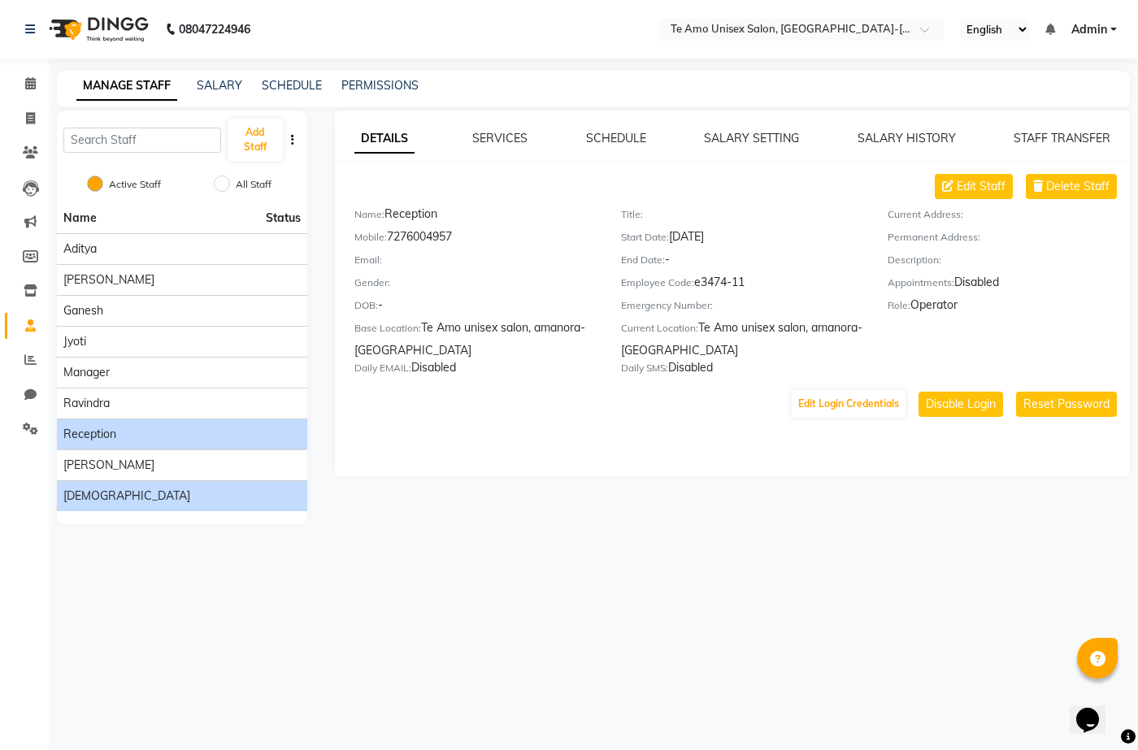
click at [153, 496] on div "[DEMOGRAPHIC_DATA]" at bounding box center [181, 496] width 237 height 17
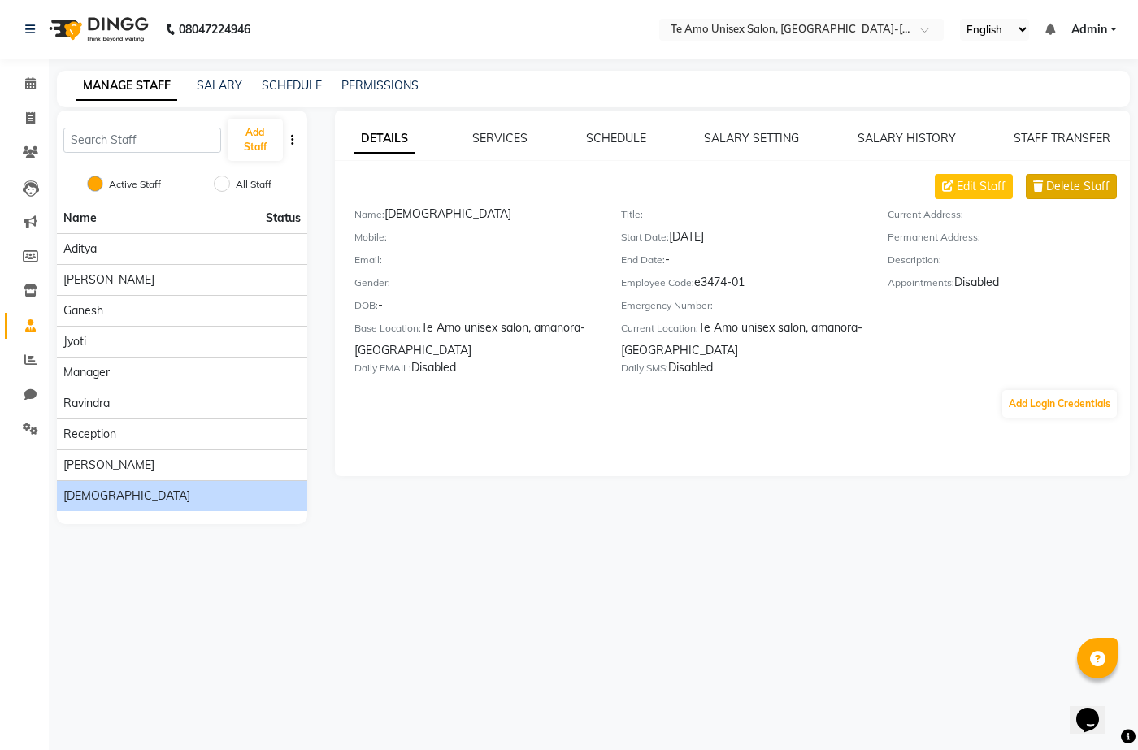
click at [1093, 194] on span "Delete Staff" at bounding box center [1077, 186] width 63 height 17
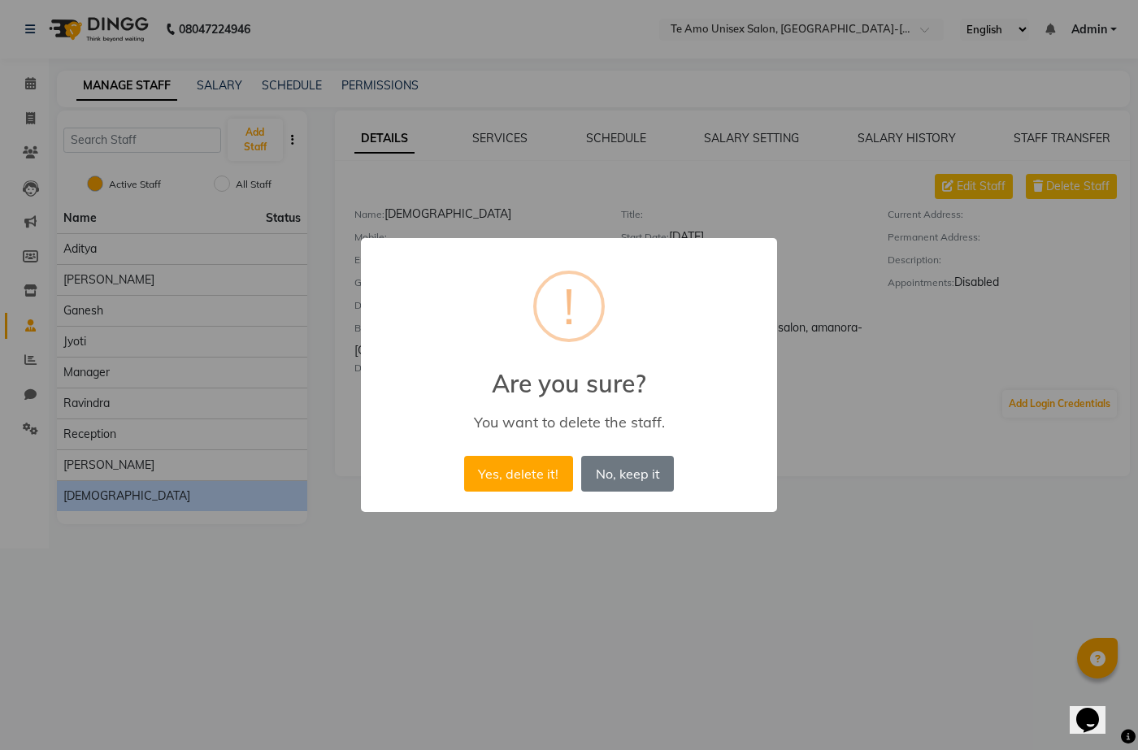
drag, startPoint x: 520, startPoint y: 468, endPoint x: 482, endPoint y: 462, distance: 38.6
click at [518, 467] on button "Yes, delete it!" at bounding box center [518, 474] width 109 height 36
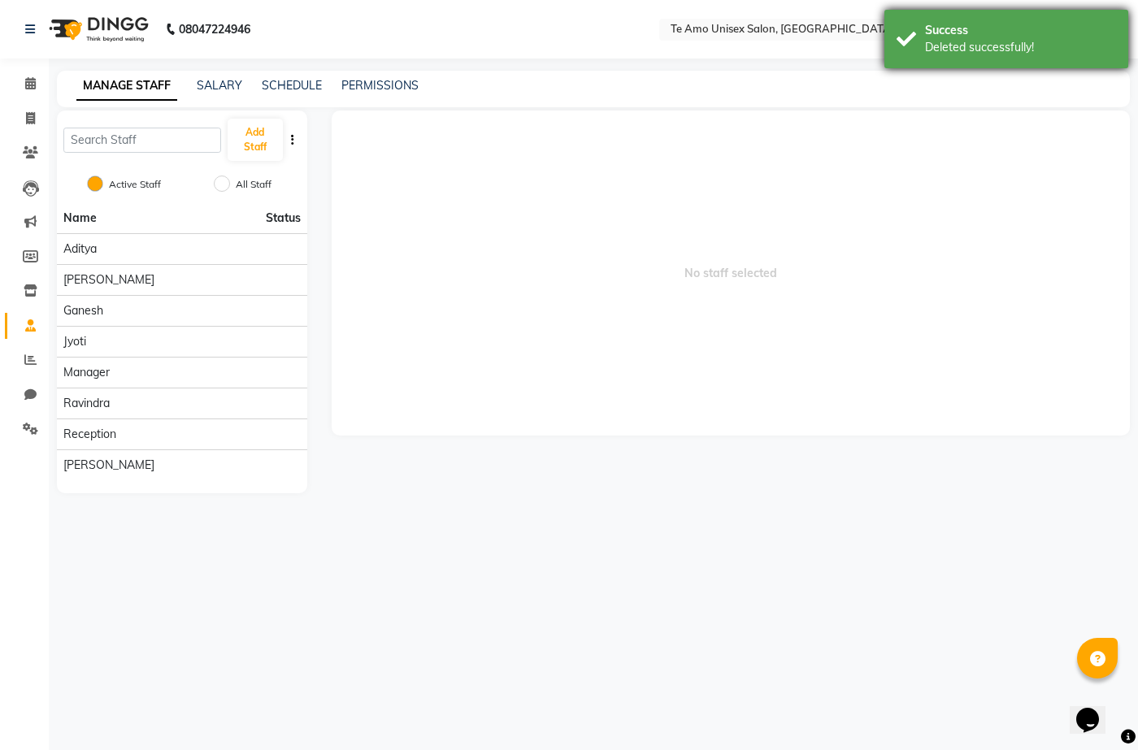
drag, startPoint x: 1002, startPoint y: 49, endPoint x: 973, endPoint y: 37, distance: 31.4
click at [999, 40] on div "Deleted successfully!" at bounding box center [1020, 47] width 191 height 17
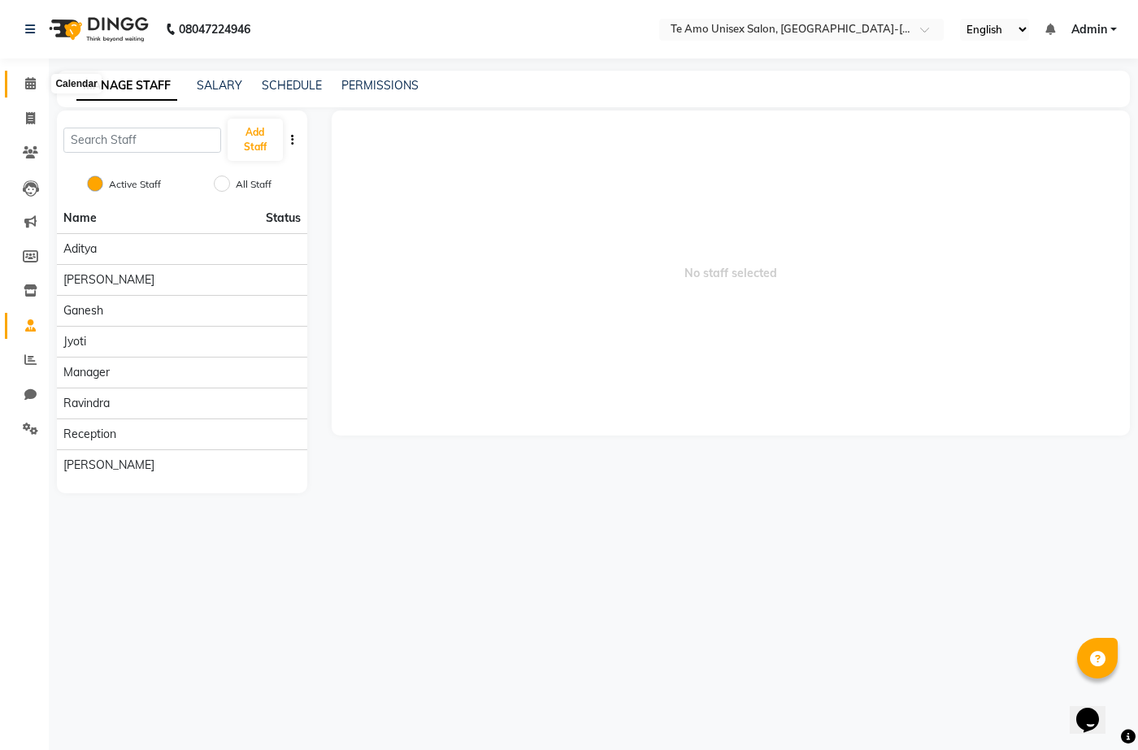
click at [30, 80] on icon at bounding box center [30, 83] width 11 height 12
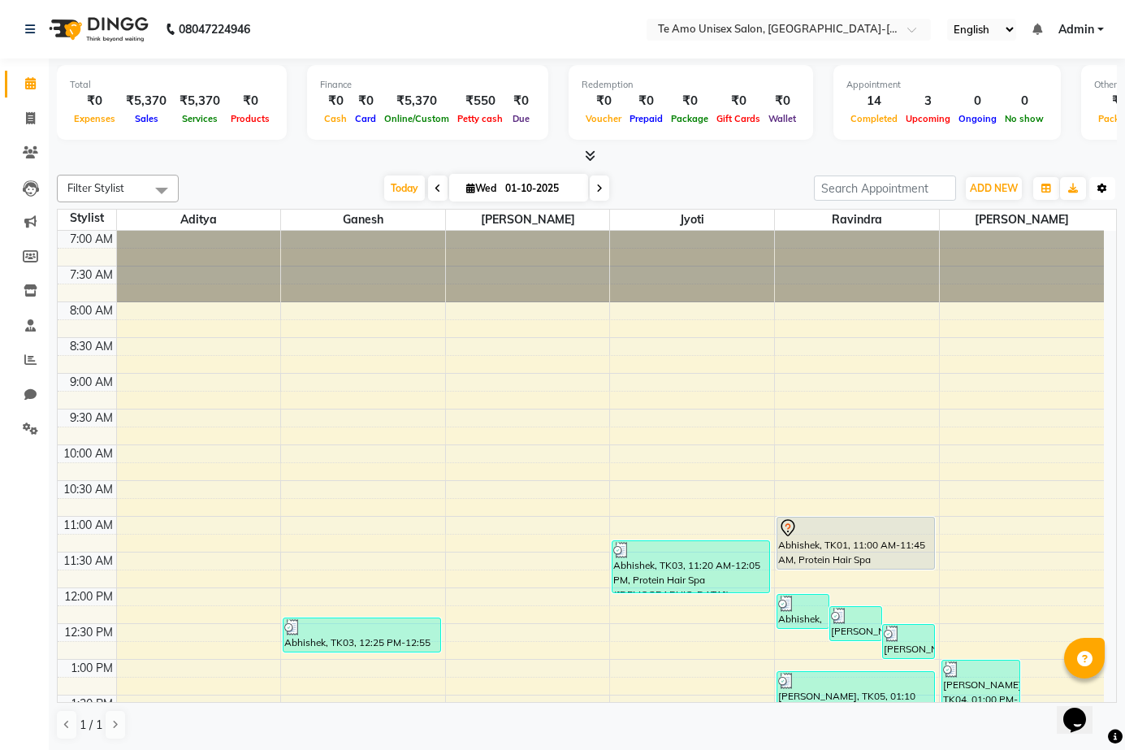
click at [1099, 184] on icon "button" at bounding box center [1103, 189] width 10 height 10
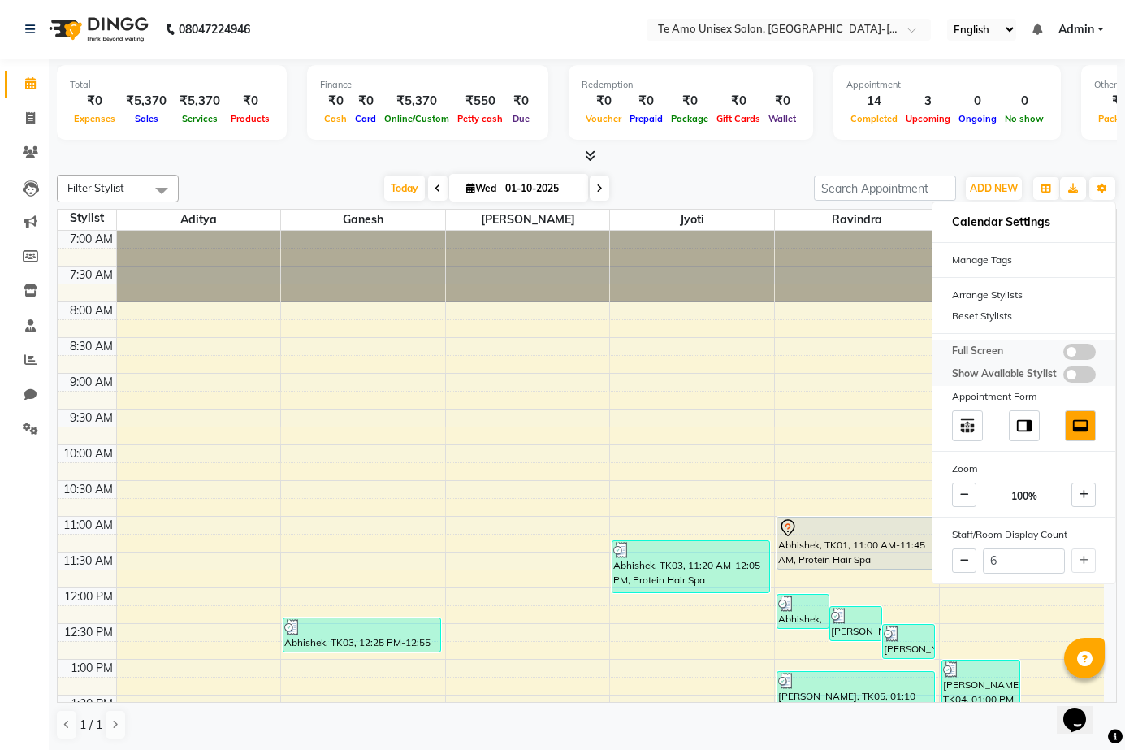
click at [1082, 347] on span at bounding box center [1080, 352] width 33 height 16
click at [1064, 354] on input "checkbox" at bounding box center [1064, 354] width 0 height 0
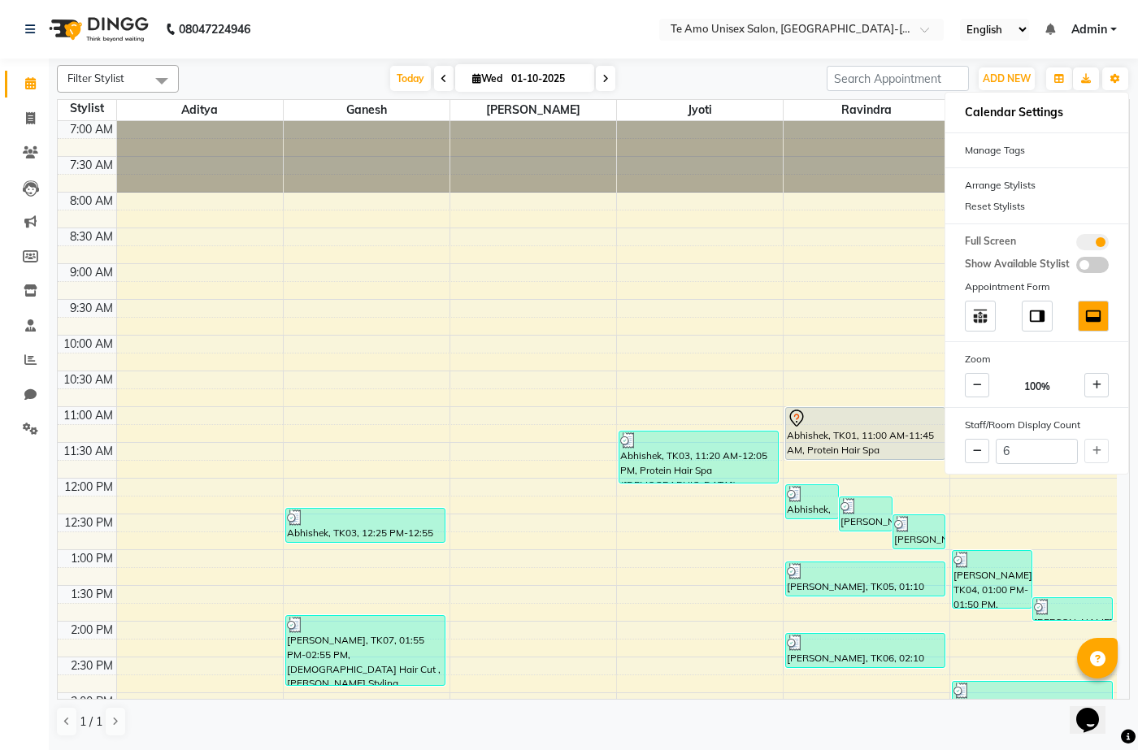
click at [389, 49] on nav "08047224946 Select Location × Te Amo Unisex Salon, [GEOGRAPHIC_DATA]-magarpatta…" at bounding box center [569, 29] width 1138 height 59
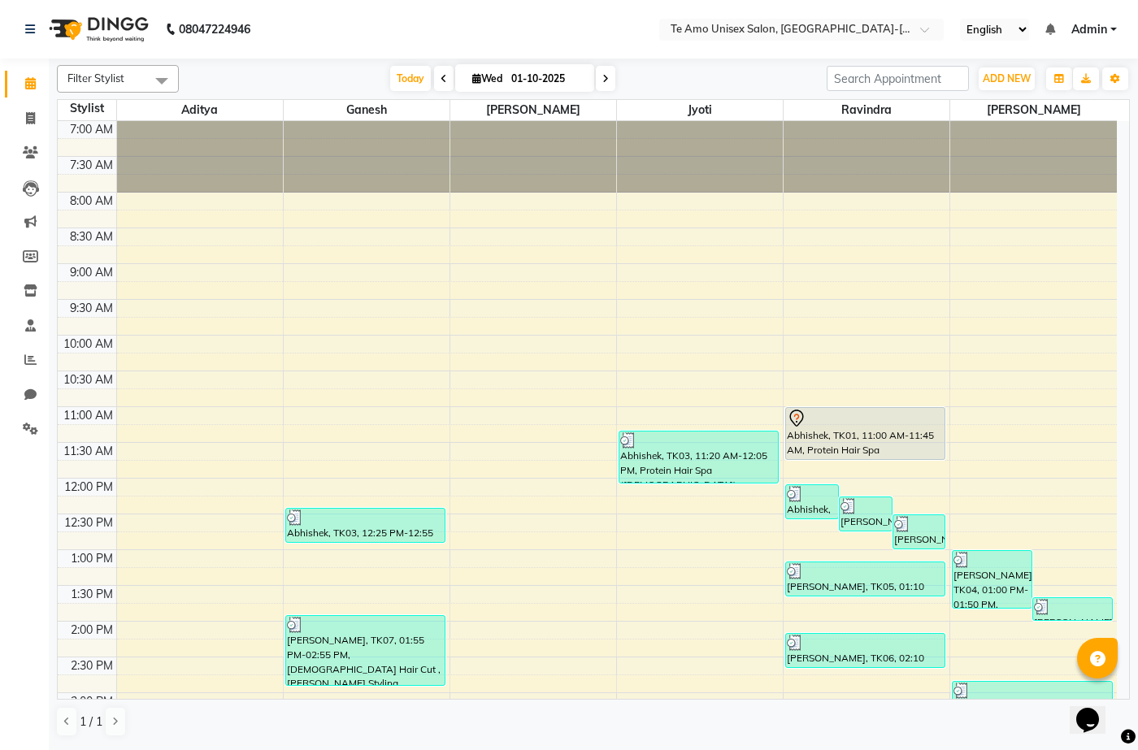
click at [383, 37] on nav "08047224946 Select Location × Te Amo Unisex Salon, [GEOGRAPHIC_DATA]-magarpatta…" at bounding box center [569, 29] width 1138 height 59
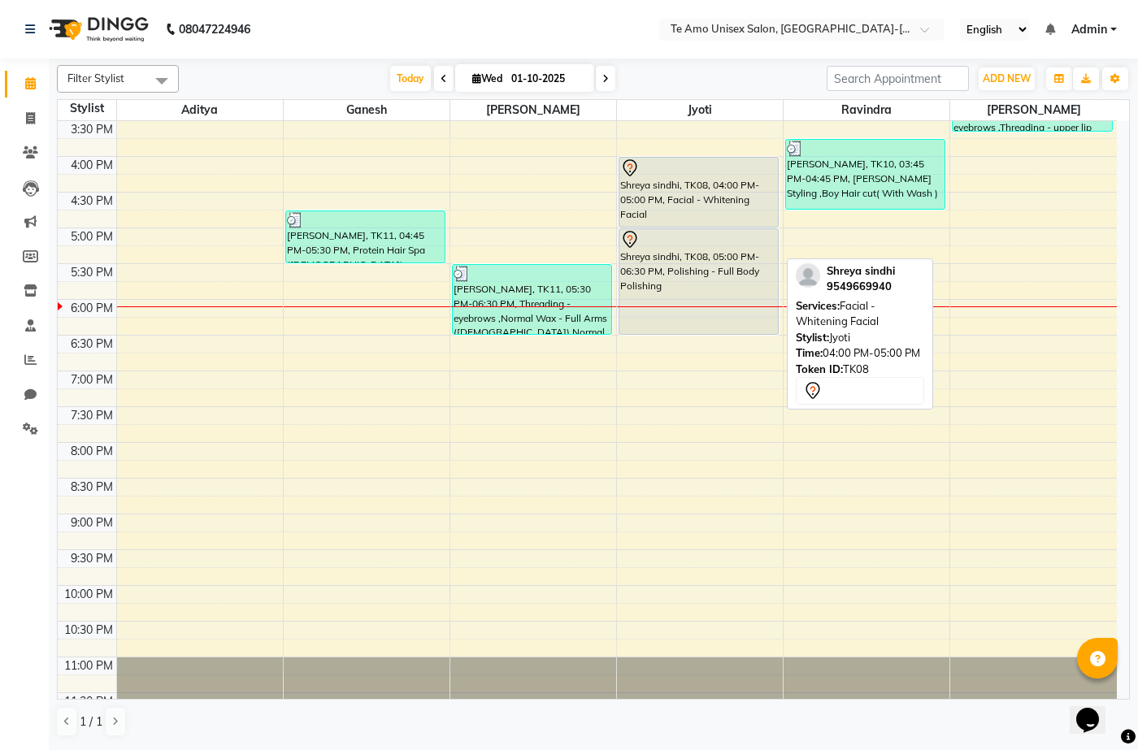
scroll to position [637, 0]
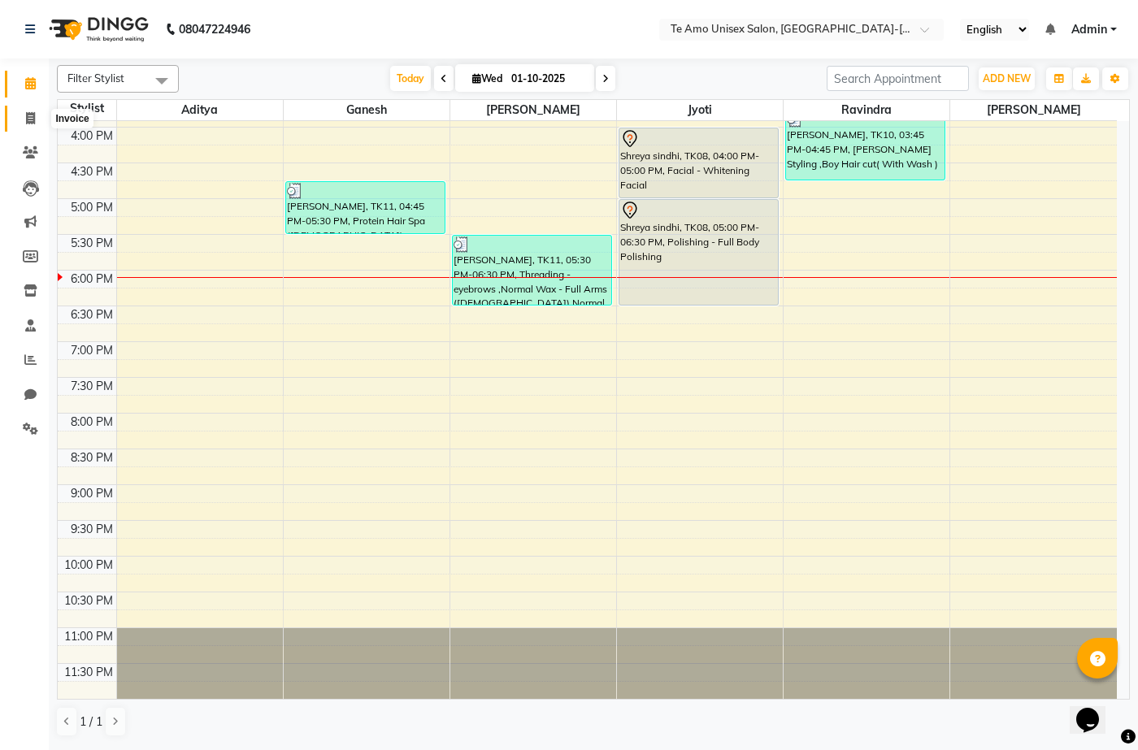
click at [24, 118] on span at bounding box center [30, 119] width 28 height 19
select select "service"
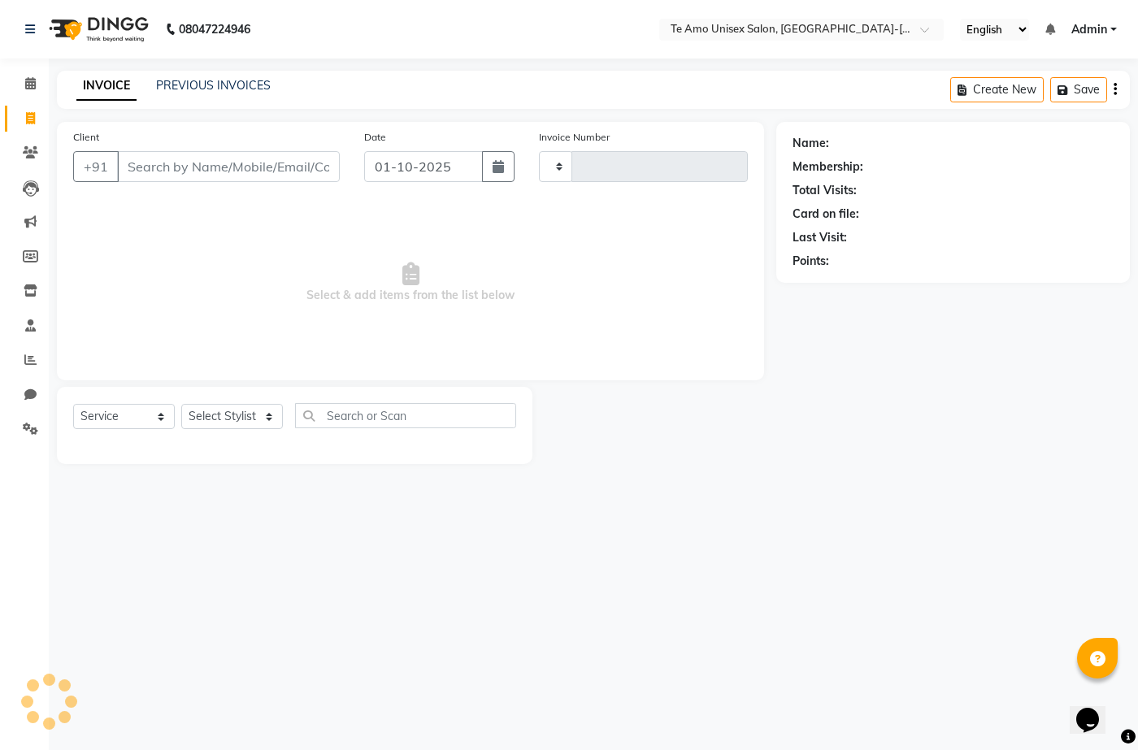
type input "2013"
select select "7836"
click at [31, 89] on span at bounding box center [30, 84] width 28 height 19
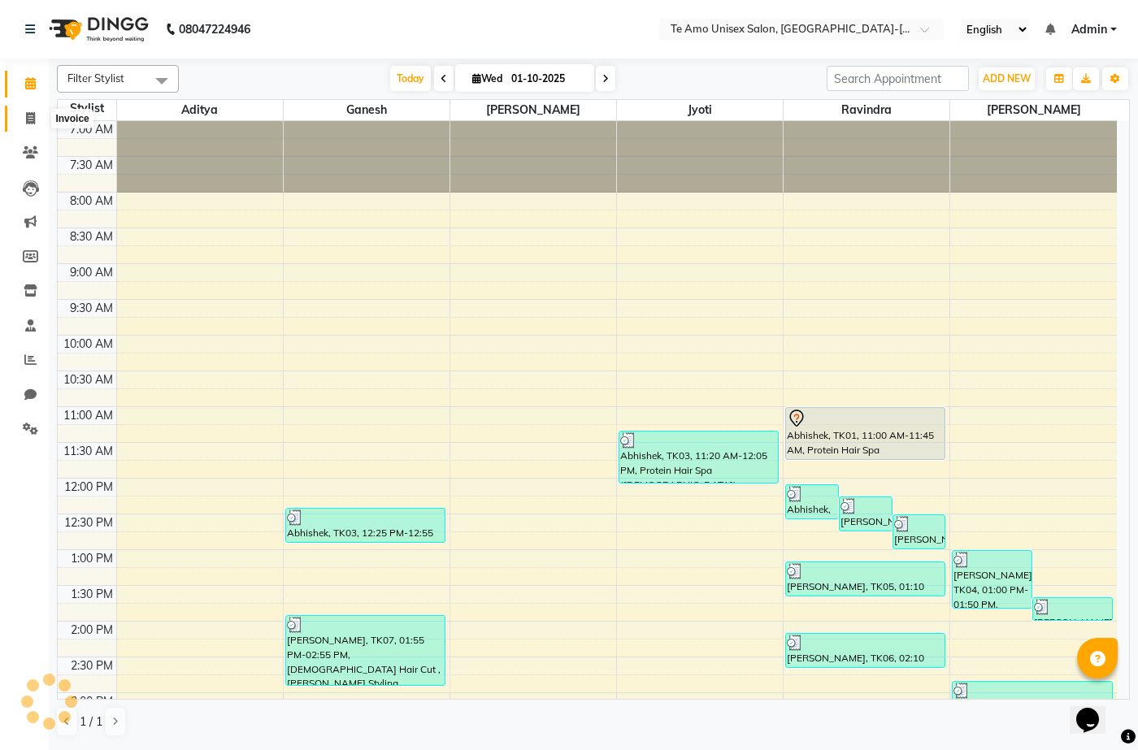
scroll to position [606, 0]
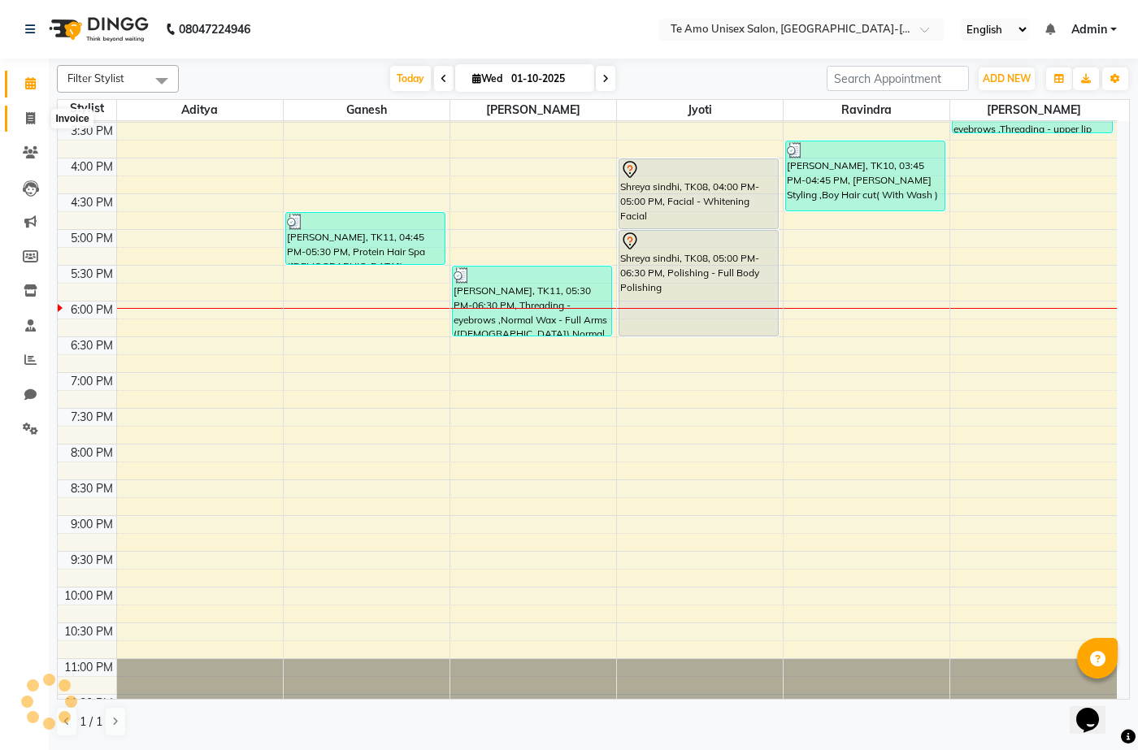
click at [31, 128] on link "Invoice" at bounding box center [24, 119] width 39 height 27
select select "7836"
select select "service"
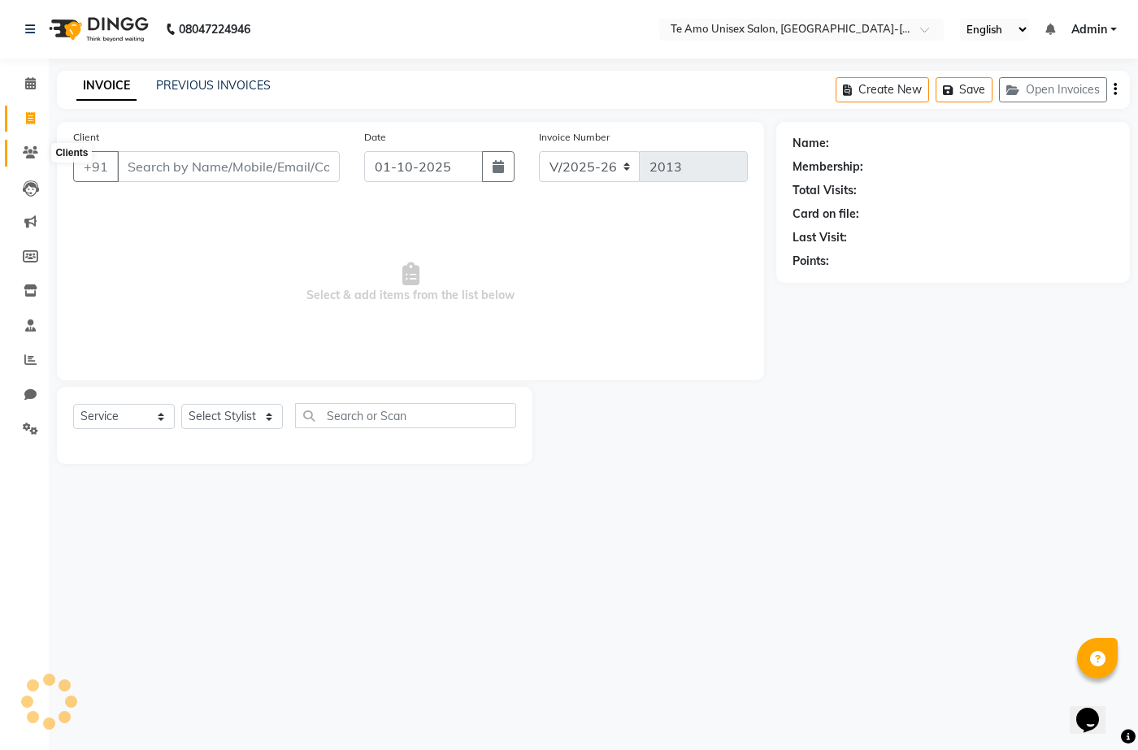
click at [24, 153] on icon at bounding box center [30, 152] width 15 height 12
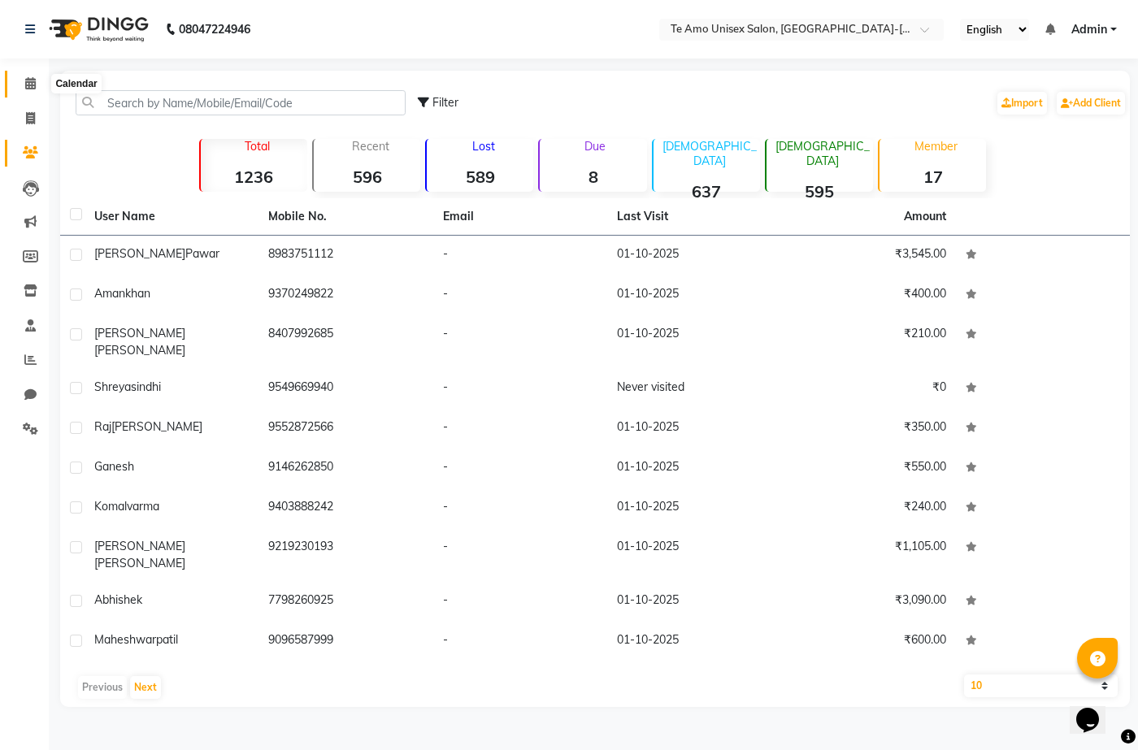
click at [32, 84] on icon at bounding box center [30, 83] width 11 height 12
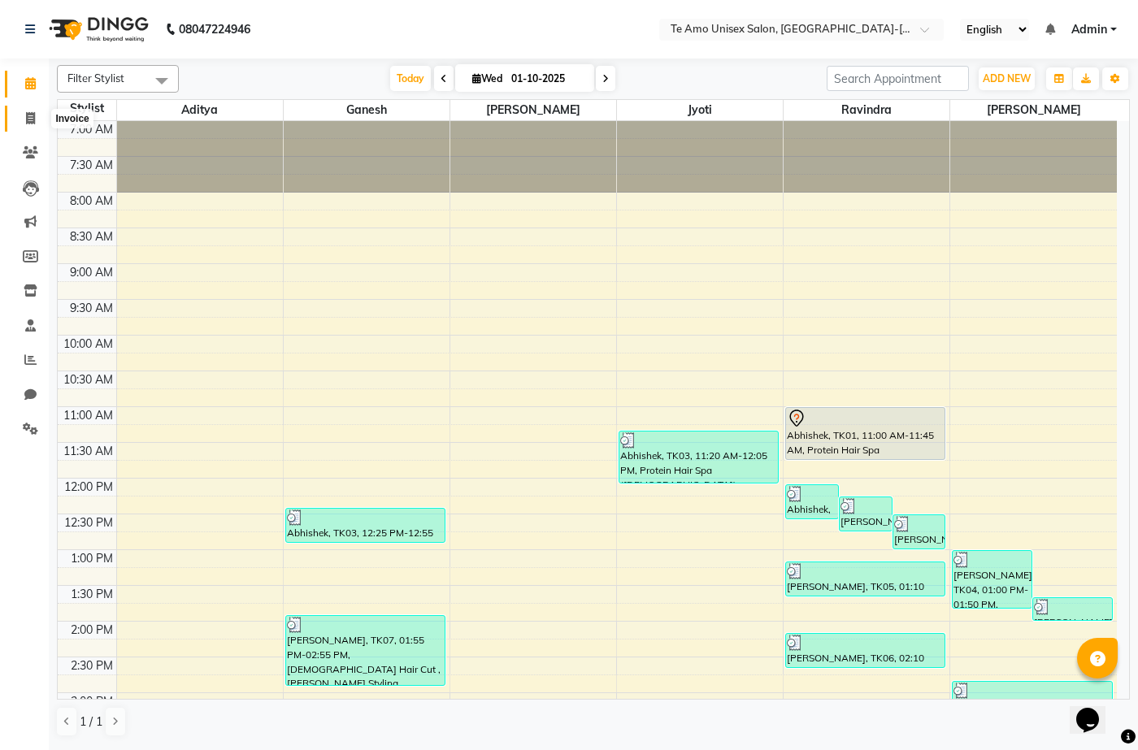
click at [23, 121] on span at bounding box center [30, 119] width 28 height 19
select select "service"
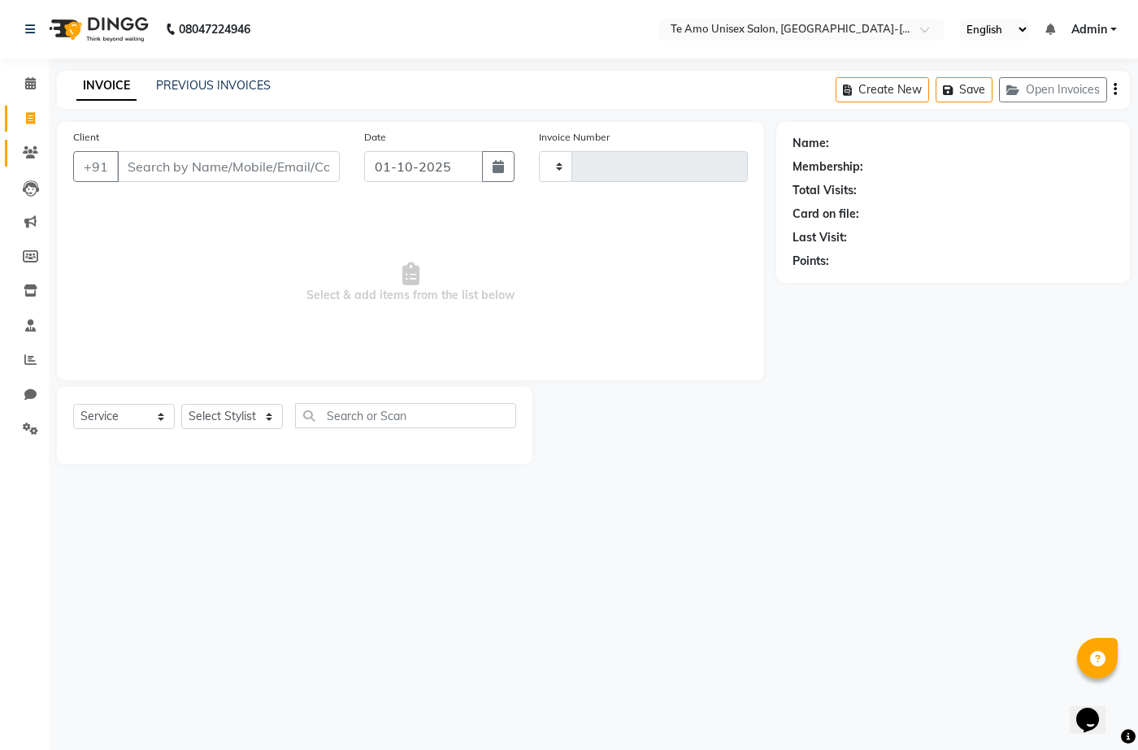
type input "2013"
select select "7836"
click at [27, 151] on icon at bounding box center [30, 152] width 15 height 12
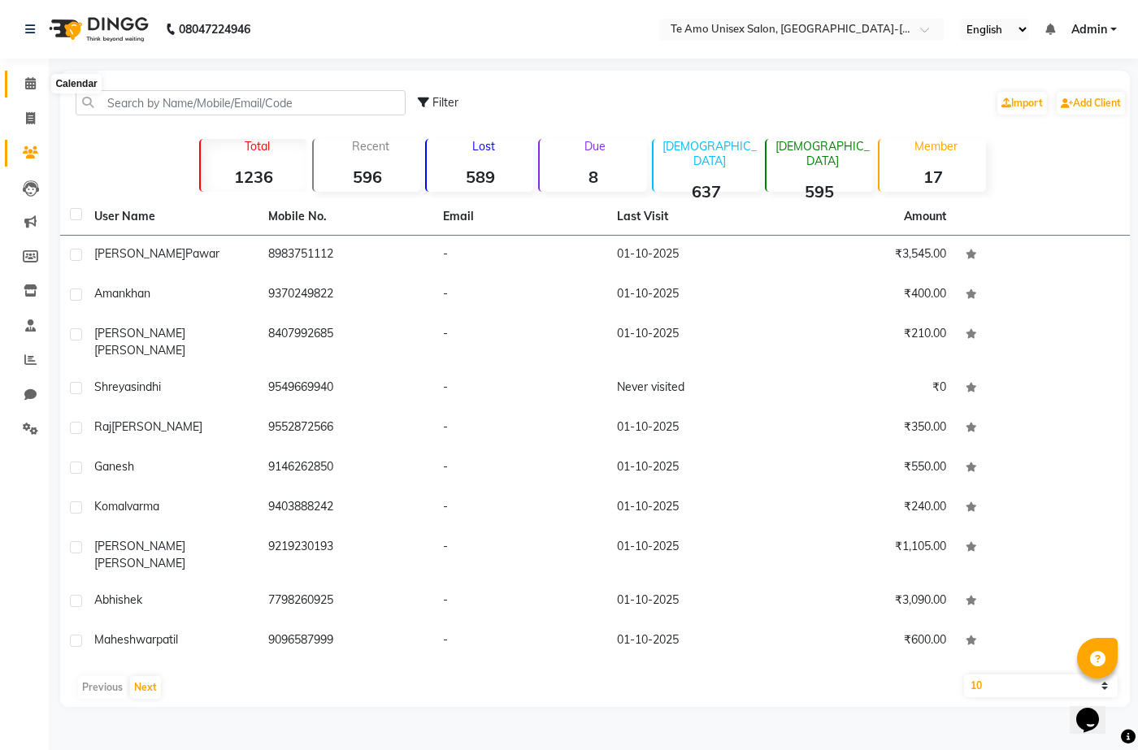
click at [24, 81] on span at bounding box center [30, 84] width 28 height 19
click at [27, 81] on span at bounding box center [30, 84] width 28 height 19
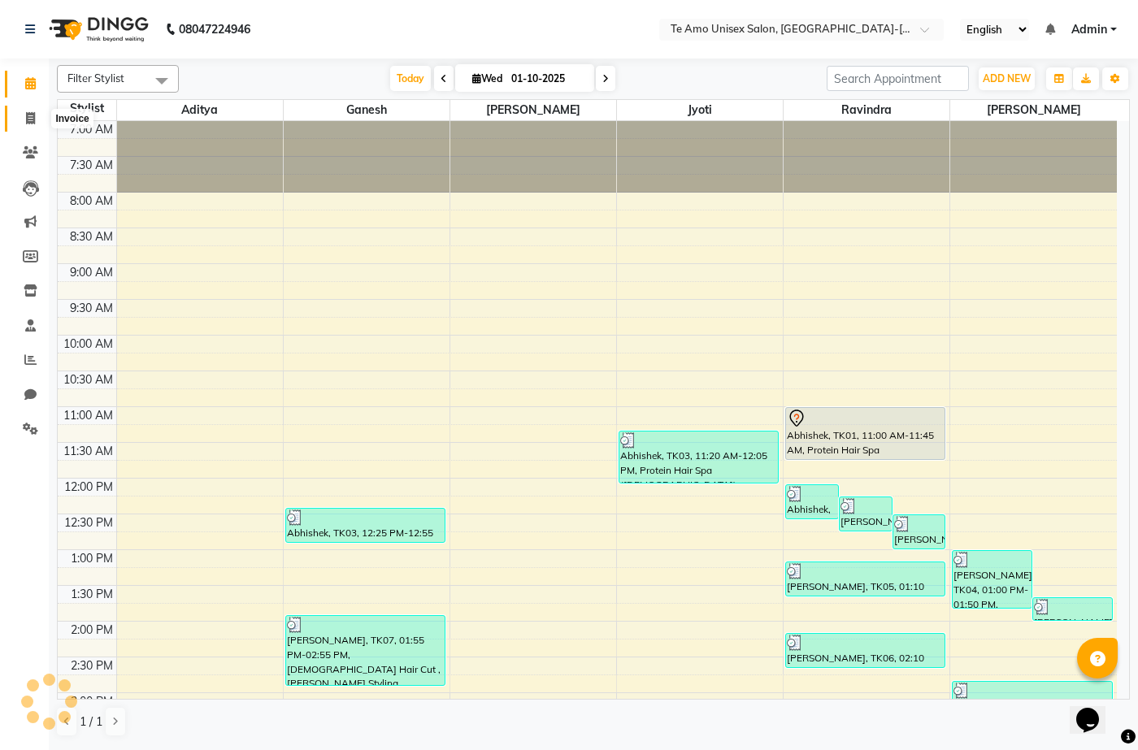
click at [28, 127] on span at bounding box center [30, 119] width 28 height 19
select select "7836"
select select "service"
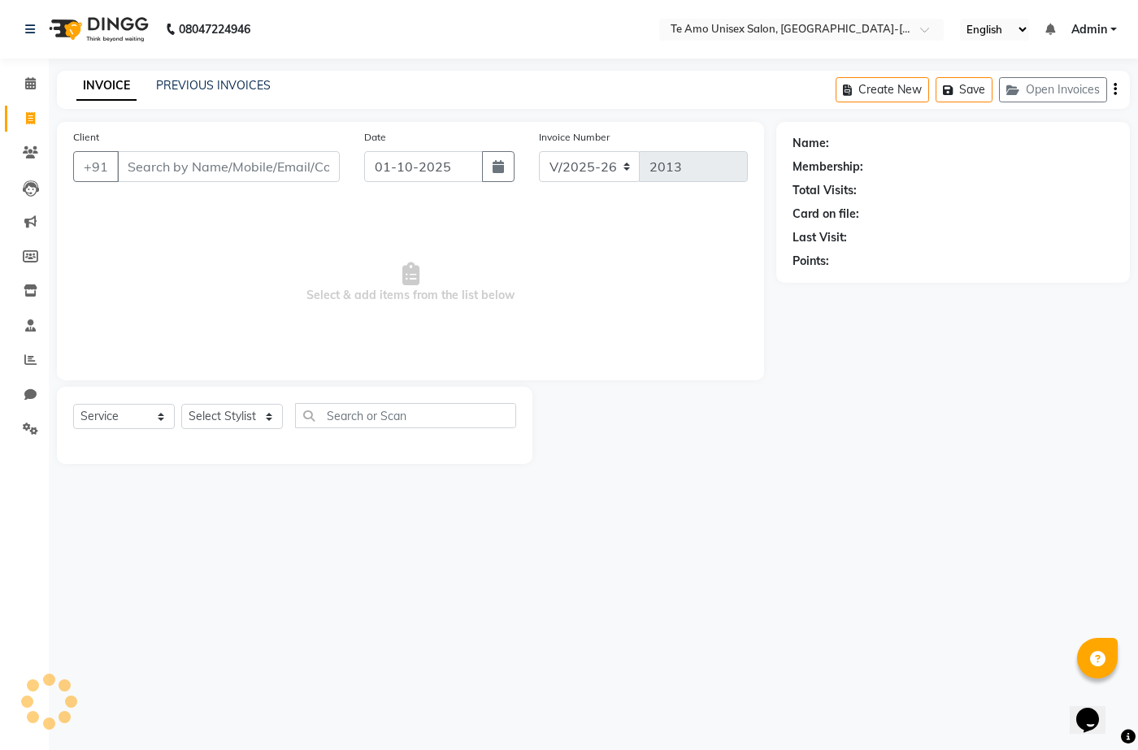
click at [216, 172] on input "Client" at bounding box center [228, 166] width 223 height 31
click at [27, 85] on icon at bounding box center [30, 83] width 11 height 12
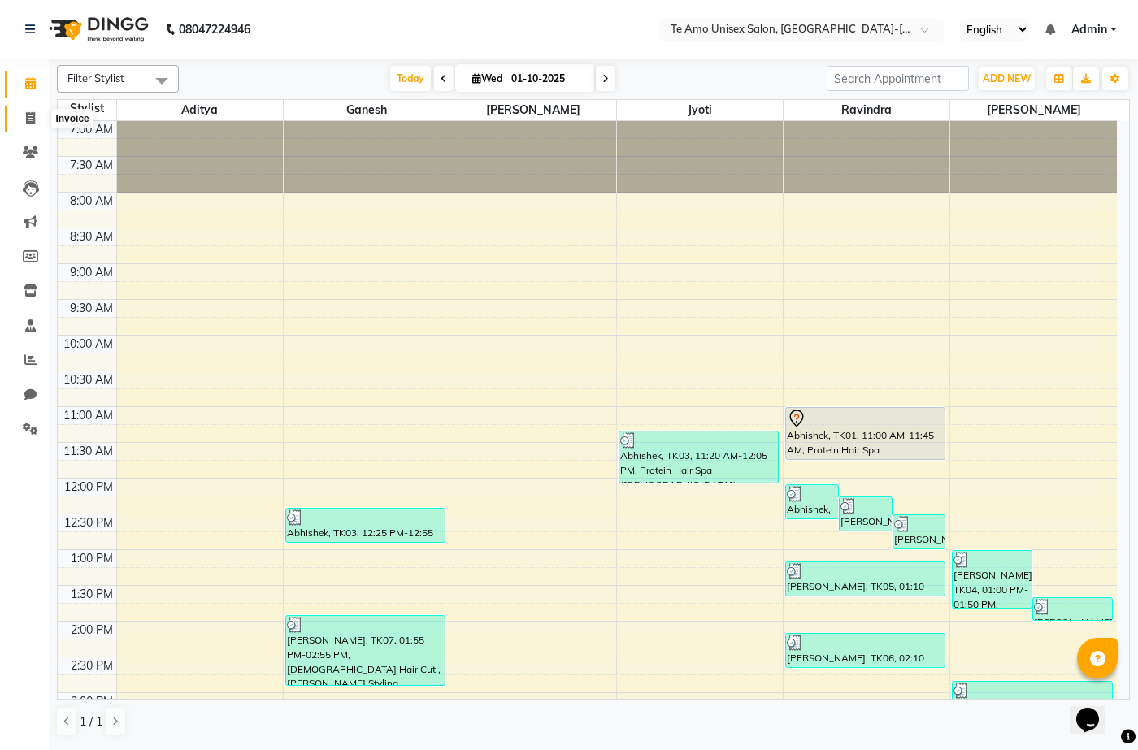
click at [33, 116] on icon at bounding box center [30, 118] width 9 height 12
select select "service"
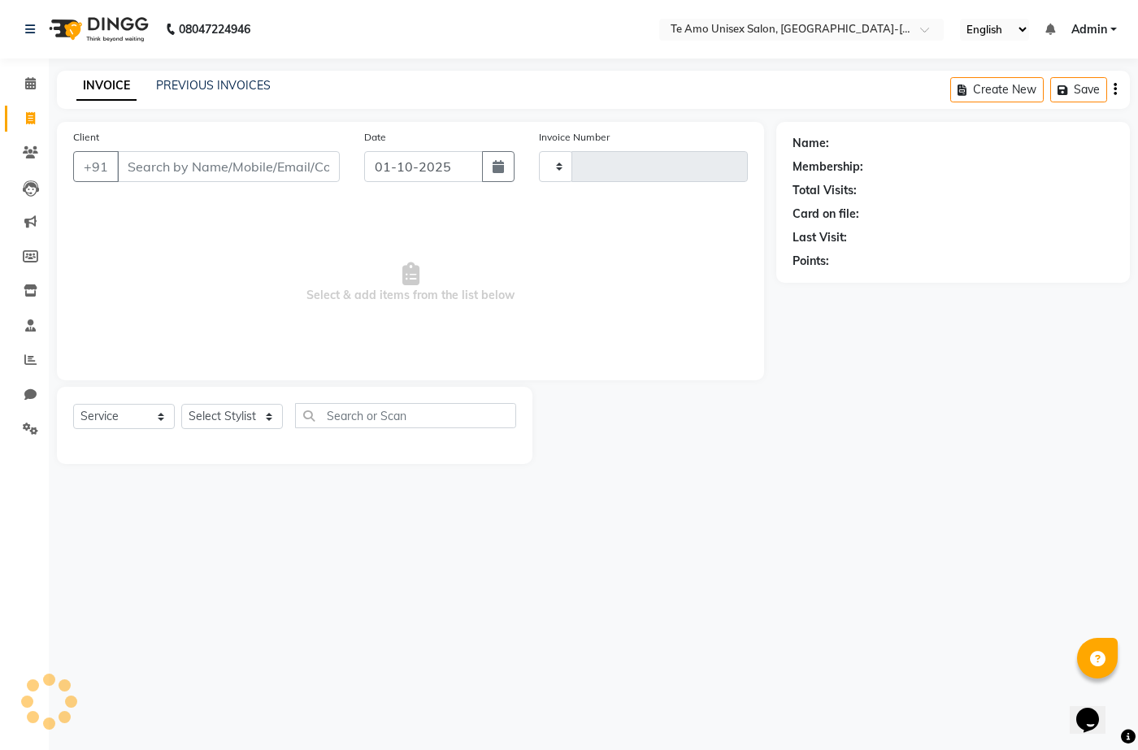
type input "2013"
select select "7836"
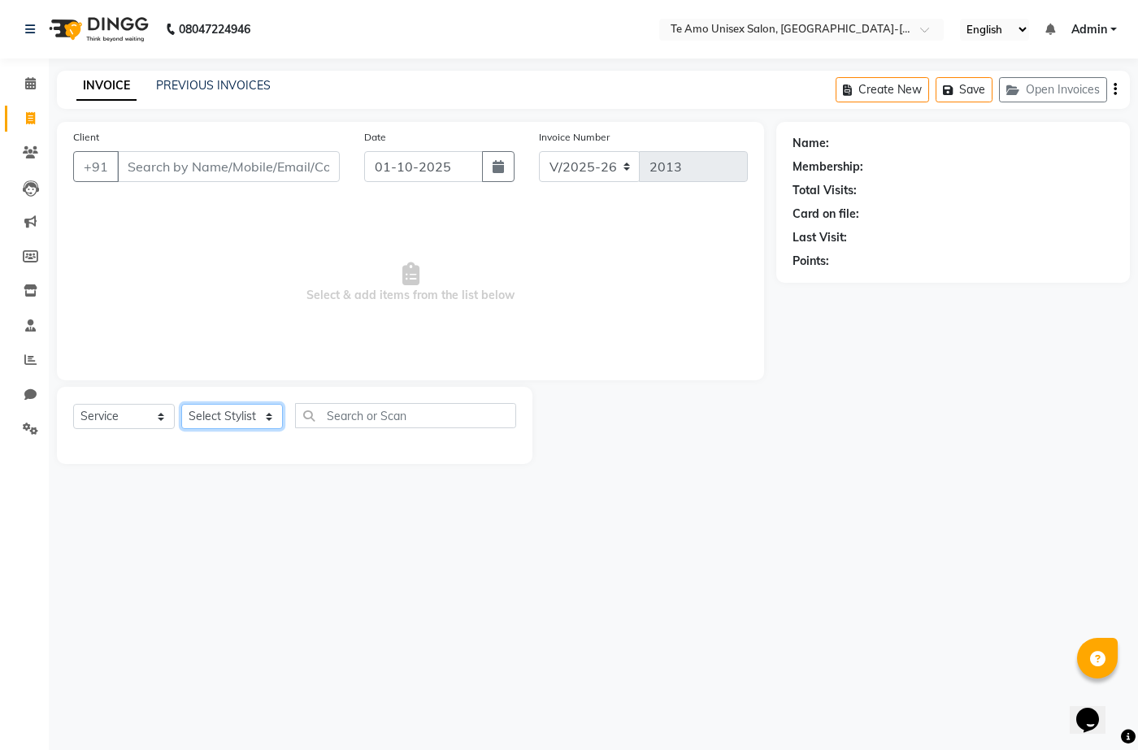
click at [254, 416] on select "Select Stylist [PERSON_NAME] Manager Ravindra Reception [PERSON_NAME]" at bounding box center [232, 416] width 102 height 25
click at [33, 148] on icon at bounding box center [30, 152] width 15 height 12
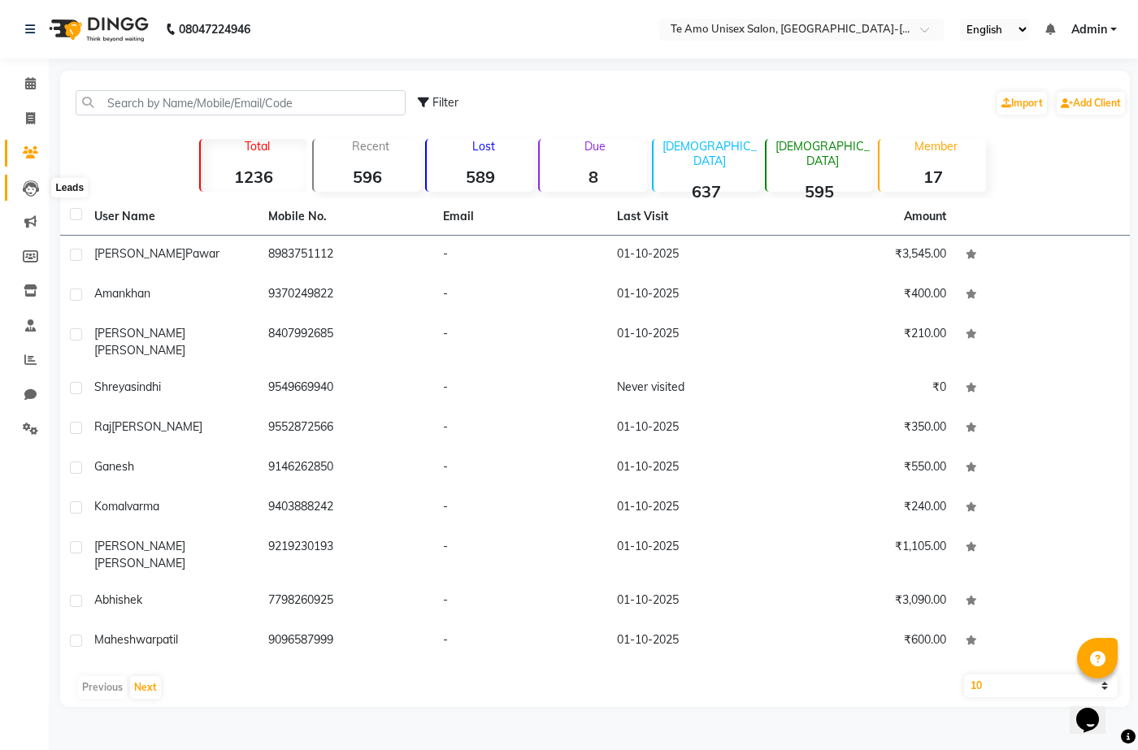
click at [20, 182] on span at bounding box center [30, 188] width 28 height 19
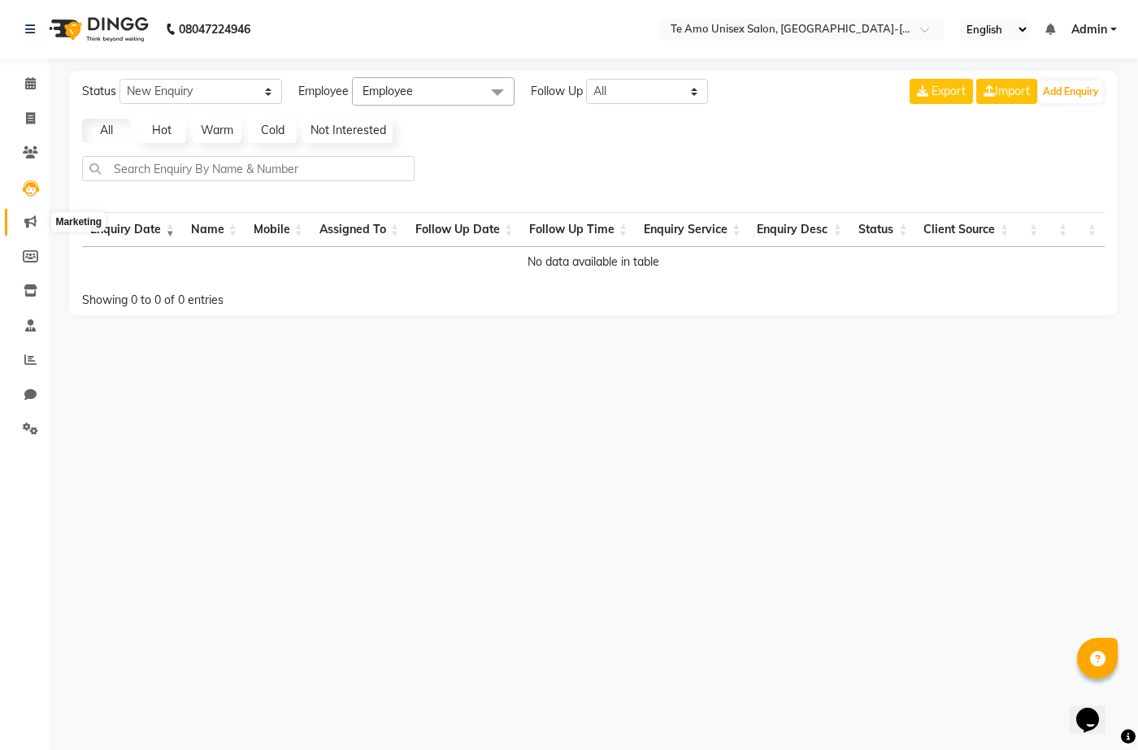
click at [29, 224] on icon at bounding box center [30, 221] width 12 height 12
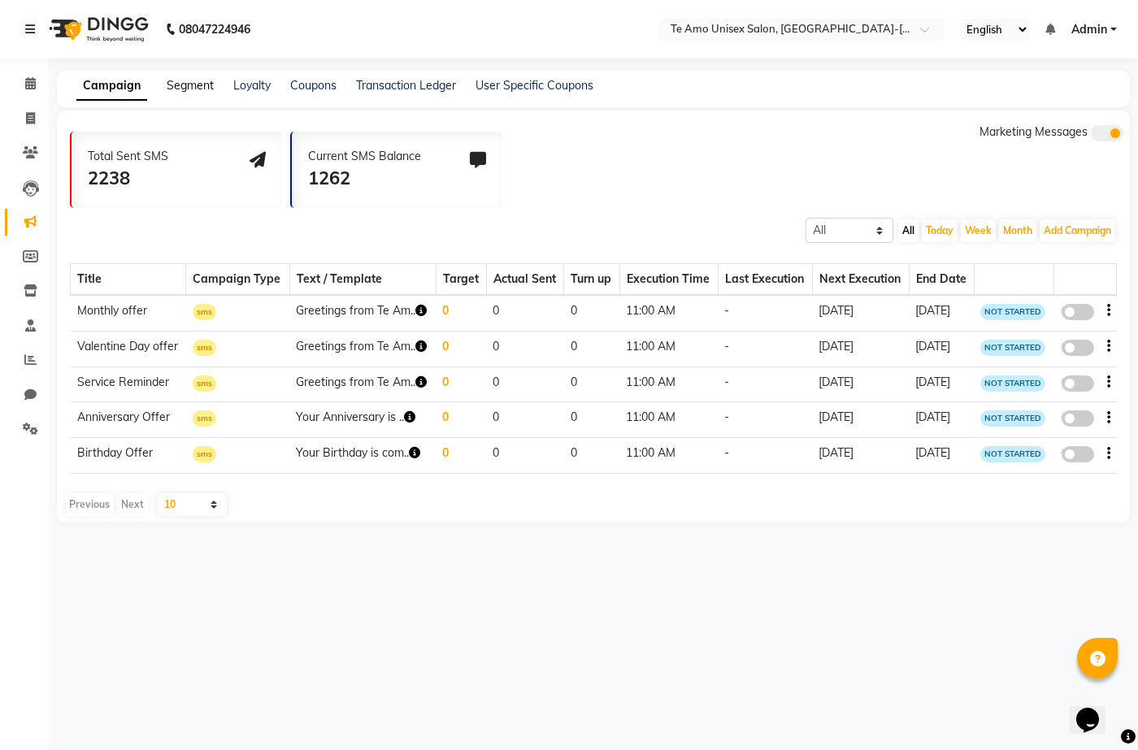
click at [204, 88] on link "Segment" at bounding box center [190, 85] width 47 height 15
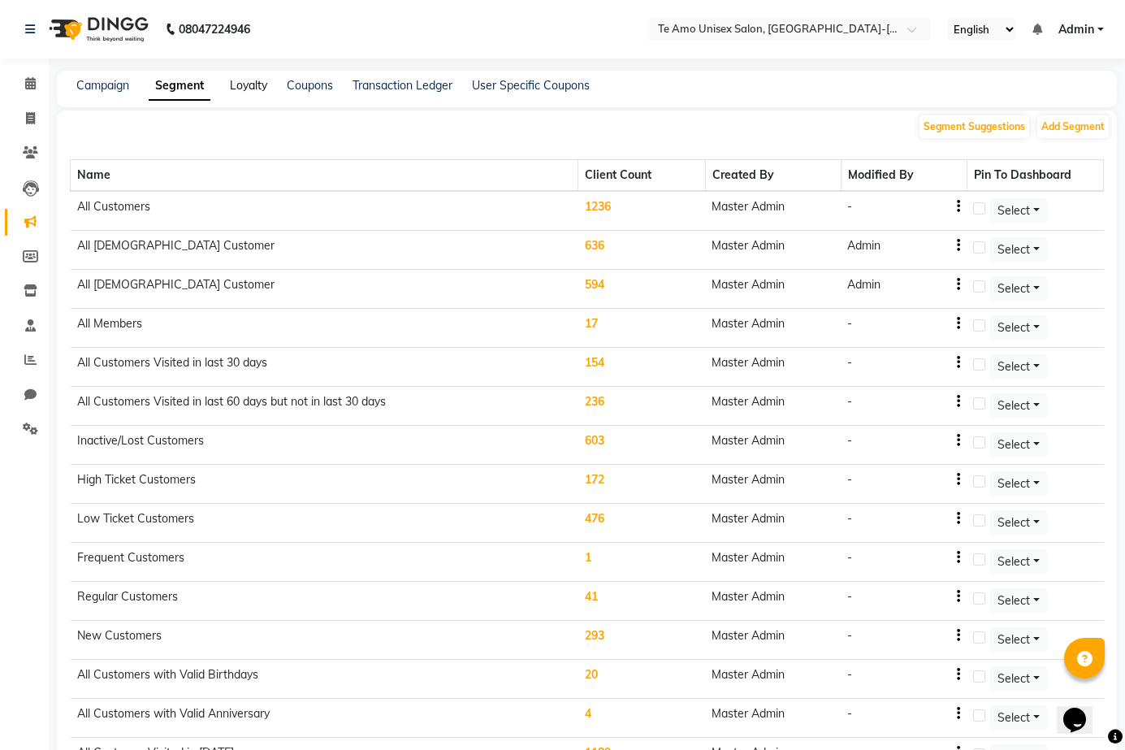
click at [244, 81] on link "Loyalty" at bounding box center [248, 85] width 37 height 15
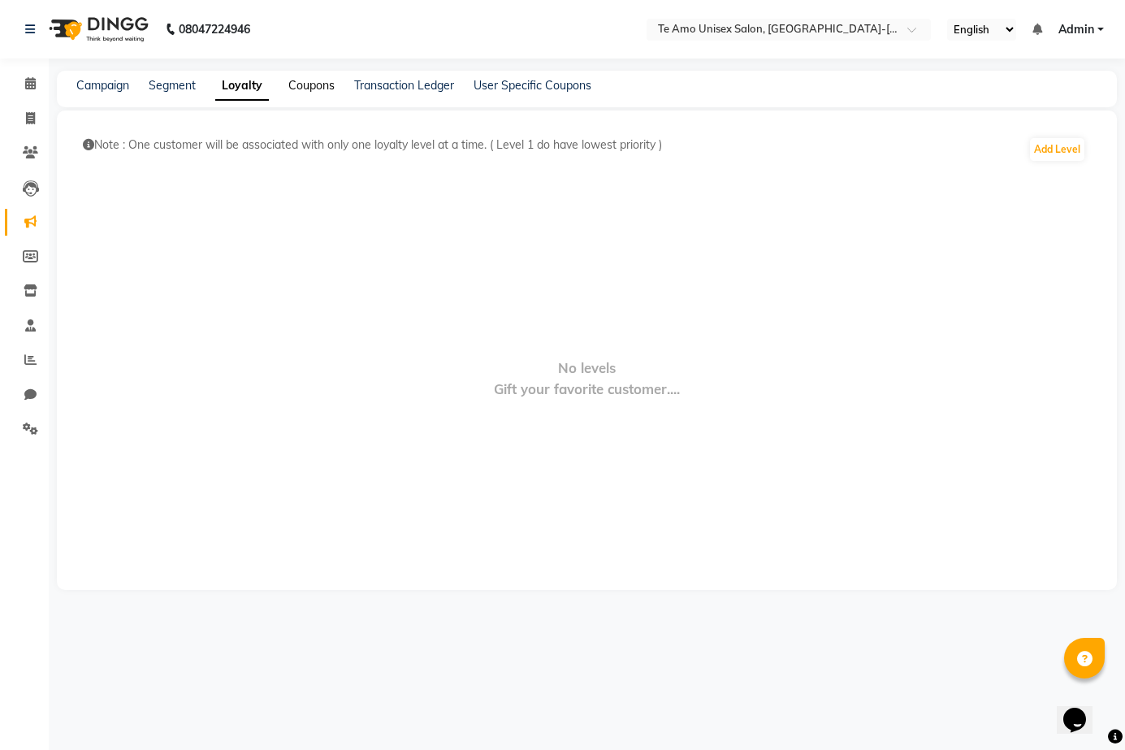
click at [301, 79] on link "Coupons" at bounding box center [311, 85] width 46 height 15
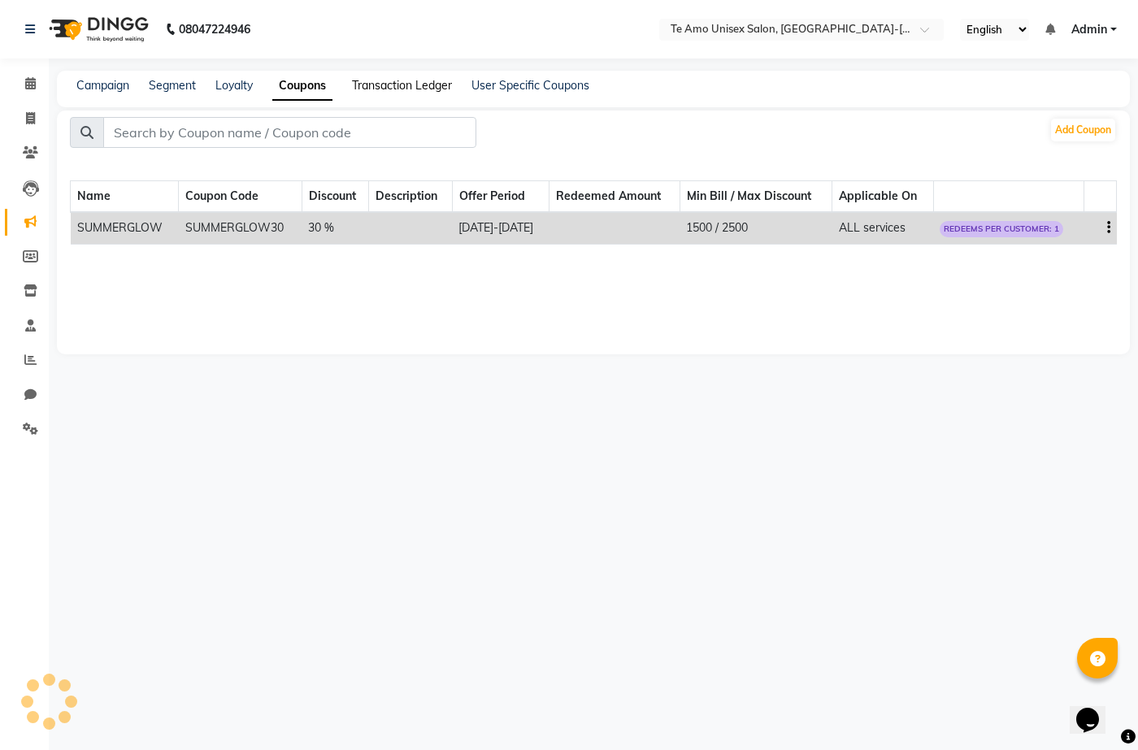
click at [418, 81] on link "Transaction Ledger" at bounding box center [402, 85] width 100 height 15
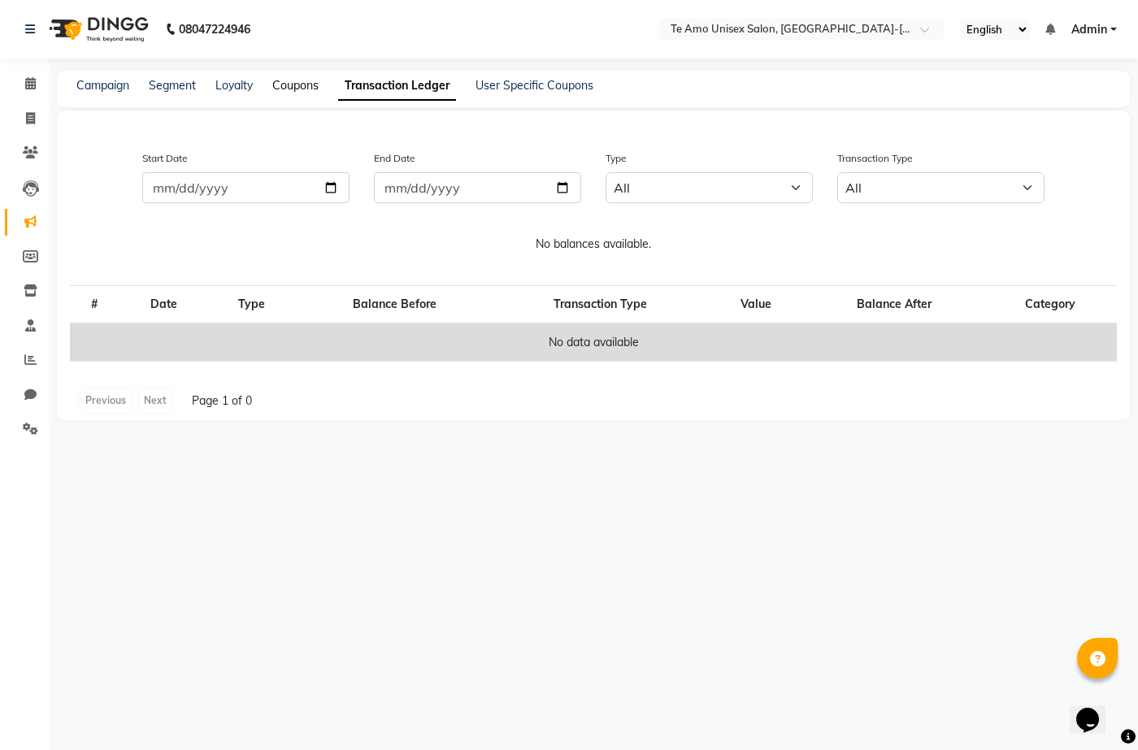
click at [299, 88] on link "Coupons" at bounding box center [295, 85] width 46 height 15
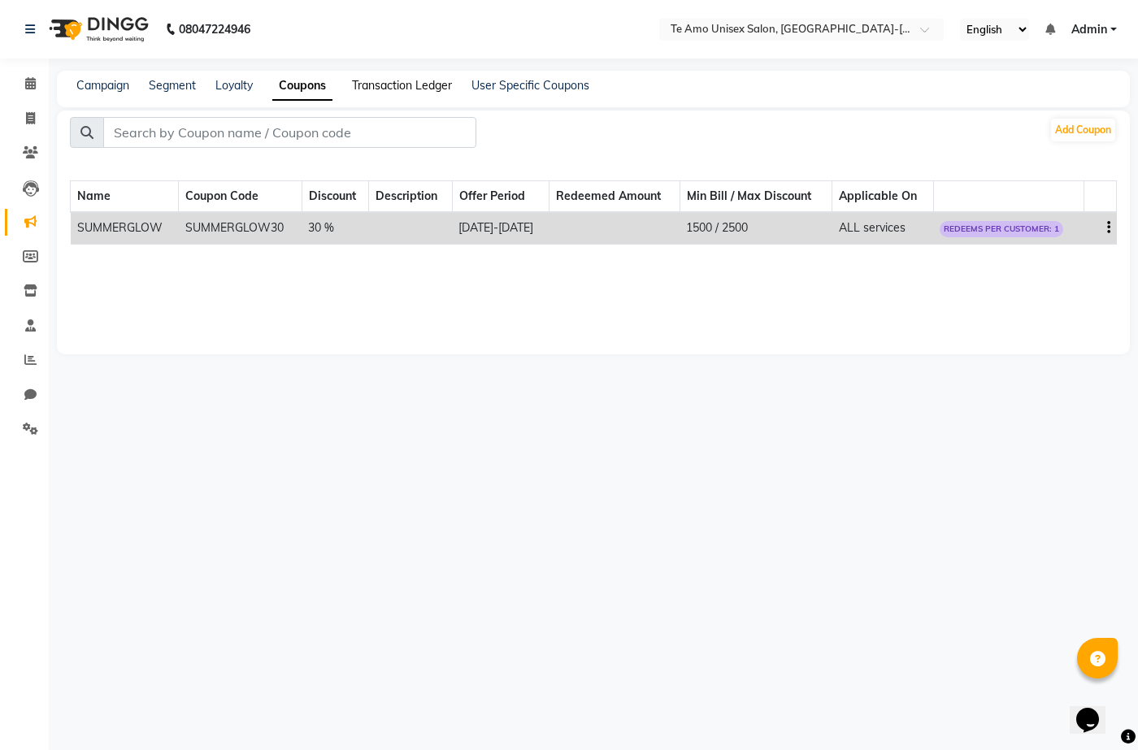
click at [438, 85] on link "Transaction Ledger" at bounding box center [402, 85] width 100 height 15
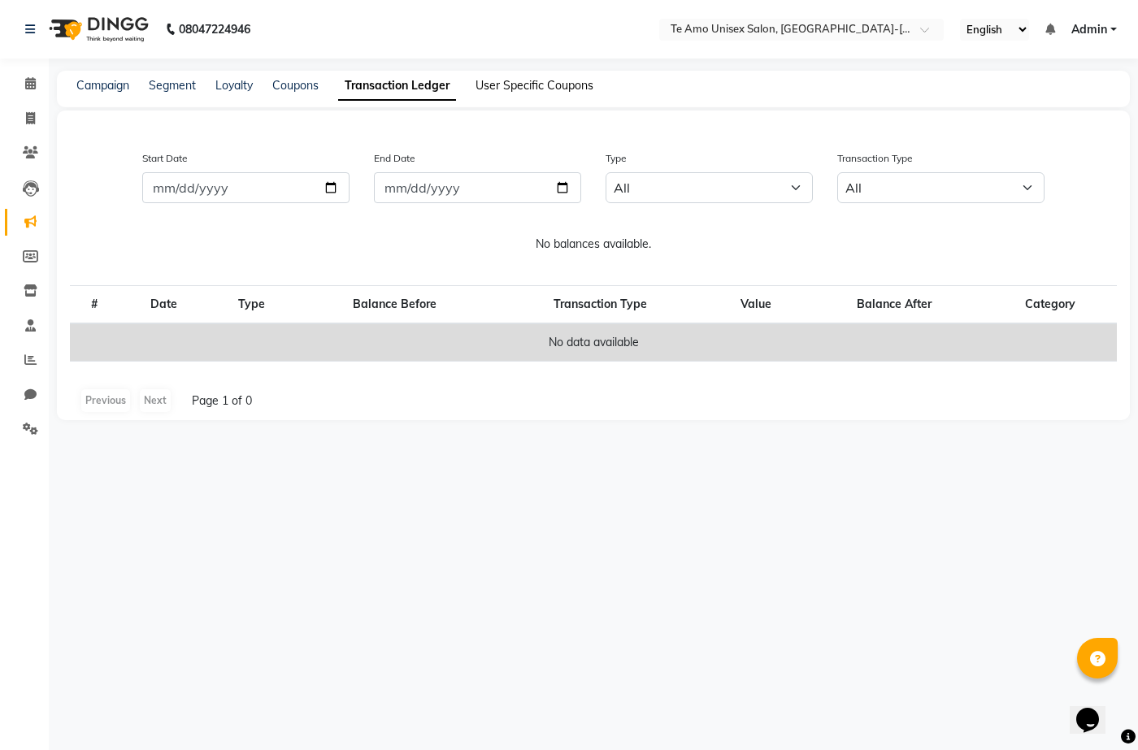
click at [560, 83] on link "User Specific Coupons" at bounding box center [534, 85] width 118 height 15
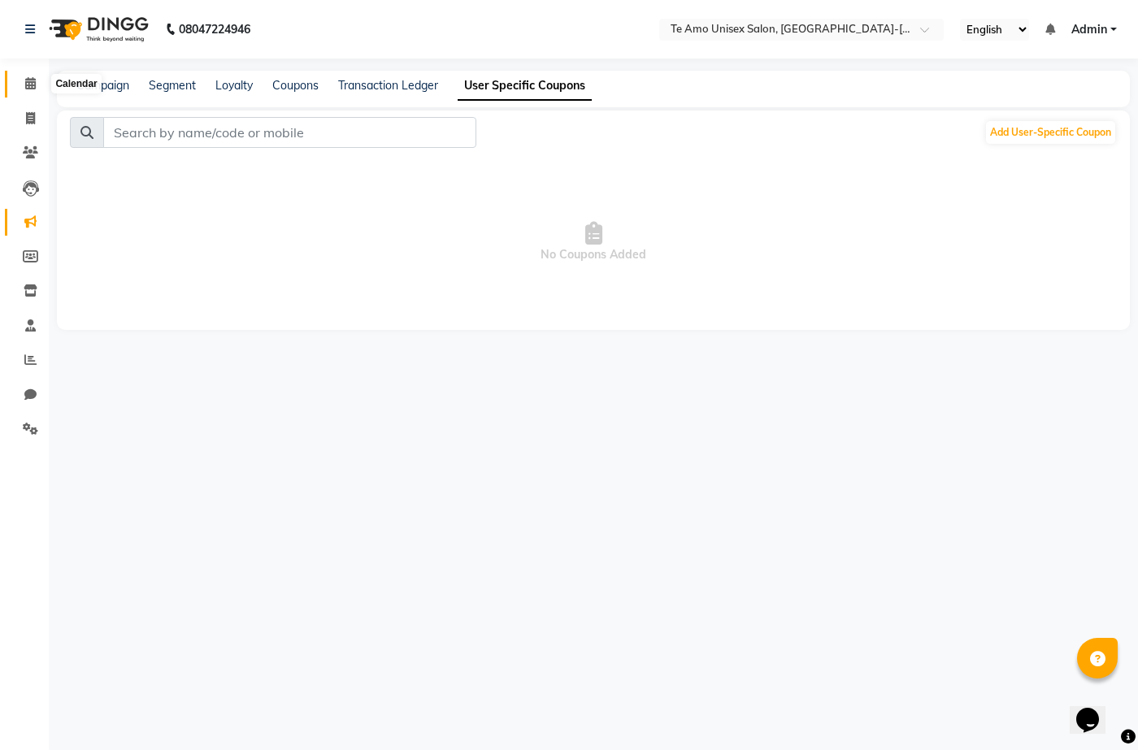
click at [37, 81] on span at bounding box center [30, 84] width 28 height 19
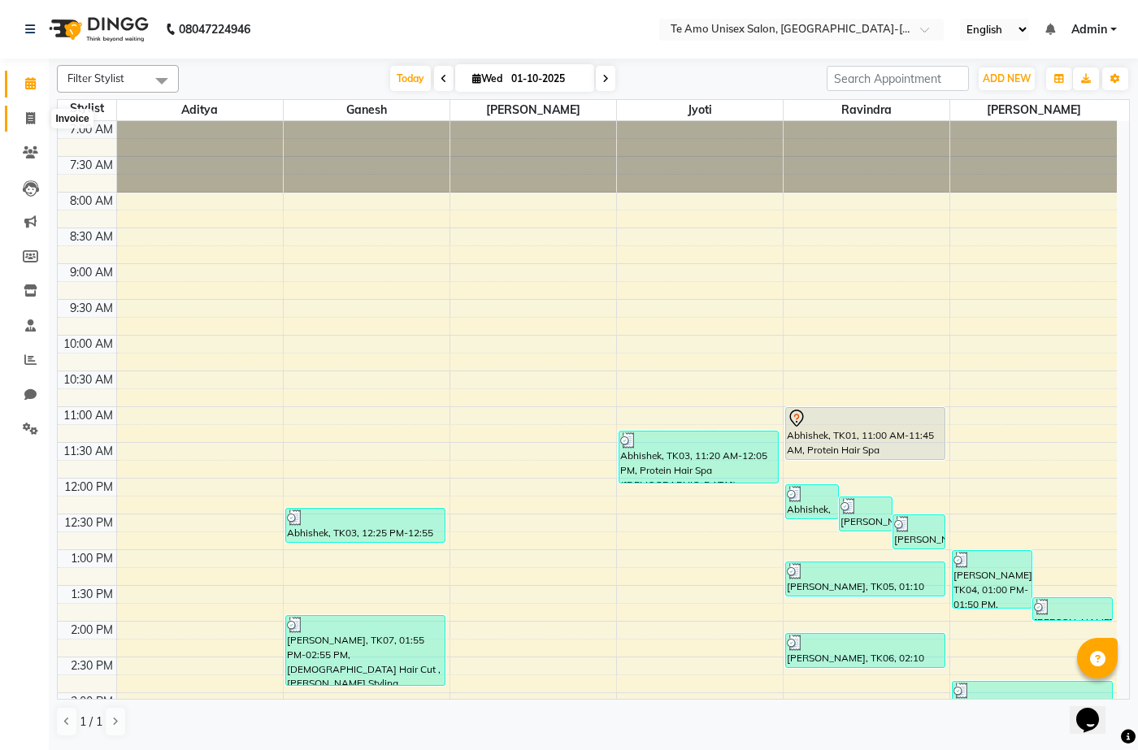
click at [33, 115] on icon at bounding box center [30, 118] width 9 height 12
select select "service"
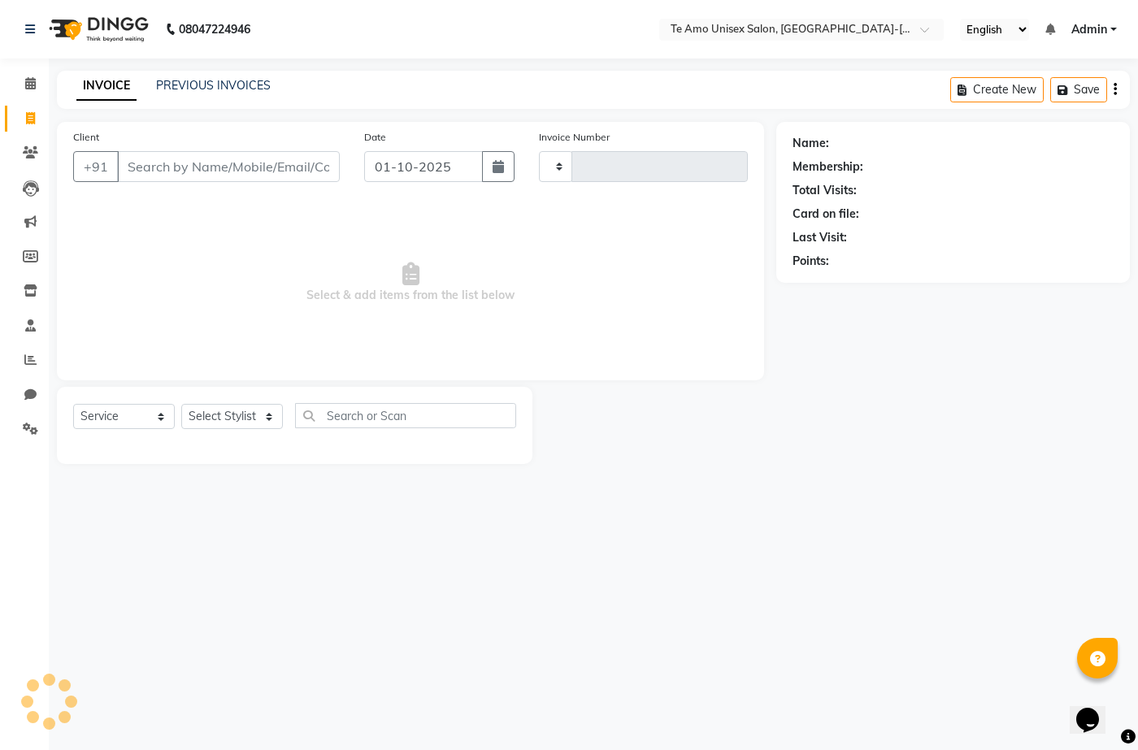
type input "2013"
select select "7836"
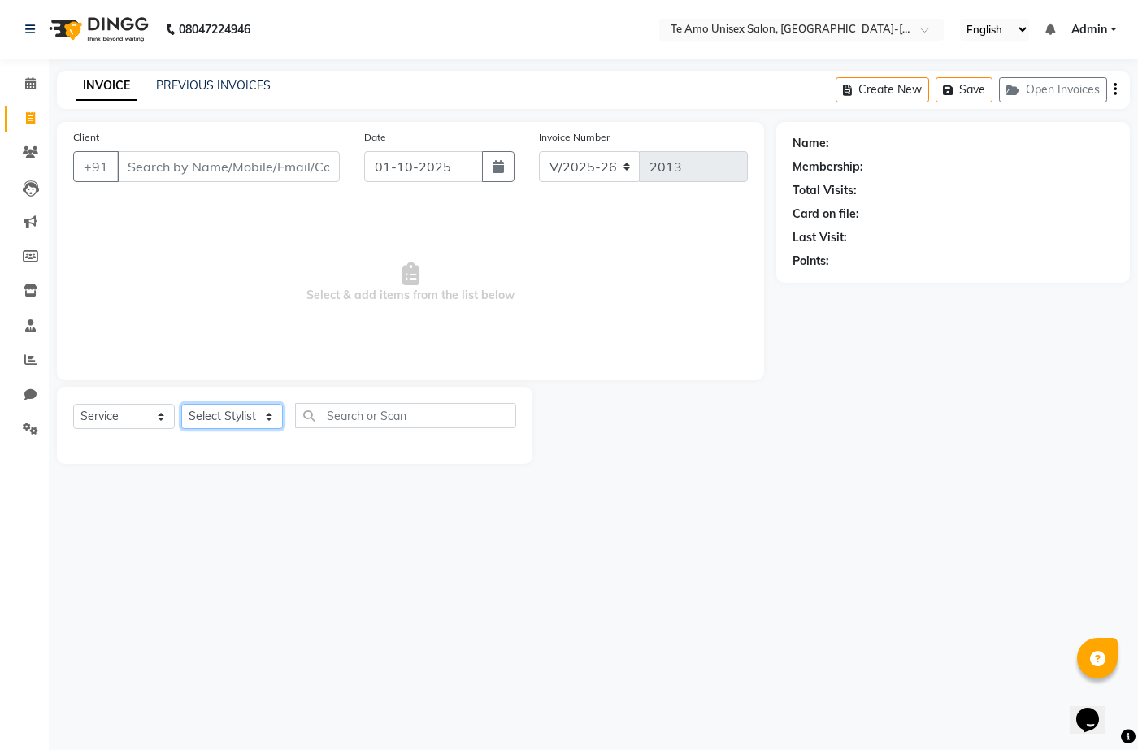
click at [267, 412] on select "Select Stylist [PERSON_NAME] Manager Ravindra Reception [PERSON_NAME]" at bounding box center [232, 416] width 102 height 25
click at [181, 404] on select "Select Stylist [PERSON_NAME] Manager Ravindra Reception [PERSON_NAME]" at bounding box center [232, 416] width 102 height 25
click at [270, 414] on select "Select Stylist [PERSON_NAME] Manager Ravindra Reception [PERSON_NAME]" at bounding box center [232, 416] width 102 height 25
select select "92496"
click at [181, 404] on select "Select Stylist [PERSON_NAME] Manager Ravindra Reception [PERSON_NAME]" at bounding box center [232, 416] width 102 height 25
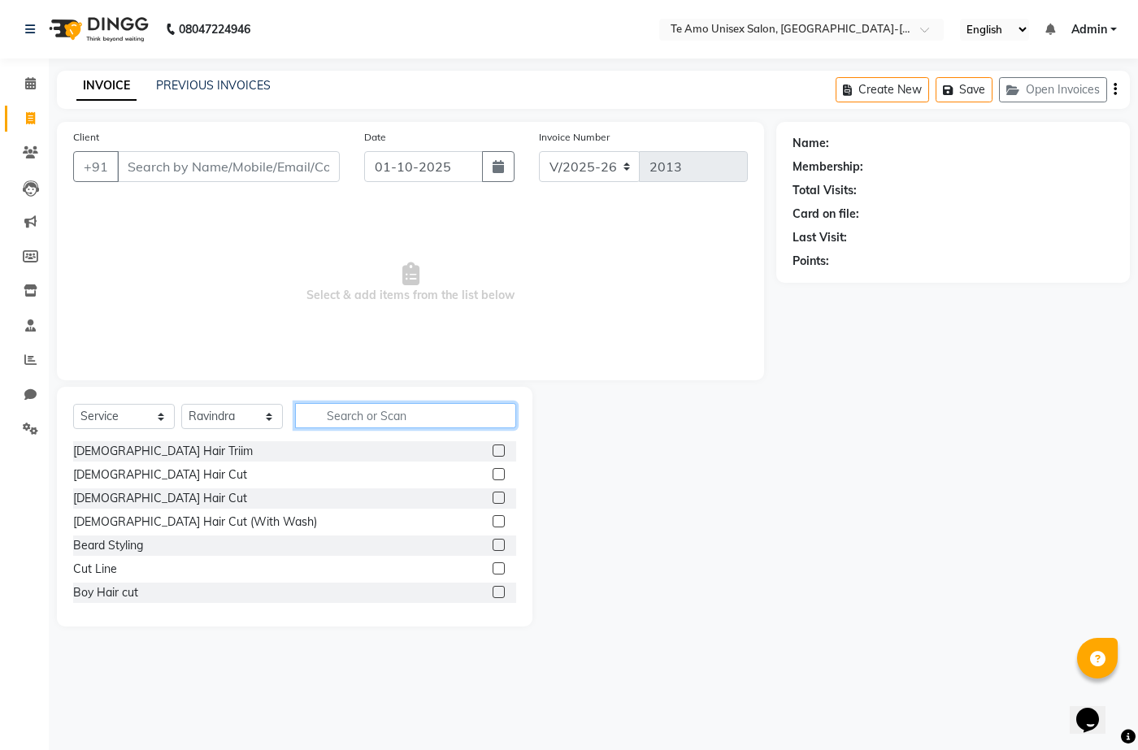
click at [410, 419] on input "text" at bounding box center [405, 415] width 221 height 25
click at [117, 503] on div "[DEMOGRAPHIC_DATA] Hair Cut" at bounding box center [160, 498] width 174 height 17
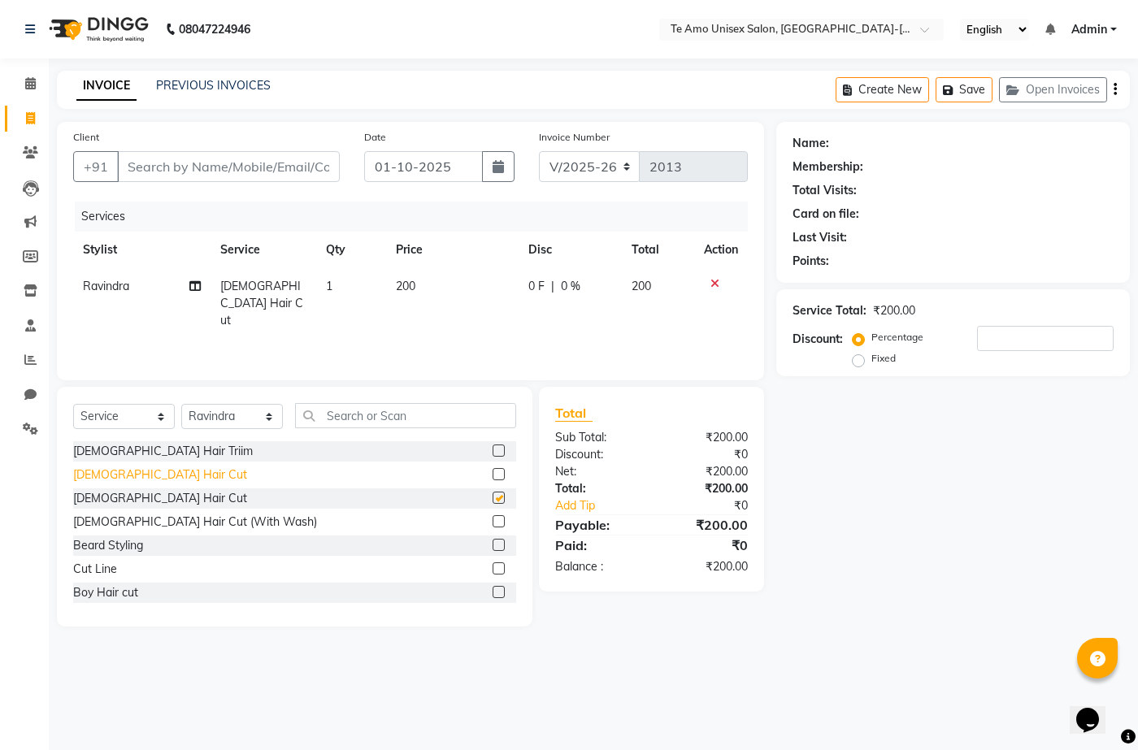
checkbox input "false"
click at [380, 423] on input "text" at bounding box center [405, 415] width 221 height 25
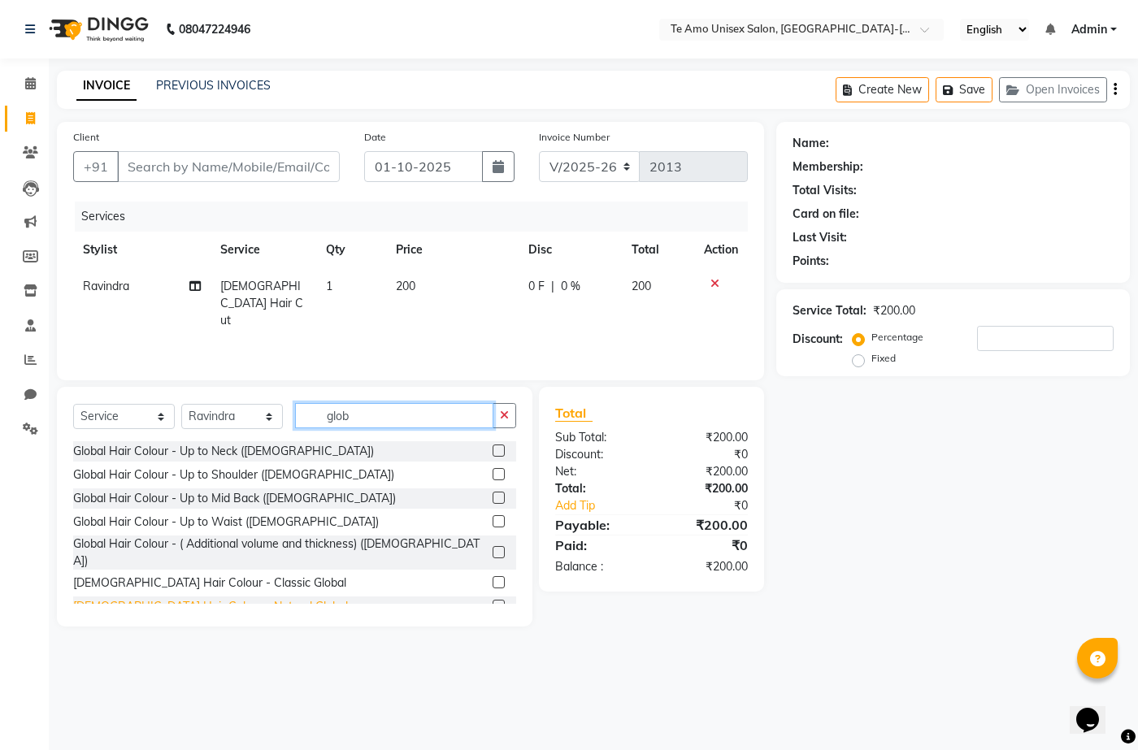
type input "glob"
click at [183, 598] on div "[DEMOGRAPHIC_DATA] Hair Colour - Natural Global" at bounding box center [210, 606] width 275 height 17
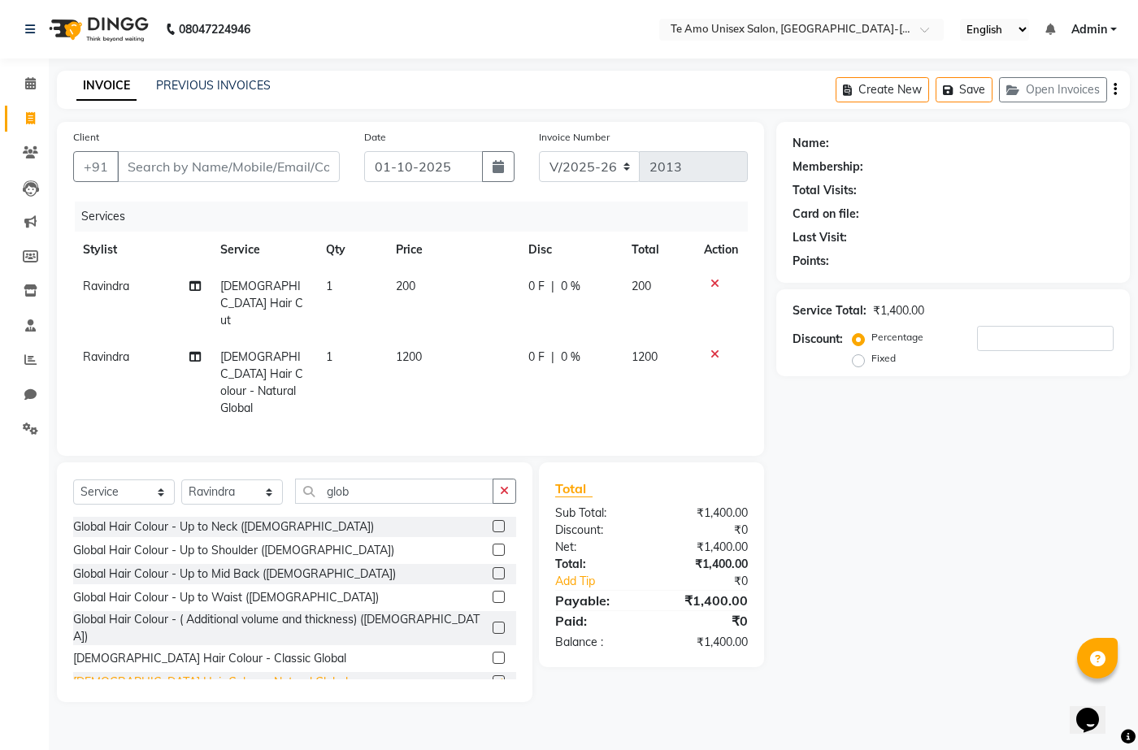
checkbox input "false"
click at [509, 479] on button "button" at bounding box center [504, 491] width 24 height 25
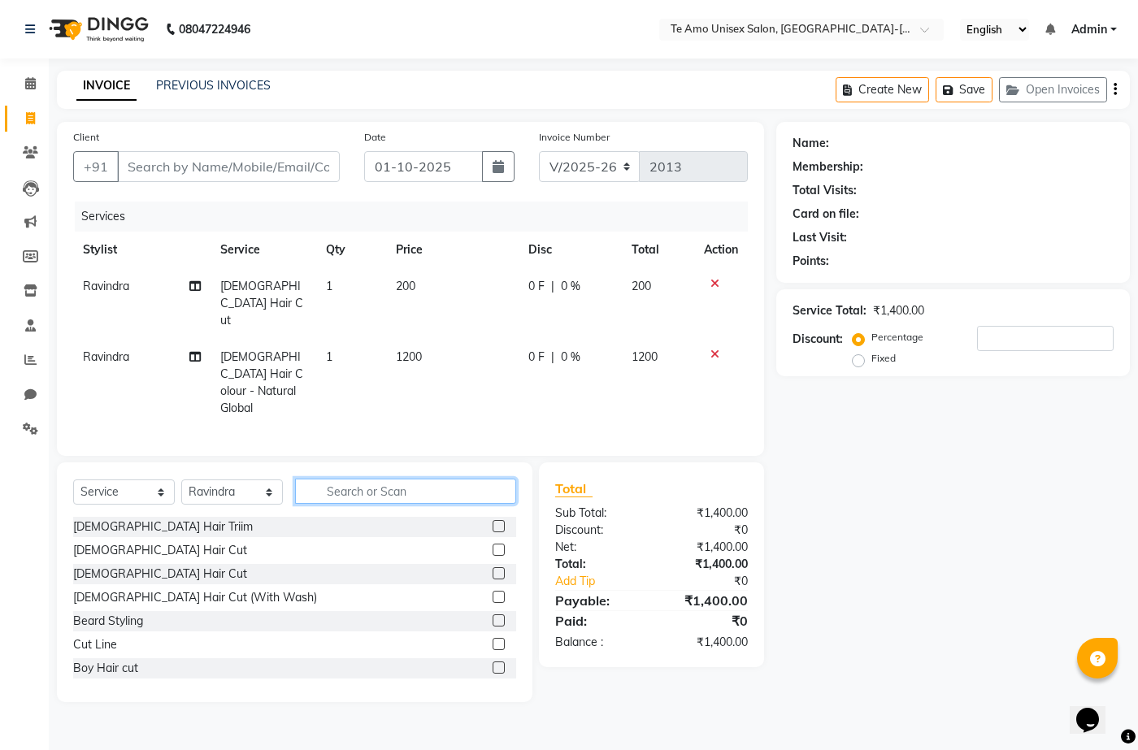
click at [455, 479] on input "text" at bounding box center [405, 491] width 221 height 25
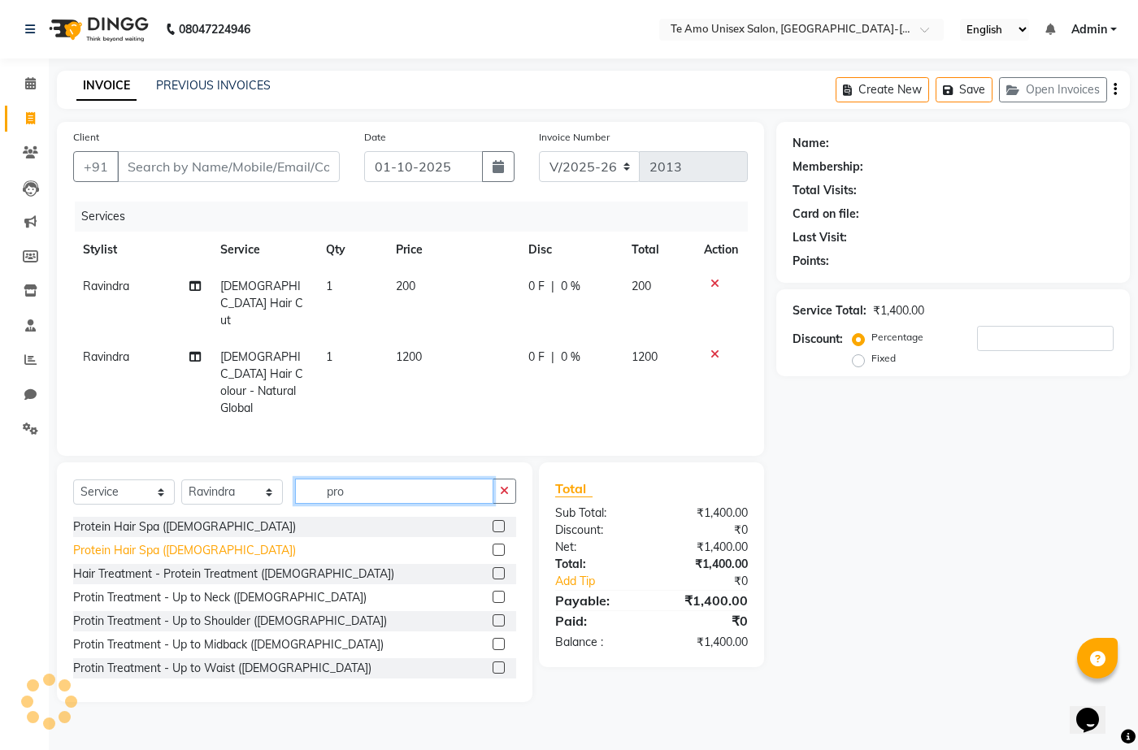
type input "pro"
click at [170, 542] on div "Protein Hair Spa ([DEMOGRAPHIC_DATA])" at bounding box center [184, 550] width 223 height 17
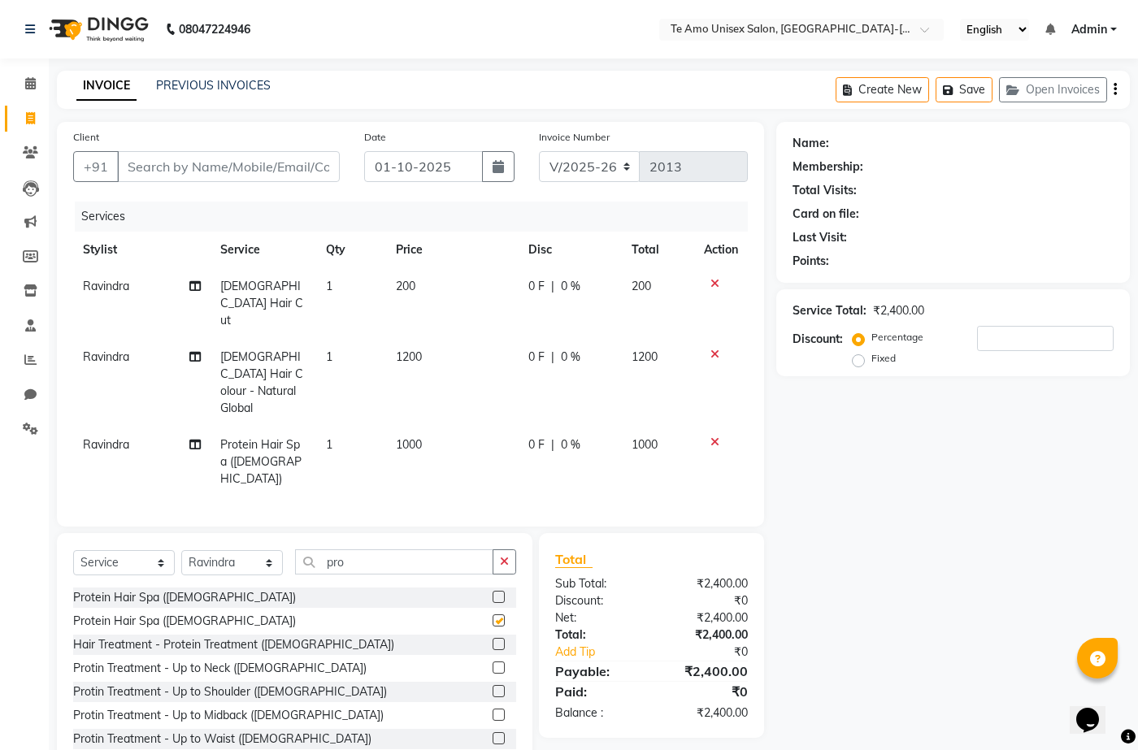
checkbox input "false"
drag, startPoint x: 570, startPoint y: 392, endPoint x: 558, endPoint y: 401, distance: 14.6
click at [558, 436] on div "0 F | 0 %" at bounding box center [570, 444] width 84 height 17
select select "92496"
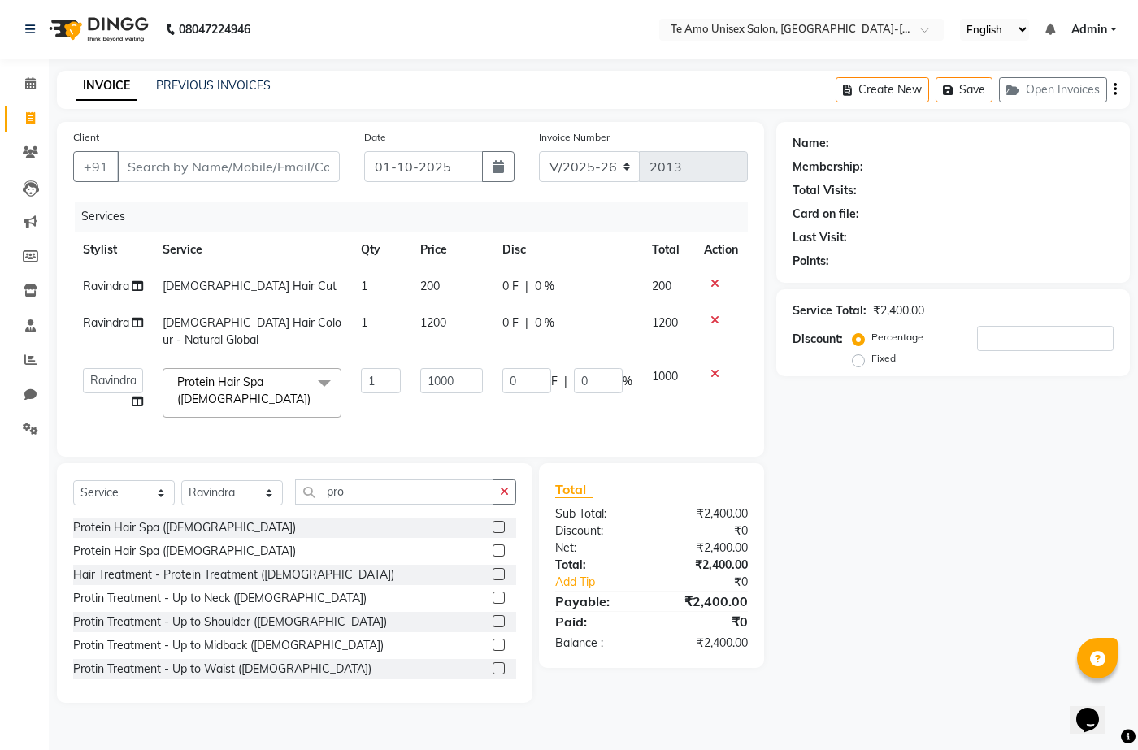
click at [827, 405] on div "Name: Membership: Total Visits: Card on file: Last Visit: Points: Service Total…" at bounding box center [959, 412] width 366 height 581
click at [199, 172] on input "Client" at bounding box center [228, 166] width 223 height 31
type input "8"
type input "0"
type input "8830076755"
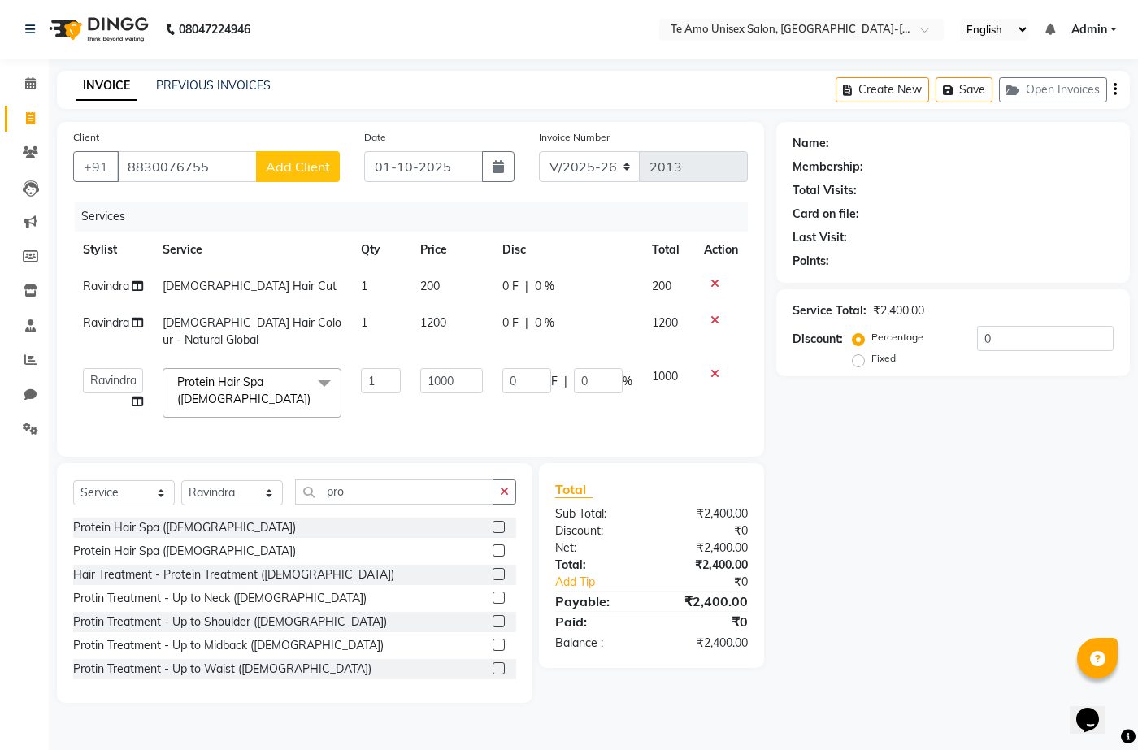
click at [314, 160] on span "Add Client" at bounding box center [298, 166] width 64 height 16
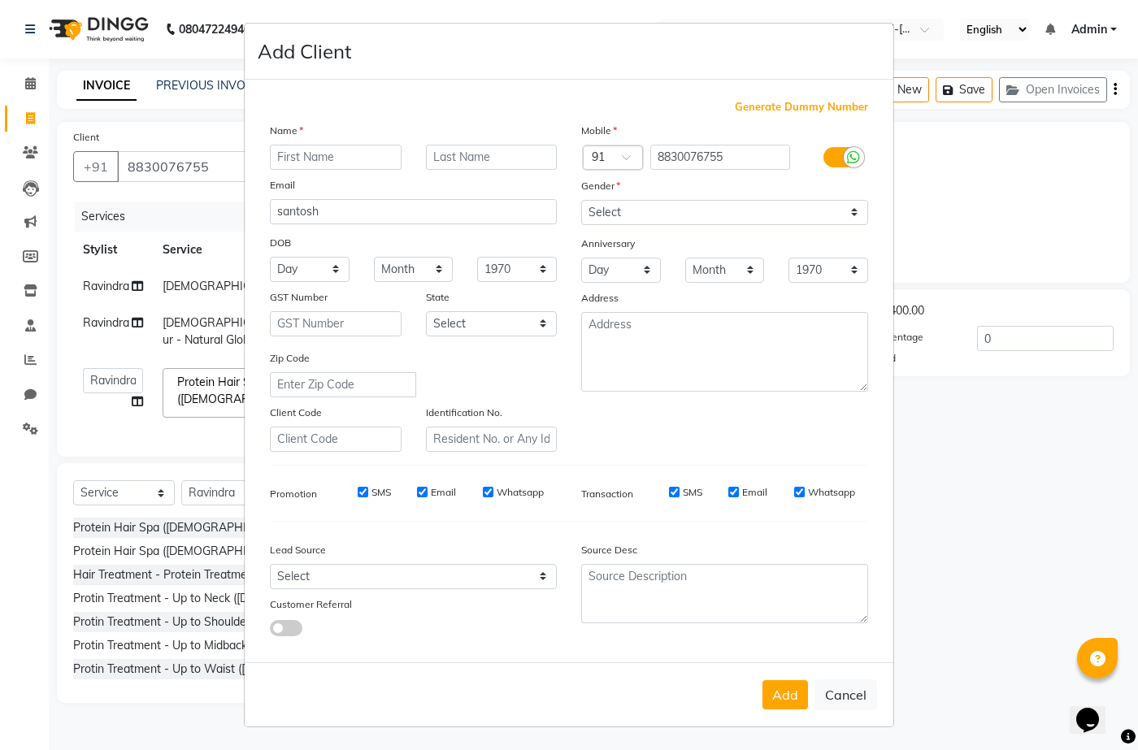
type input "santosh"
click at [482, 155] on input "text" at bounding box center [492, 157] width 132 height 25
type input "nachar"
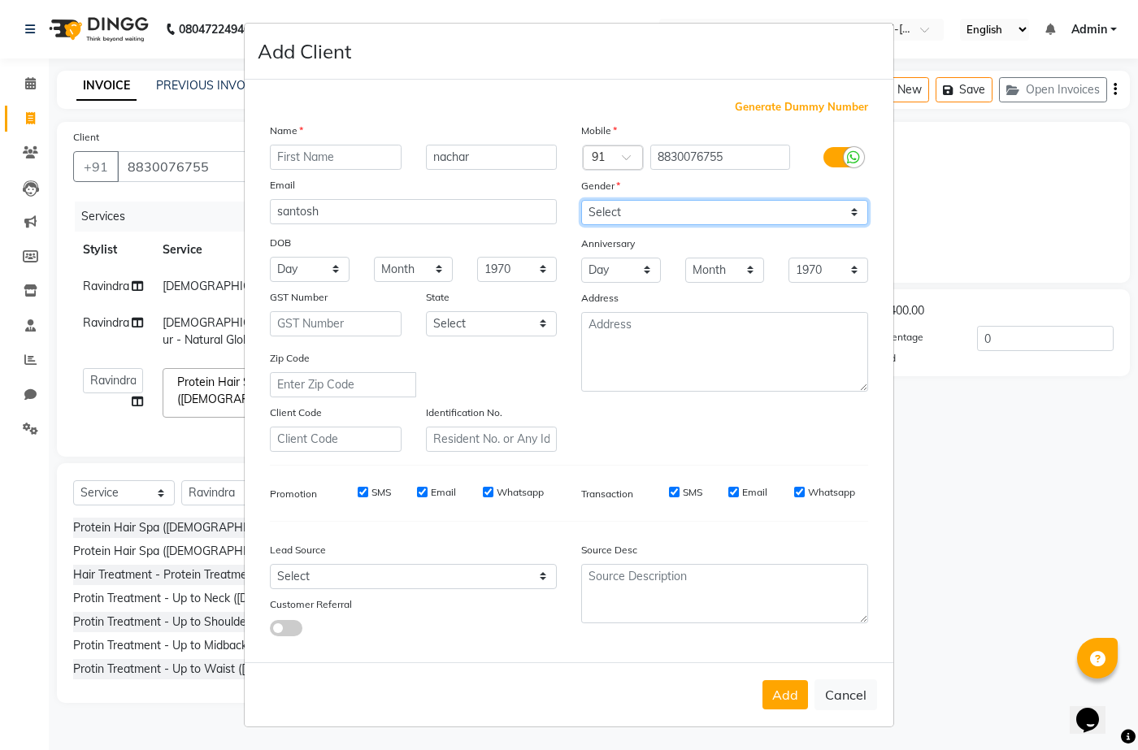
click at [687, 207] on select "Select [DEMOGRAPHIC_DATA] [DEMOGRAPHIC_DATA] Other Prefer Not To Say" at bounding box center [724, 212] width 287 height 25
click at [789, 211] on select "Select [DEMOGRAPHIC_DATA] [DEMOGRAPHIC_DATA] Other Prefer Not To Say" at bounding box center [724, 212] width 287 height 25
click at [856, 206] on select "Select [DEMOGRAPHIC_DATA] [DEMOGRAPHIC_DATA] Other Prefer Not To Say" at bounding box center [724, 212] width 287 height 25
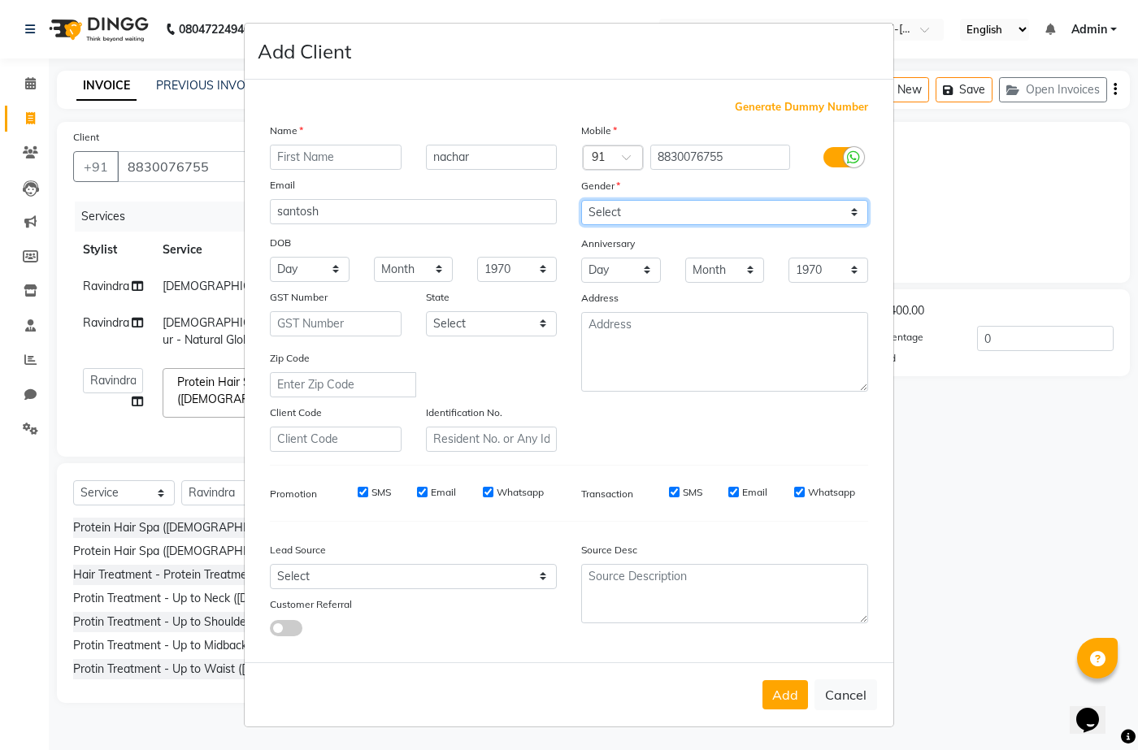
select select "[DEMOGRAPHIC_DATA]"
click at [581, 200] on select "Select [DEMOGRAPHIC_DATA] [DEMOGRAPHIC_DATA] Other Prefer Not To Say" at bounding box center [724, 212] width 287 height 25
click at [802, 696] on button "Add" at bounding box center [785, 694] width 46 height 29
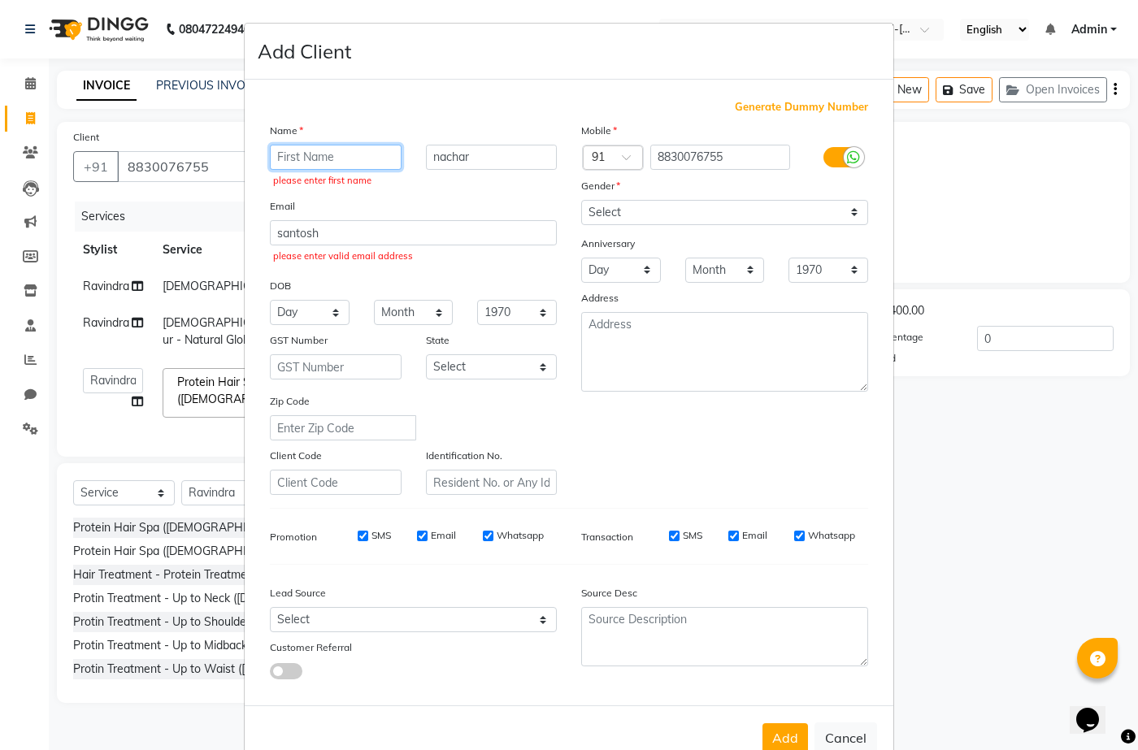
click at [342, 155] on input "text" at bounding box center [336, 157] width 132 height 25
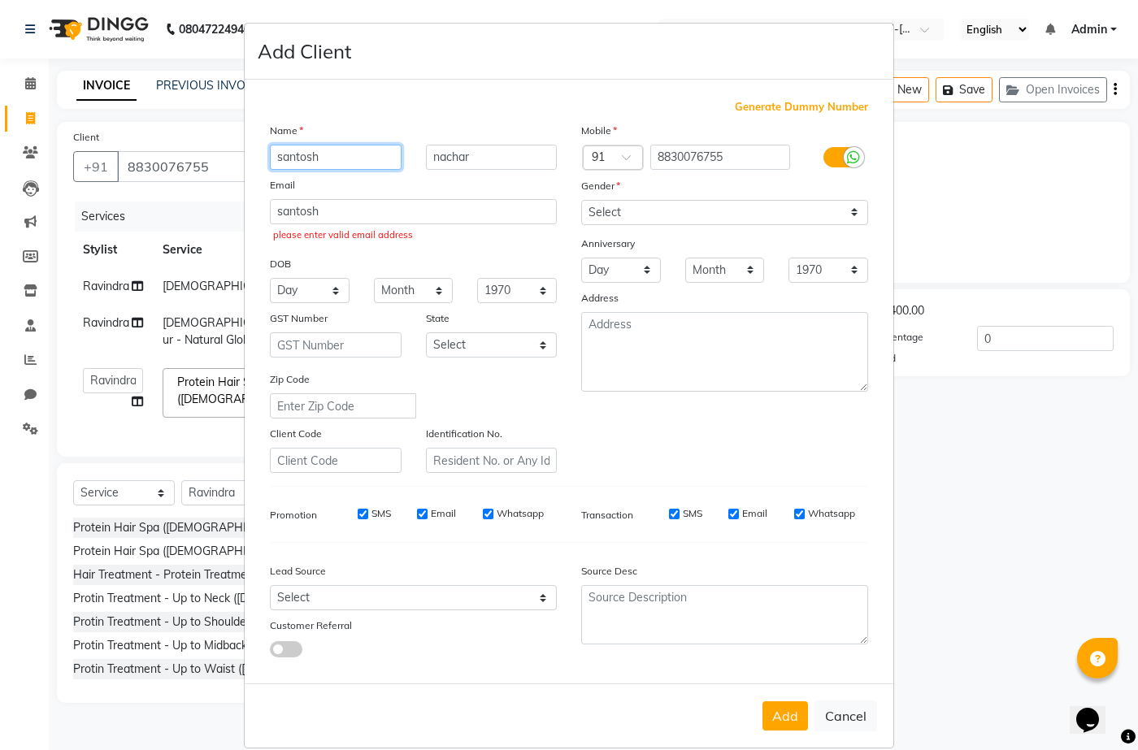
type input "santosh"
drag, startPoint x: 358, startPoint y: 215, endPoint x: 281, endPoint y: 227, distance: 78.0
click at [281, 227] on div "[DEMOGRAPHIC_DATA] please enter valid email address" at bounding box center [413, 222] width 311 height 47
drag, startPoint x: 274, startPoint y: 228, endPoint x: 331, endPoint y: 214, distance: 58.5
click at [262, 228] on div "[DEMOGRAPHIC_DATA] please enter valid email address" at bounding box center [413, 222] width 311 height 47
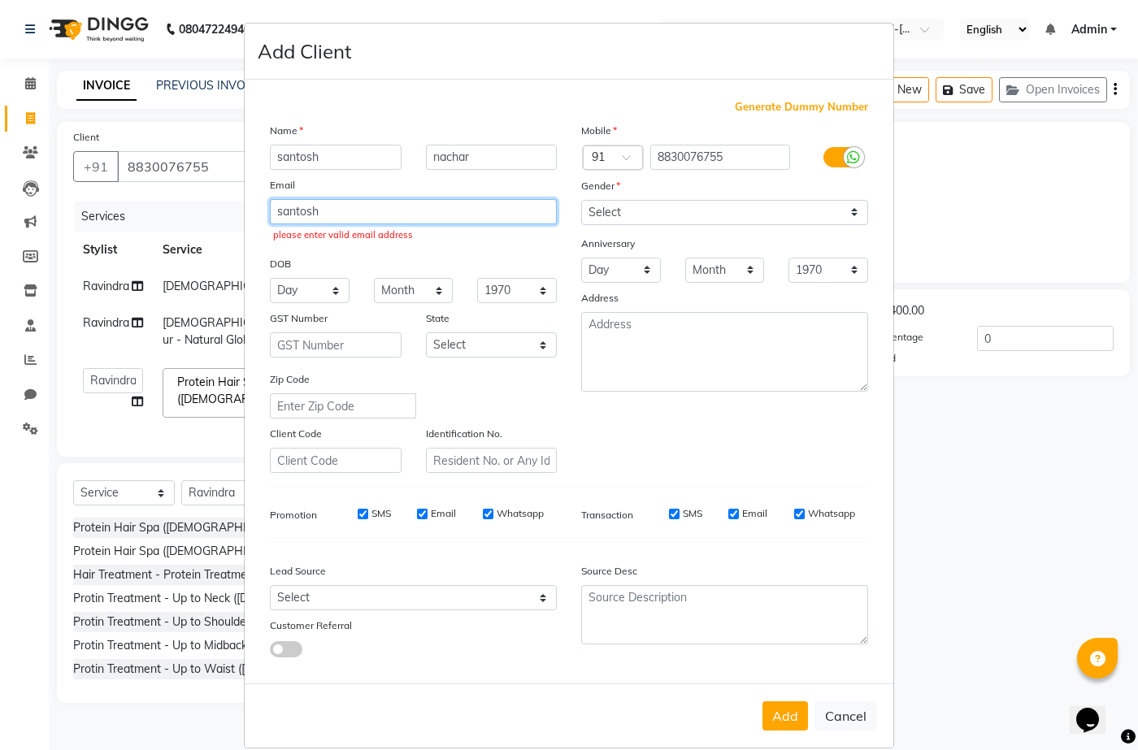
drag, startPoint x: 336, startPoint y: 211, endPoint x: 256, endPoint y: 232, distance: 83.0
click at [258, 232] on div "[DEMOGRAPHIC_DATA] please enter valid email address" at bounding box center [413, 222] width 311 height 47
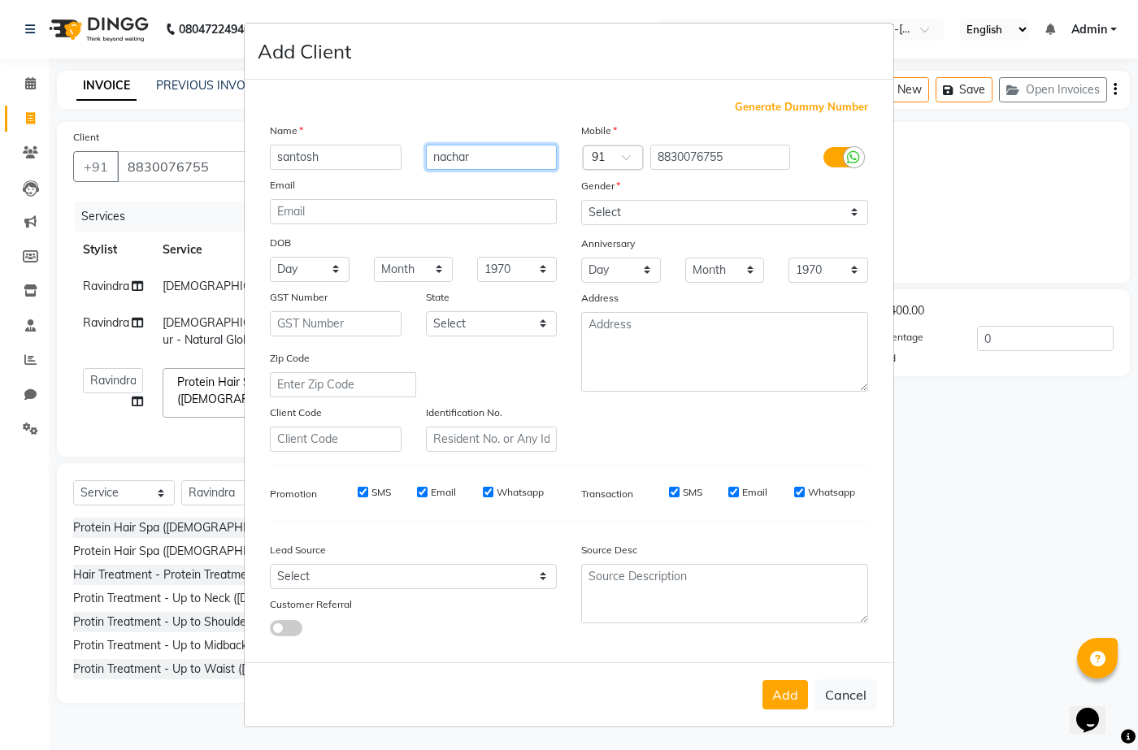
click at [503, 155] on input "nachar" at bounding box center [492, 157] width 132 height 25
click at [797, 694] on button "Add" at bounding box center [785, 694] width 46 height 29
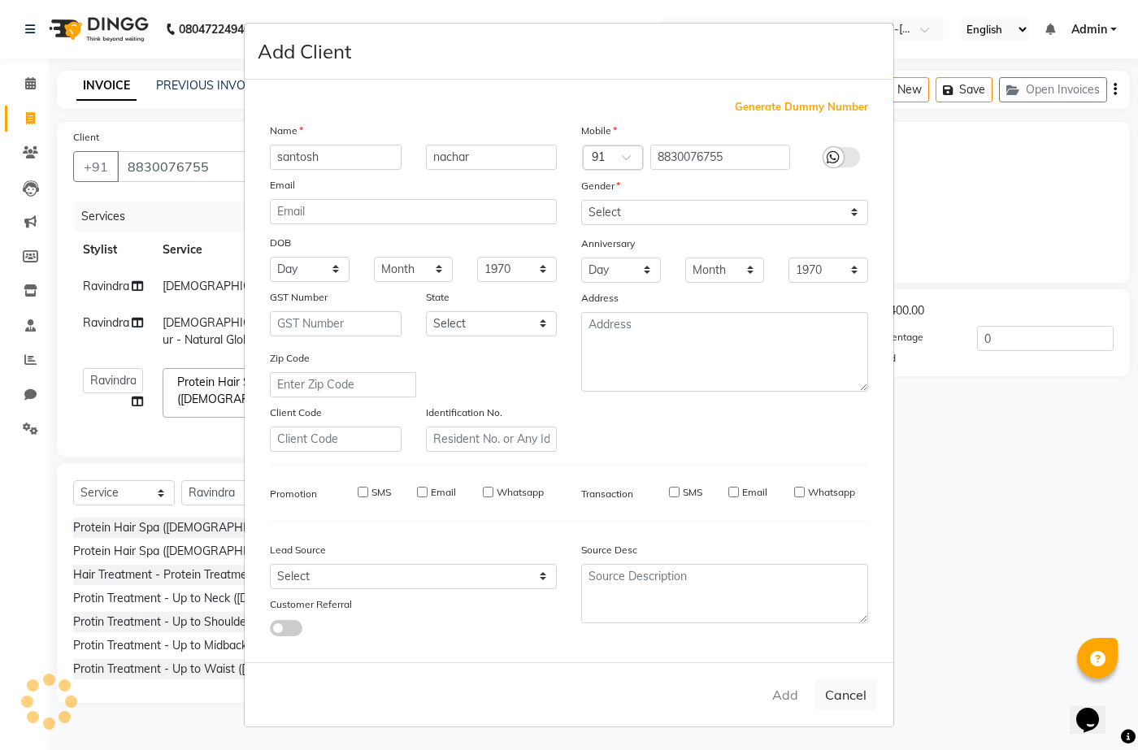
select select
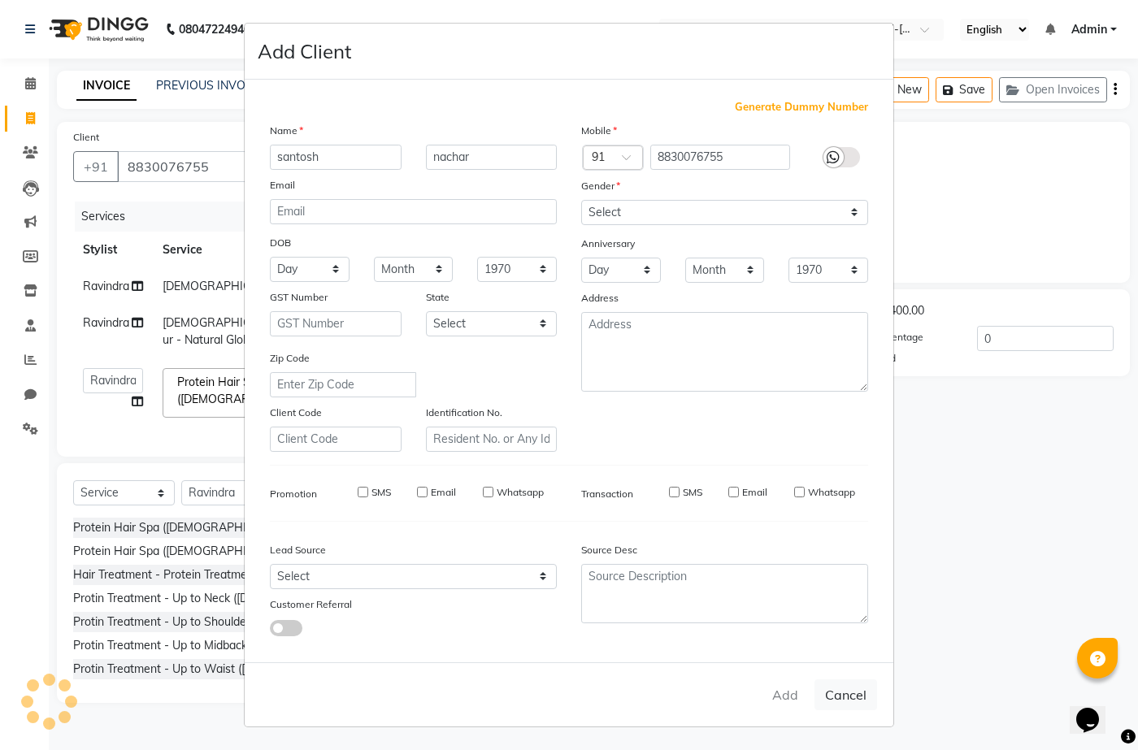
select select
checkbox input "false"
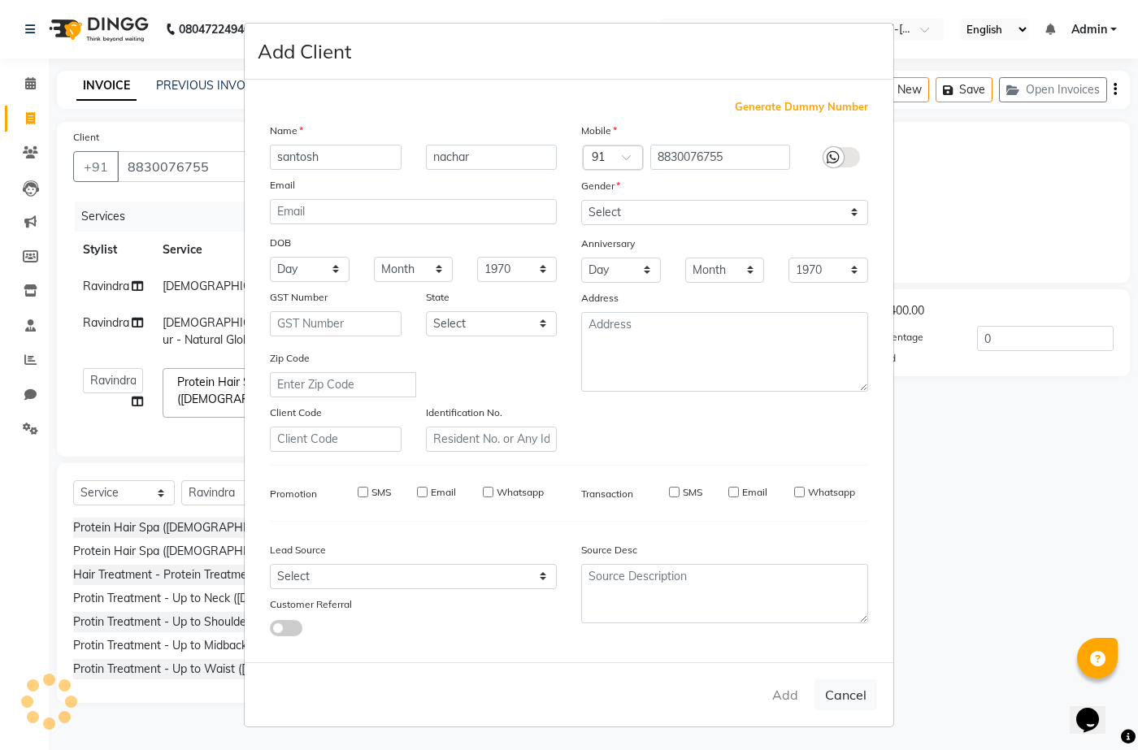
checkbox input "false"
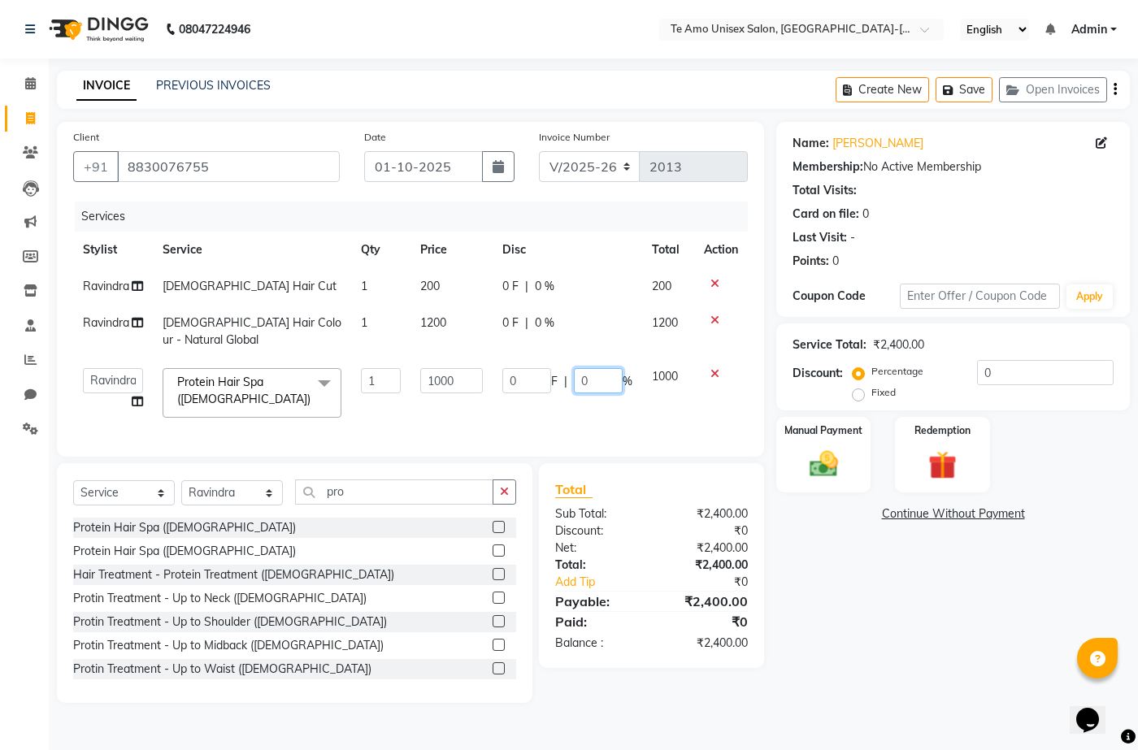
click at [600, 368] on input "0" at bounding box center [598, 380] width 49 height 25
drag, startPoint x: 600, startPoint y: 365, endPoint x: 542, endPoint y: 383, distance: 60.4
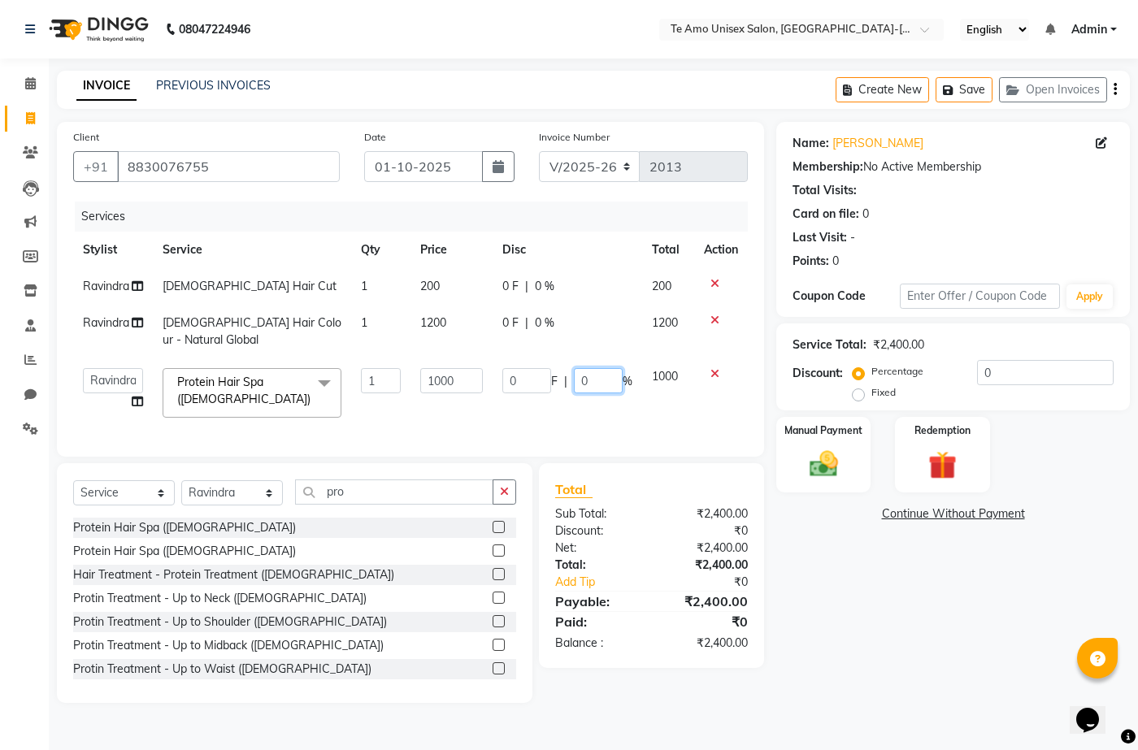
click at [542, 383] on td "0 F | 0 %" at bounding box center [567, 392] width 150 height 69
type input "30"
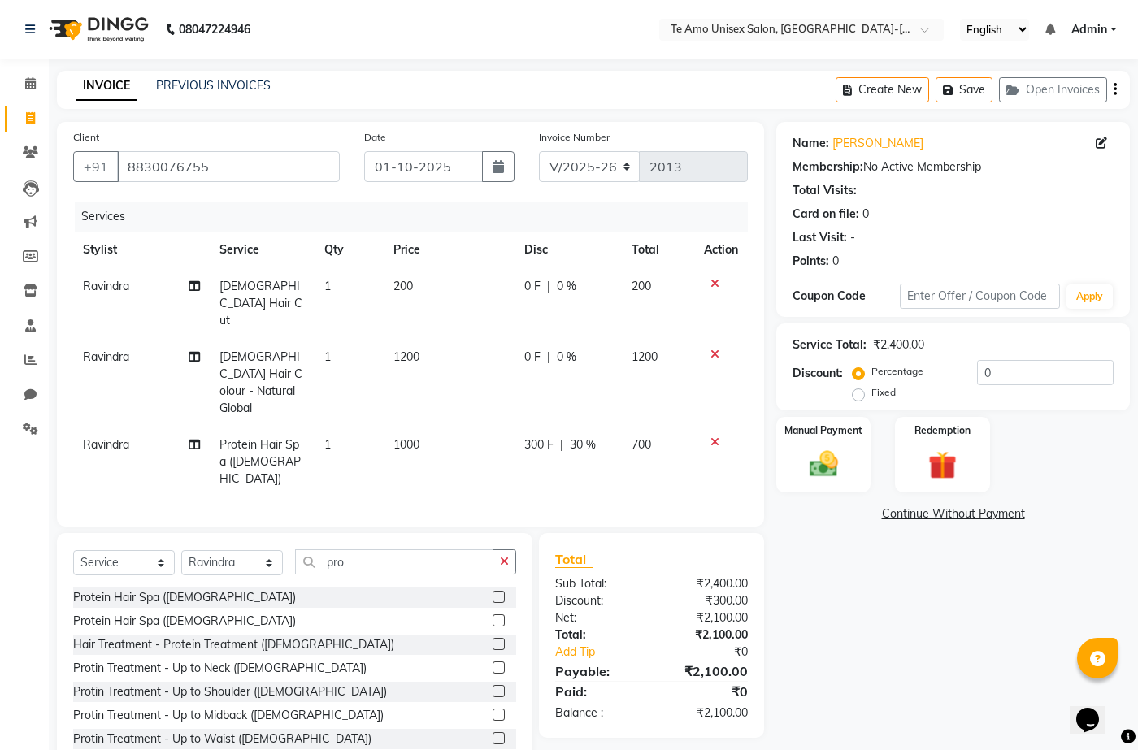
click at [540, 349] on div "0 F | 0 %" at bounding box center [568, 357] width 88 height 17
select select "92496"
click at [565, 349] on span "0 %" at bounding box center [567, 357] width 20 height 17
select select "92496"
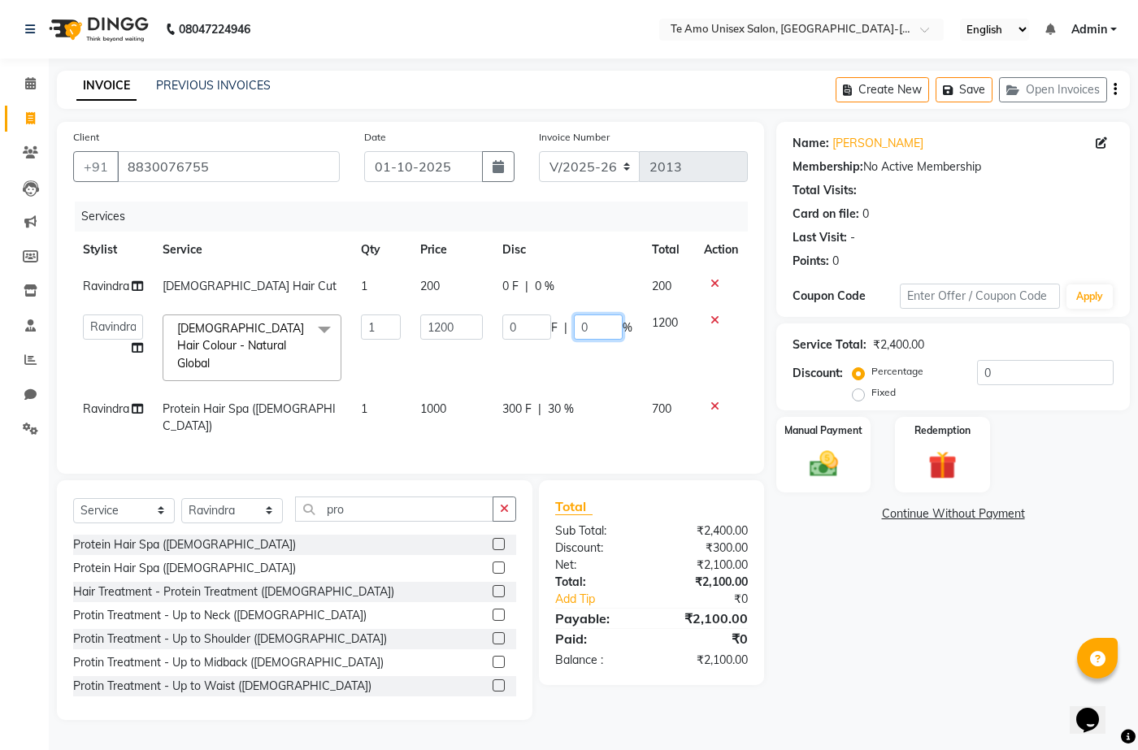
click at [593, 325] on input "0" at bounding box center [598, 326] width 49 height 25
click at [596, 325] on input "0" at bounding box center [598, 326] width 49 height 25
type input "30"
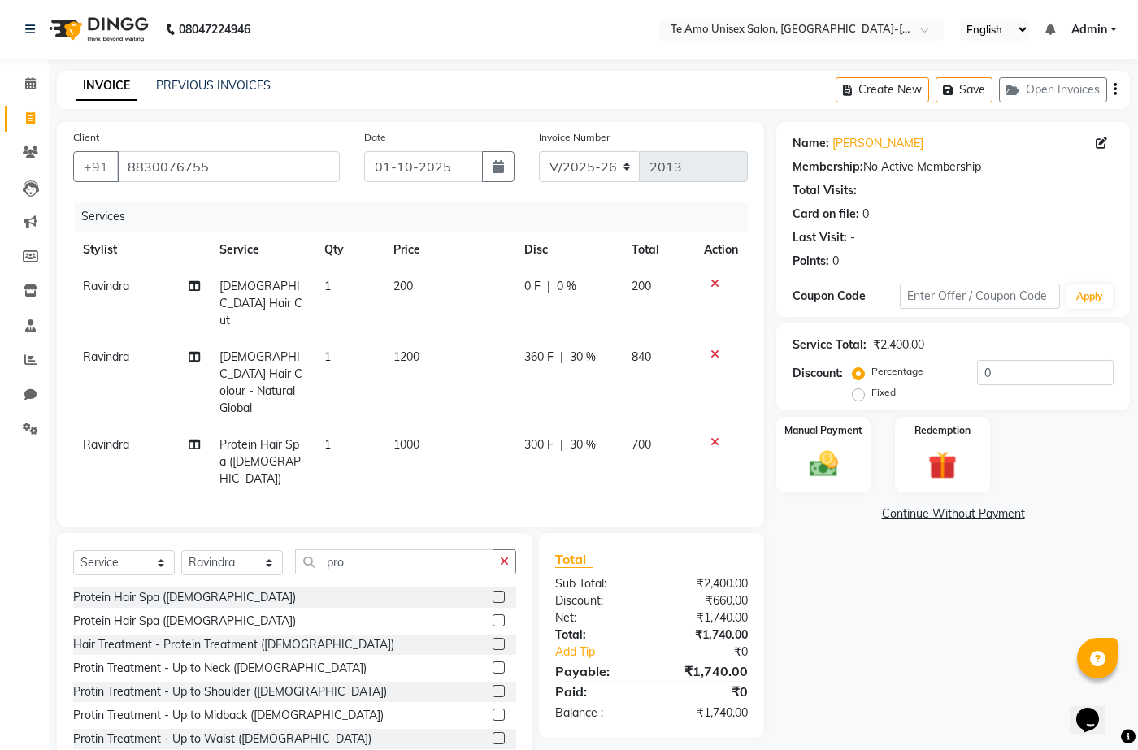
click at [613, 361] on td "360 F | 30 %" at bounding box center [567, 383] width 107 height 88
select select "92496"
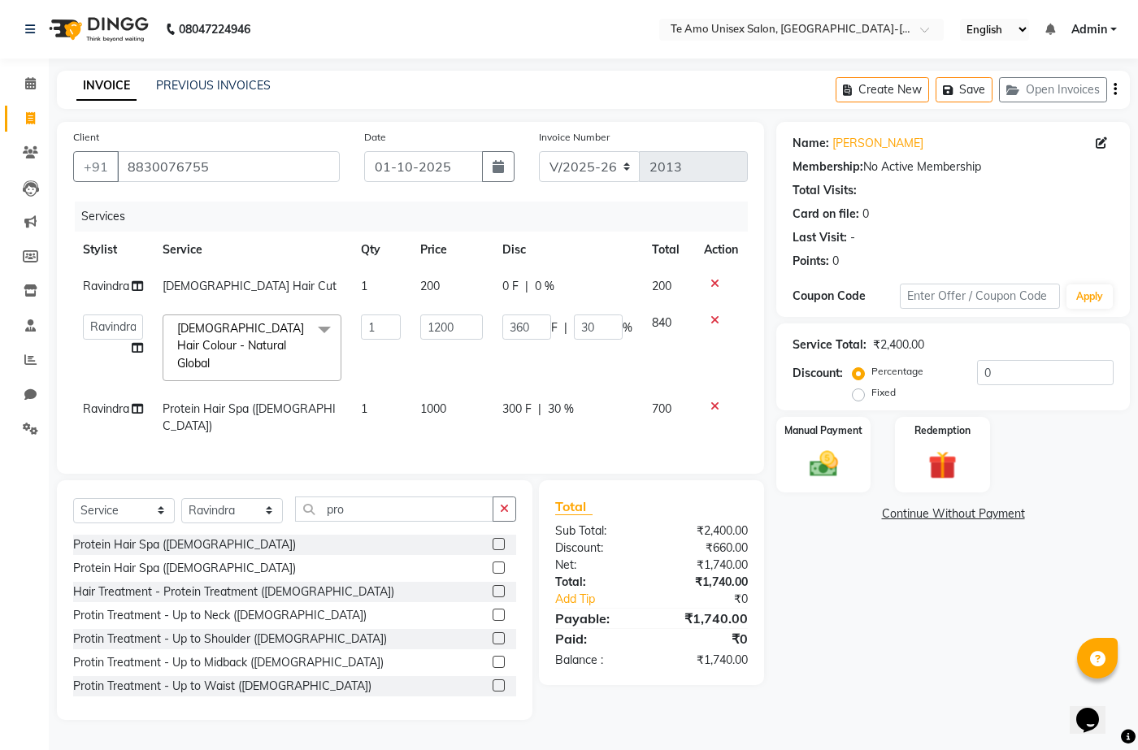
click at [843, 619] on div "Name: [PERSON_NAME] Membership: No Active Membership Total Visits: Card on file…" at bounding box center [959, 421] width 366 height 598
click at [587, 327] on input "30" at bounding box center [598, 326] width 49 height 25
type input "50"
click at [594, 258] on th "Disc" at bounding box center [567, 250] width 150 height 37
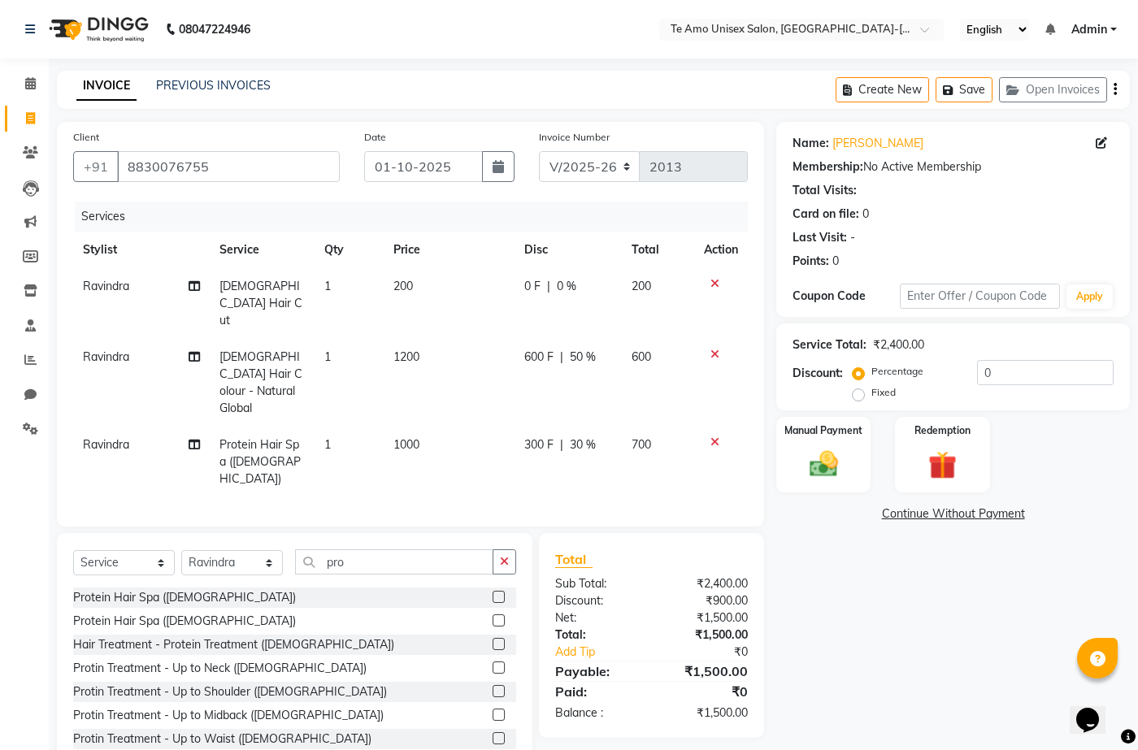
click at [580, 349] on span "50 %" at bounding box center [583, 357] width 26 height 17
select select "92496"
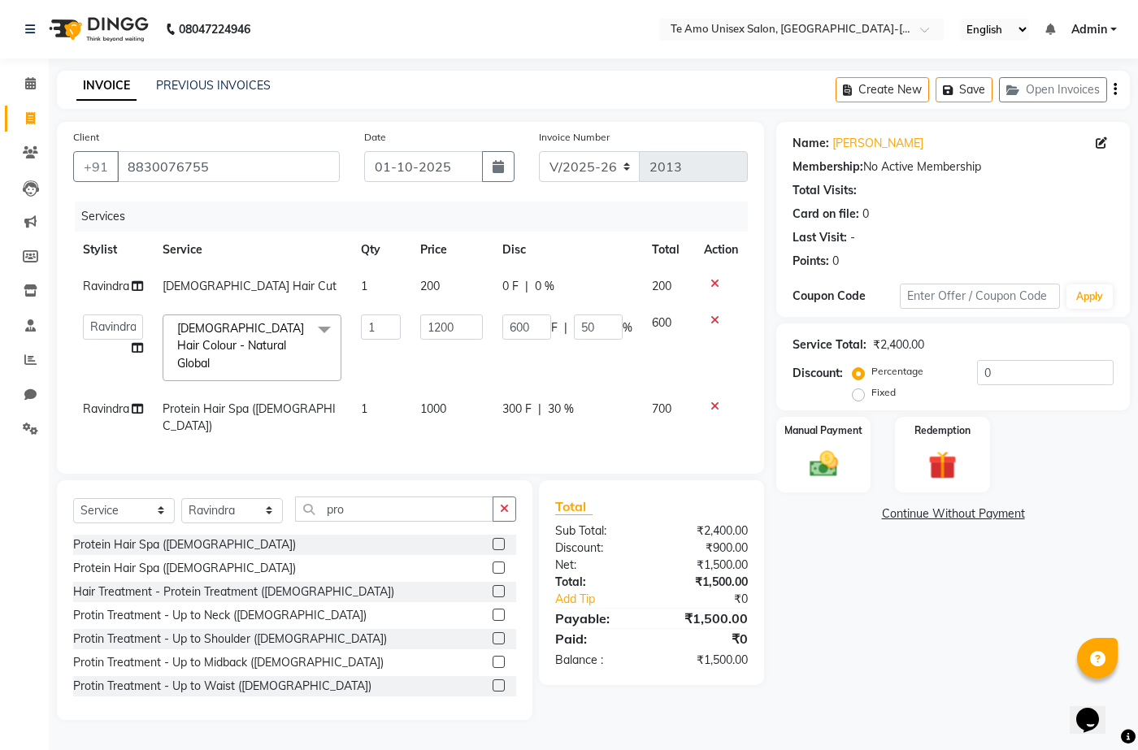
click at [590, 322] on input "50" at bounding box center [598, 326] width 49 height 25
type input "30"
click at [647, 452] on div "Client [PHONE_NUMBER] Date [DATE] Invoice Number V/2025 V/[PHONE_NUMBER] Servic…" at bounding box center [410, 421] width 731 height 598
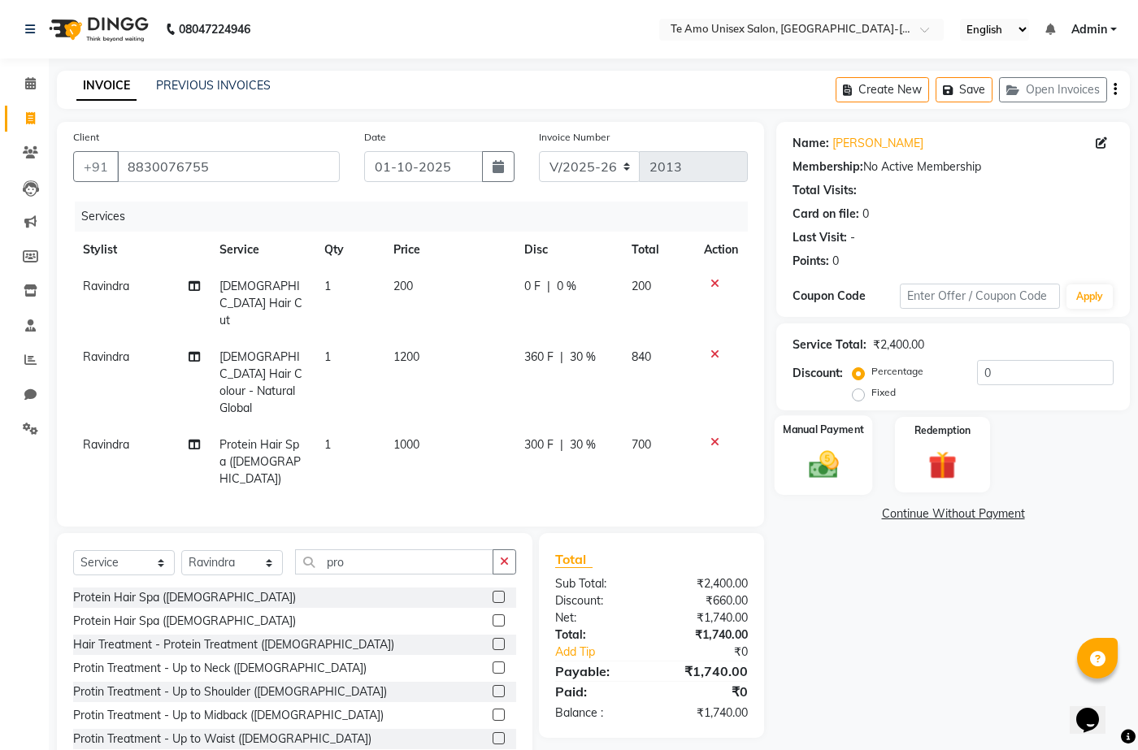
click at [825, 457] on img at bounding box center [823, 464] width 48 height 34
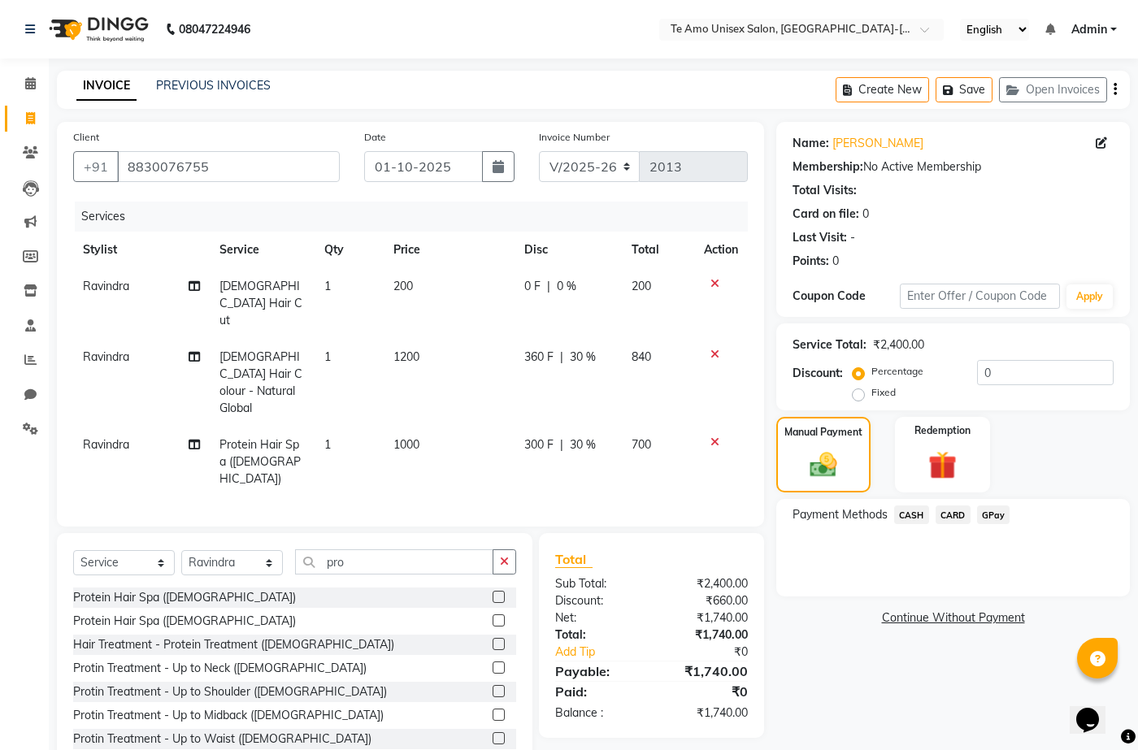
click at [995, 514] on span "GPay" at bounding box center [993, 514] width 33 height 19
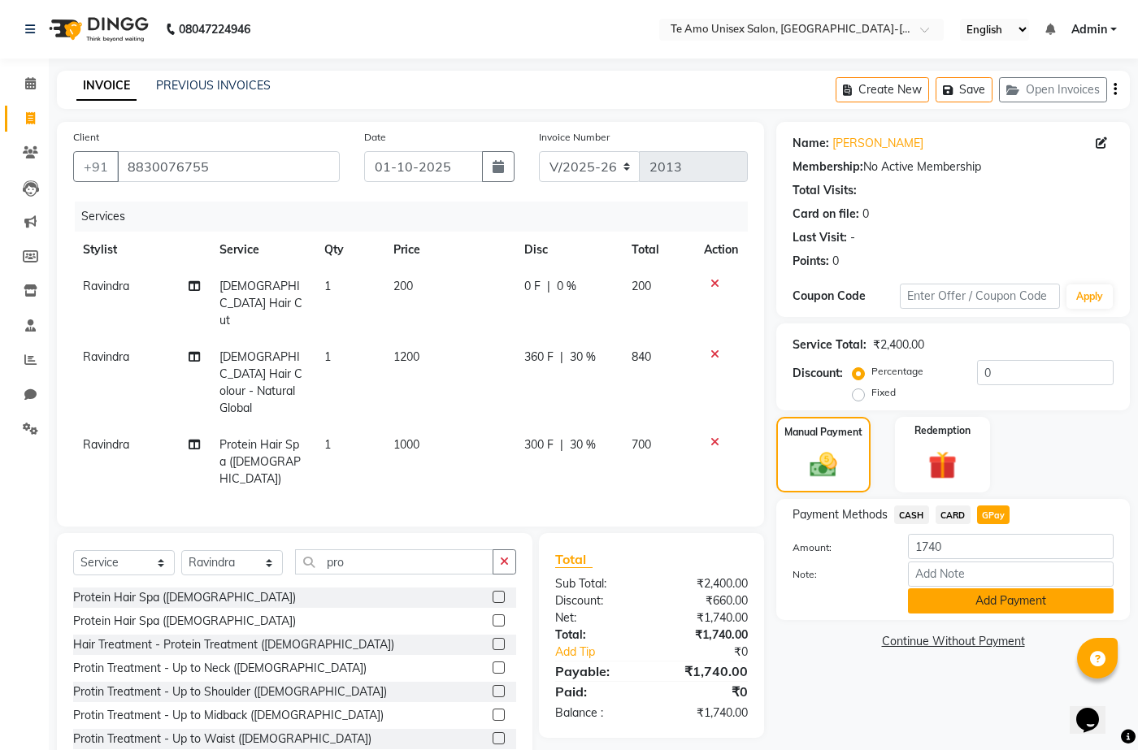
click at [986, 596] on button "Add Payment" at bounding box center [1011, 600] width 206 height 25
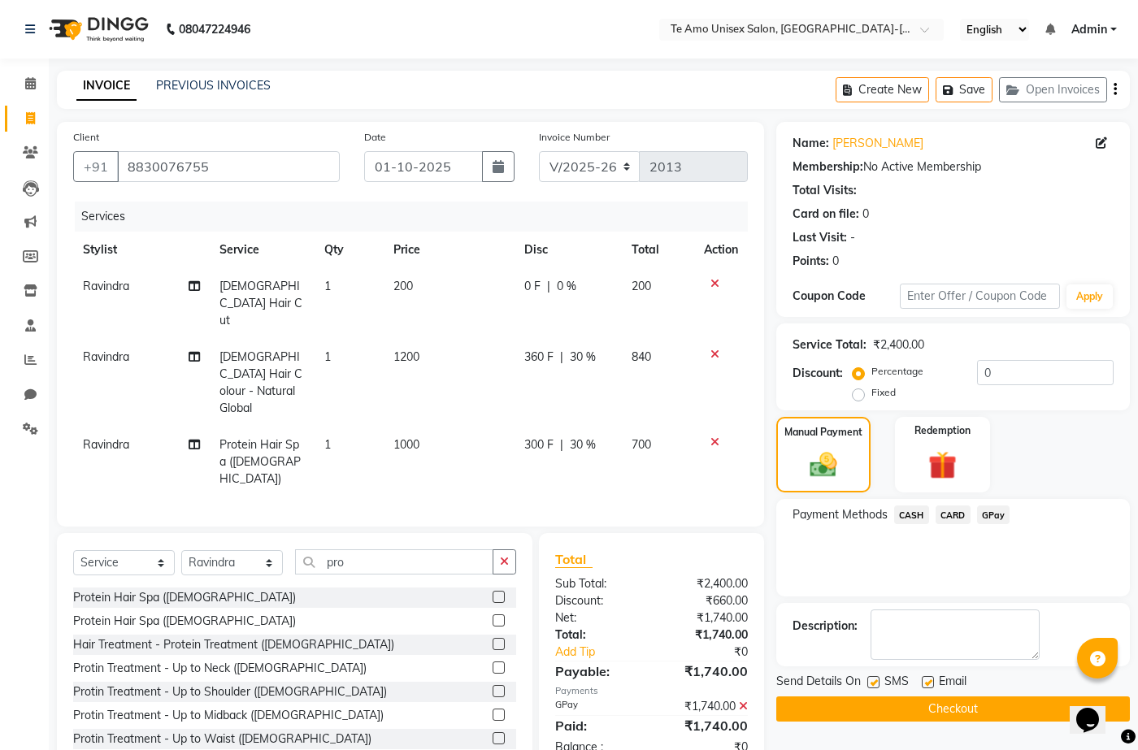
click at [869, 679] on label at bounding box center [873, 682] width 12 height 12
click at [869, 679] on input "checkbox" at bounding box center [872, 683] width 11 height 11
checkbox input "false"
click at [929, 683] on label at bounding box center [927, 682] width 12 height 12
click at [929, 683] on input "checkbox" at bounding box center [926, 683] width 11 height 11
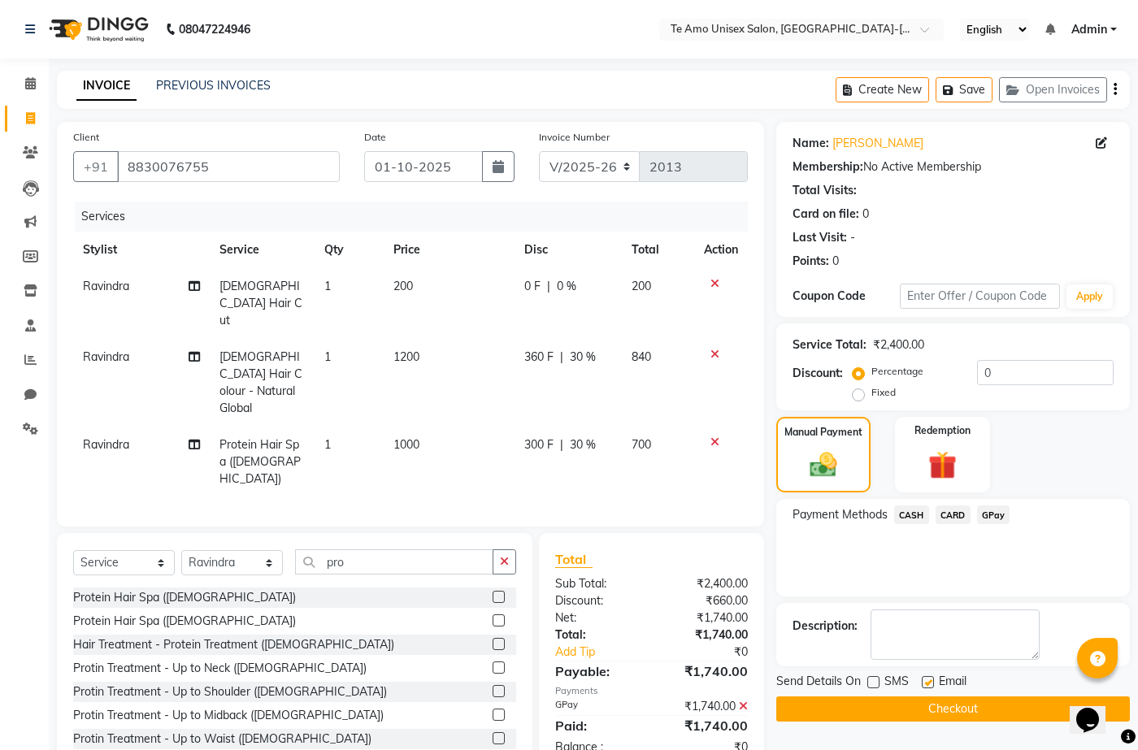
checkbox input "false"
click at [875, 683] on label at bounding box center [873, 682] width 12 height 12
click at [875, 683] on input "checkbox" at bounding box center [872, 683] width 11 height 11
checkbox input "true"
click at [895, 710] on button "Checkout" at bounding box center [952, 708] width 353 height 25
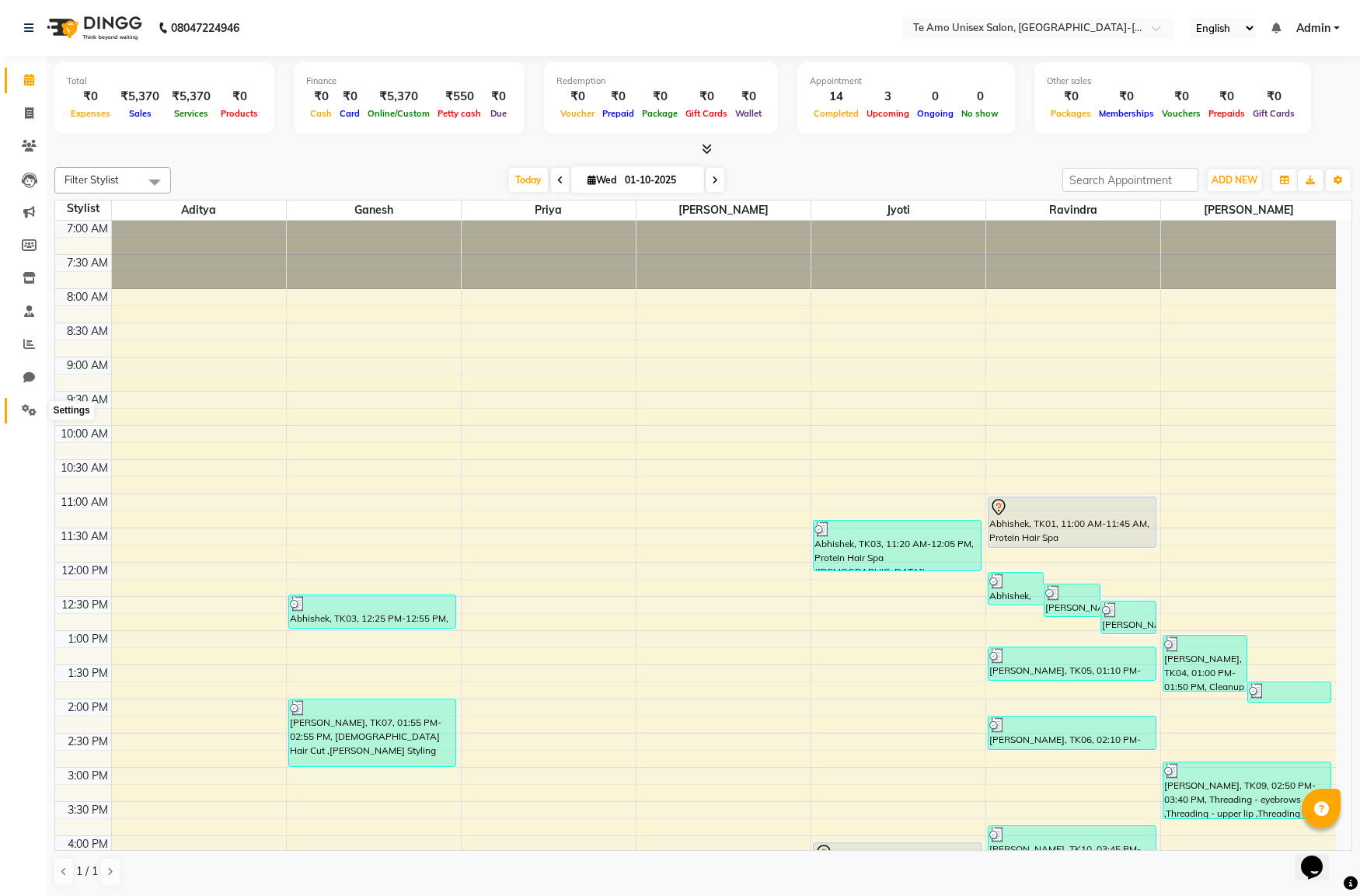
click at [22, 404] on icon at bounding box center [29, 410] width 14 height 11
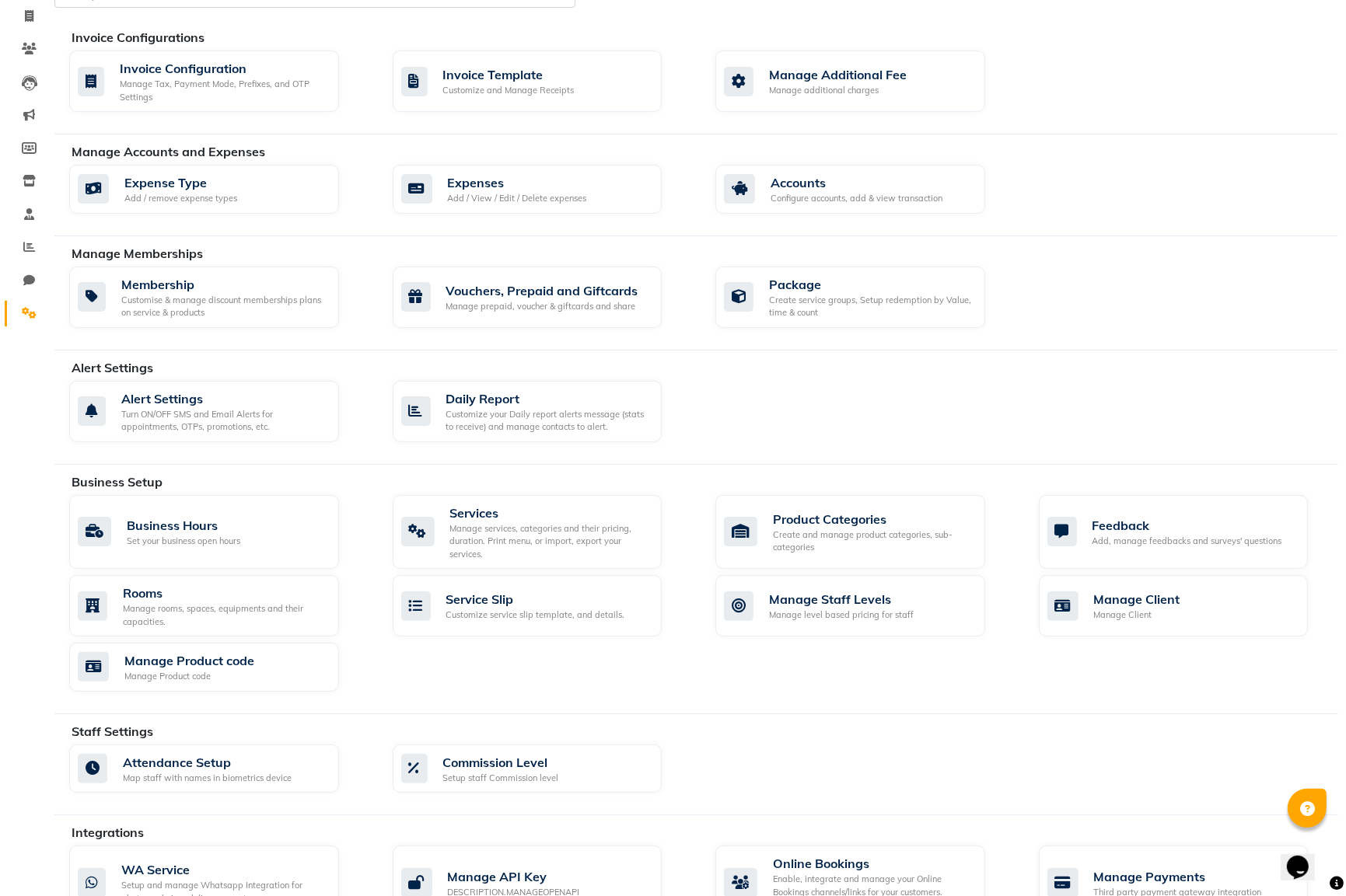
scroll to position [316, 0]
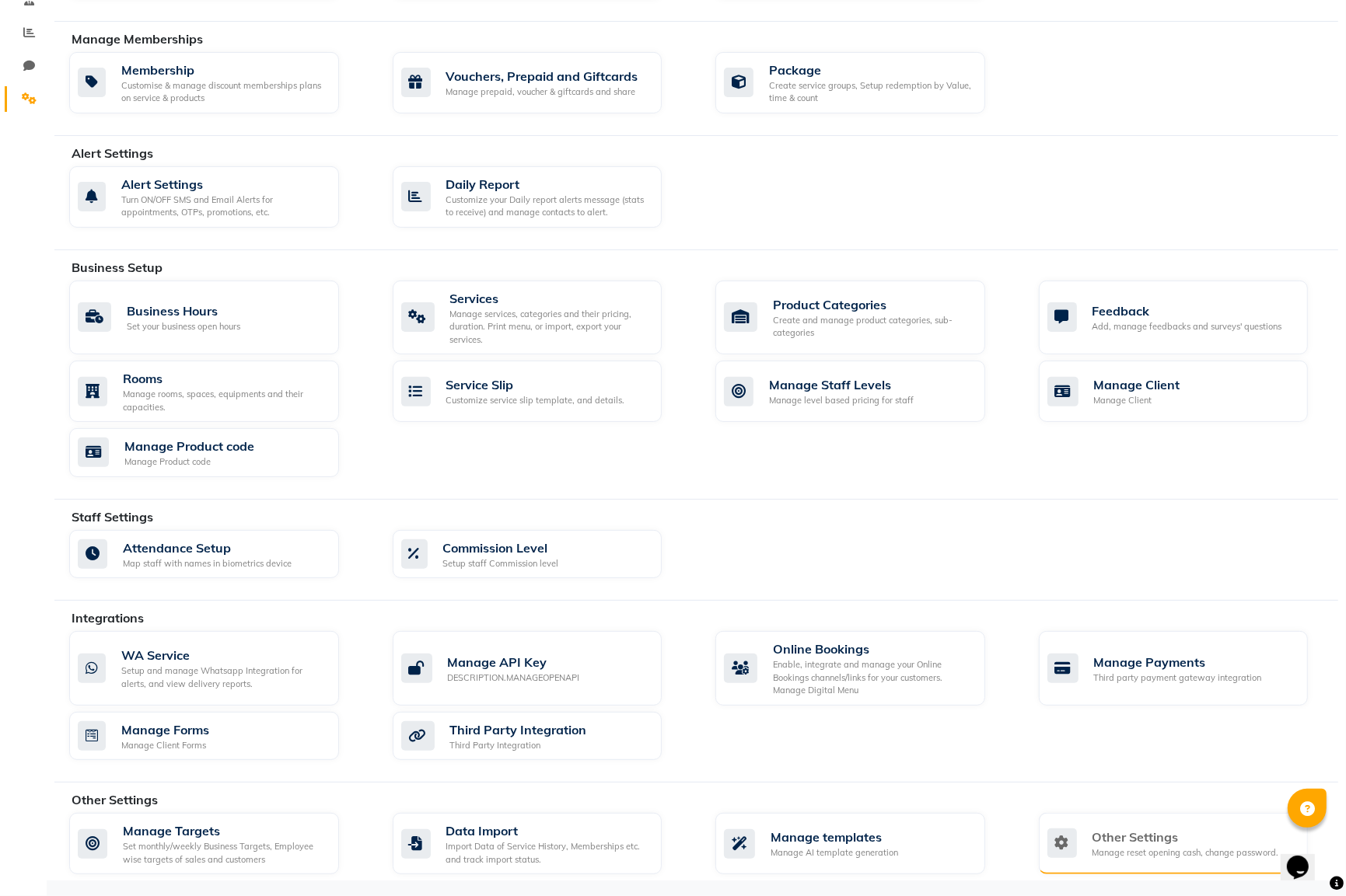
click at [1140, 840] on div "Other Settings" at bounding box center [1185, 837] width 187 height 19
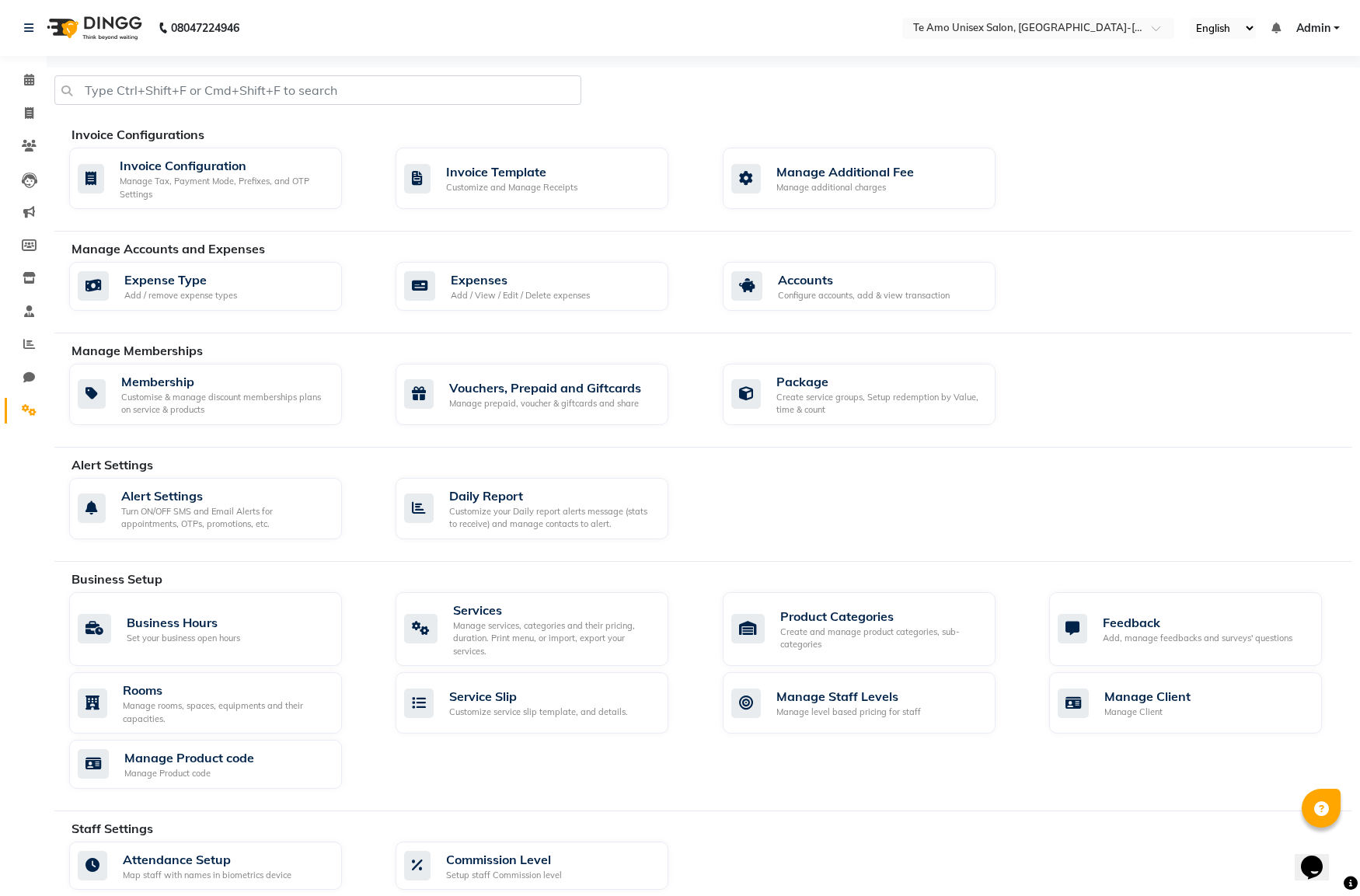
select select "2: 15"
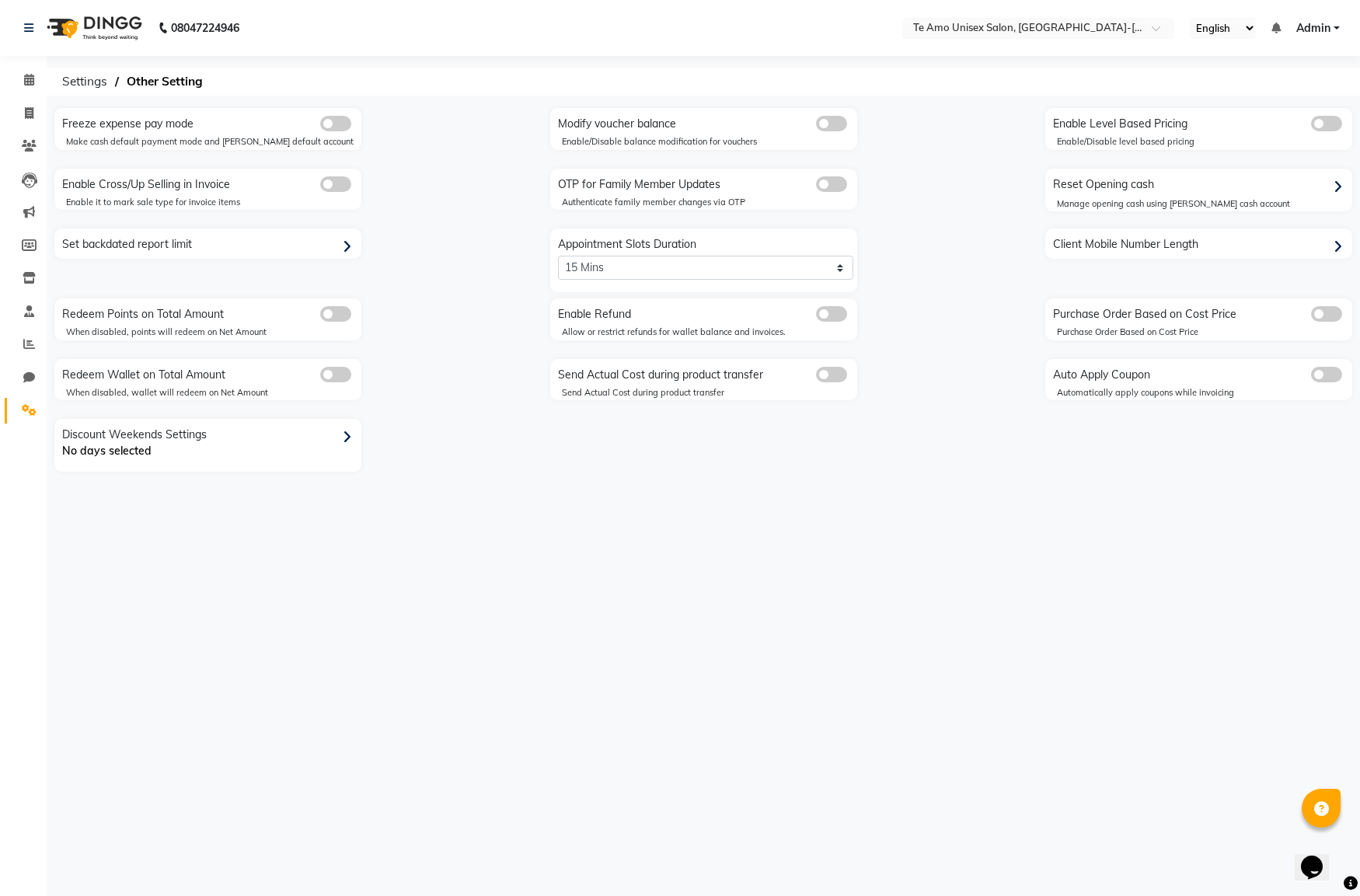
click at [840, 296] on div "Freeze expense pay mode Make cash default payment mode and petty default accoun…" at bounding box center [703, 290] width 1321 height 363
click at [840, 313] on span at bounding box center [831, 314] width 32 height 15
click at [816, 317] on input "checkbox" at bounding box center [816, 317] width 0 height 0
